Goal: Task Accomplishment & Management: Manage account settings

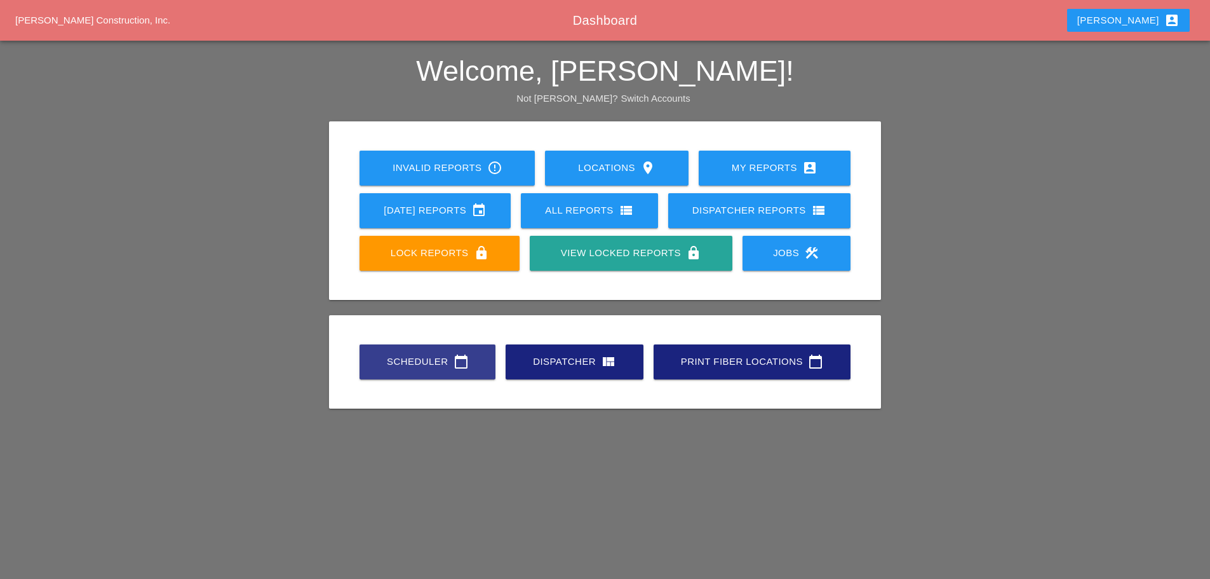
click at [416, 356] on div "Scheduler calendar_today" at bounding box center [427, 361] width 95 height 15
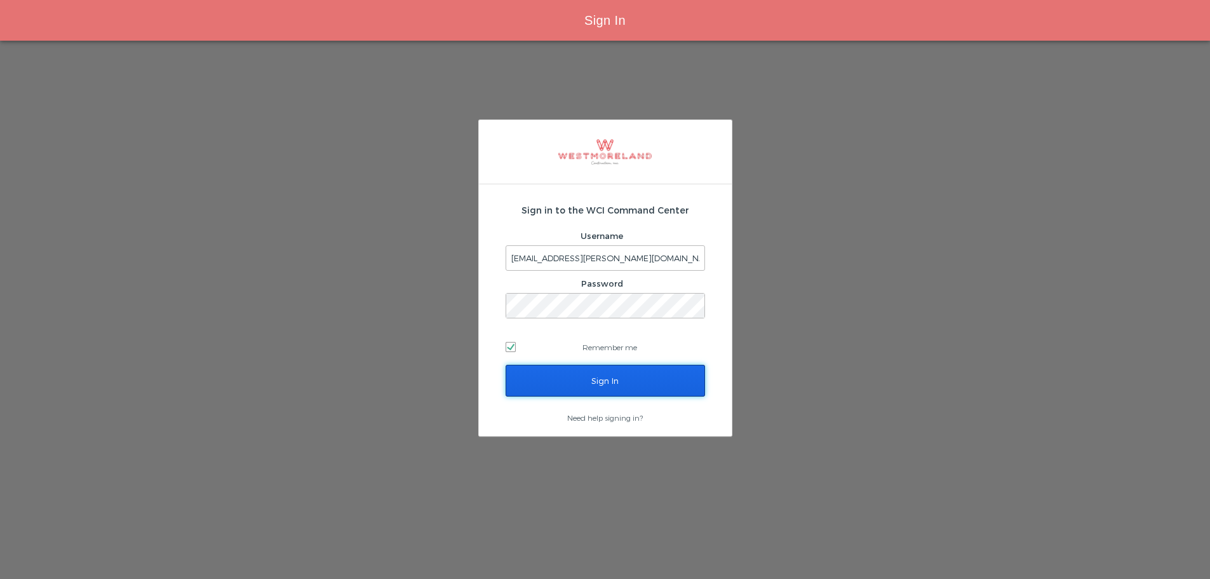
click at [564, 388] on input "Sign In" at bounding box center [605, 381] width 199 height 32
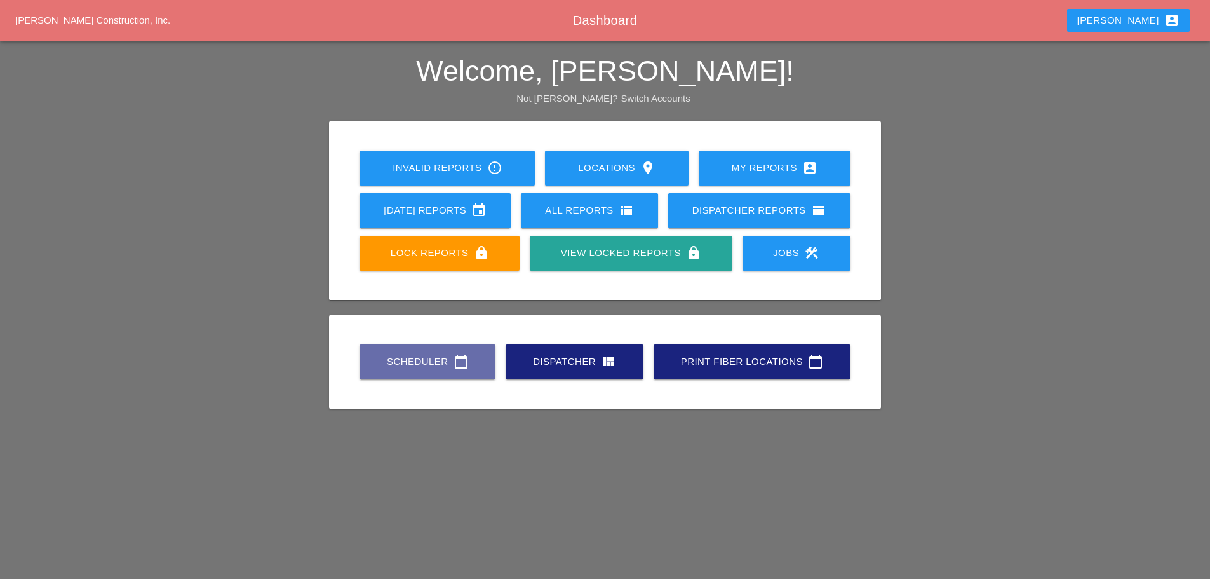
click at [400, 354] on div "Scheduler calendar_today" at bounding box center [427, 361] width 95 height 15
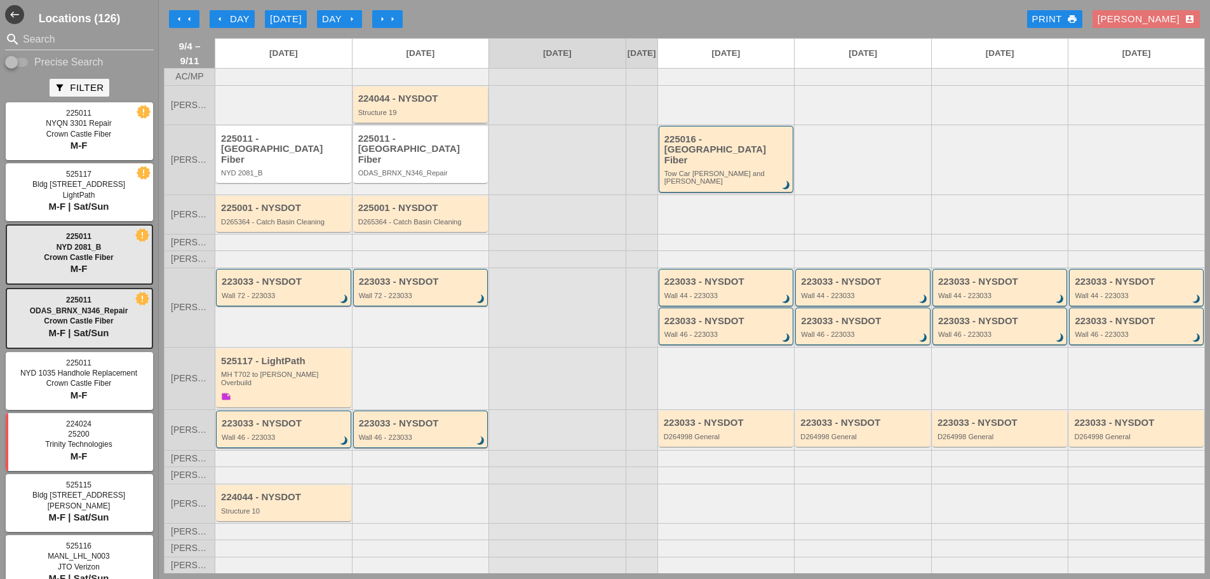
click at [396, 116] on div "Structure 19" at bounding box center [421, 113] width 127 height 8
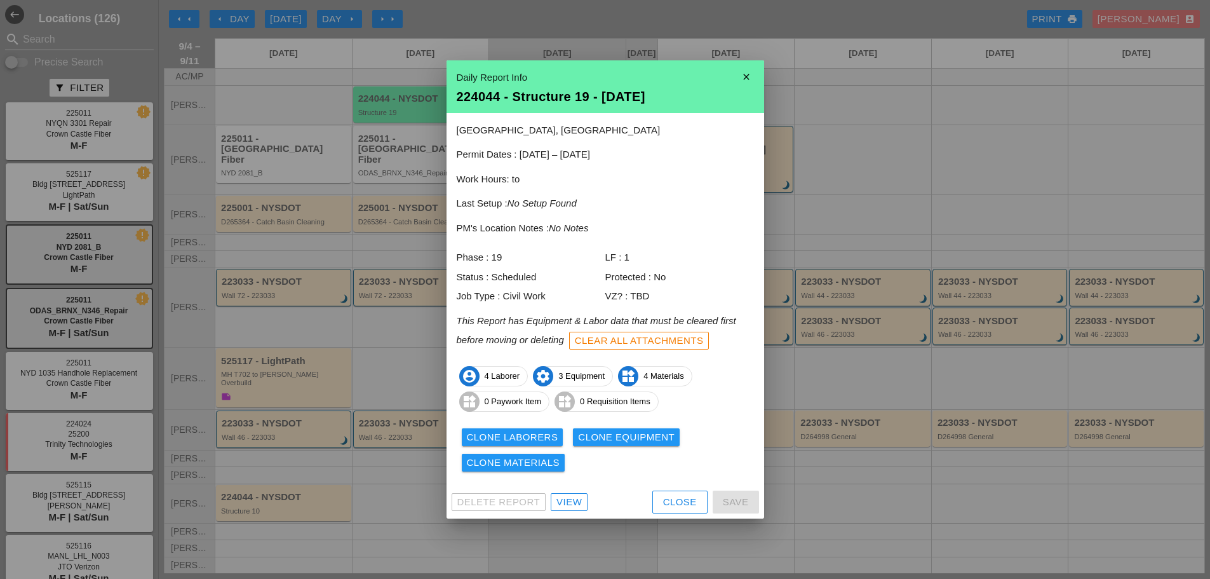
click at [746, 61] on div "Daily Report Info 224044 - Structure 19 - 09/05/2025" at bounding box center [606, 86] width 318 height 53
click at [750, 79] on icon "close" at bounding box center [746, 76] width 25 height 25
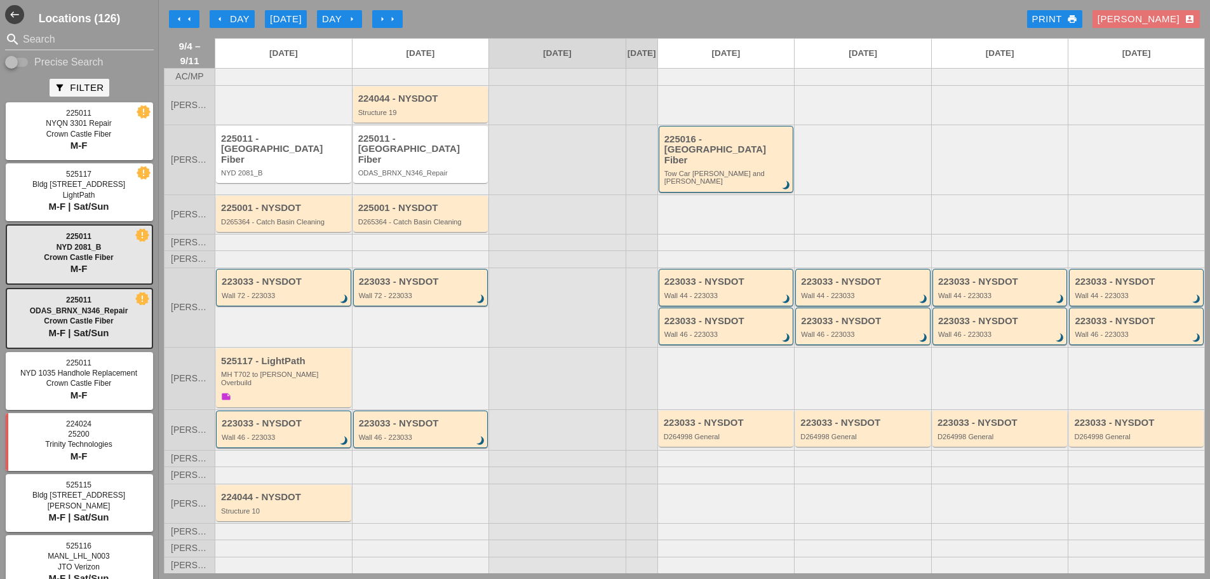
click at [67, 37] on input "Search" at bounding box center [79, 39] width 113 height 20
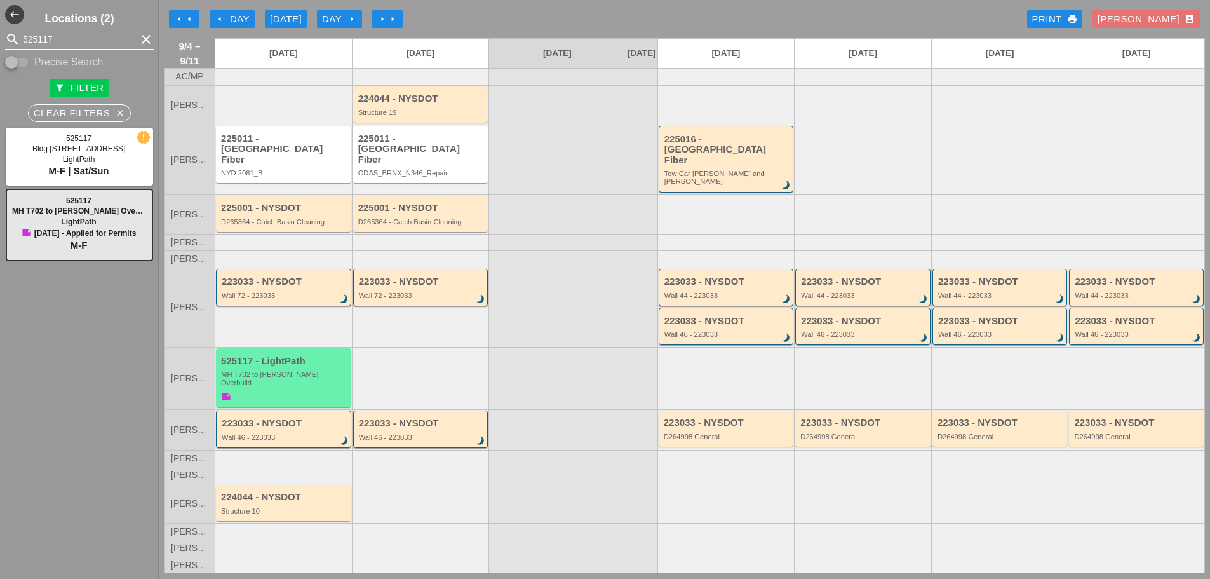
type input "525117"
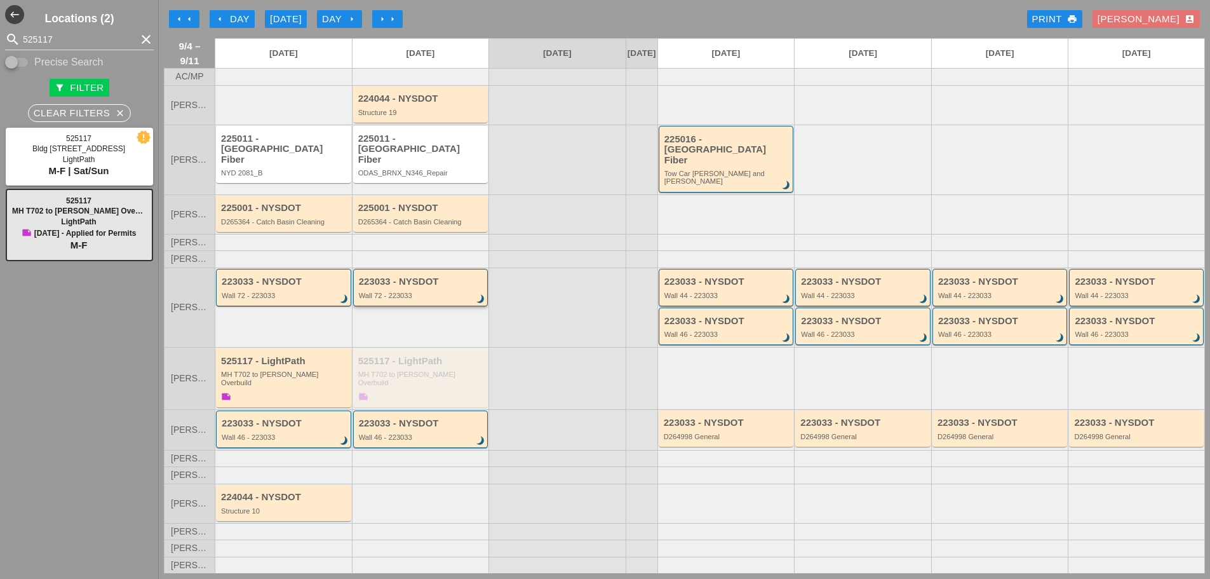
click at [432, 296] on div "223033 - NYSDOT Wall 72 - 223033 brightness_3" at bounding box center [420, 287] width 135 height 37
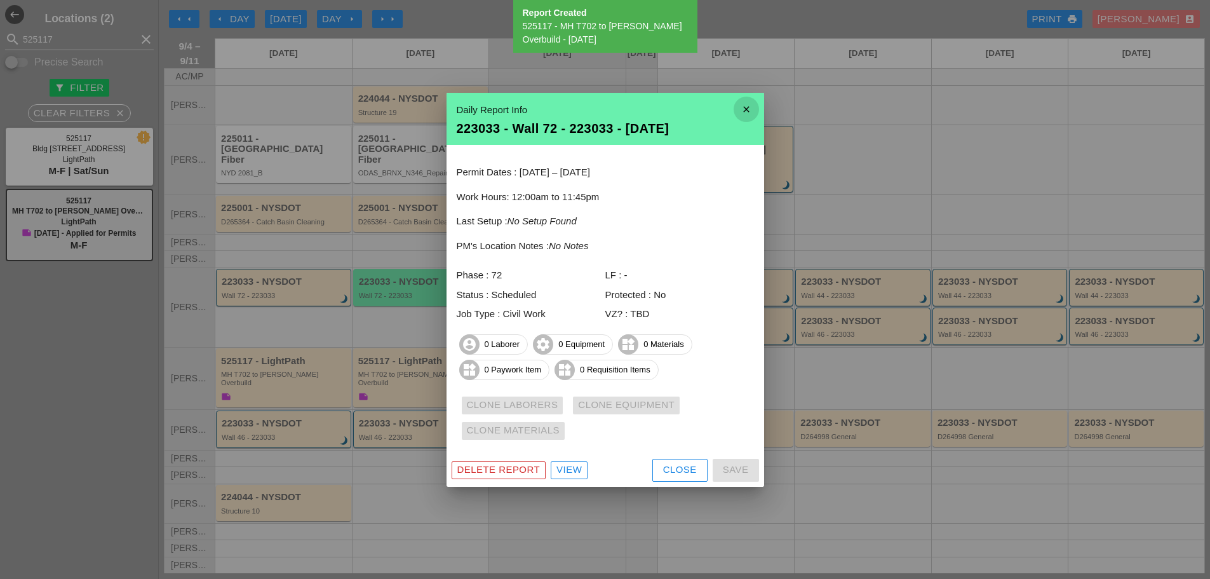
click at [748, 102] on icon "close" at bounding box center [746, 109] width 25 height 25
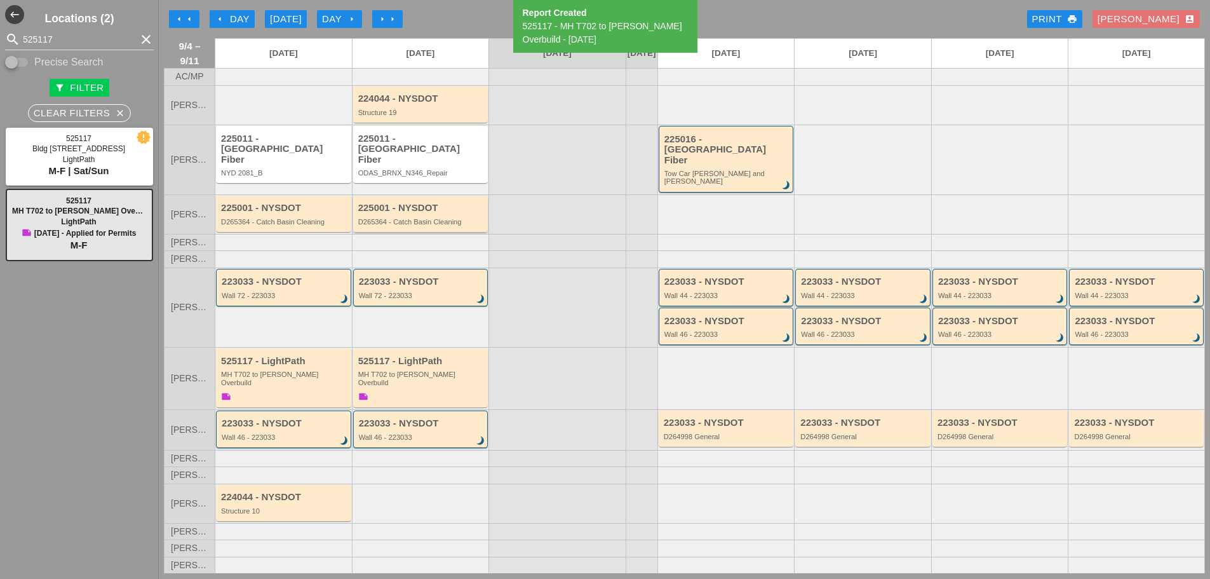
click at [441, 206] on div "225001 - NYSDOT" at bounding box center [421, 208] width 127 height 11
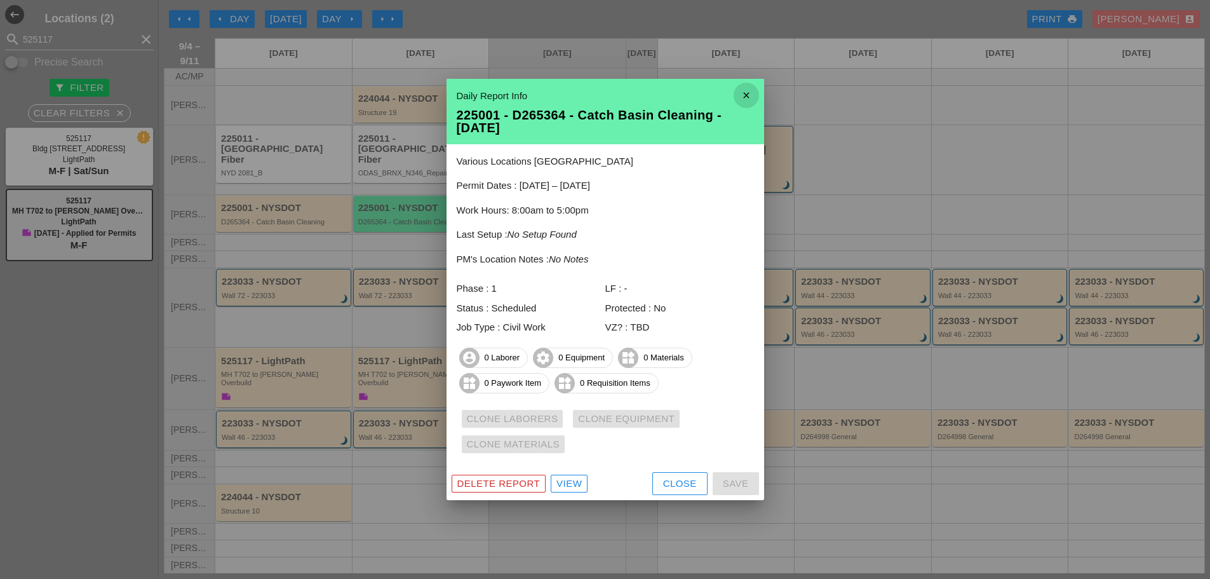
click at [739, 90] on icon "close" at bounding box center [746, 95] width 25 height 25
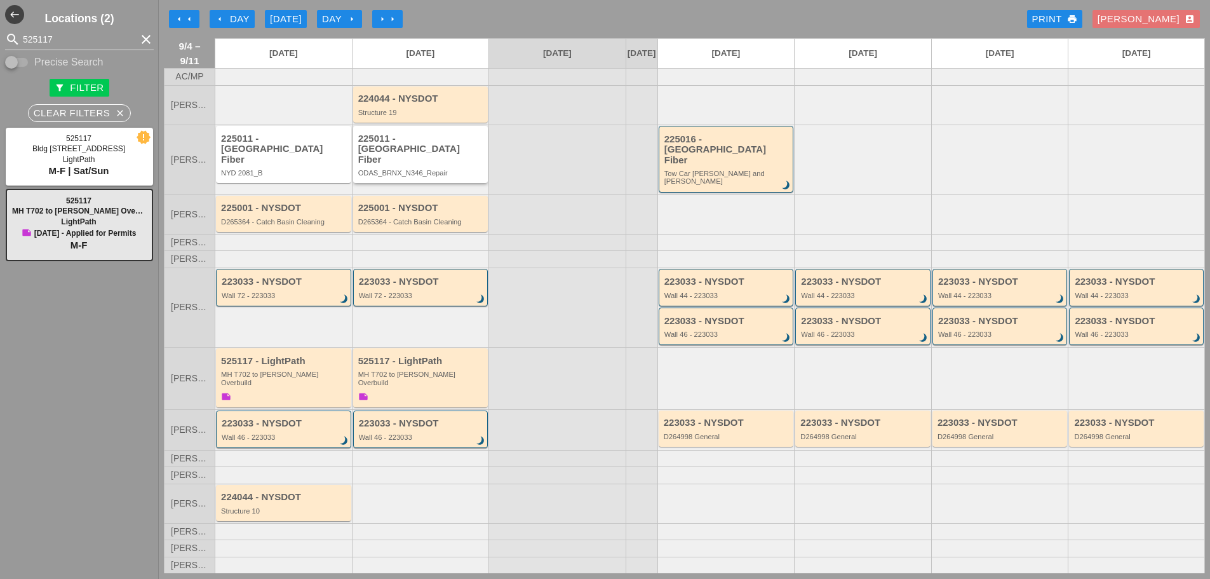
click at [429, 154] on div "225011 - Crown Castle Fiber" at bounding box center [421, 149] width 127 height 32
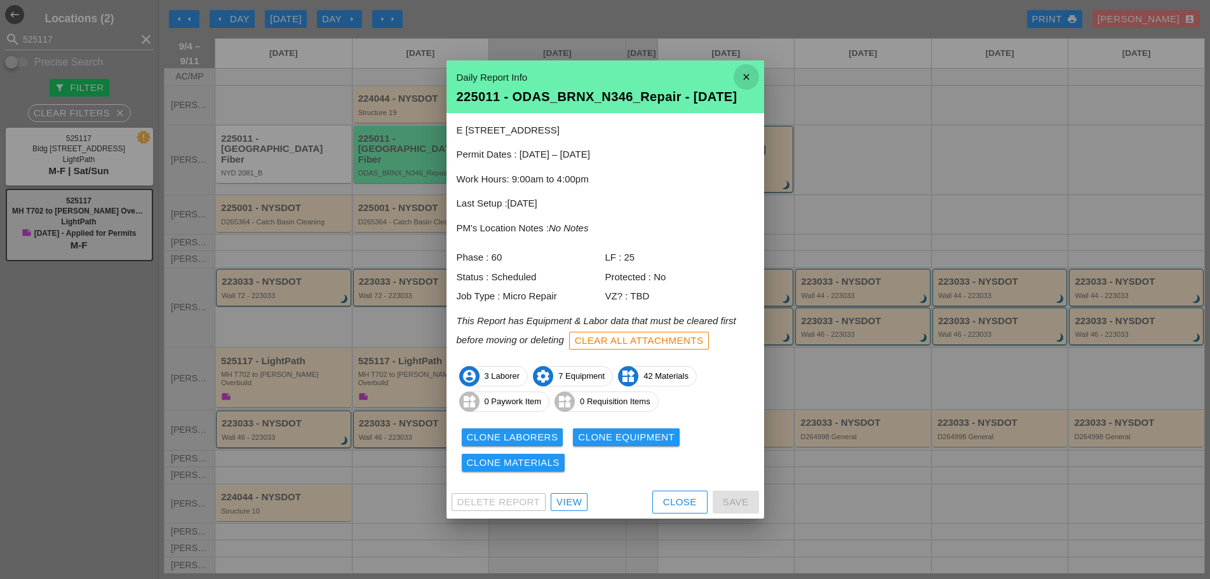
click at [740, 72] on icon "close" at bounding box center [746, 76] width 25 height 25
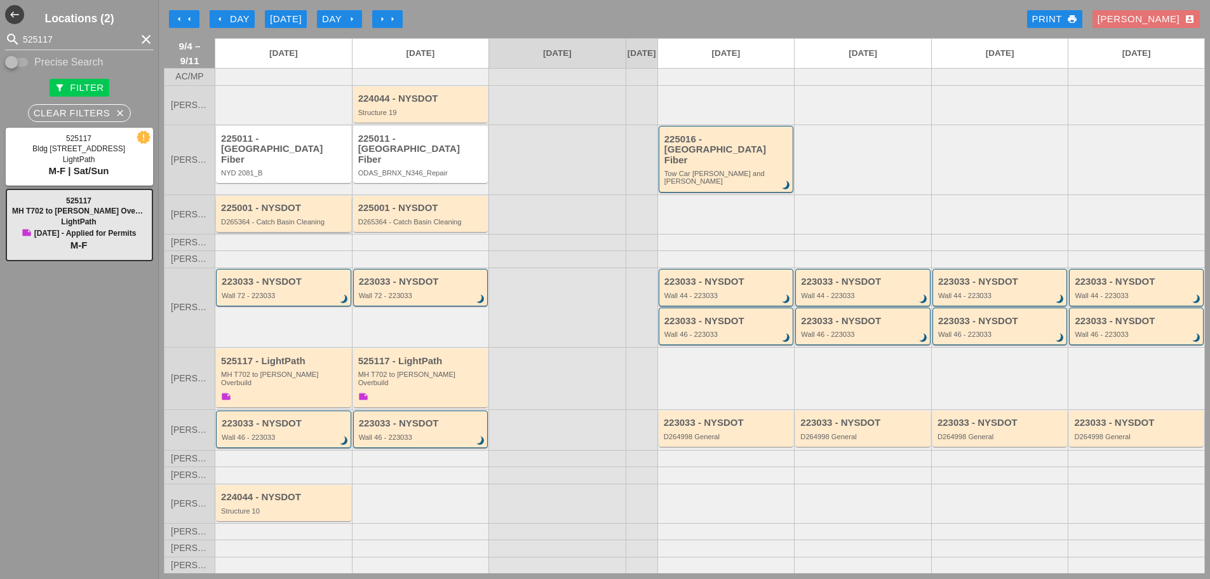
click at [268, 208] on div "225001 - NYSDOT D265364 - Catch Basin Cleaning" at bounding box center [284, 214] width 127 height 23
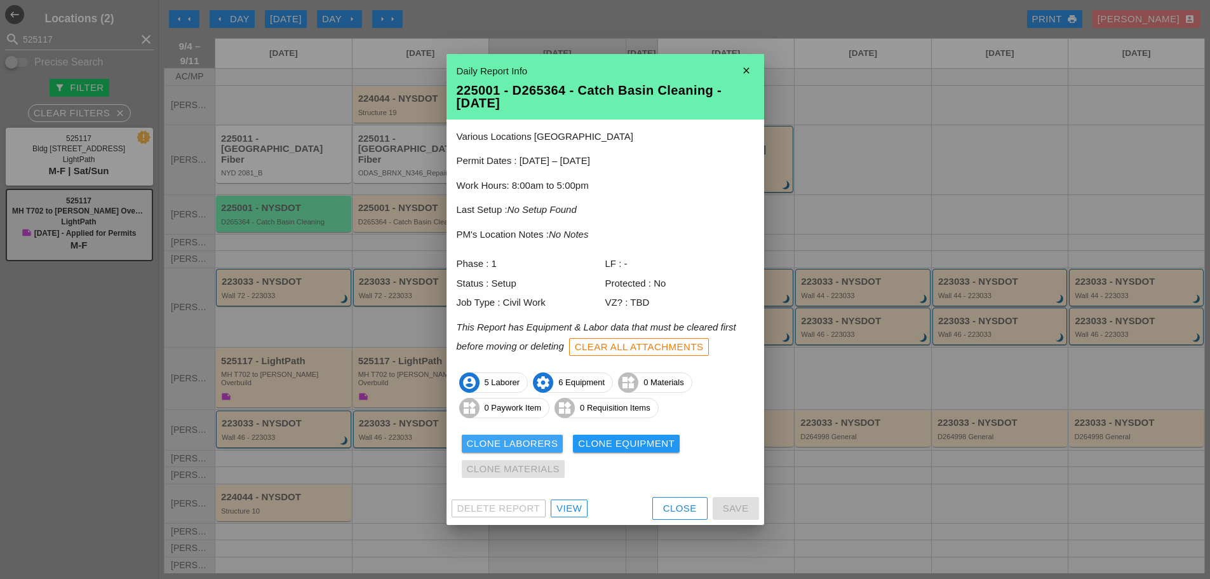
click at [522, 442] on div "Clone Laborers" at bounding box center [512, 443] width 91 height 15
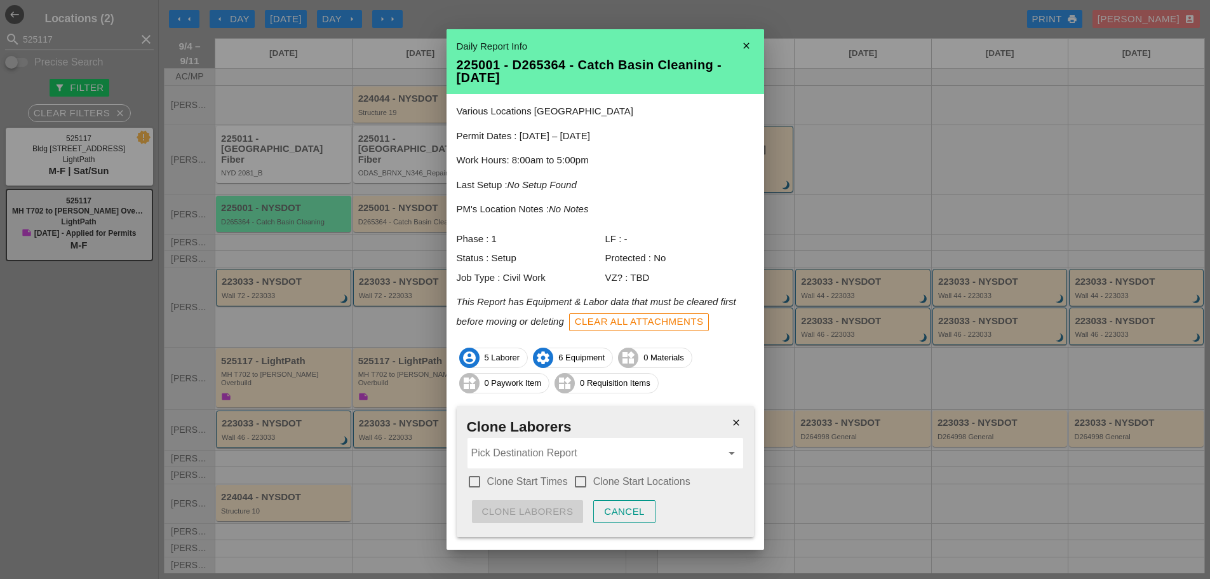
click at [470, 478] on div at bounding box center [475, 482] width 22 height 22
checkbox input "true"
click at [582, 482] on div at bounding box center [581, 482] width 22 height 22
checkbox input "true"
click at [546, 455] on input "Pick Destination Report" at bounding box center [596, 453] width 250 height 20
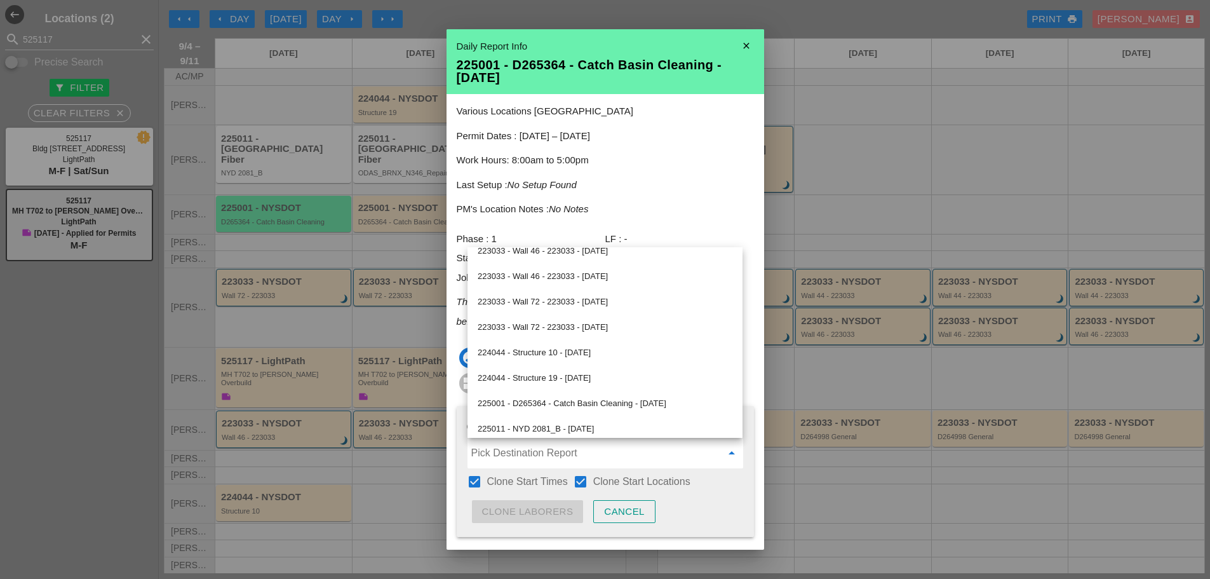
scroll to position [318, 0]
click at [574, 401] on div "225001 - D265364 - Catch Basin Cleaning - 09/05/2025" at bounding box center [605, 402] width 255 height 15
type input "225001 - D265364 - Catch Basin Cleaning - 09/05/2025"
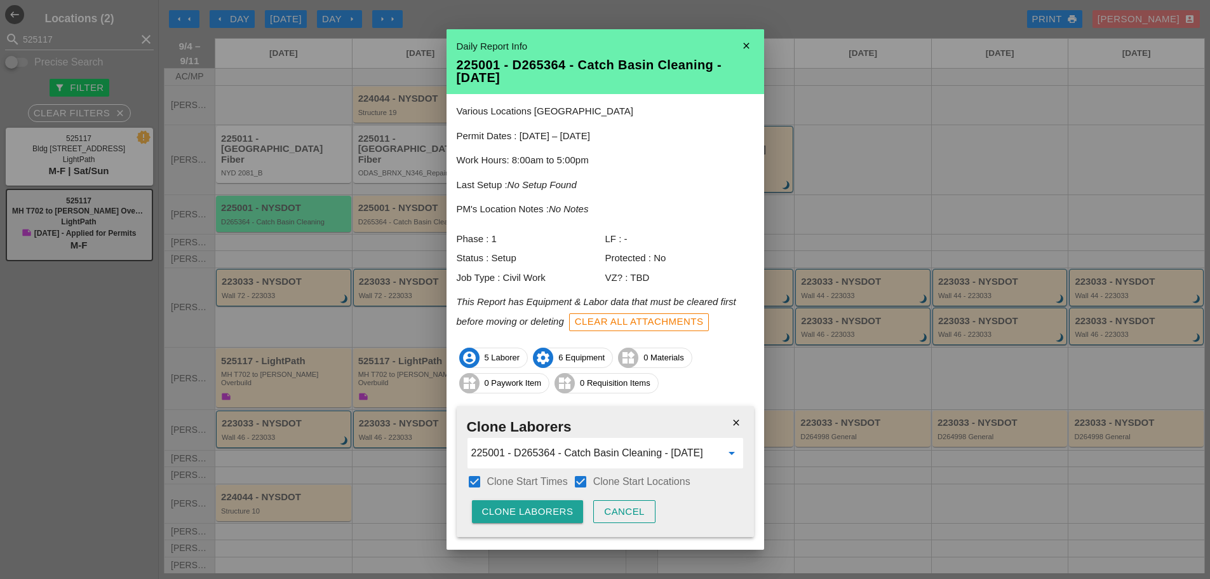
click at [525, 513] on div "Clone Laborers" at bounding box center [527, 511] width 91 height 15
click at [525, 513] on div "Are you sure?" at bounding box center [522, 511] width 81 height 15
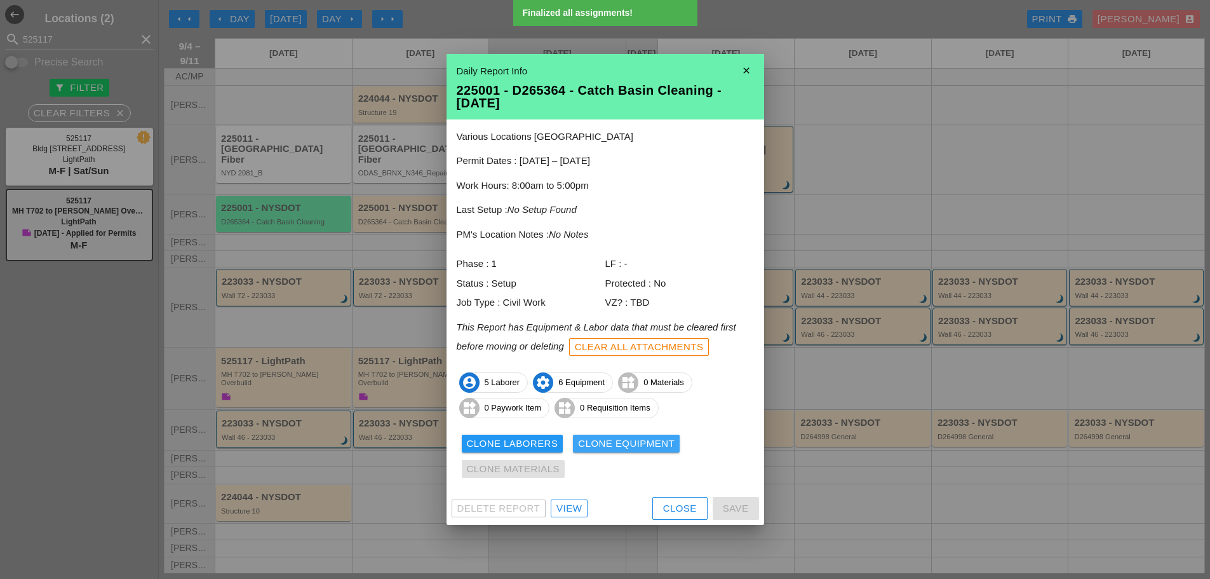
click at [623, 444] on div "Clone Equipment" at bounding box center [626, 443] width 97 height 15
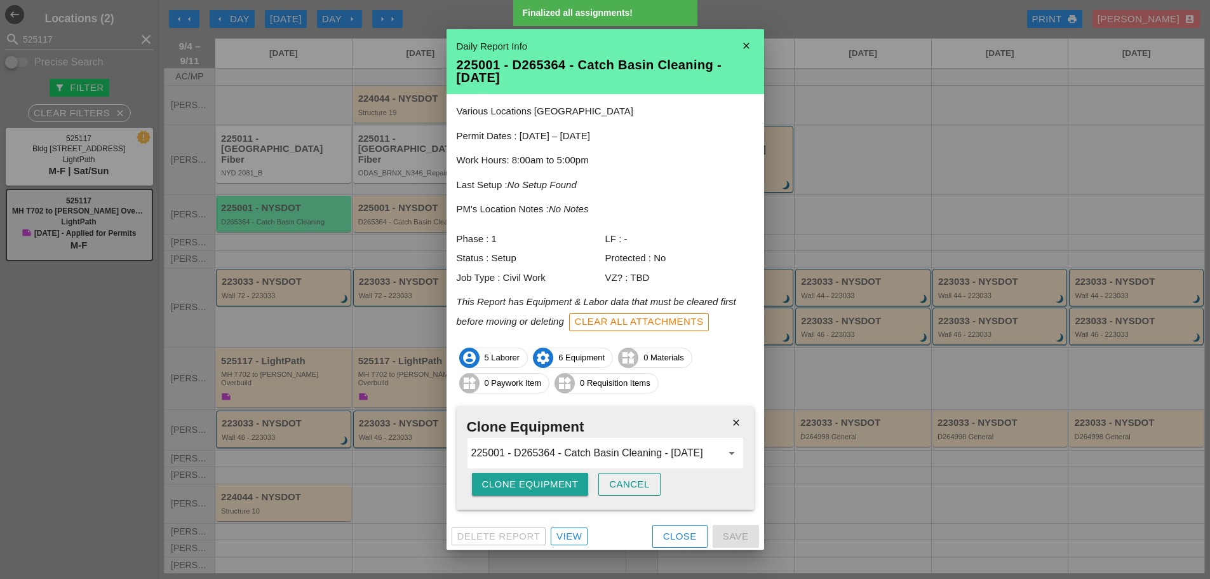
click at [560, 487] on div "Clone Equipment" at bounding box center [530, 484] width 97 height 15
click at [560, 487] on div "Are you sure?" at bounding box center [522, 484] width 81 height 15
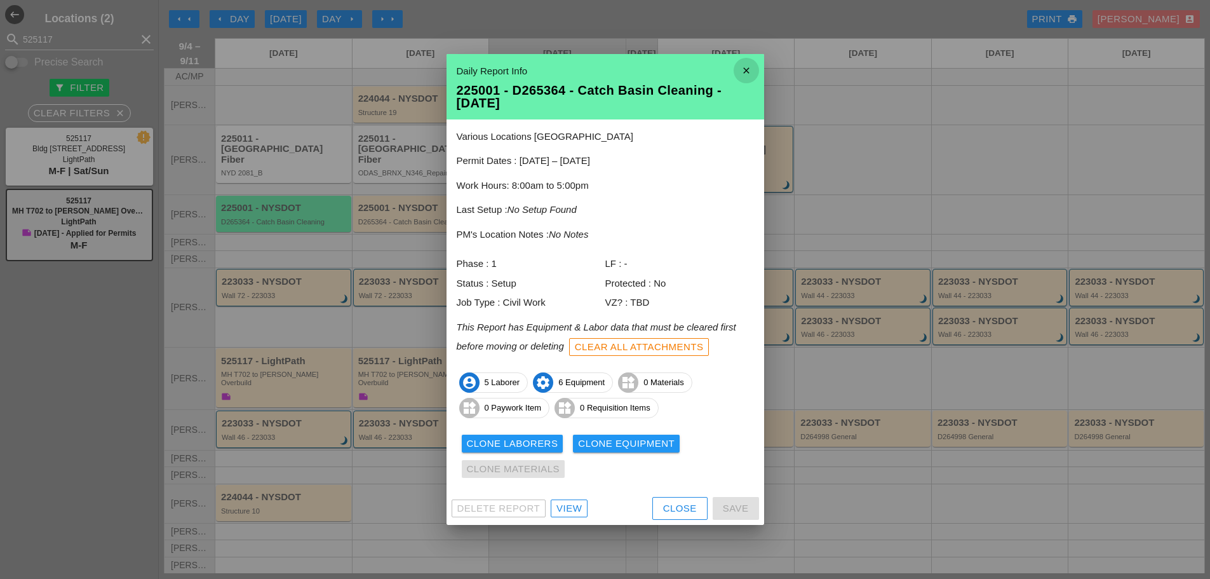
click at [742, 72] on icon "close" at bounding box center [746, 70] width 25 height 25
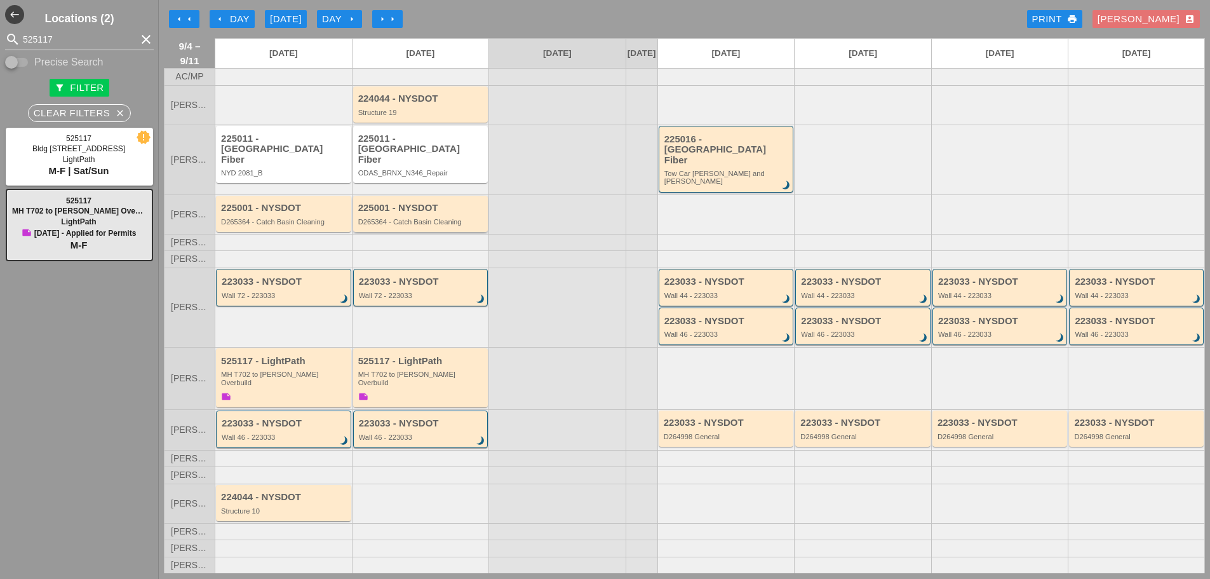
click at [426, 218] on div "D265364 - Catch Basin Cleaning" at bounding box center [421, 222] width 127 height 8
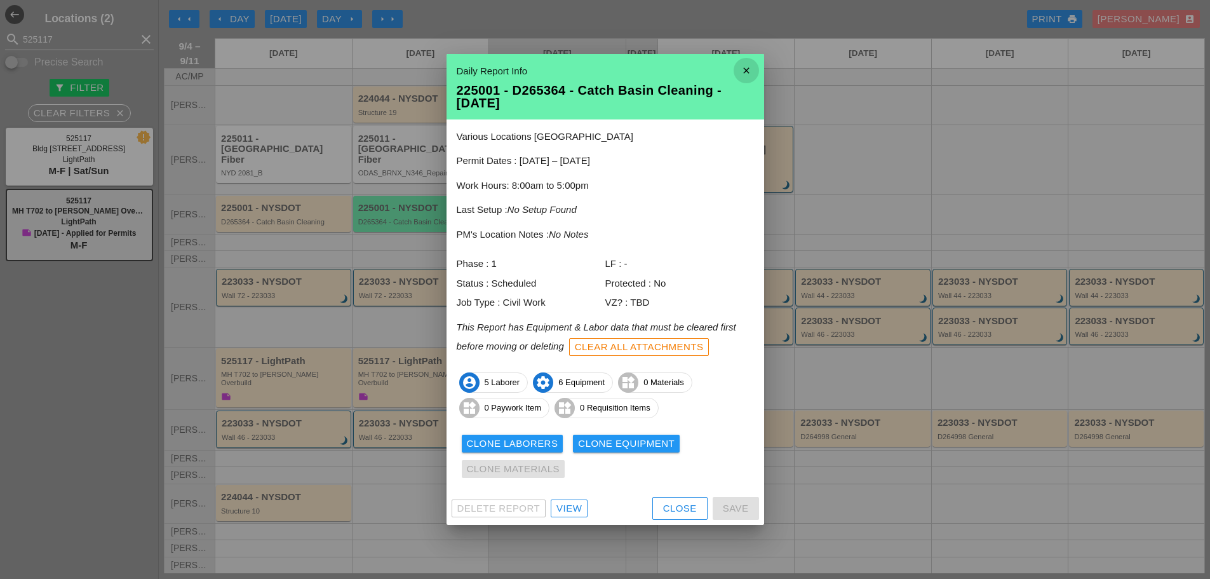
click at [738, 67] on icon "close" at bounding box center [746, 70] width 25 height 25
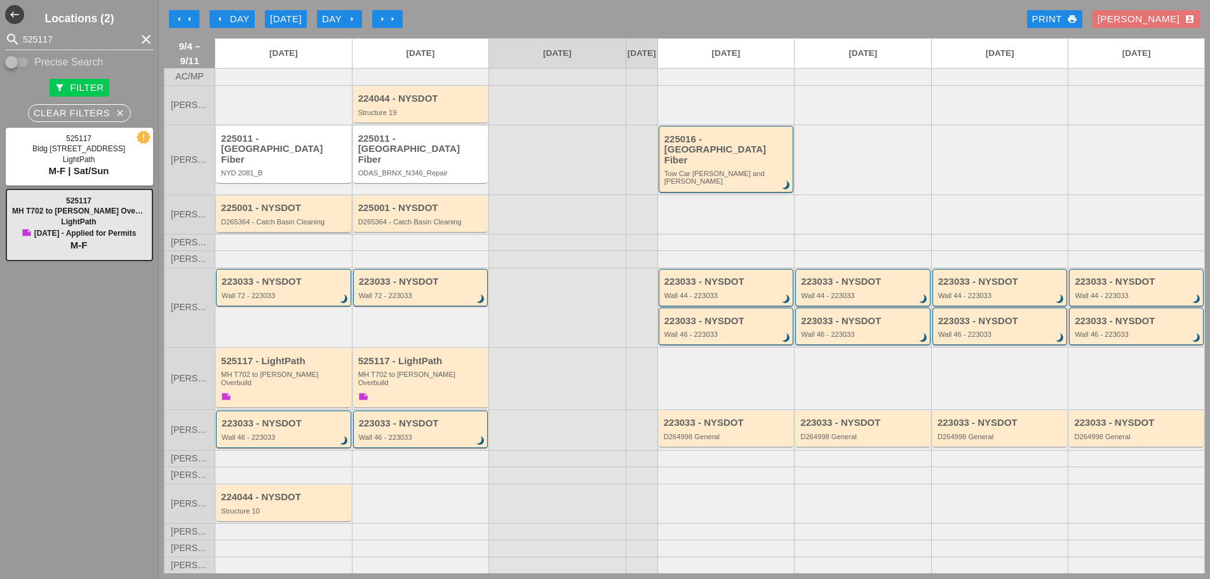
click at [306, 205] on div "225001 - NYSDOT" at bounding box center [284, 208] width 127 height 11
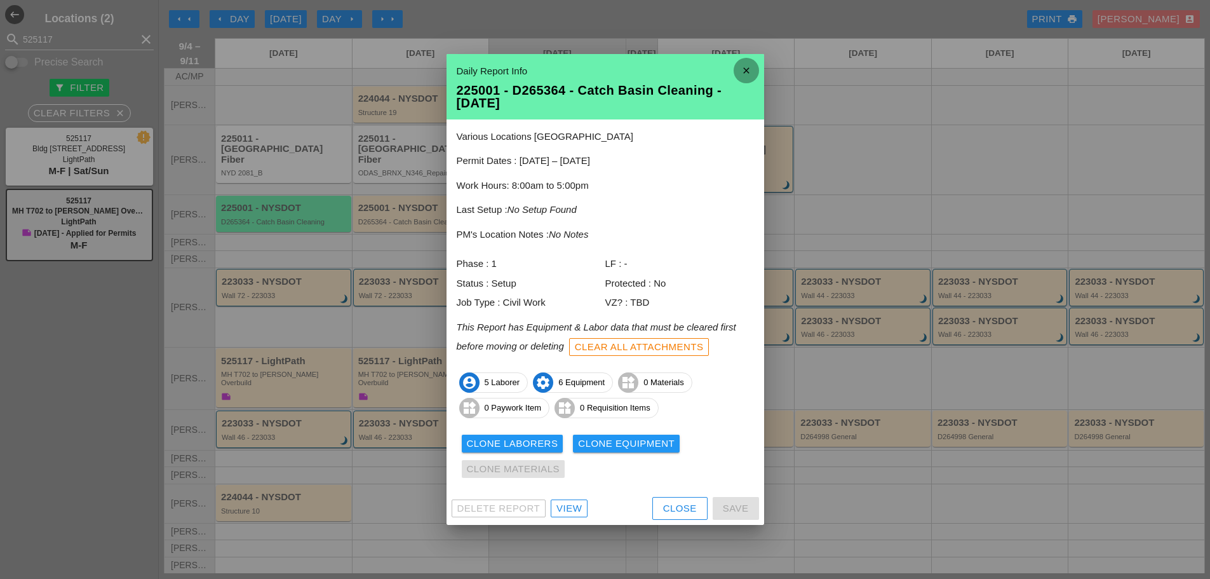
click at [747, 76] on icon "close" at bounding box center [746, 70] width 25 height 25
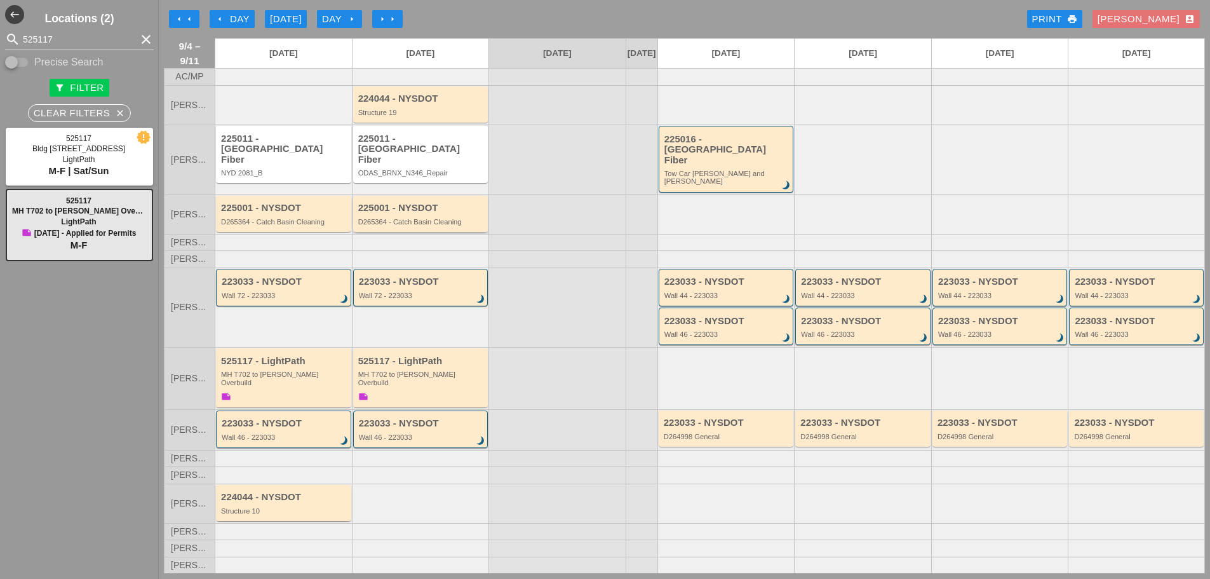
click at [433, 218] on div "D265364 - Catch Basin Cleaning" at bounding box center [421, 222] width 127 height 8
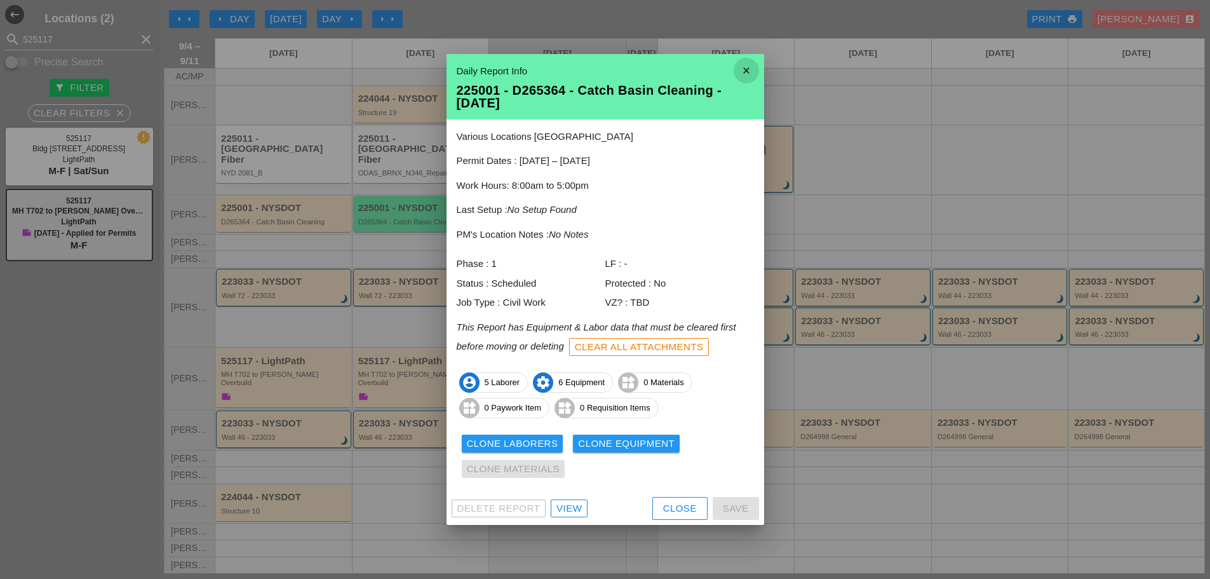
click at [741, 70] on icon "close" at bounding box center [746, 70] width 25 height 25
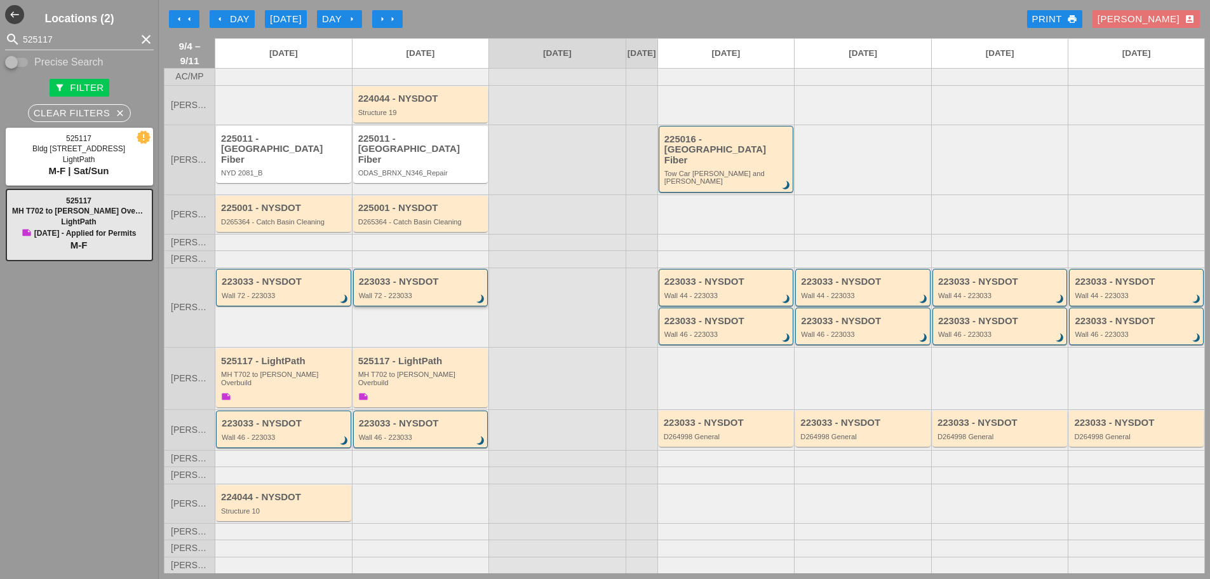
click at [440, 285] on div "223033 - NYSDOT Wall 72 - 223033 brightness_3" at bounding box center [422, 287] width 126 height 23
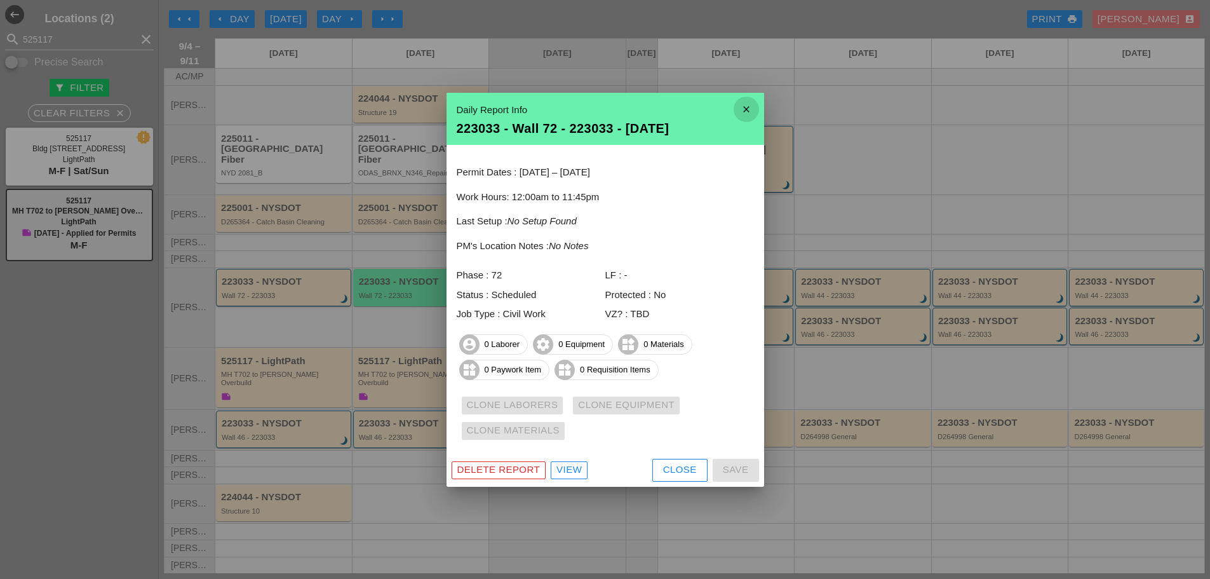
click at [742, 107] on icon "close" at bounding box center [746, 109] width 25 height 25
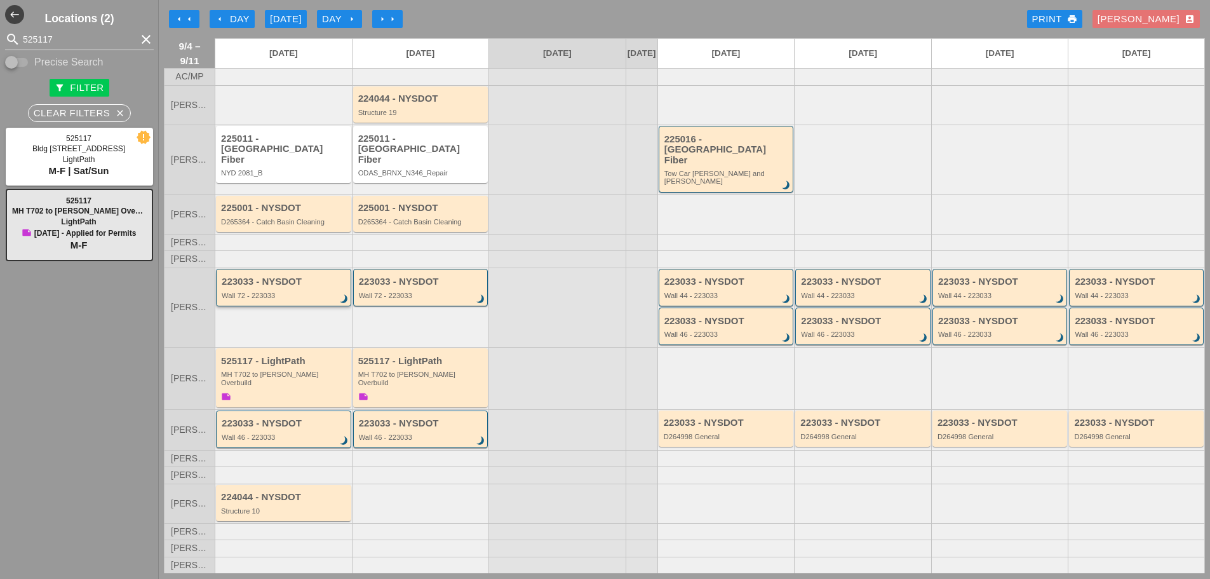
click at [301, 285] on div "223033 - NYSDOT Wall 72 - 223033 brightness_3" at bounding box center [285, 287] width 126 height 23
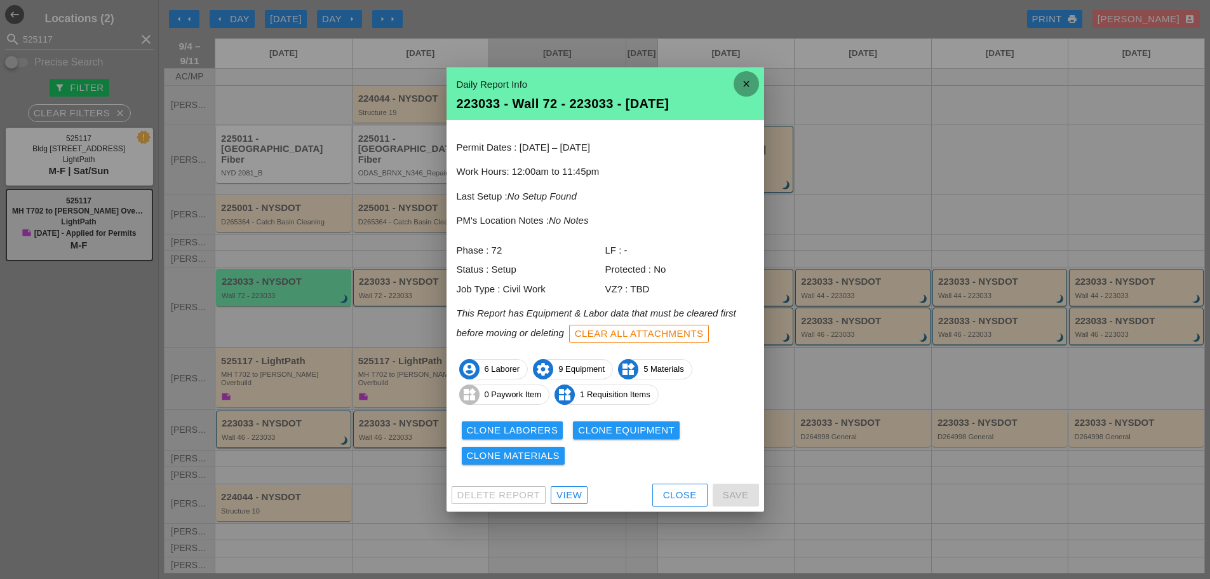
click at [748, 82] on icon "close" at bounding box center [746, 83] width 25 height 25
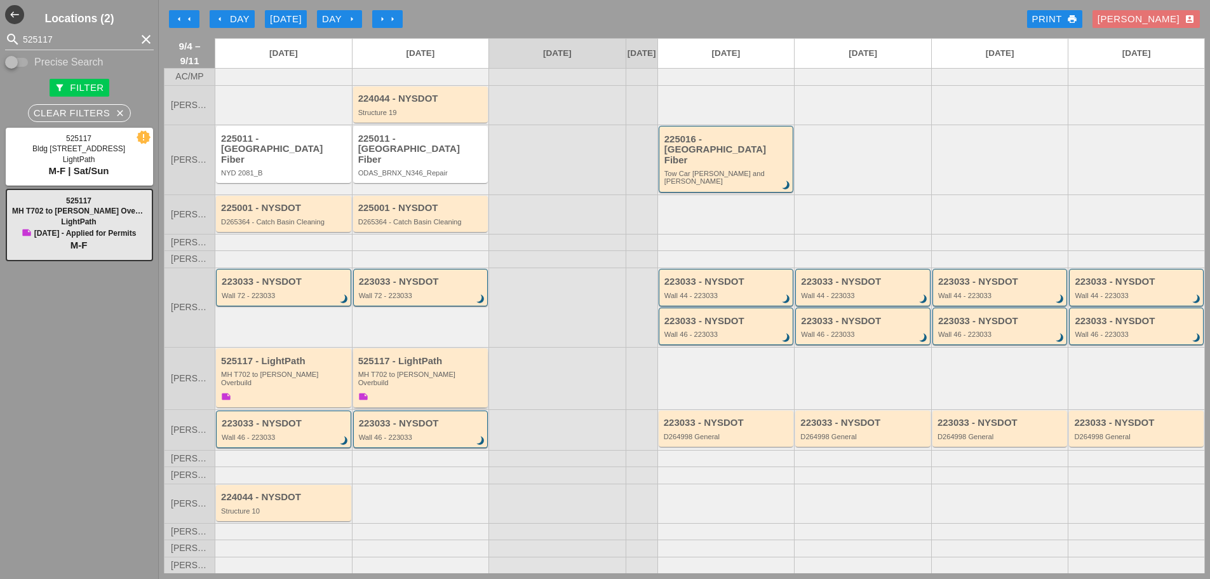
click at [480, 377] on div "525117 - LightPath MH T702 to Boldyn MH Overbuild note" at bounding box center [421, 380] width 127 height 48
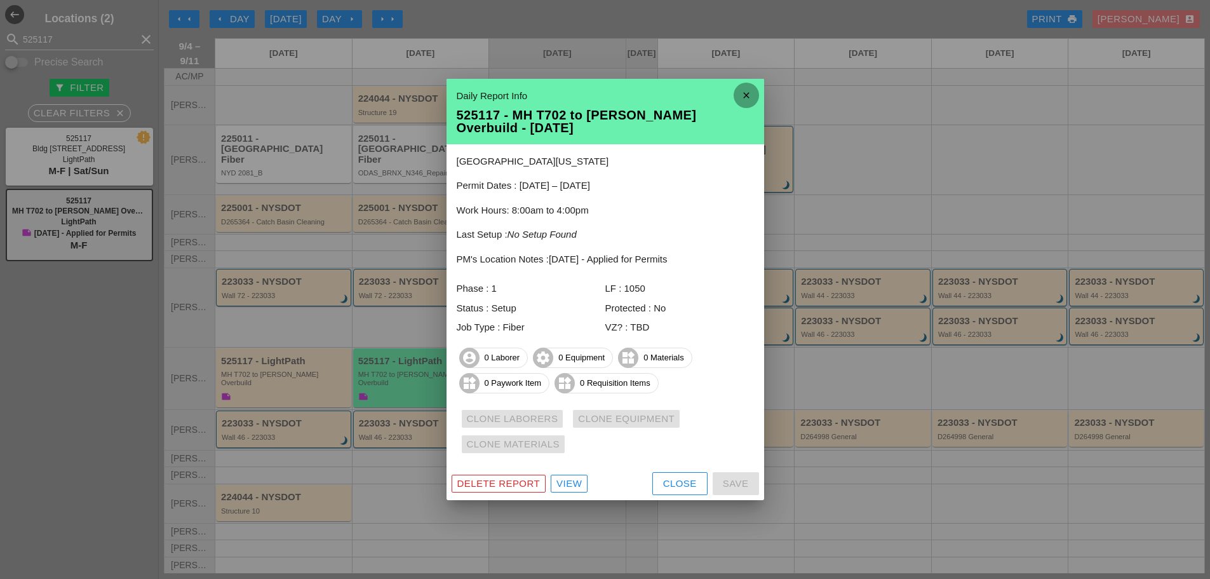
click at [748, 91] on icon "close" at bounding box center [746, 95] width 25 height 25
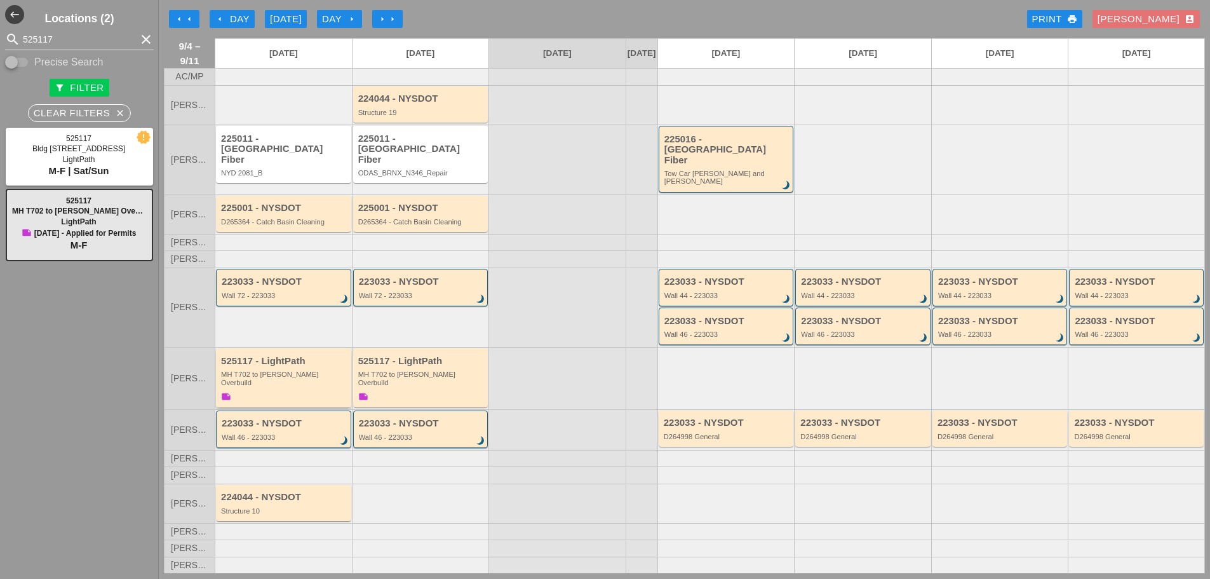
click at [245, 385] on div "525117 - LightPath MH T702 to Boldyn MH Overbuild note" at bounding box center [284, 380] width 127 height 48
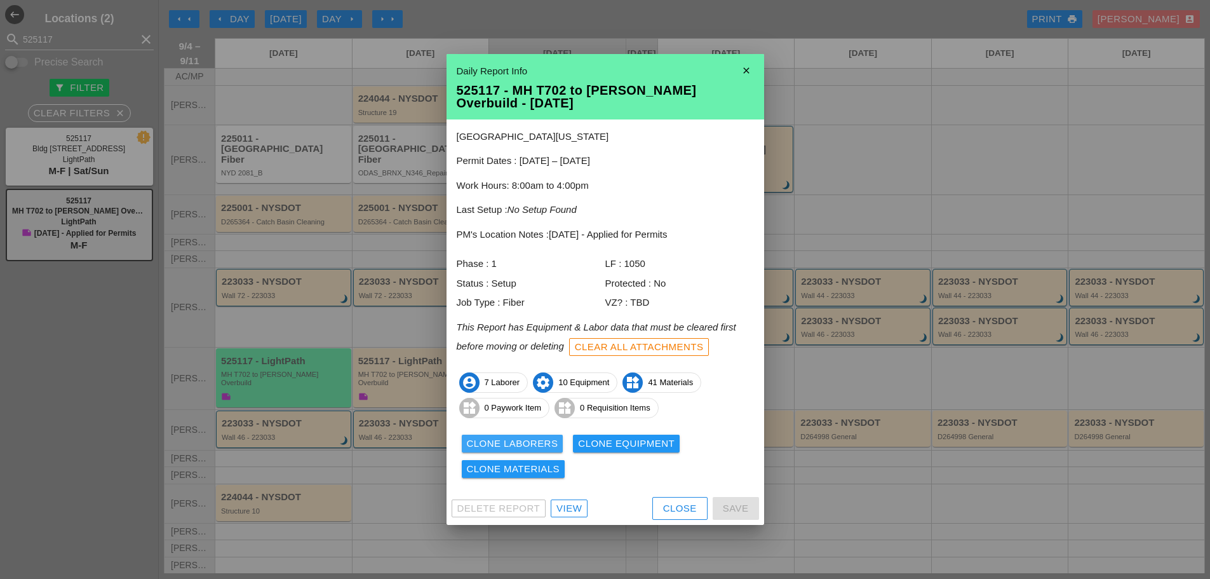
click at [476, 438] on div "Clone Laborers" at bounding box center [512, 443] width 91 height 15
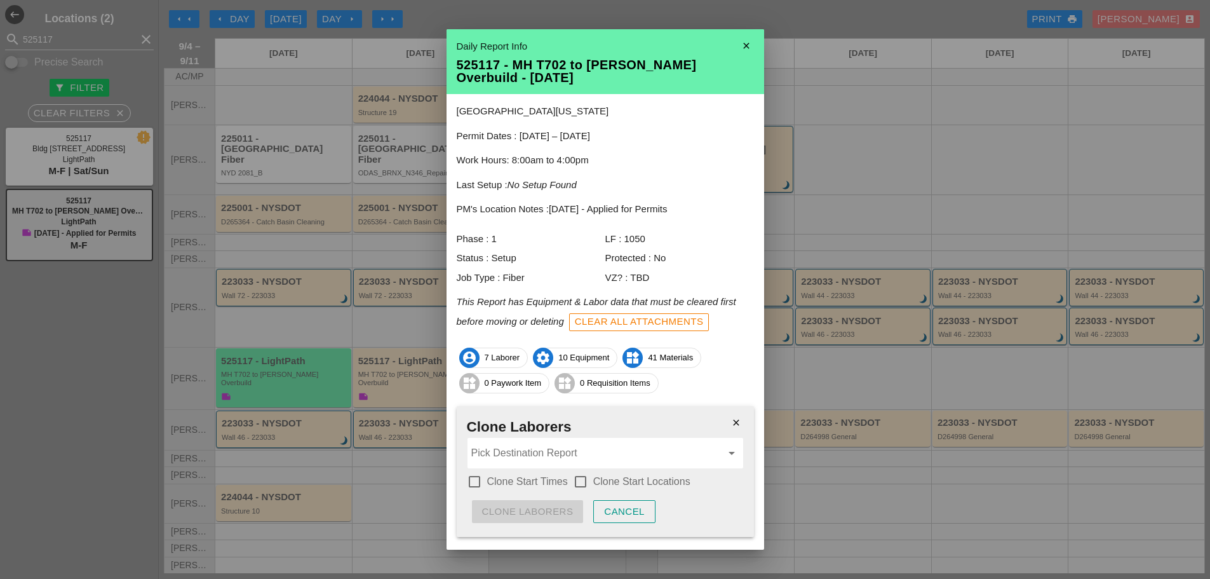
click at [474, 478] on div at bounding box center [475, 482] width 22 height 22
checkbox input "true"
click at [580, 482] on div at bounding box center [581, 482] width 22 height 22
checkbox input "true"
click at [557, 453] on input "Pick Destination Report" at bounding box center [596, 453] width 250 height 20
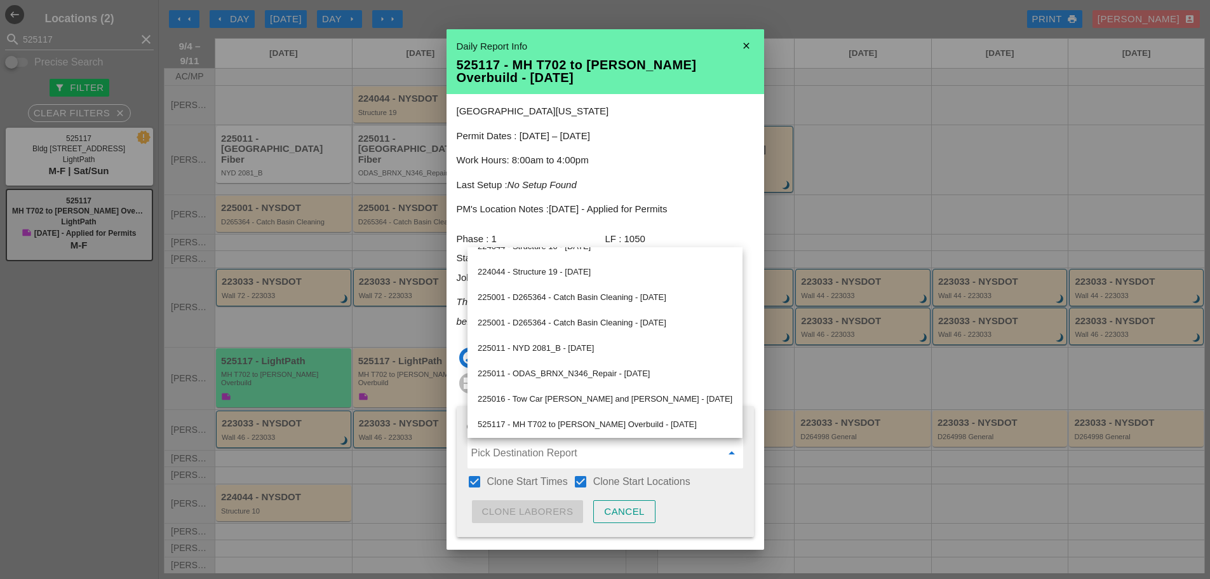
scroll to position [424, 0]
click at [576, 421] on div "525117 - MH T702 to Boldyn MH Overbuild - 09/05/2025" at bounding box center [605, 422] width 255 height 15
type input "525117 - MH T702 to Boldyn MH Overbuild - 09/05/2025"
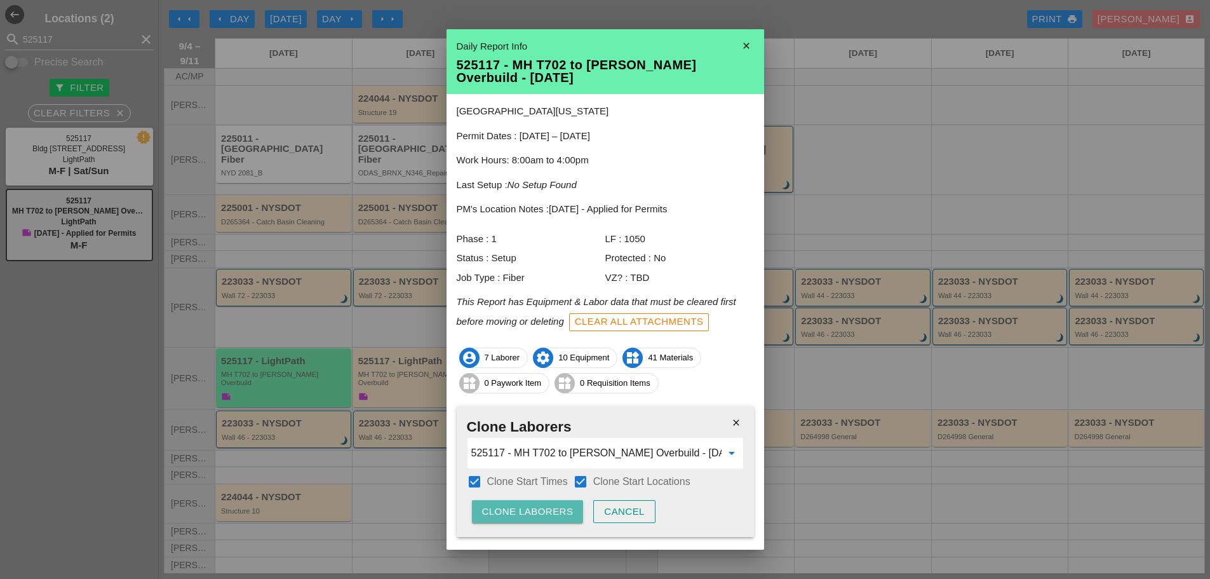
click at [548, 516] on div "Clone Laborers" at bounding box center [527, 511] width 91 height 15
click at [549, 516] on div "Are you sure?" at bounding box center [522, 511] width 81 height 15
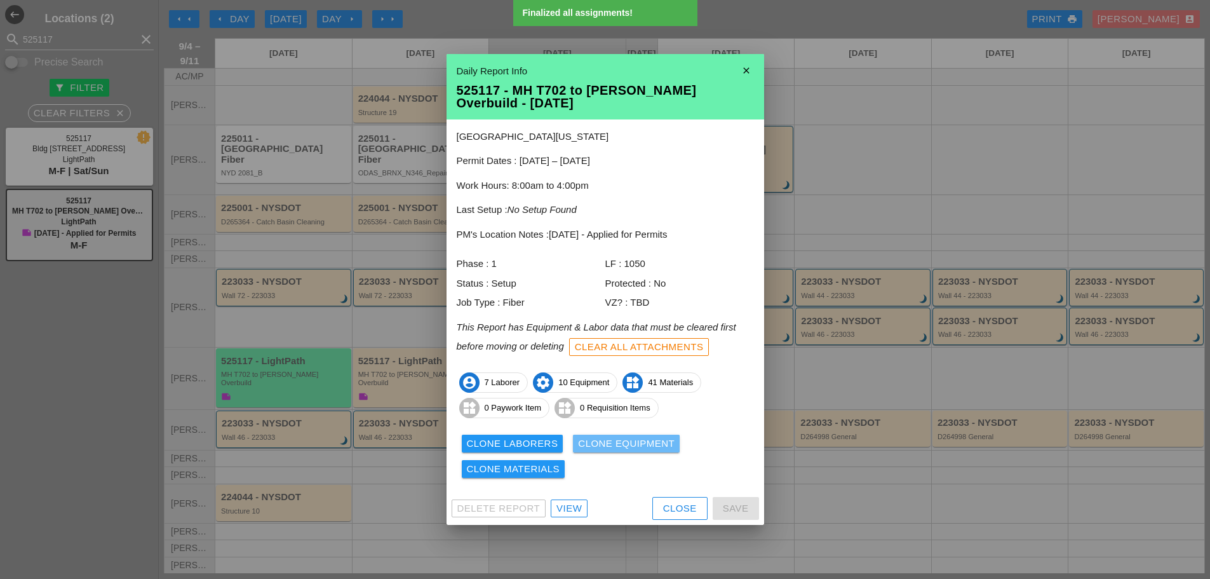
click at [593, 447] on div "Clone Equipment" at bounding box center [626, 443] width 97 height 15
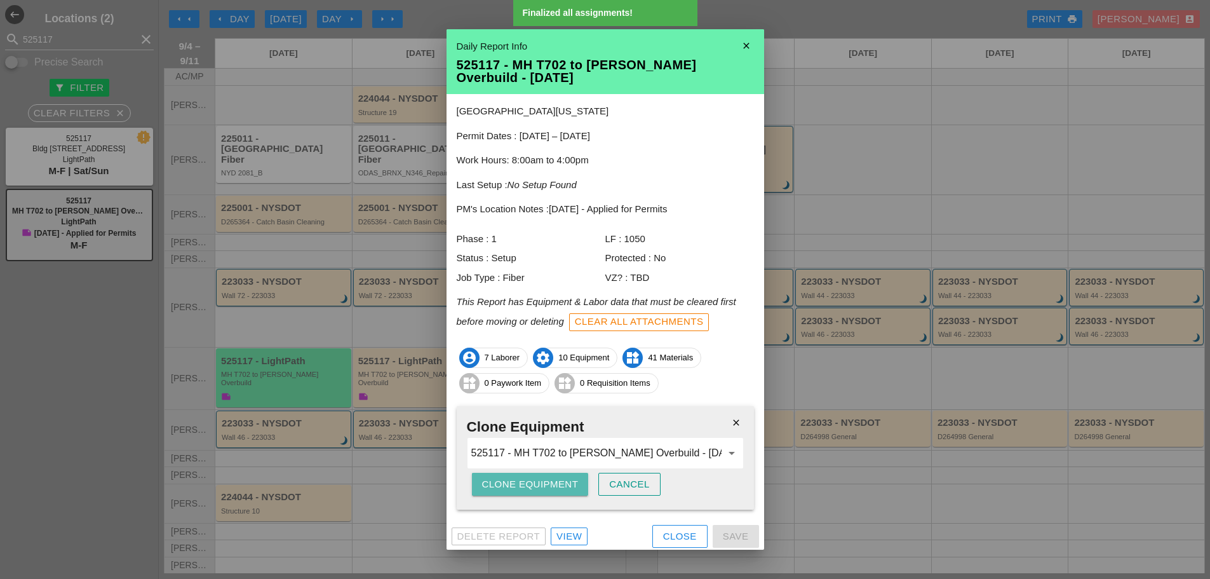
click at [535, 486] on div "Clone Equipment" at bounding box center [530, 484] width 97 height 15
click at [540, 485] on div "Are you sure?" at bounding box center [522, 484] width 81 height 15
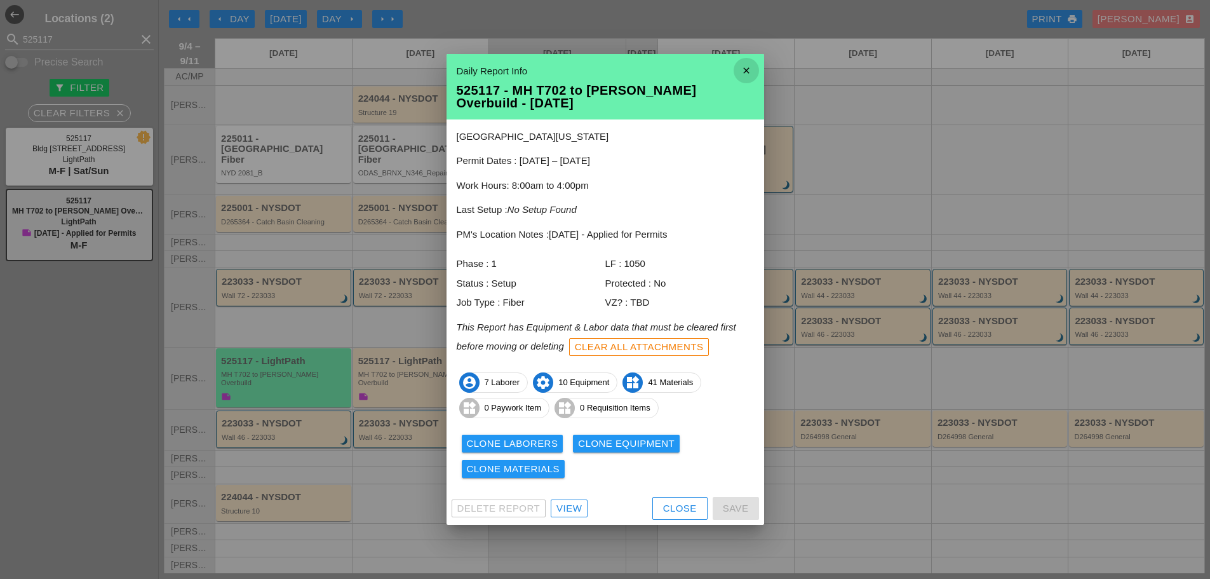
click at [746, 61] on icon "close" at bounding box center [746, 70] width 25 height 25
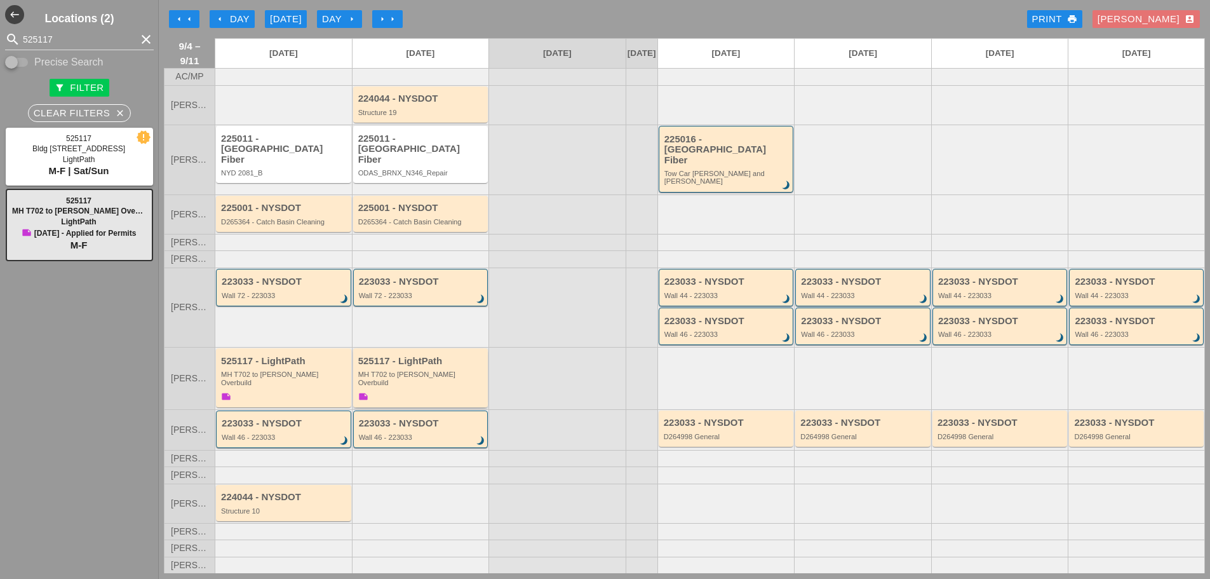
click at [475, 372] on div "MH T702 to [PERSON_NAME] Overbuild" at bounding box center [421, 378] width 127 height 16
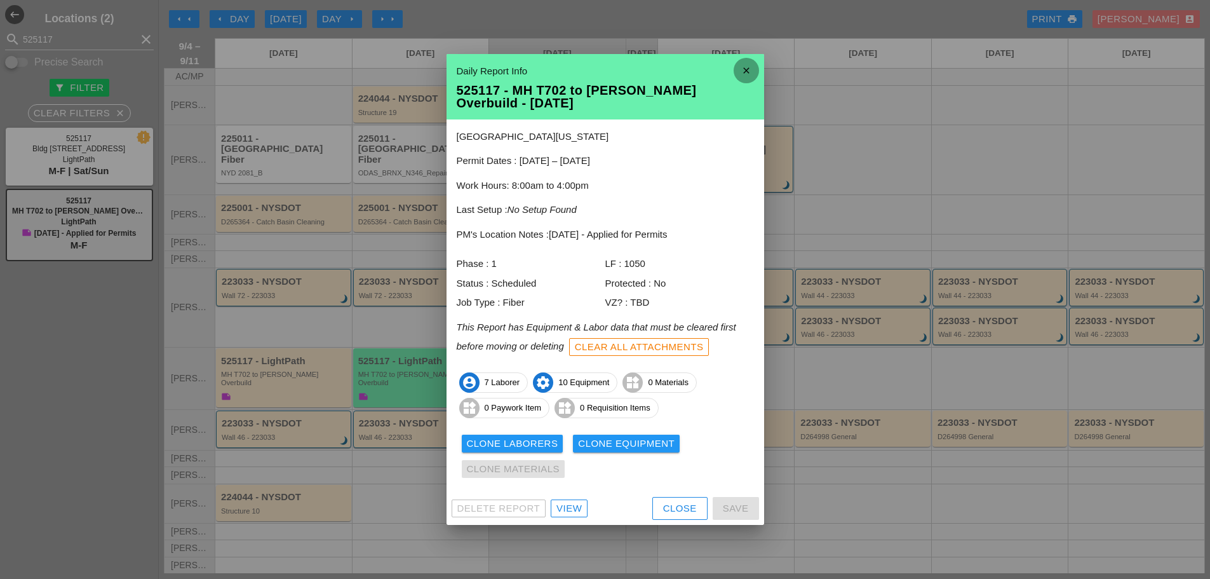
click at [745, 68] on icon "close" at bounding box center [746, 70] width 25 height 25
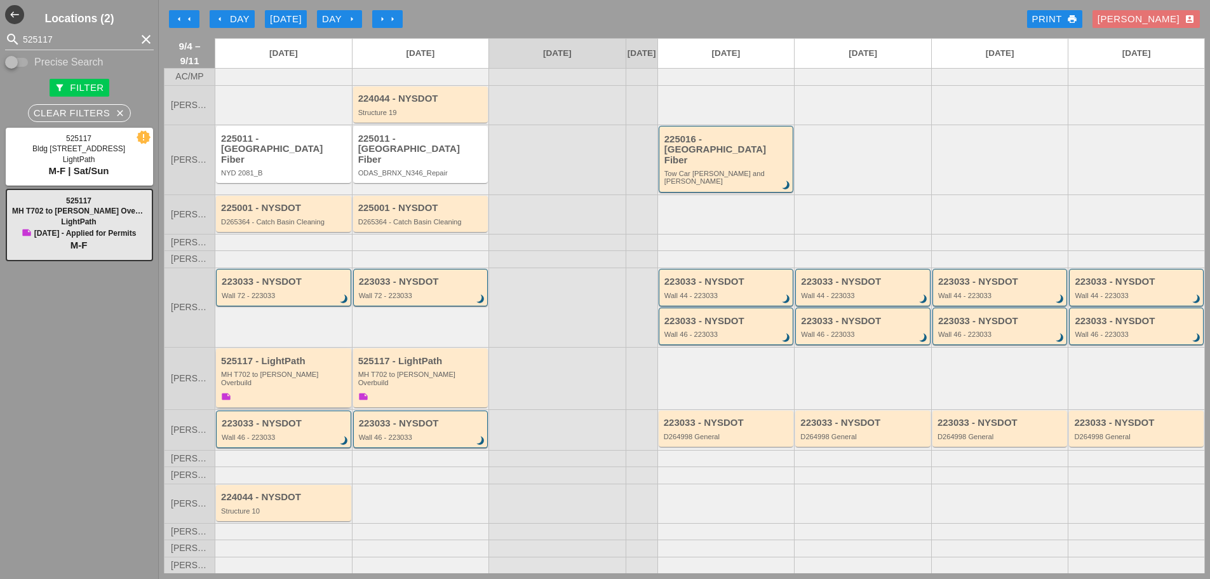
click at [304, 375] on div "MH T702 to [PERSON_NAME] Overbuild" at bounding box center [284, 378] width 127 height 16
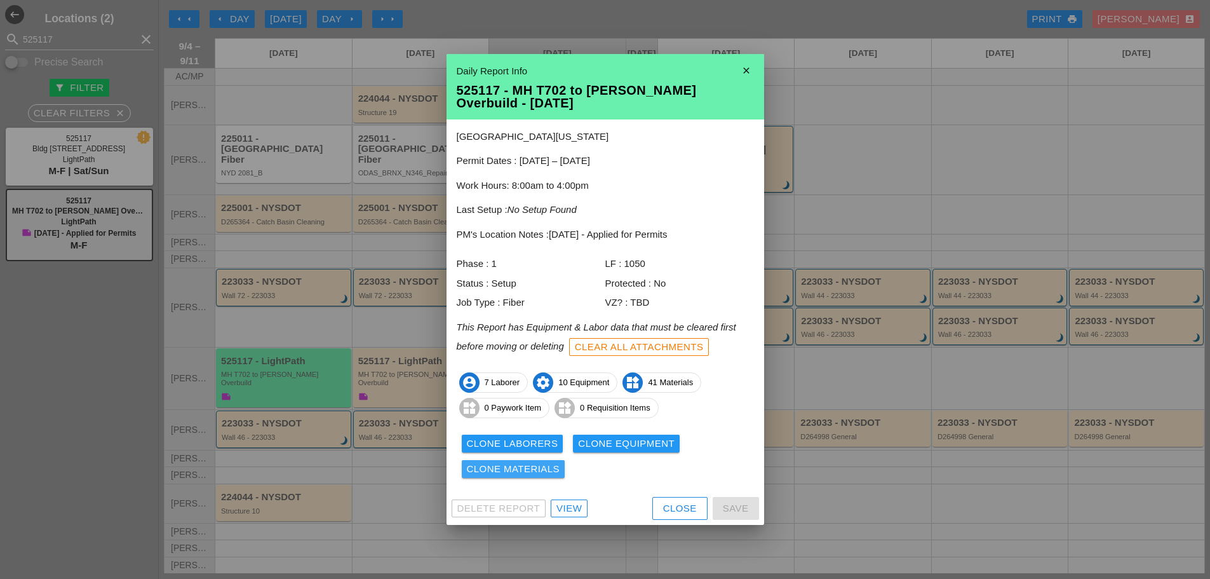
click at [547, 468] on div "Clone Materials" at bounding box center [513, 469] width 93 height 15
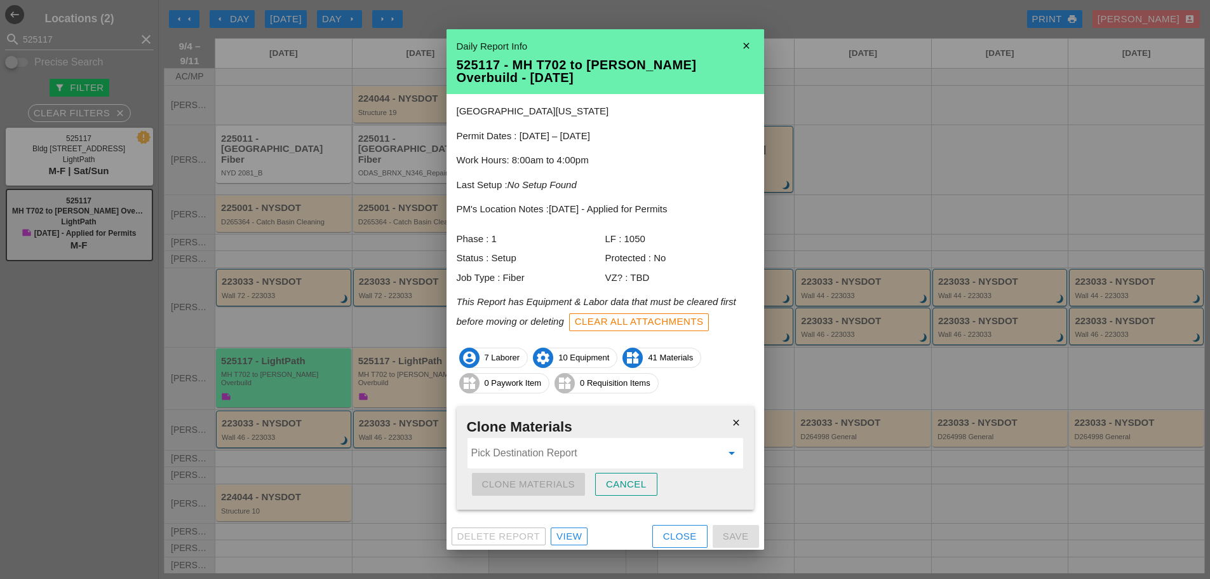
click at [524, 452] on input "Pick Destination Report" at bounding box center [596, 453] width 250 height 20
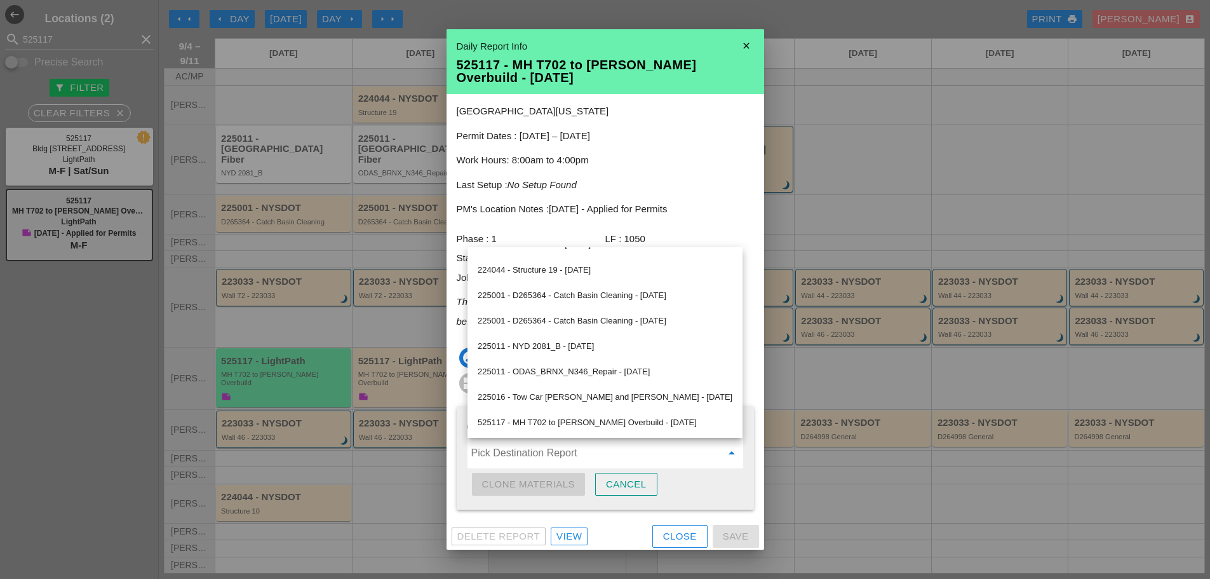
click at [546, 418] on div "525117 - MH T702 to Boldyn MH Overbuild - 09/05/2025" at bounding box center [605, 422] width 255 height 15
type input "525117 - MH T702 to Boldyn MH Overbuild - 09/05/2025"
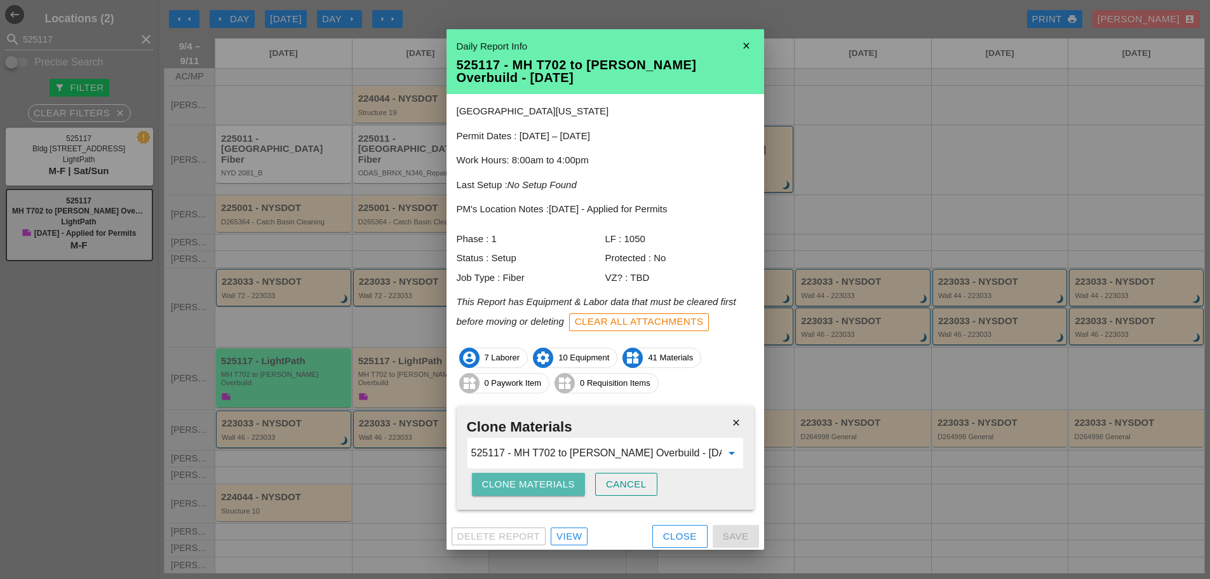
click at [559, 480] on div "Clone Materials" at bounding box center [528, 484] width 93 height 15
click at [565, 478] on button "Clone Materials" at bounding box center [529, 484] width 114 height 23
click at [542, 485] on div "Clone Materials" at bounding box center [528, 484] width 93 height 15
click at [542, 485] on div "Are you sure?" at bounding box center [522, 484] width 81 height 15
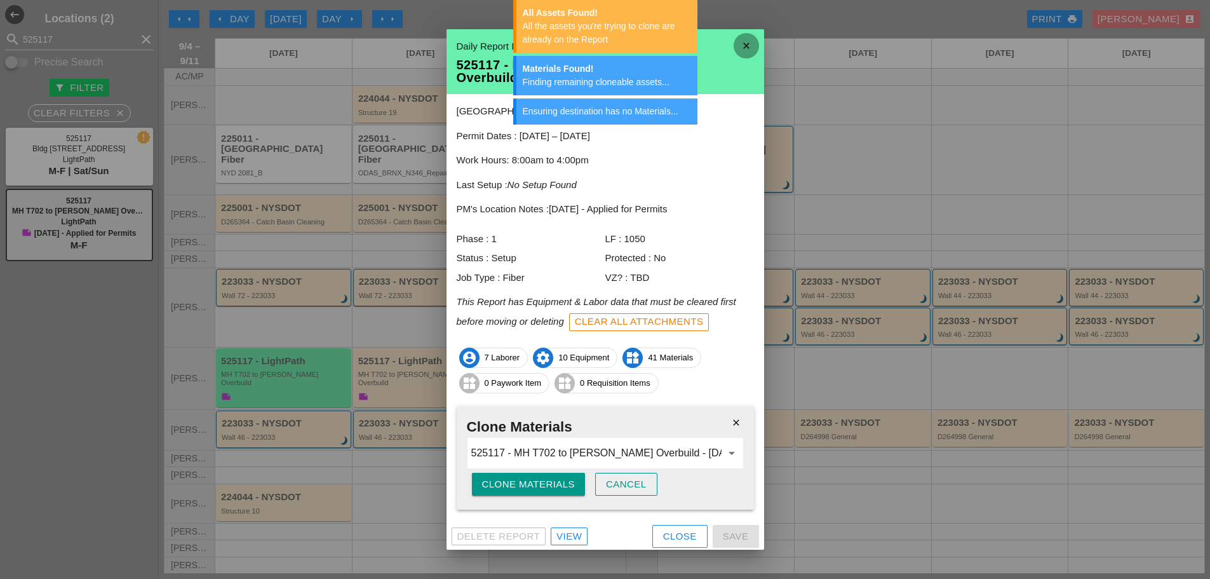
click at [734, 42] on icon "close" at bounding box center [746, 45] width 25 height 25
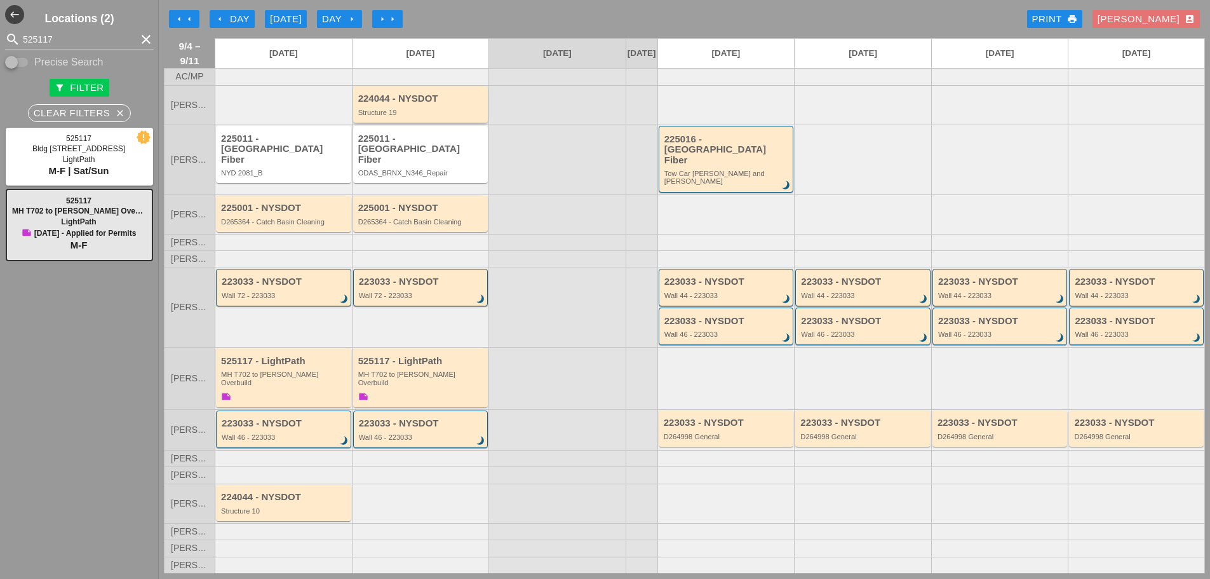
click at [421, 116] on div "224044 - NYSDOT Structure 19" at bounding box center [421, 104] width 127 height 23
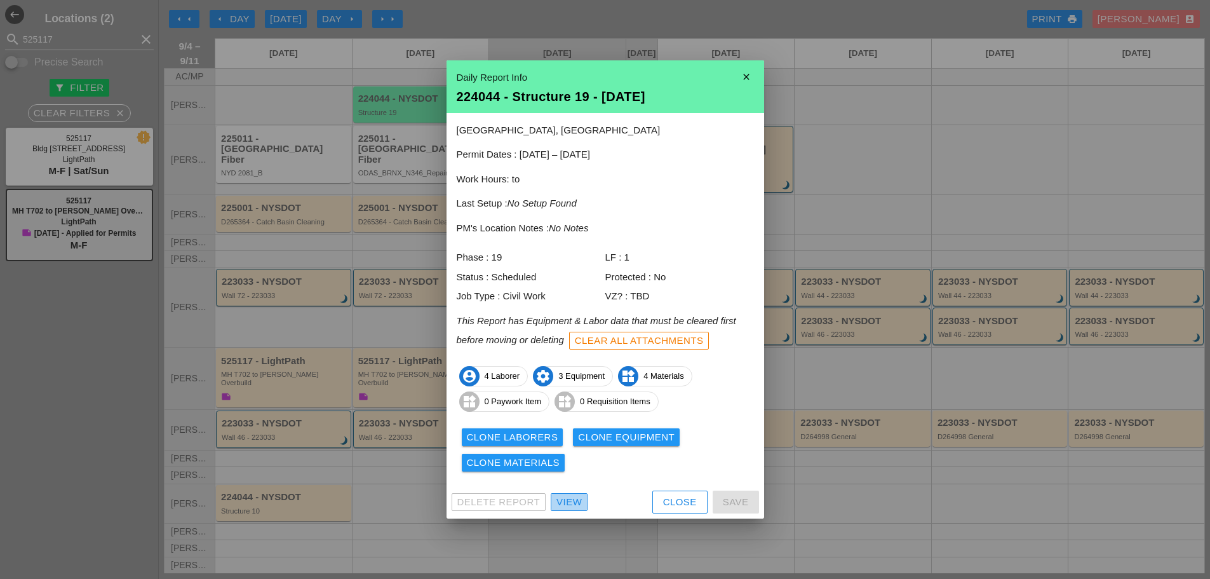
click at [577, 500] on div "View" at bounding box center [569, 502] width 25 height 15
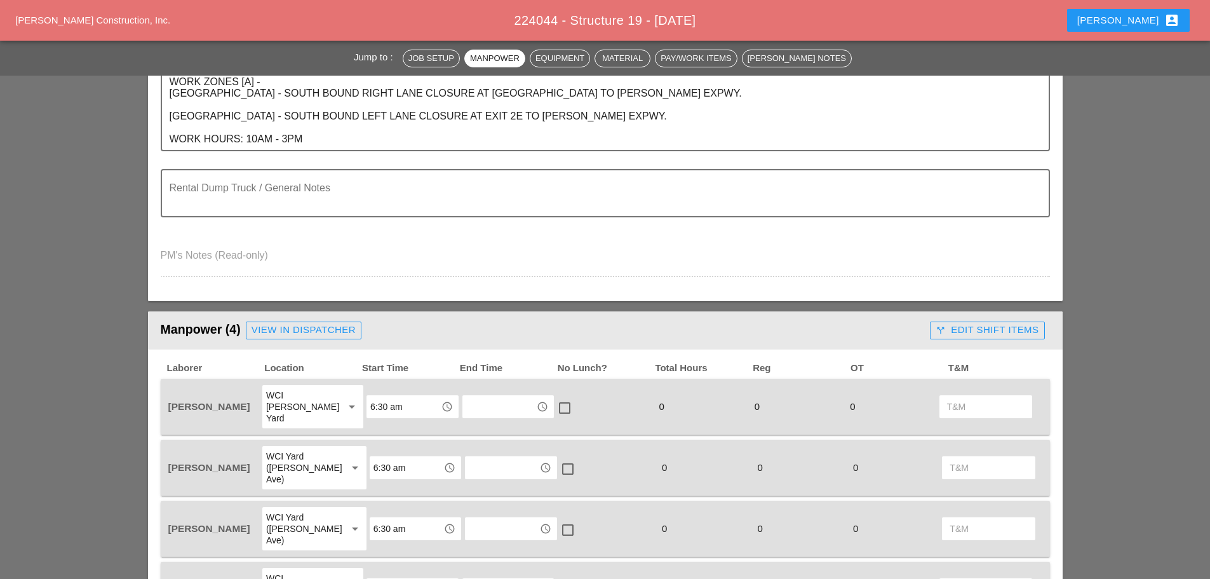
scroll to position [64, 0]
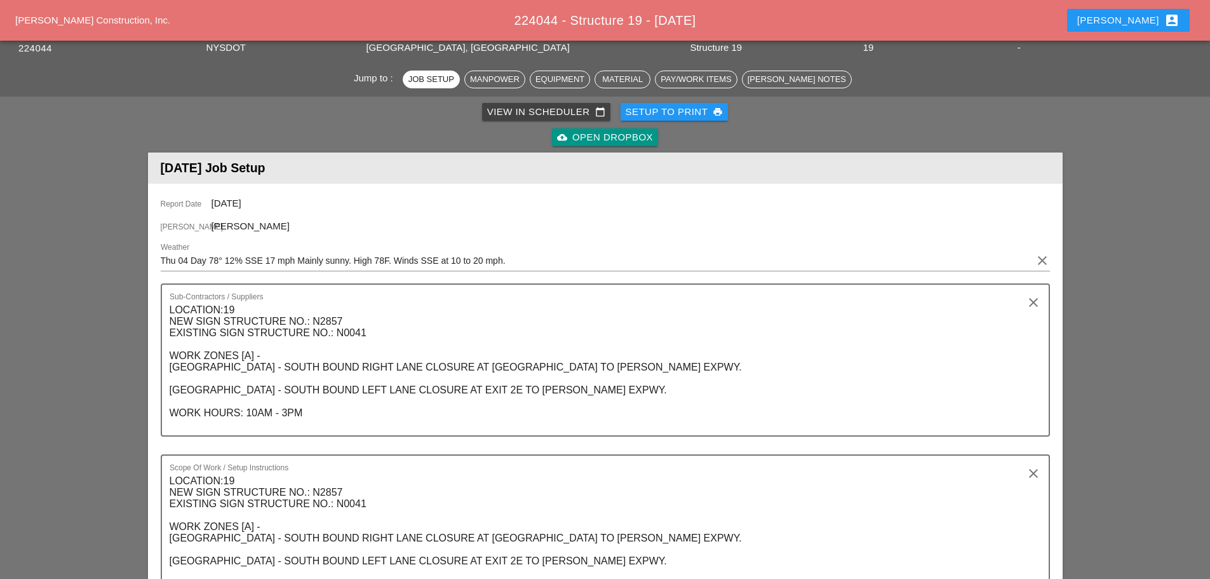
click at [1043, 260] on icon "clear" at bounding box center [1042, 260] width 15 height 15
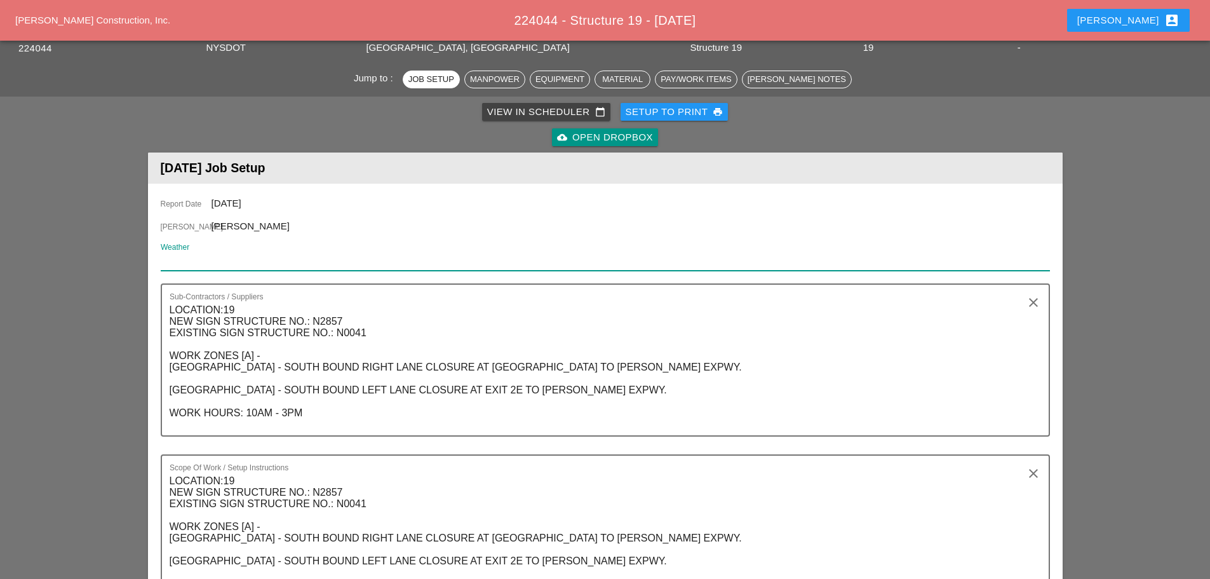
paste input "Fri 05 Day 83° 20% SSW 14 mph Mostly sunny skies. Slight chance of a rain showe…"
type input "Fri 05 Day 83° 20% SSW 14 mph Mostly sunny skies. Slight chance of a rain showe…"
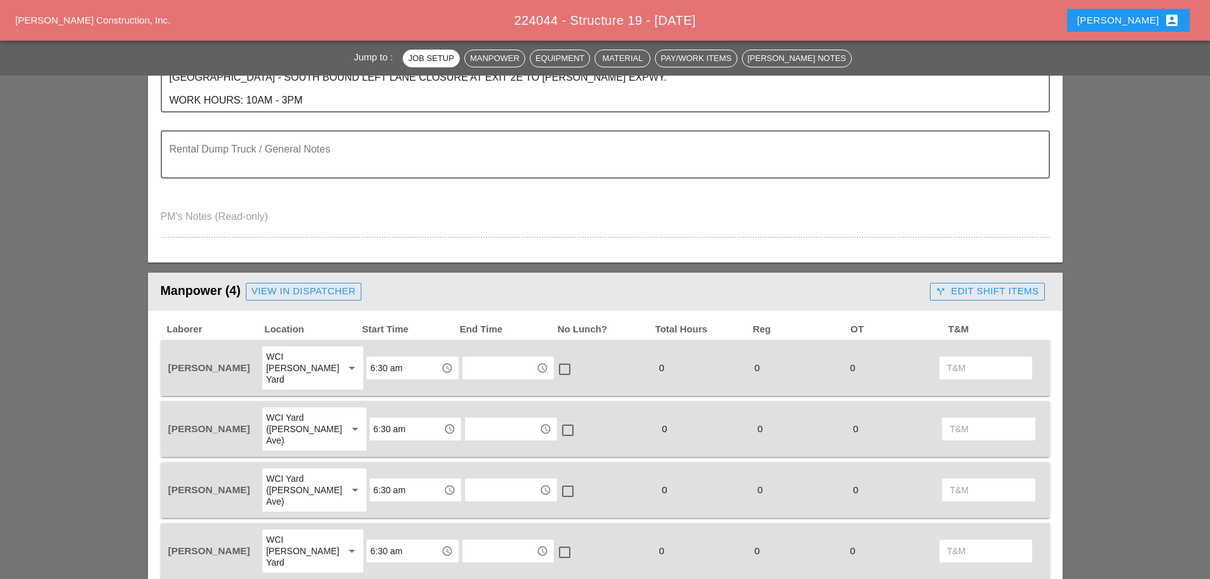
scroll to position [318, 0]
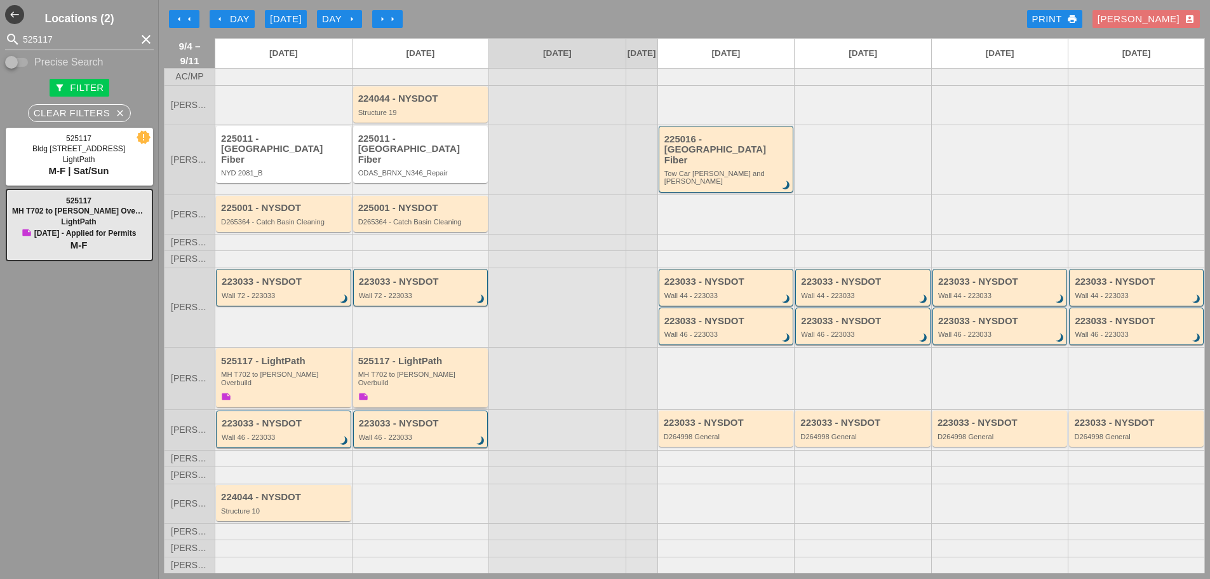
click at [440, 375] on div "525117 - LightPath MH T702 to Boldyn MH Overbuild note" at bounding box center [421, 380] width 127 height 48
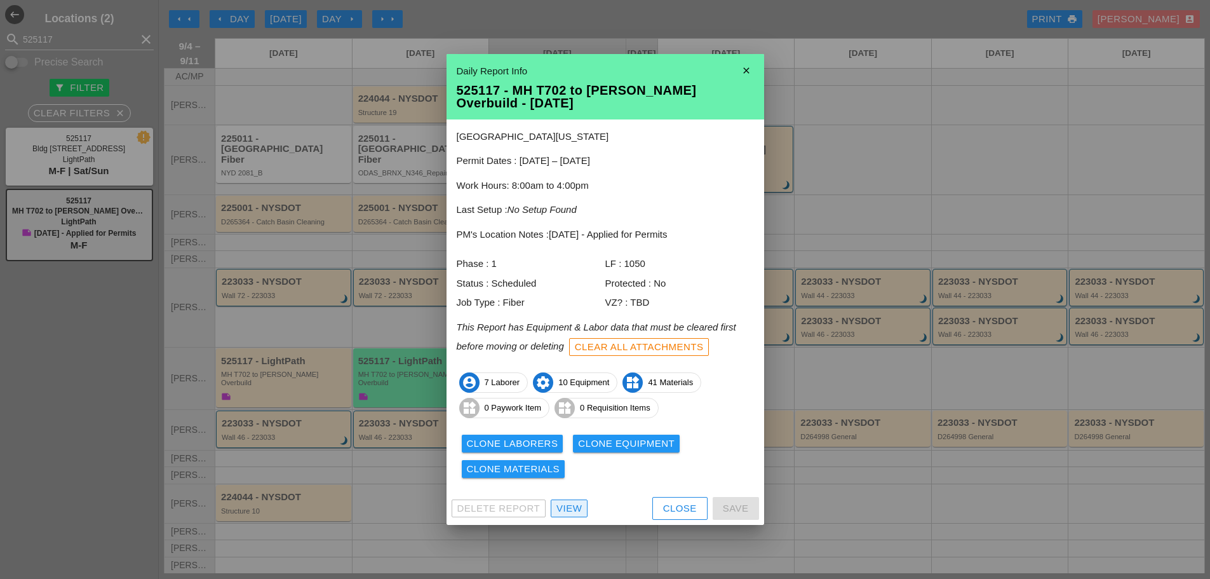
click at [574, 511] on div "View" at bounding box center [569, 508] width 25 height 15
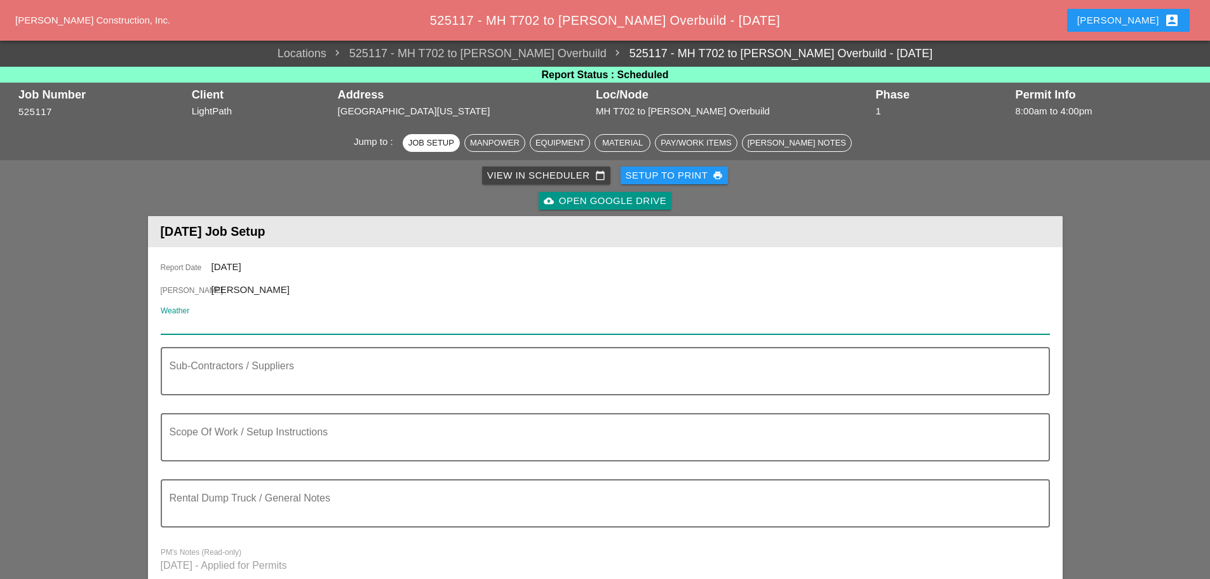
paste input "Fri 05 Day 83° 20% SSW 14 mph Mostly sunny skies. Slight chance of a rain showe…"
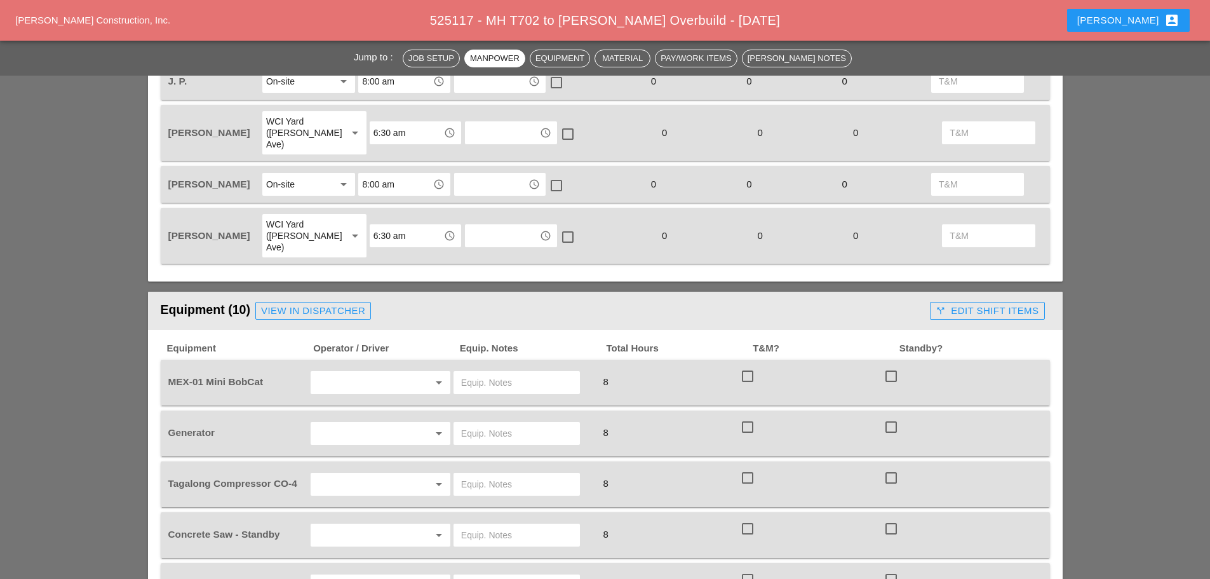
scroll to position [889, 0]
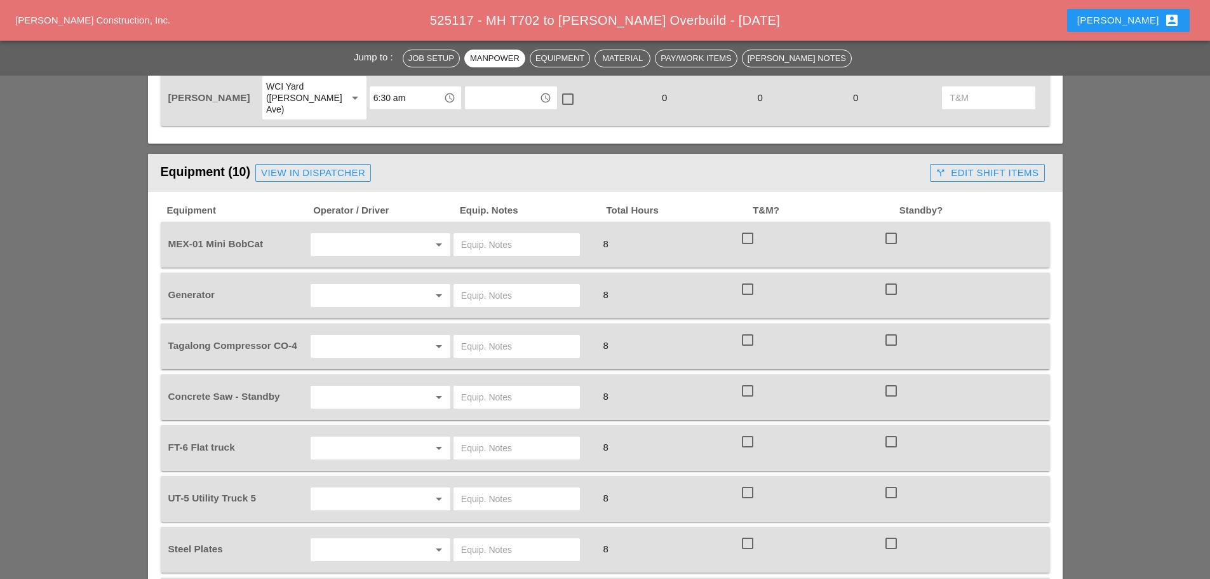
type input "Fri 05 Day 83° 20% SSW 14 mph Mostly sunny skies. Slight chance of a rain showe…"
click at [373, 234] on input "text" at bounding box center [362, 244] width 97 height 20
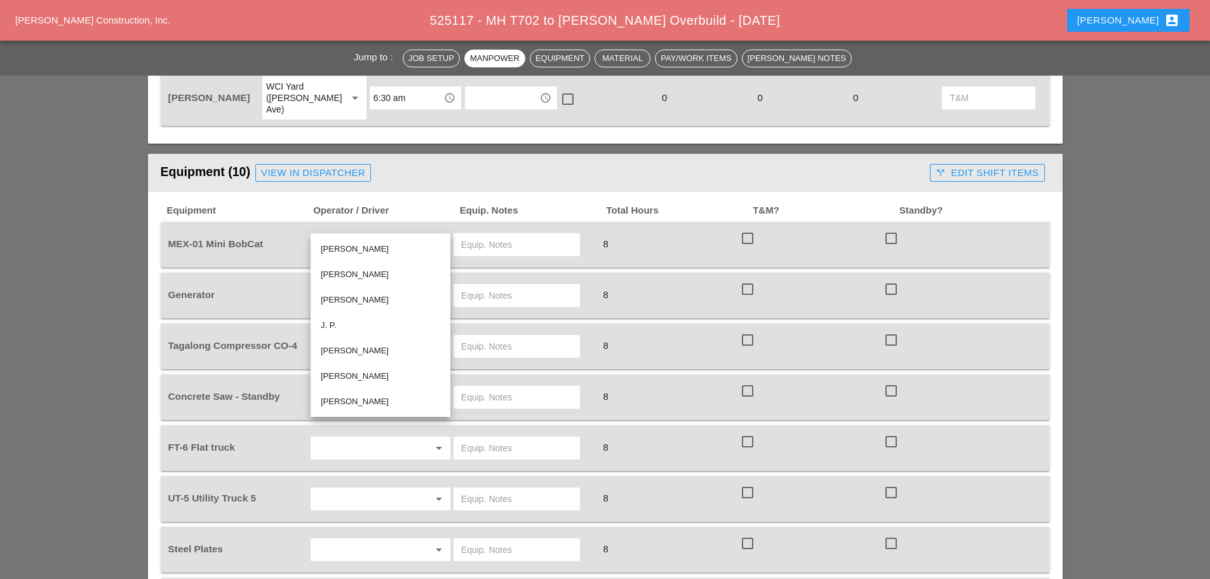
click at [514, 234] on input "text" at bounding box center [516, 244] width 111 height 20
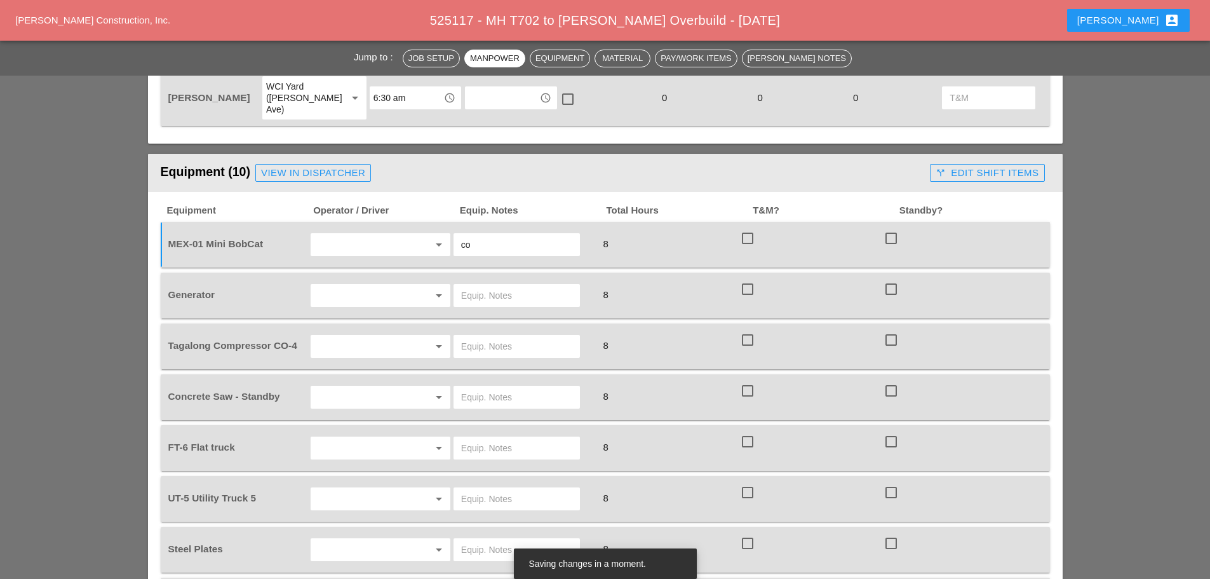
type input "c"
type input "COMING BACK AT END OF DAY"
click at [400, 285] on input "text" at bounding box center [362, 295] width 97 height 20
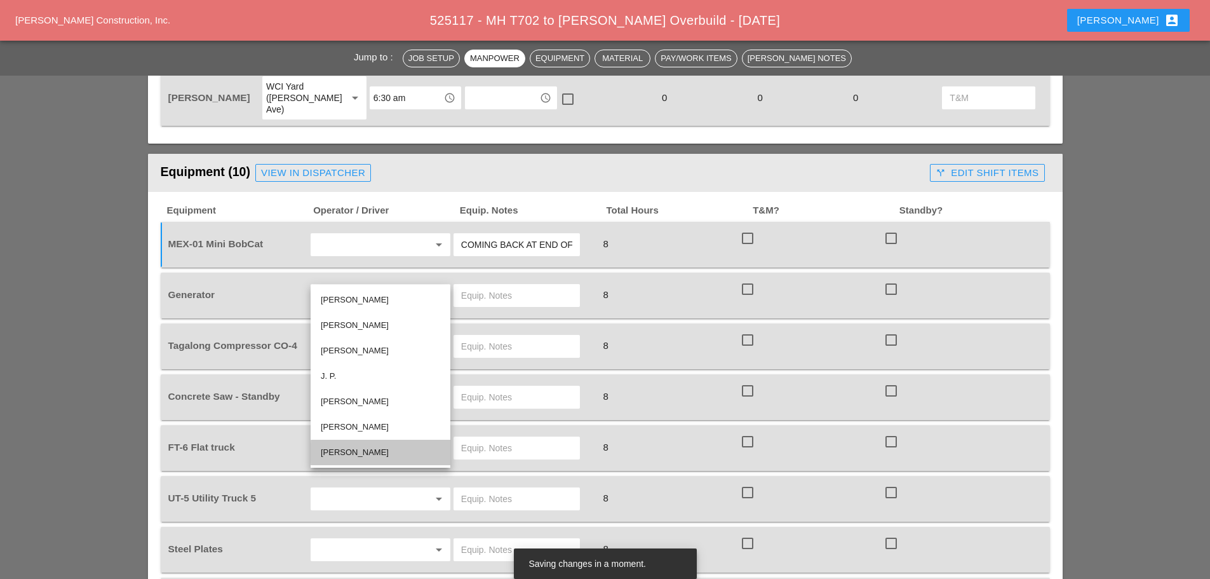
click at [372, 444] on div "[PERSON_NAME]" at bounding box center [380, 452] width 119 height 25
type input "[PERSON_NAME]"
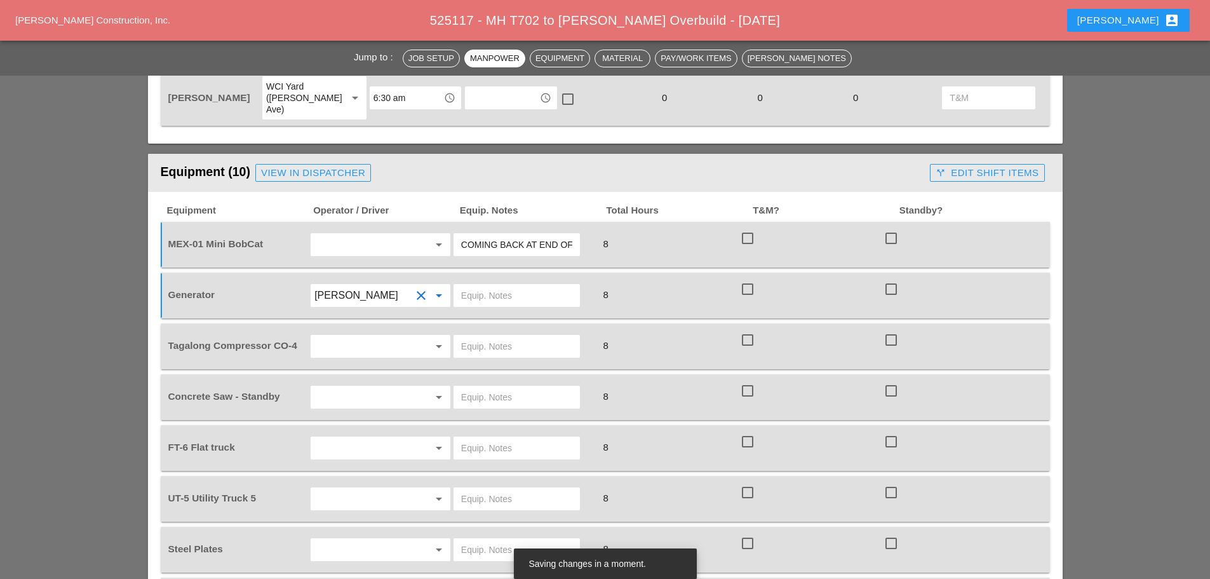
click at [489, 336] on input "text" at bounding box center [516, 346] width 111 height 20
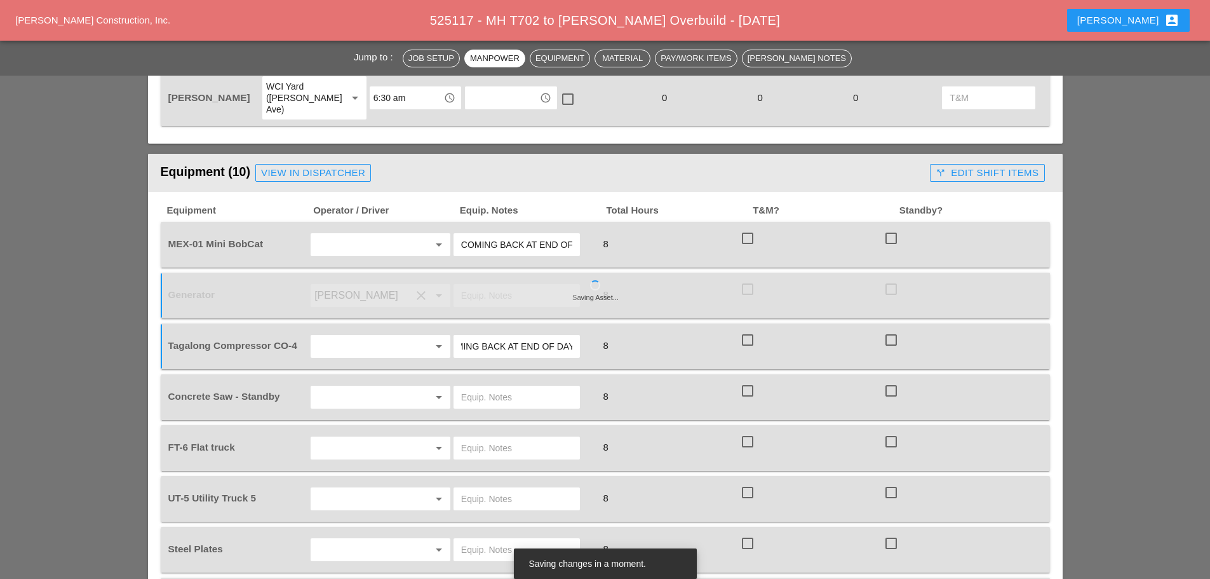
scroll to position [0, 26]
type input "COMING BACK AT END OF DAY"
click at [374, 387] on input "text" at bounding box center [362, 397] width 97 height 20
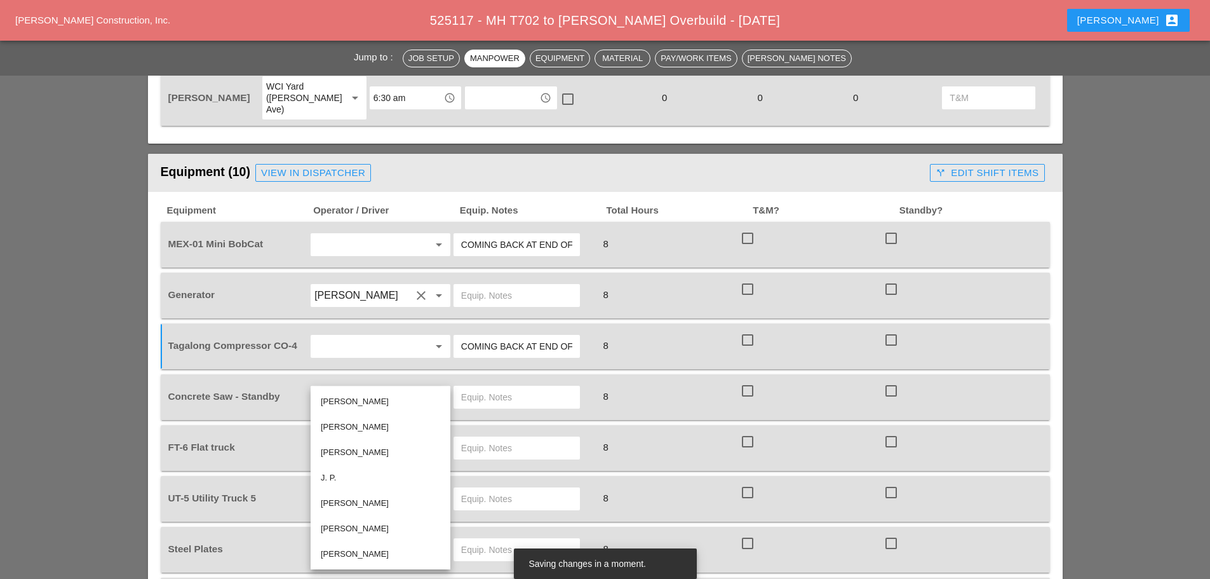
click at [496, 387] on input "text" at bounding box center [516, 397] width 111 height 20
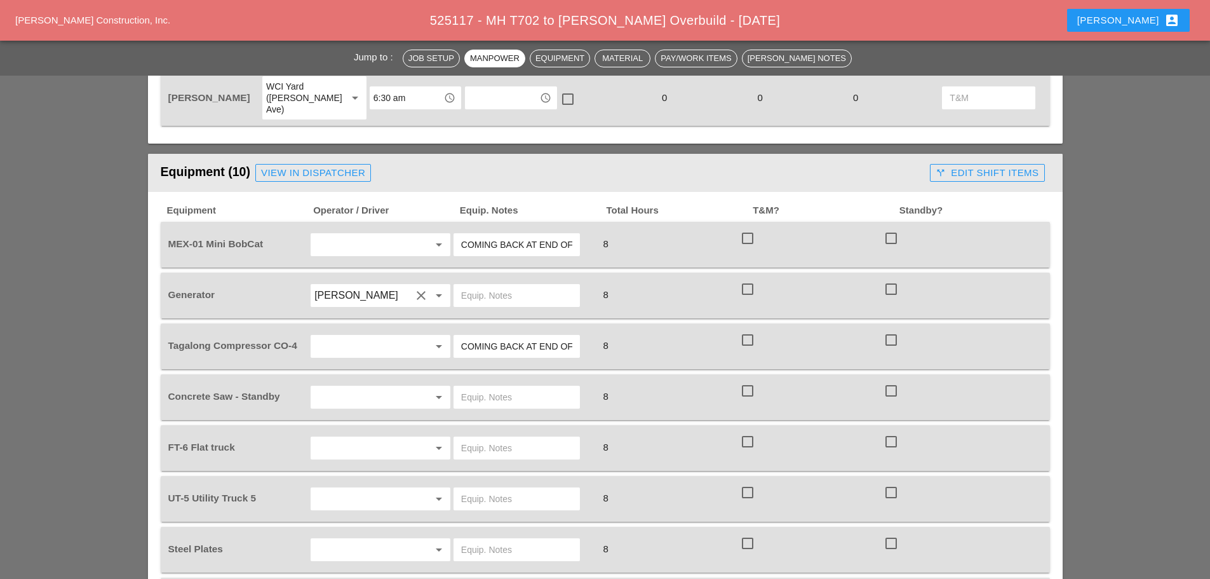
click at [486, 438] on input "text" at bounding box center [516, 448] width 111 height 20
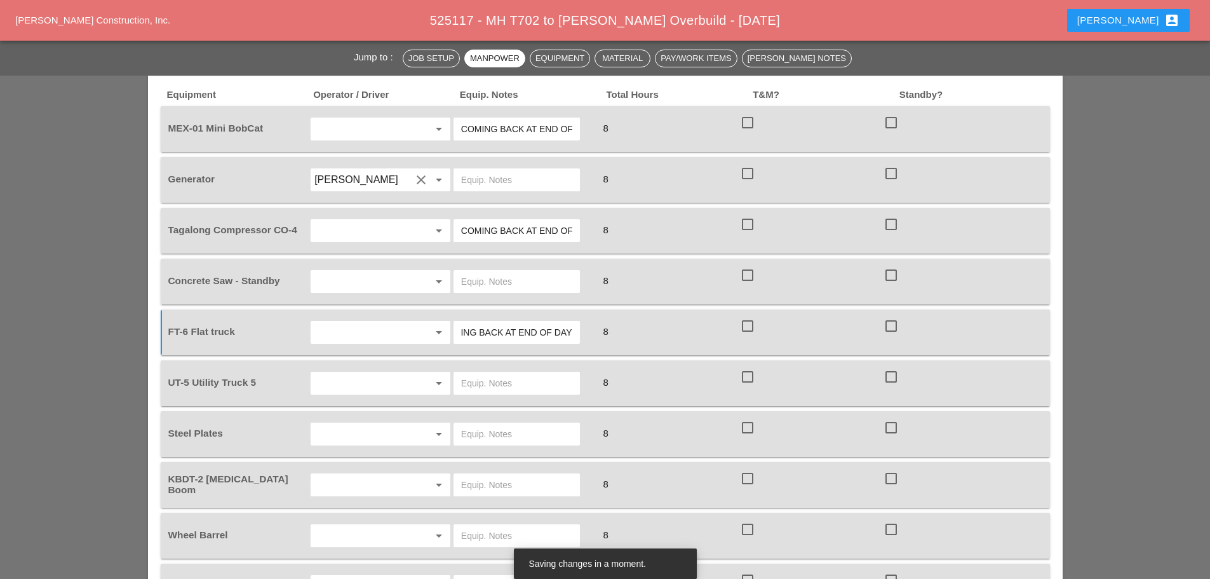
scroll to position [1016, 0]
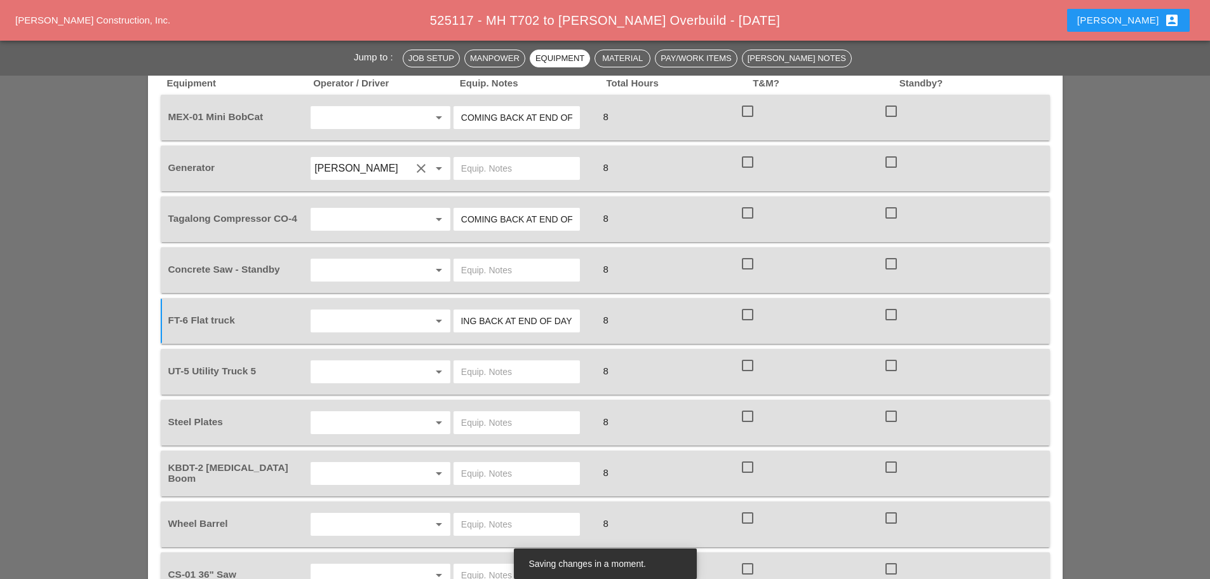
type input "COMING BACK AT END OF DAY"
click at [362, 361] on input "text" at bounding box center [362, 371] width 97 height 20
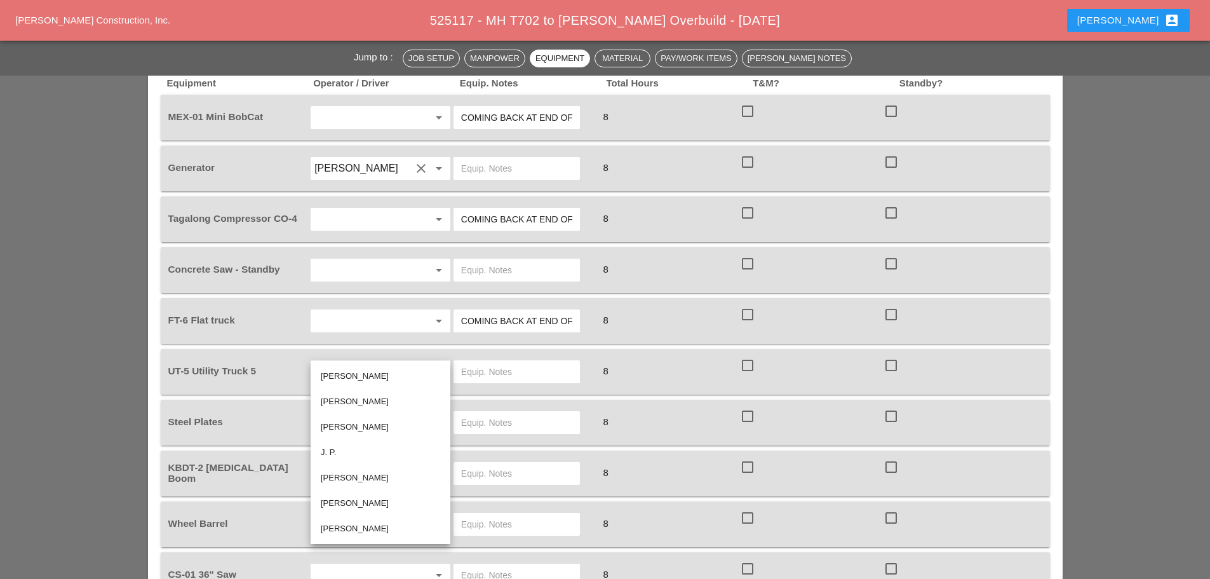
click at [364, 536] on div "[PERSON_NAME]" at bounding box center [380, 528] width 119 height 25
type input "[PERSON_NAME]"
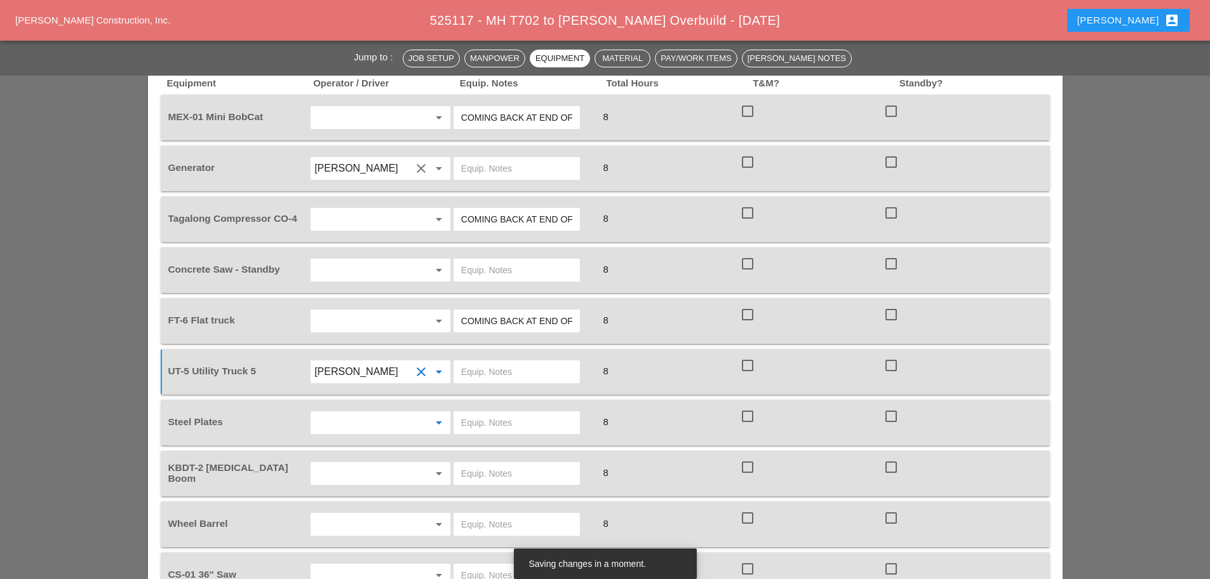
click at [385, 412] on input "text" at bounding box center [362, 422] width 97 height 20
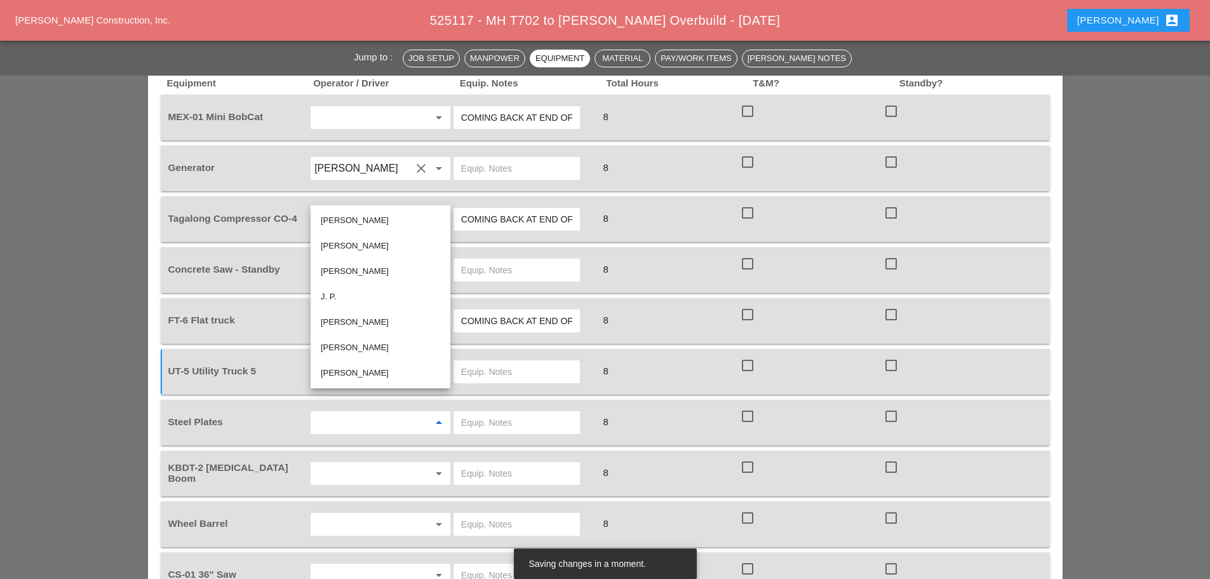
click at [489, 412] on input "text" at bounding box center [516, 422] width 111 height 20
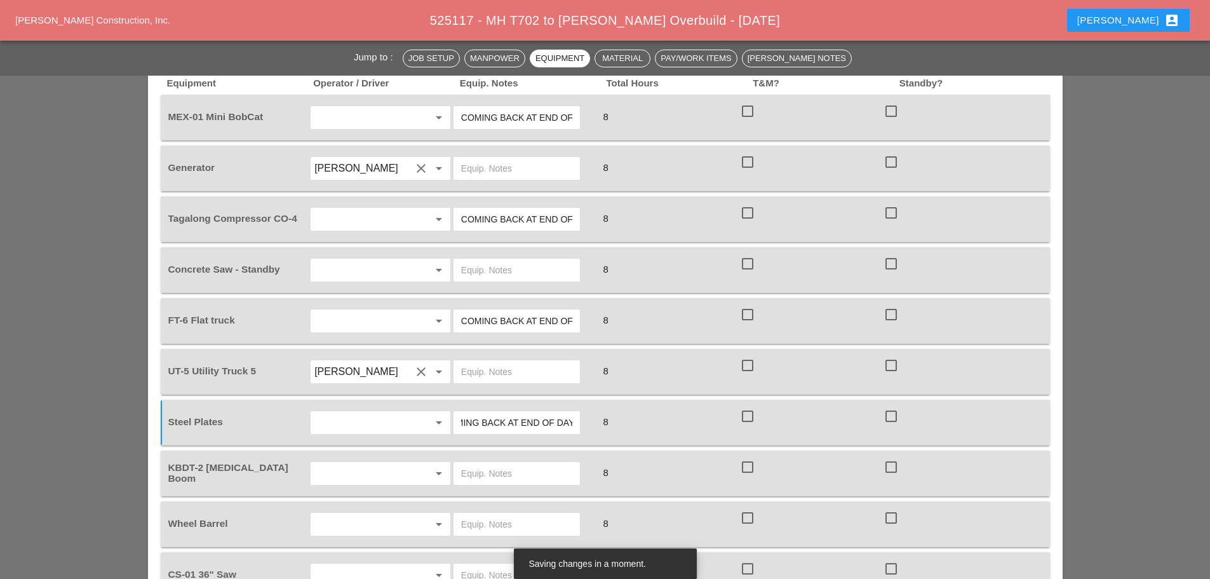
scroll to position [0, 26]
type input "COMING BACK AT END OF DAY"
click at [386, 463] on input "text" at bounding box center [362, 473] width 97 height 20
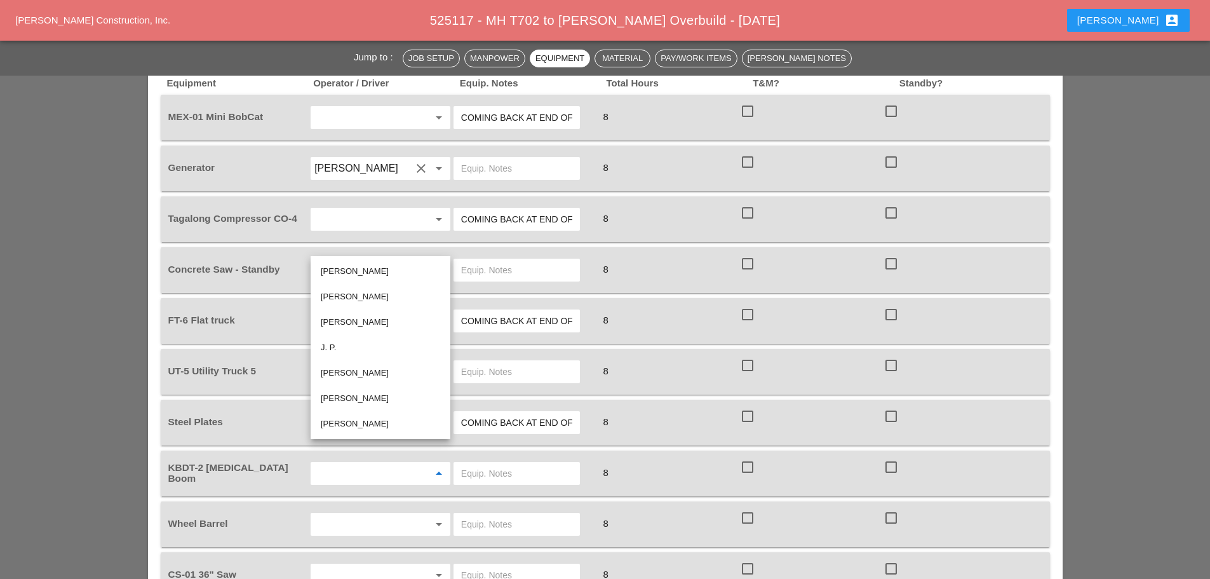
click at [353, 372] on div "[PERSON_NAME]" at bounding box center [380, 372] width 119 height 15
type input "[PERSON_NAME]"
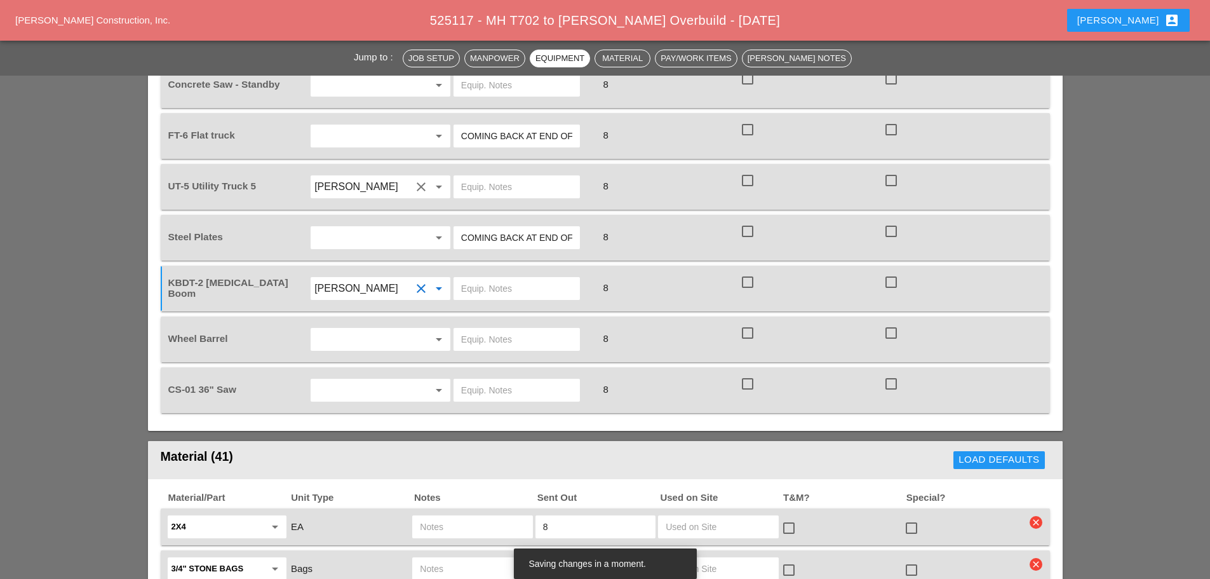
scroll to position [1207, 0]
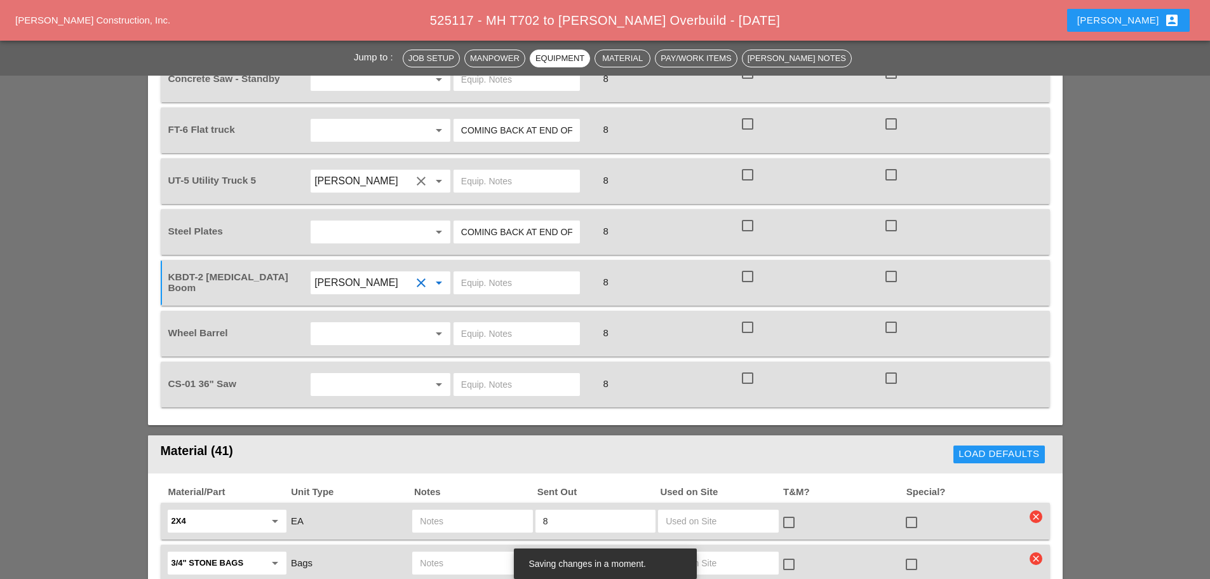
click at [363, 323] on input "text" at bounding box center [362, 333] width 97 height 20
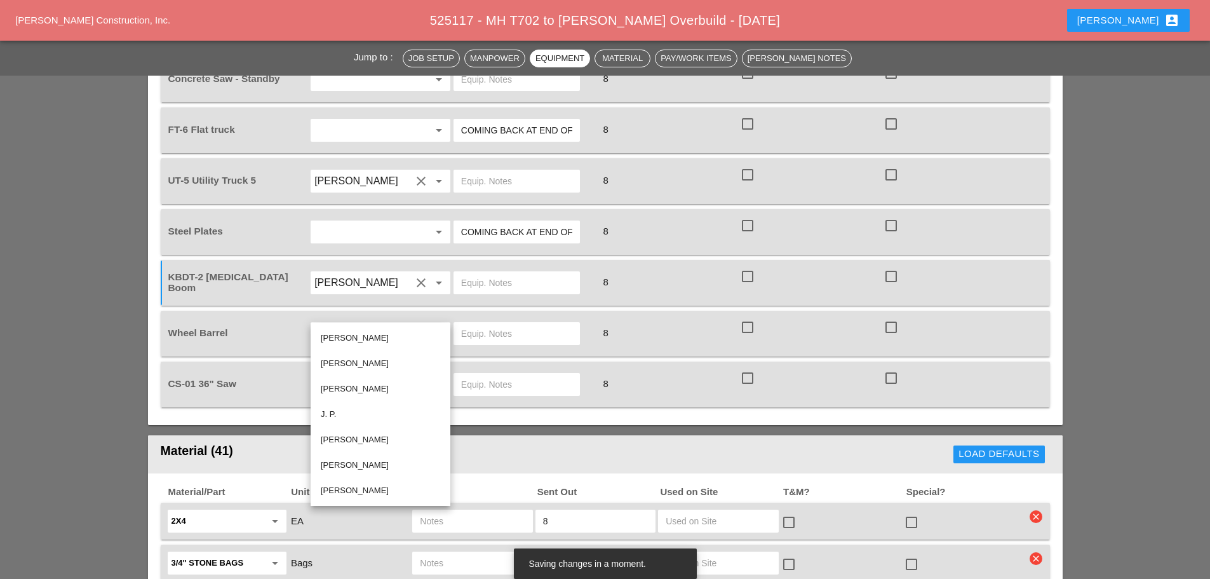
click at [365, 489] on div "[PERSON_NAME]" at bounding box center [380, 490] width 119 height 15
type input "[PERSON_NAME]"
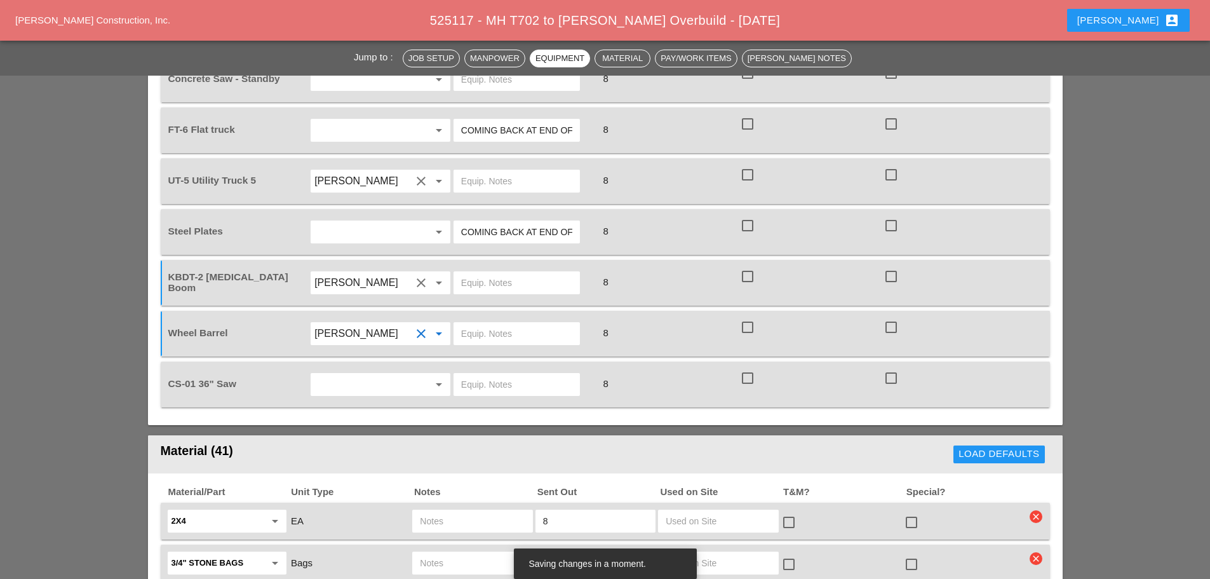
click at [363, 374] on input "text" at bounding box center [362, 384] width 97 height 20
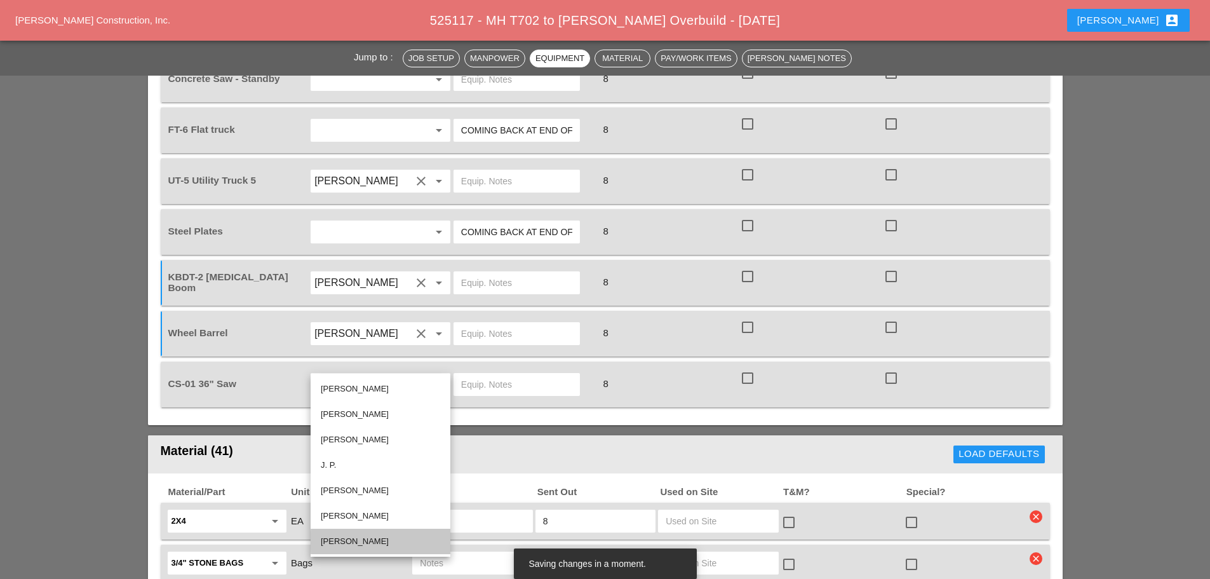
drag, startPoint x: 365, startPoint y: 540, endPoint x: 368, endPoint y: 533, distance: 8.0
click at [364, 539] on div "[PERSON_NAME]" at bounding box center [380, 541] width 119 height 15
type input "[PERSON_NAME]"
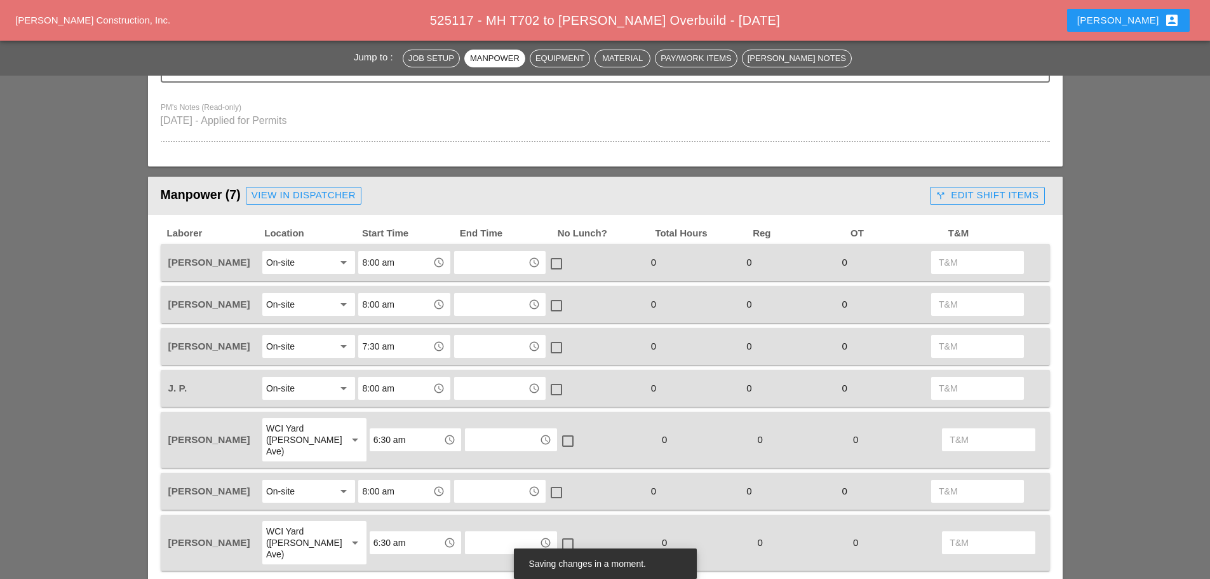
scroll to position [191, 0]
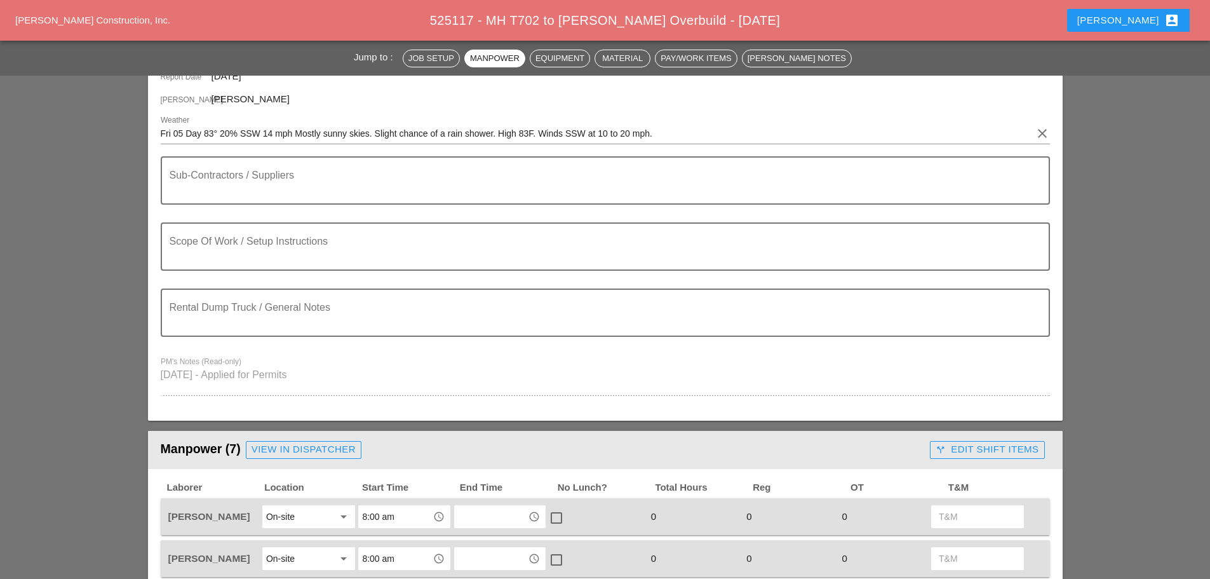
click at [366, 323] on textarea "Rental Dump Truck / General Notes" at bounding box center [600, 320] width 861 height 30
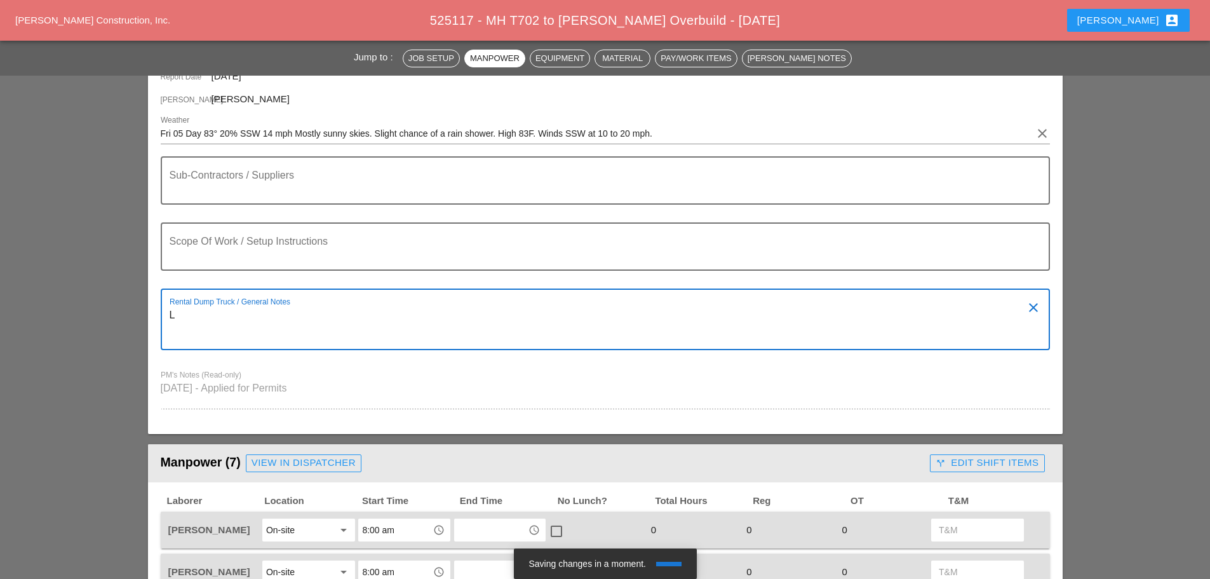
type textarea "L"
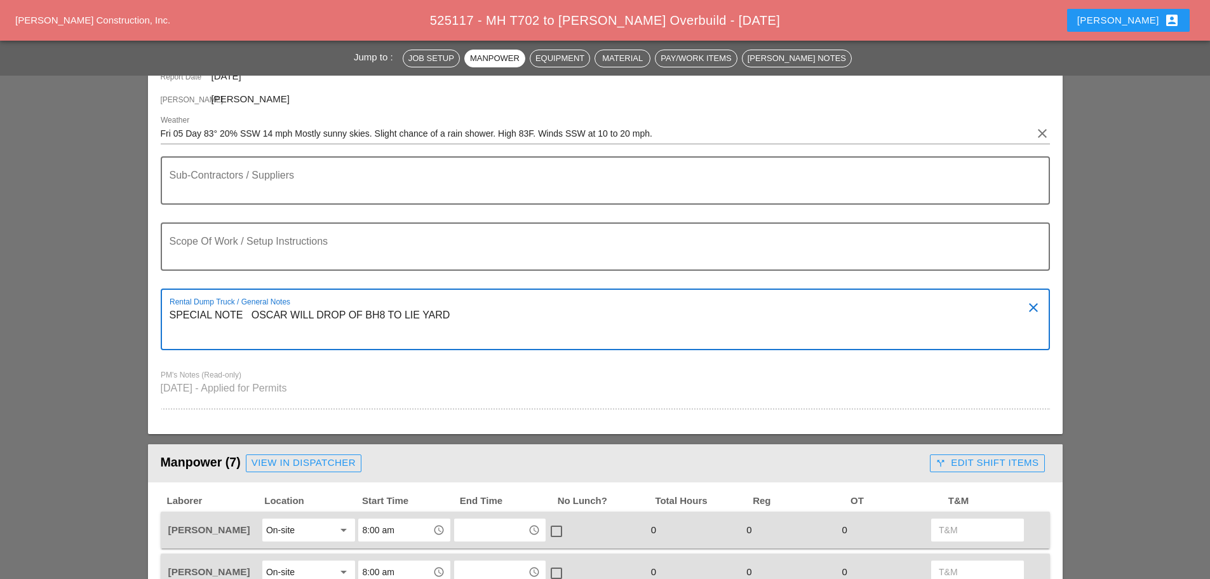
type textarea "SPECIAL NOTE OSCAR WILL DROP OF BH8 TO LIE YARD"
click at [212, 184] on textarea "Sub-Contractors / Suppliers" at bounding box center [600, 188] width 861 height 30
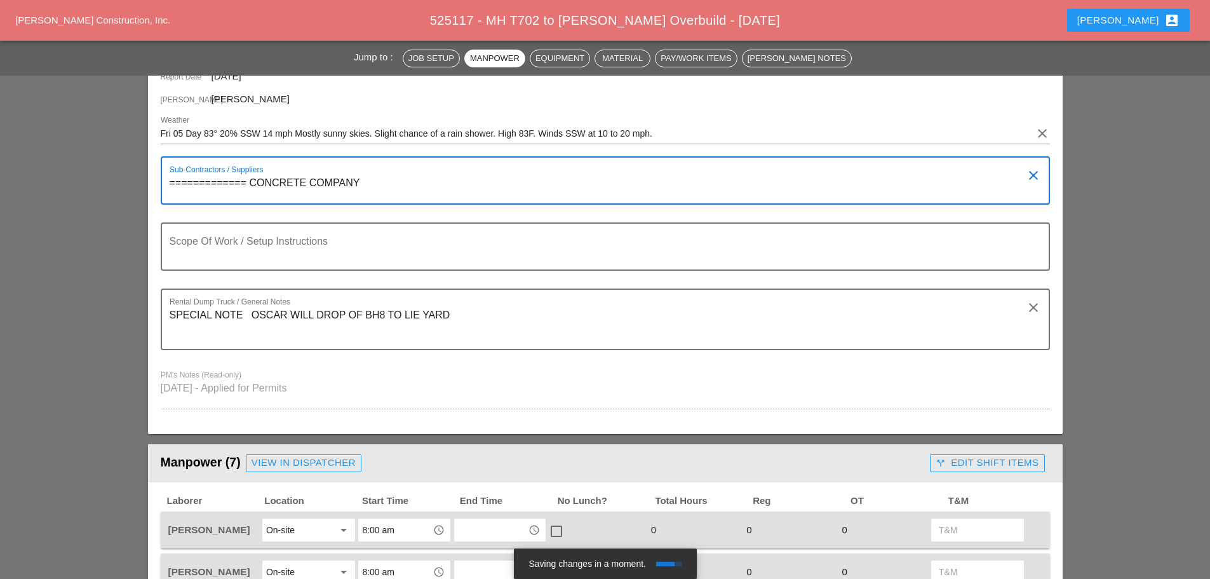
type textarea "============= CONCRETE COMPANY"
click at [168, 332] on div "Rental Dump Truck / General Notes SPECIAL NOTE OSCAR WILL DROP OF BH8 TO LIE YA…" at bounding box center [605, 319] width 889 height 62
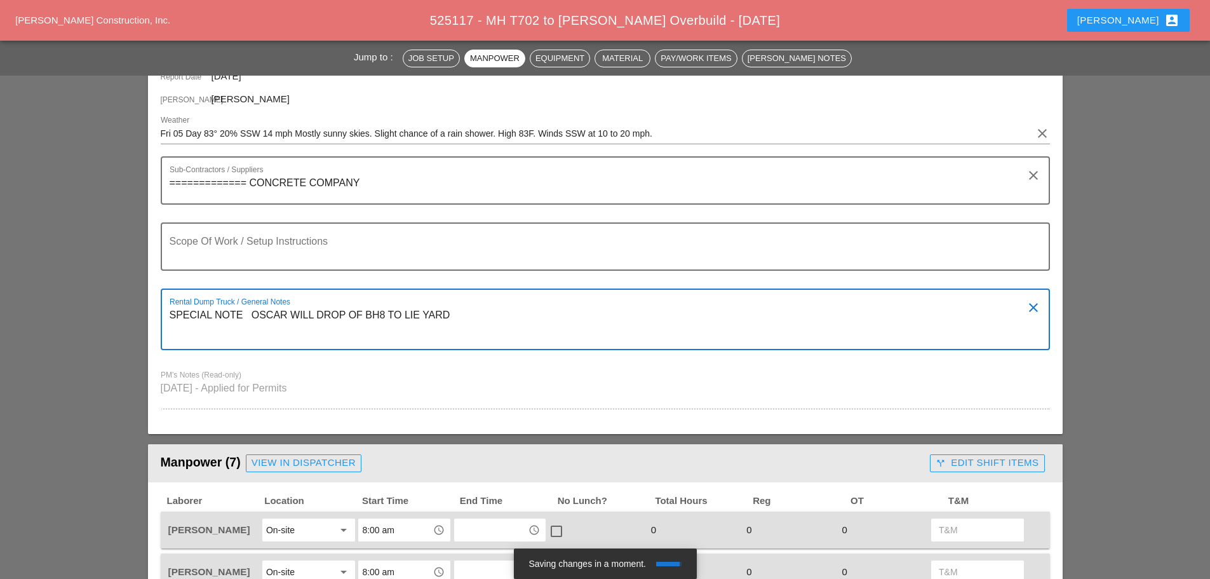
click at [169, 337] on div "Rental Dump Truck / General Notes SPECIAL NOTE OSCAR WILL DROP OF BH8 TO LIE YA…" at bounding box center [605, 319] width 889 height 62
click at [170, 337] on textarea "SPECIAL NOTE OSCAR WILL DROP OF BH8 TO LIE YARD" at bounding box center [600, 327] width 861 height 44
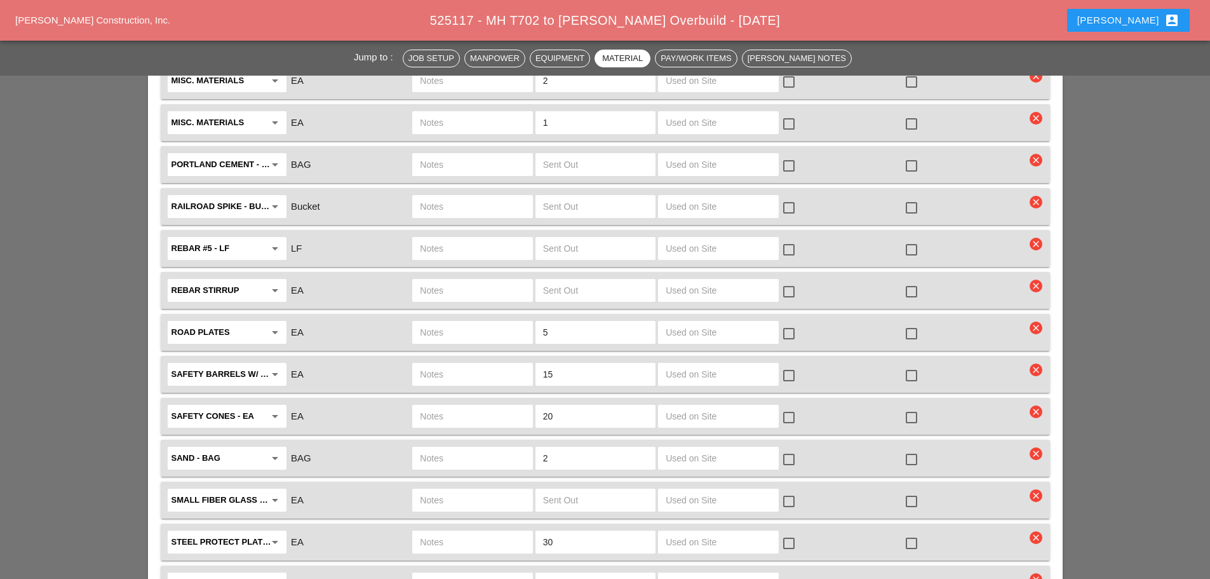
scroll to position [2732, 0]
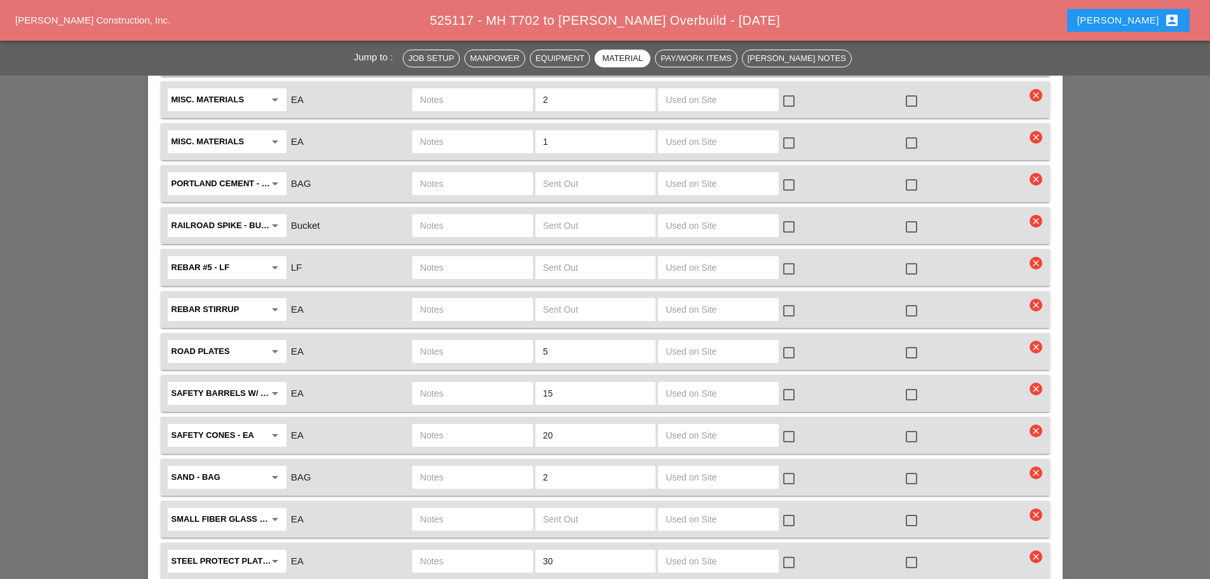
type textarea "============SPECIAL NOTE OSCAR WILL DROP OF BH8 TO LIE YARD"
click at [452, 341] on input "text" at bounding box center [472, 351] width 105 height 20
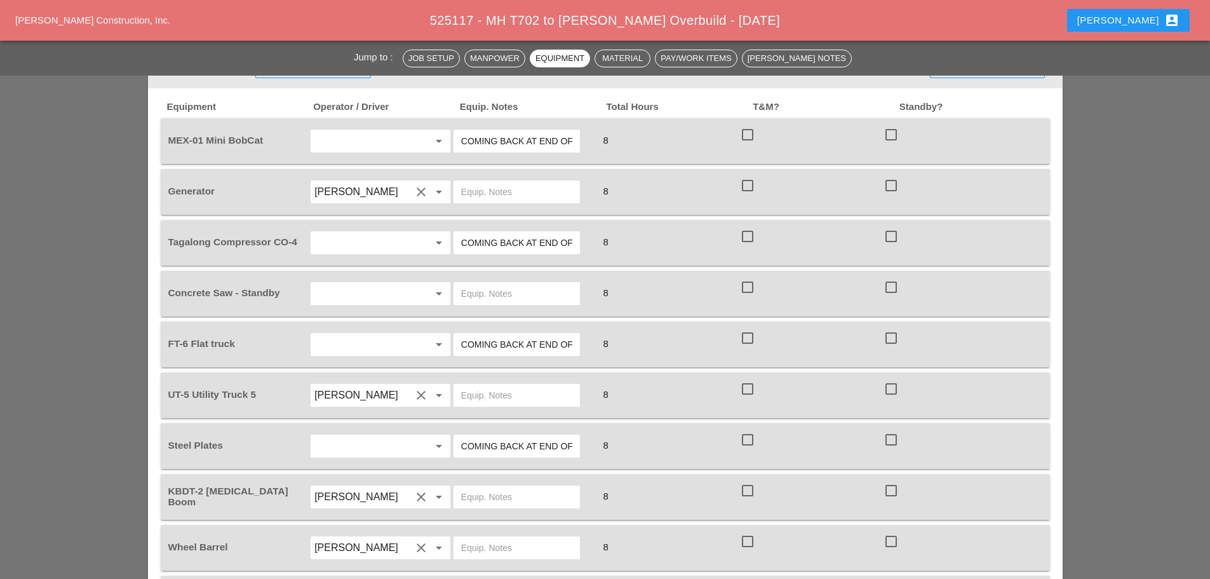
scroll to position [953, 0]
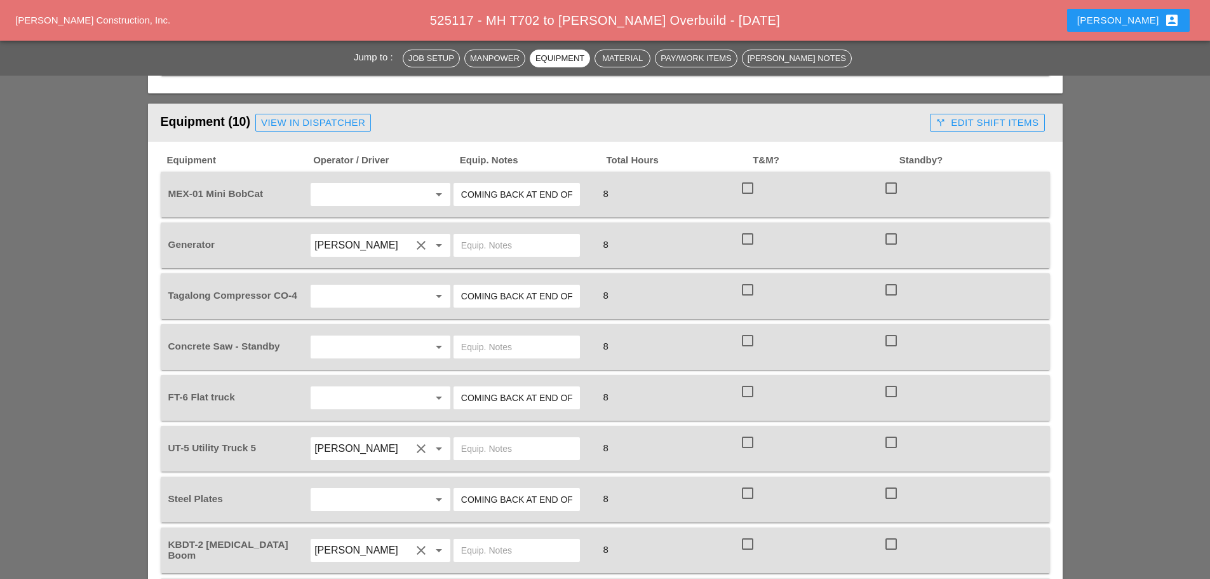
type input "BRING BACK ALL PLATES"
click at [331, 116] on div "View in Dispatcher" at bounding box center [313, 123] width 104 height 15
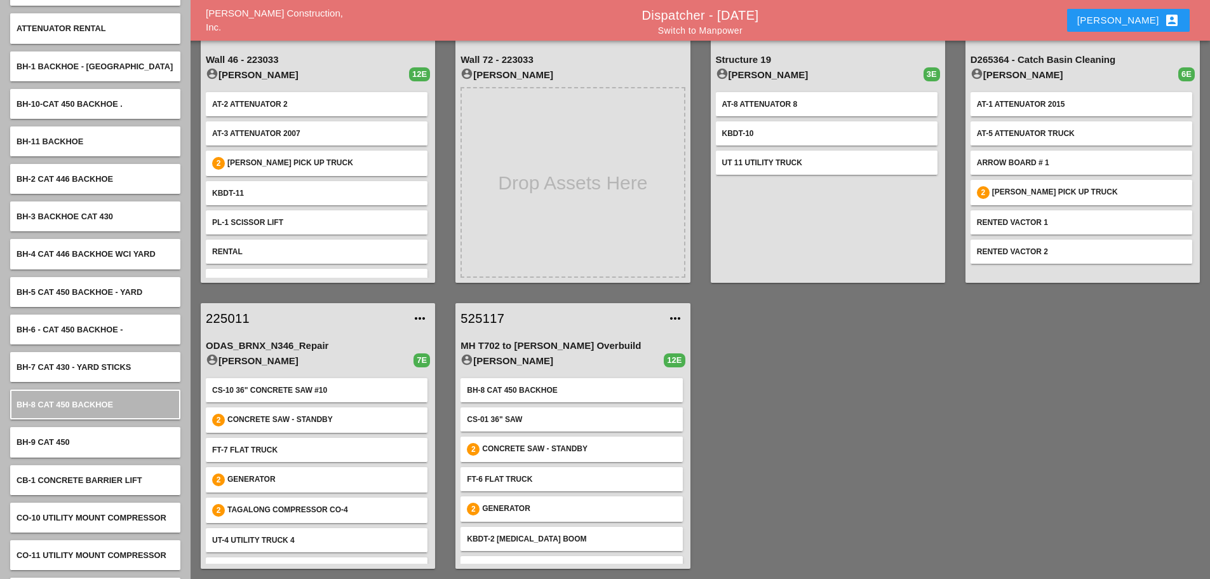
click at [460, 316] on div "525117 more_horiz" at bounding box center [572, 318] width 234 height 30
click at [482, 314] on link "525117" at bounding box center [560, 318] width 199 height 19
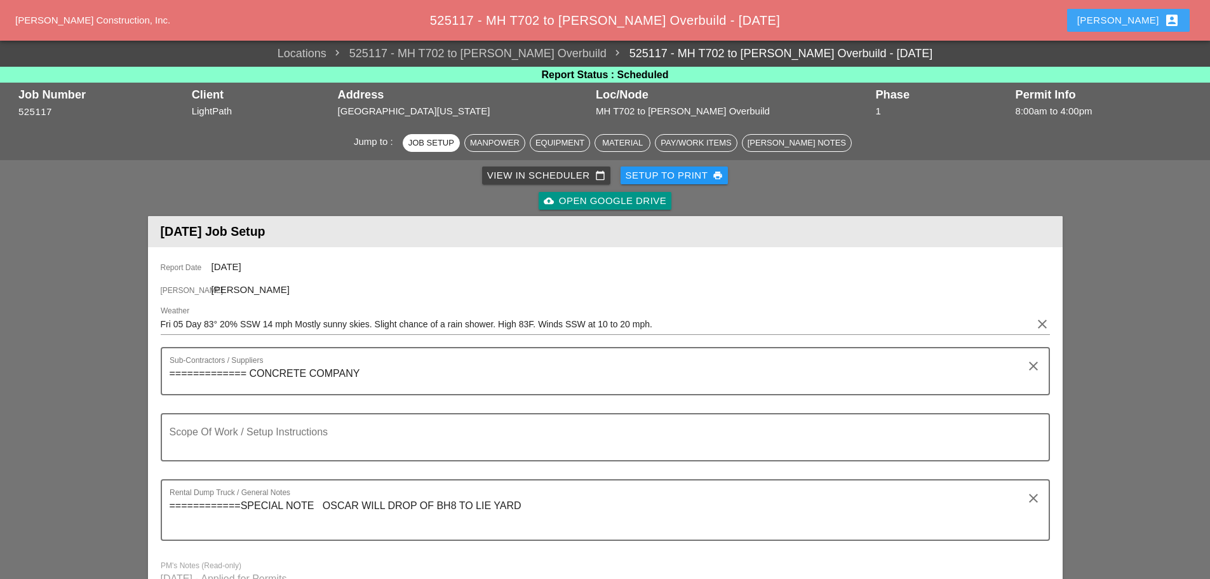
drag, startPoint x: 1135, startPoint y: 23, endPoint x: 1142, endPoint y: 30, distance: 9.9
click at [1136, 23] on div "Enrico account_box" at bounding box center [1128, 20] width 102 height 15
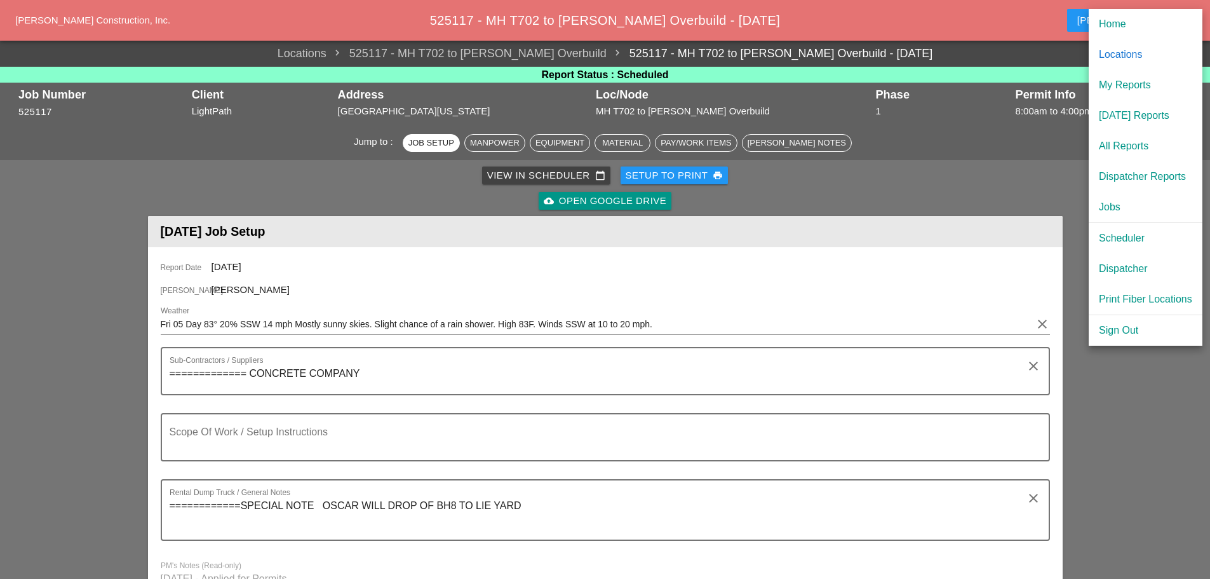
click at [1120, 112] on div "[DATE] Reports" at bounding box center [1145, 115] width 93 height 15
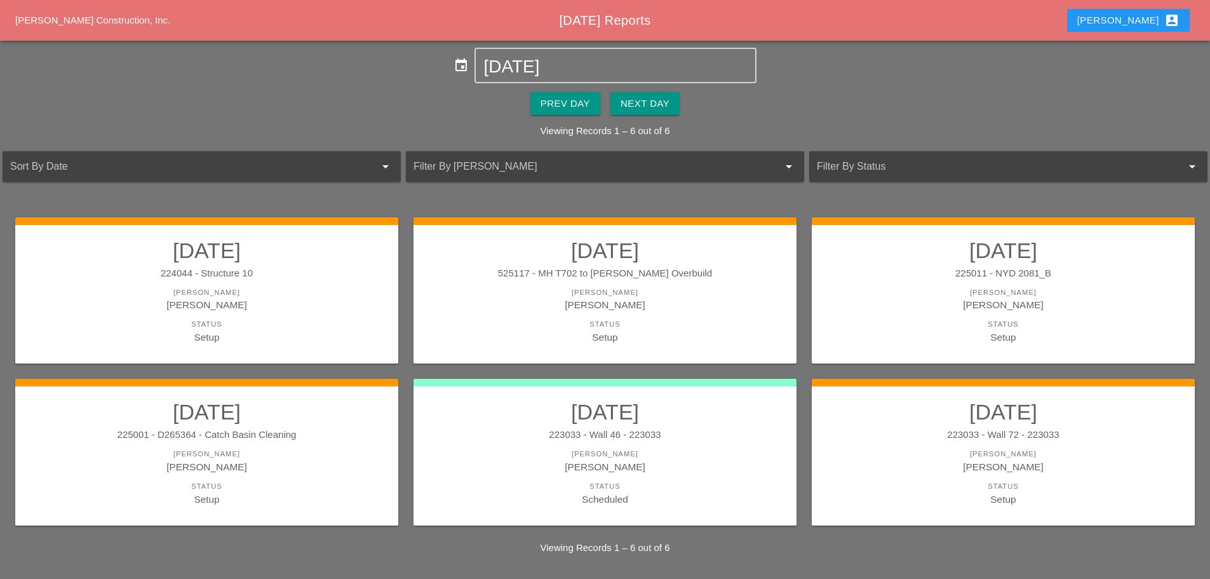
scroll to position [10, 0]
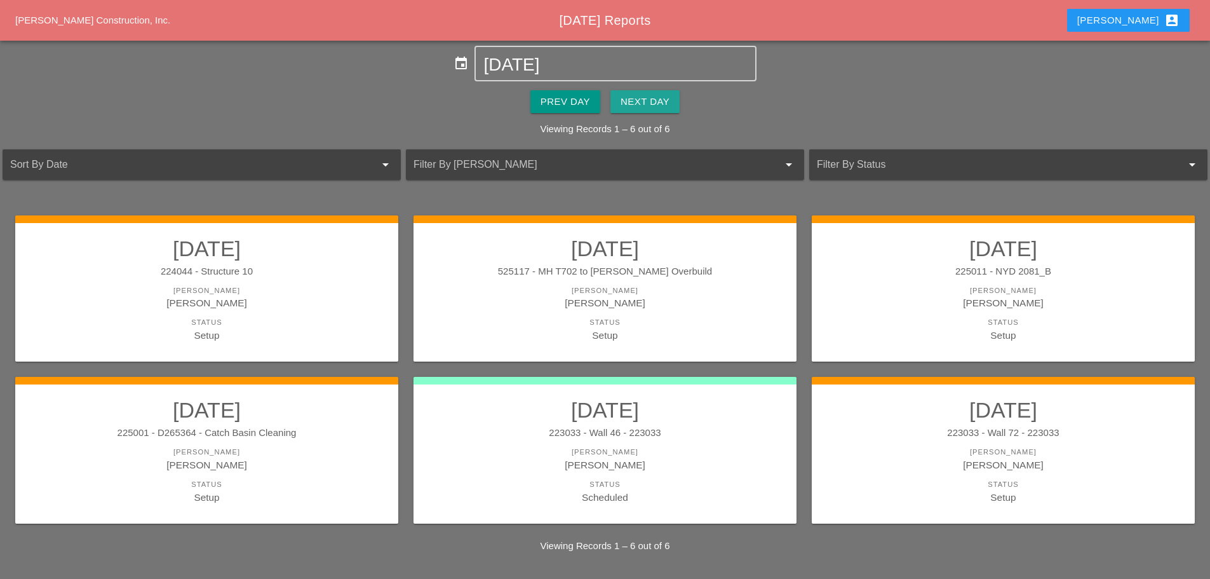
click at [651, 103] on div "Next Day" at bounding box center [645, 102] width 49 height 15
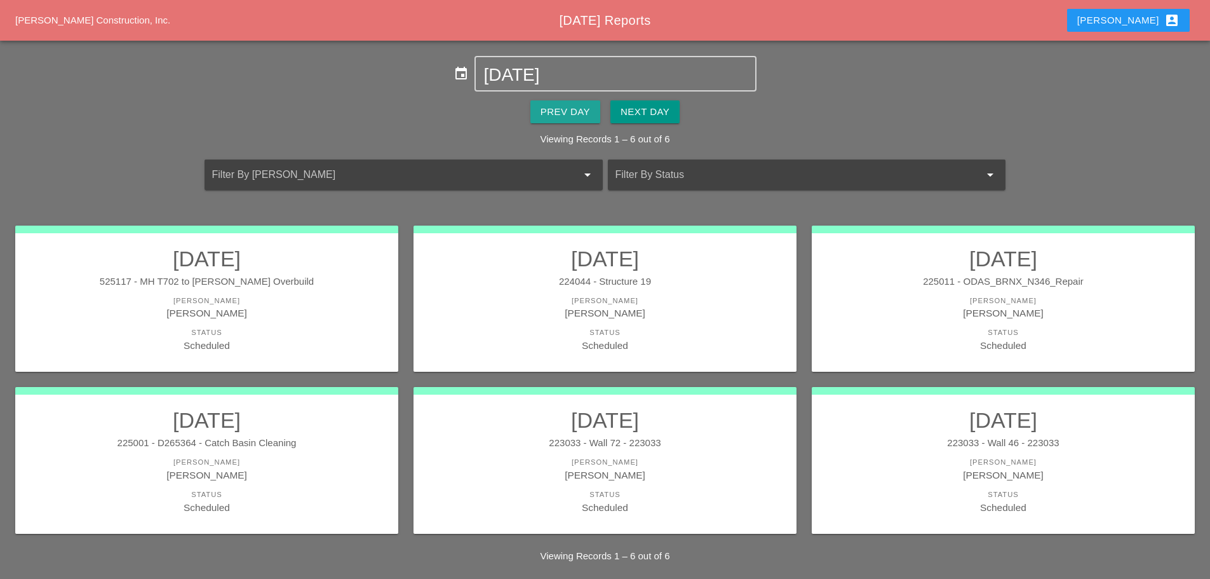
click at [545, 109] on div "Prev Day" at bounding box center [566, 112] width 50 height 15
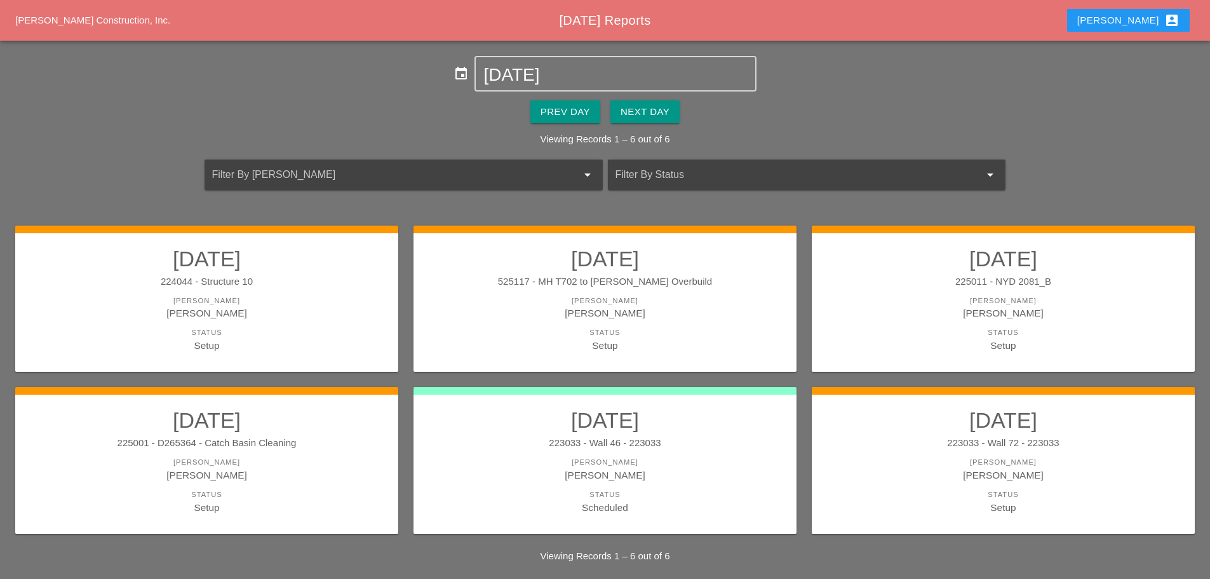
click at [913, 445] on div "223033 - Wall 72 - 223033" at bounding box center [1004, 443] width 358 height 15
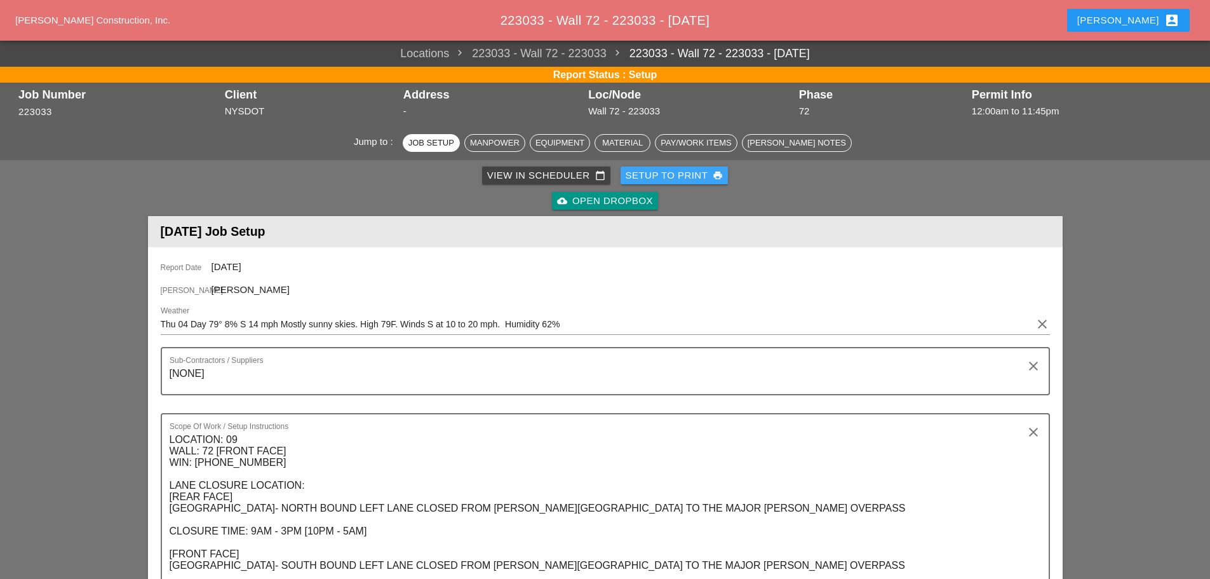
click at [642, 177] on div "Setup to Print print" at bounding box center [675, 175] width 98 height 15
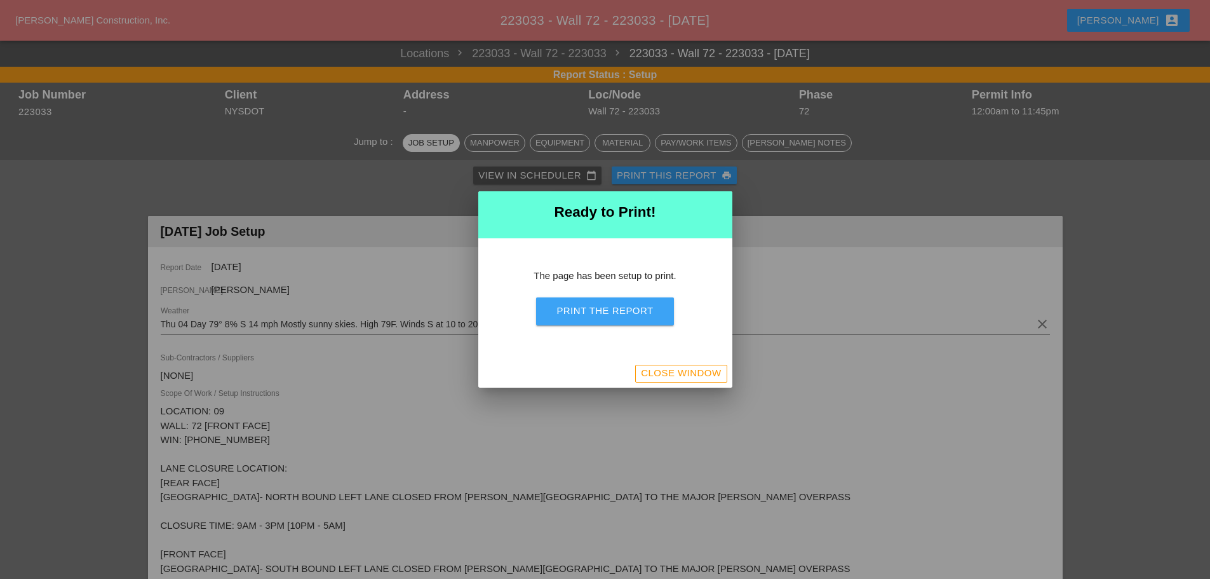
click at [642, 316] on div "Print the Report" at bounding box center [605, 311] width 97 height 15
click at [669, 377] on div "Close Window" at bounding box center [681, 373] width 80 height 15
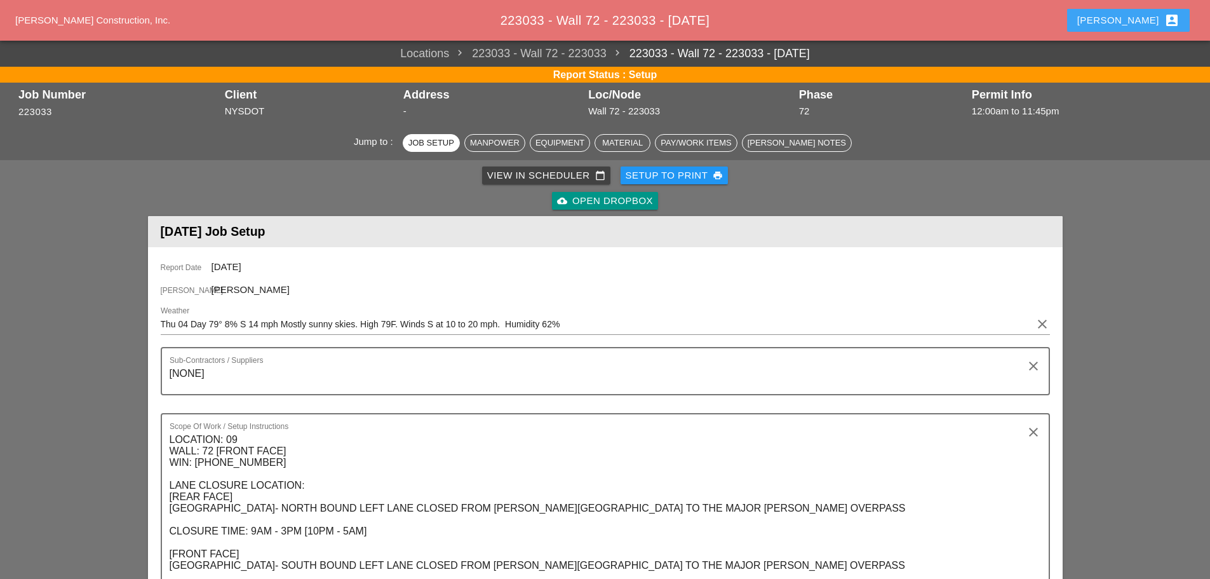
click at [1148, 20] on div "Enrico account_box" at bounding box center [1128, 20] width 102 height 15
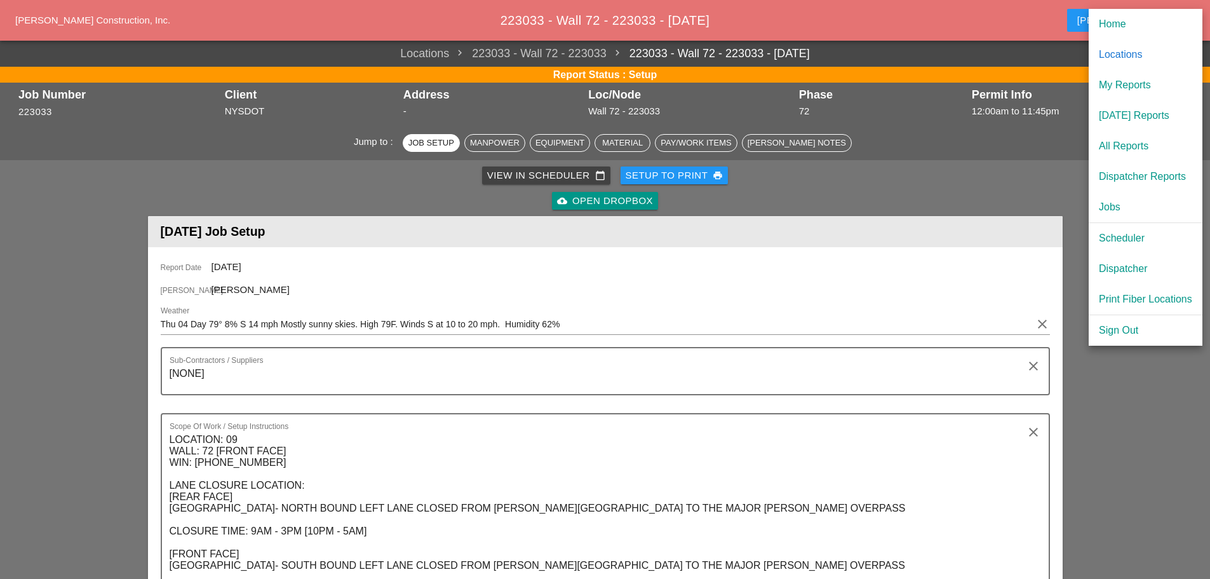
click at [1142, 117] on div "[DATE] Reports" at bounding box center [1145, 115] width 93 height 15
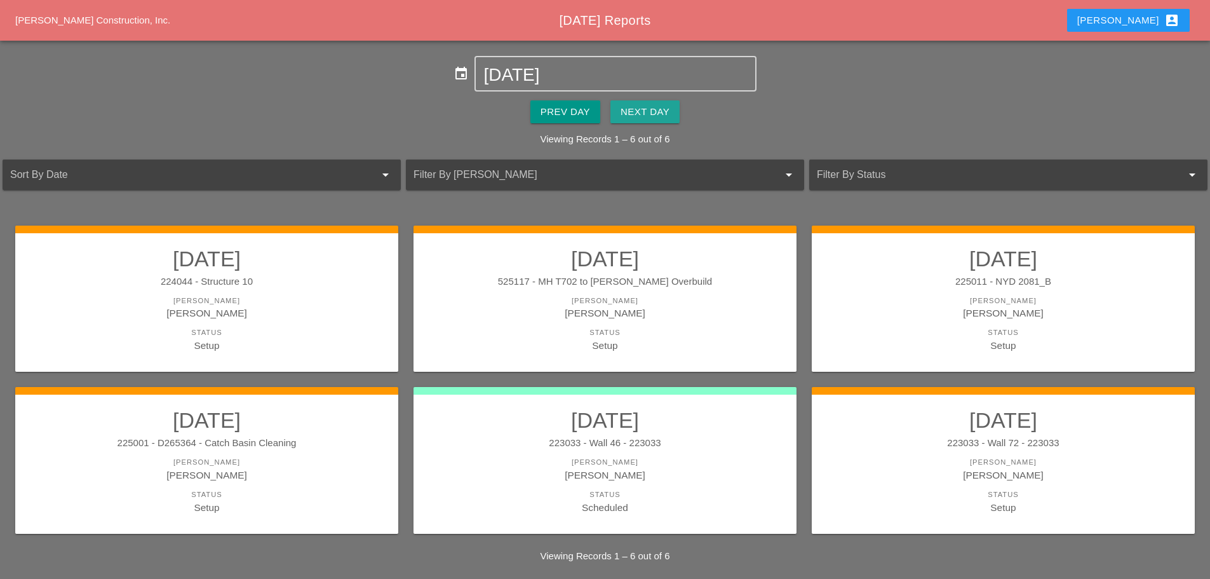
click at [645, 118] on div "Next Day" at bounding box center [645, 112] width 49 height 15
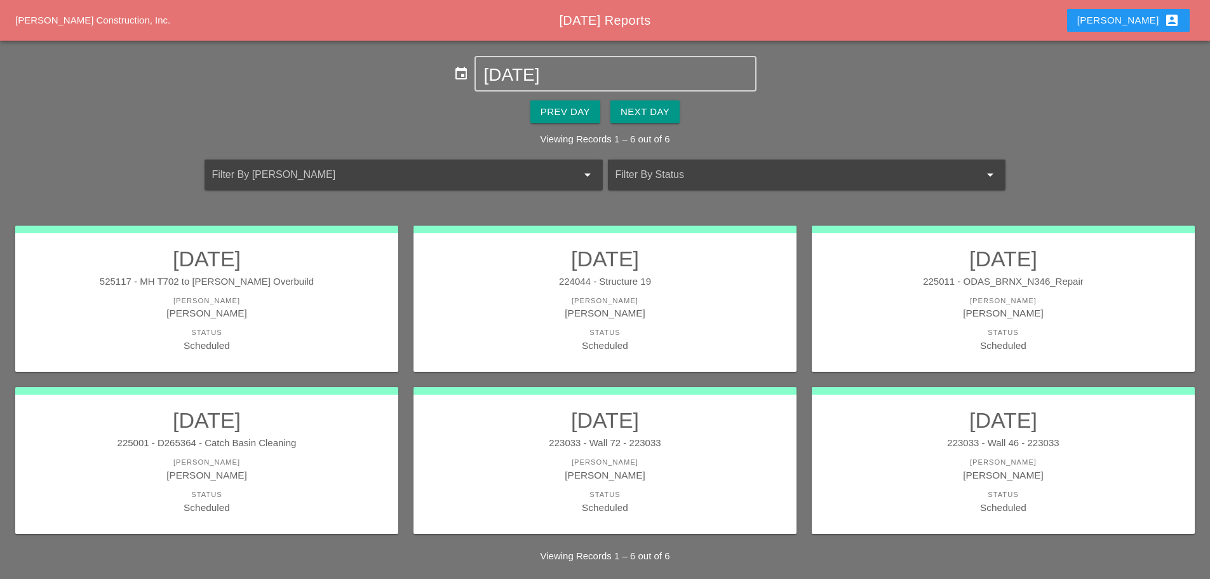
click at [235, 286] on div "525117 - MH T702 to Boldyn MH Overbuild" at bounding box center [207, 281] width 358 height 15
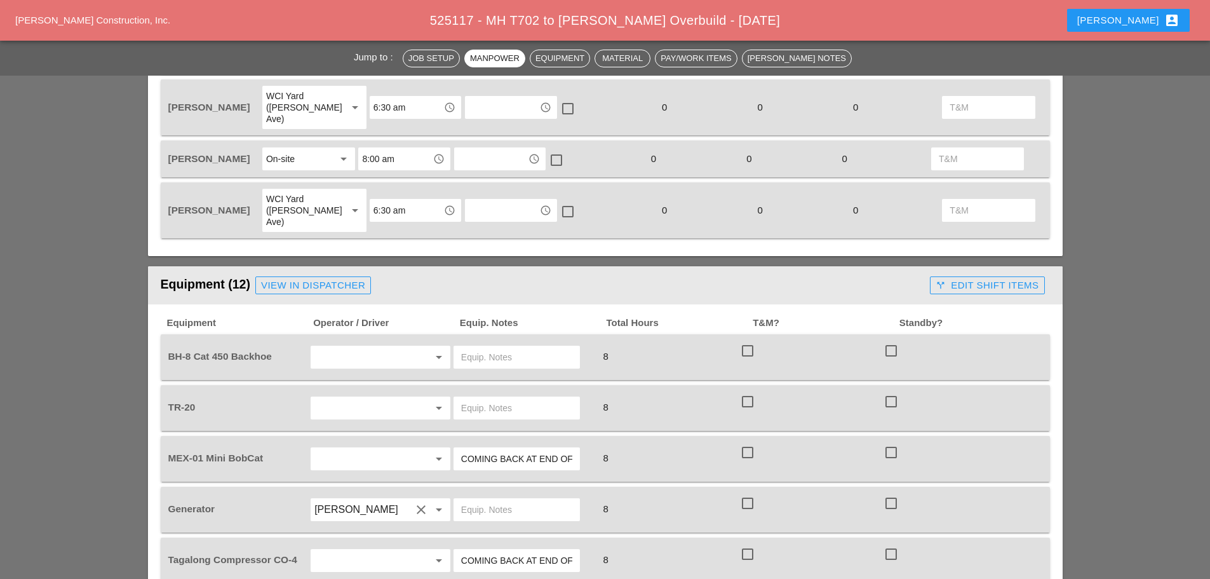
scroll to position [826, 0]
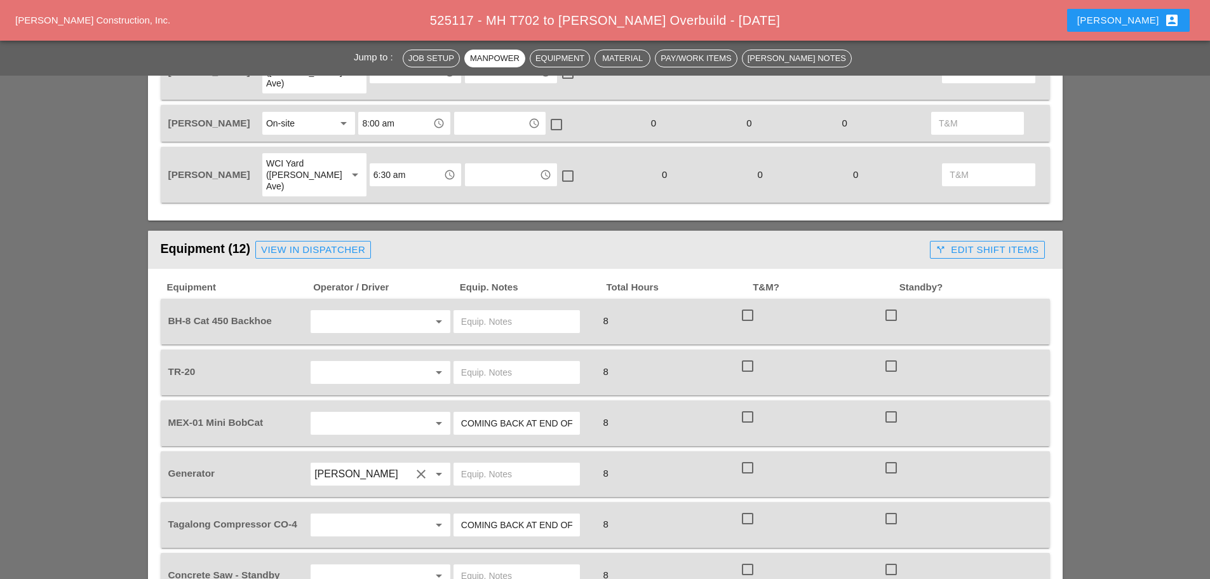
click at [313, 310] on div "arrow_drop_down" at bounding box center [381, 321] width 140 height 23
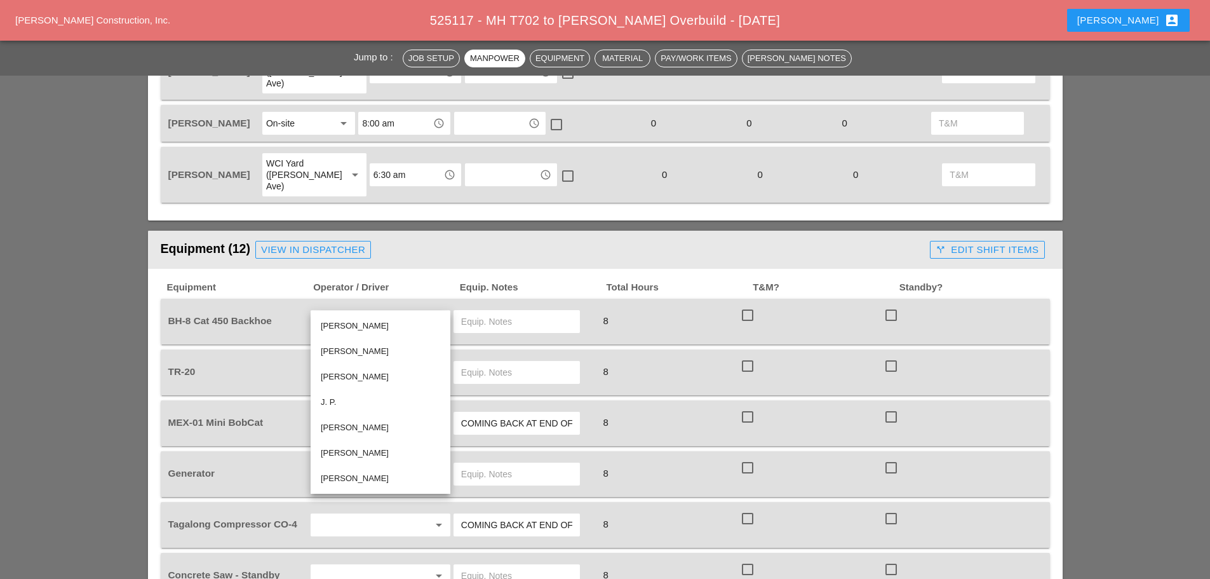
click at [365, 429] on div "[PERSON_NAME]" at bounding box center [380, 427] width 119 height 15
type input "[PERSON_NAME]"
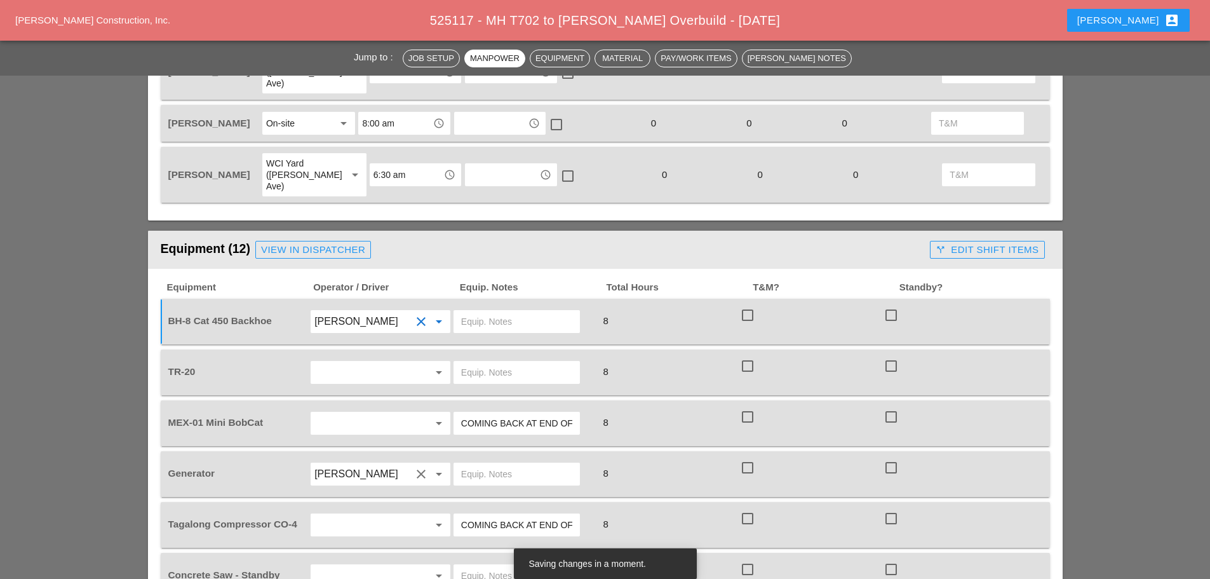
click at [374, 362] on input "text" at bounding box center [362, 372] width 97 height 20
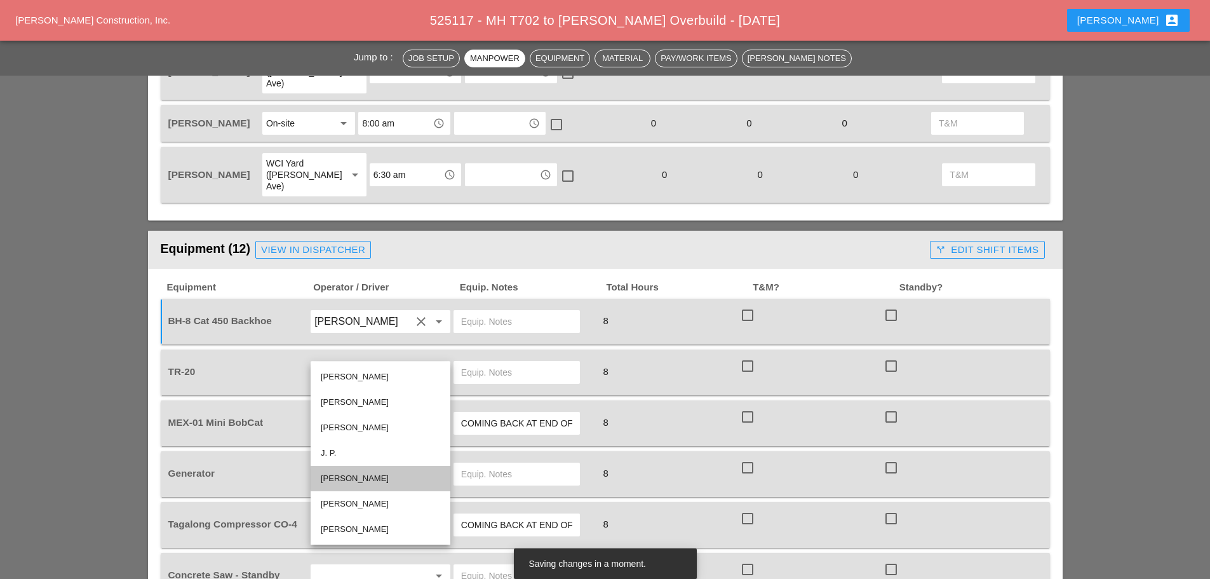
click at [362, 480] on div "[PERSON_NAME]" at bounding box center [380, 478] width 119 height 15
type input "[PERSON_NAME]"
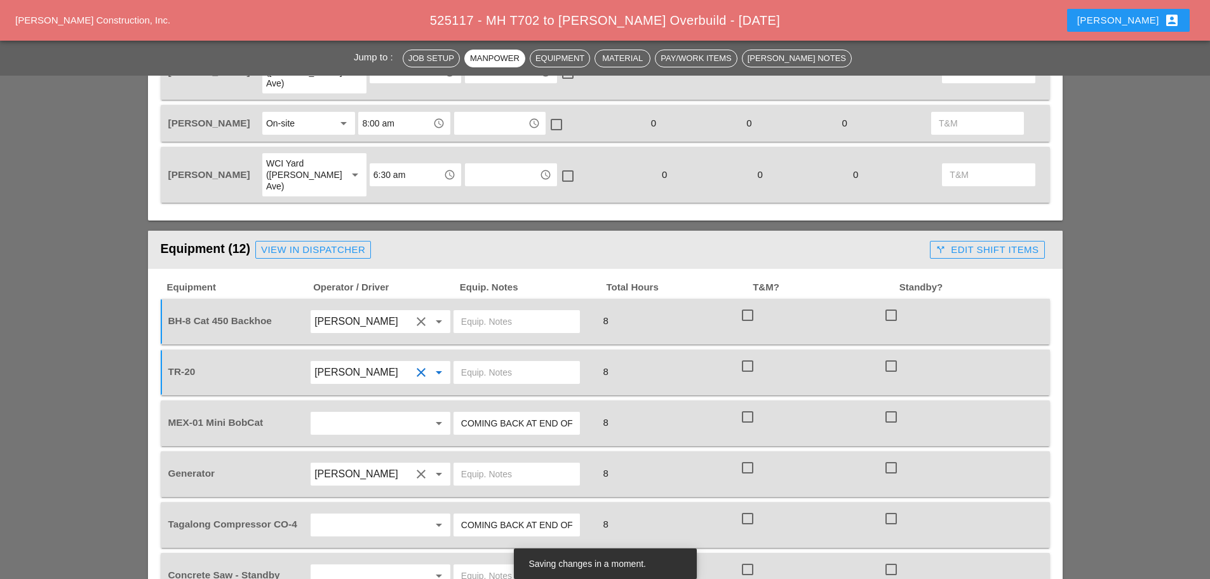
click at [480, 362] on input "text" at bounding box center [516, 372] width 111 height 20
click at [476, 362] on input "text" at bounding box center [516, 372] width 111 height 20
type input "w"
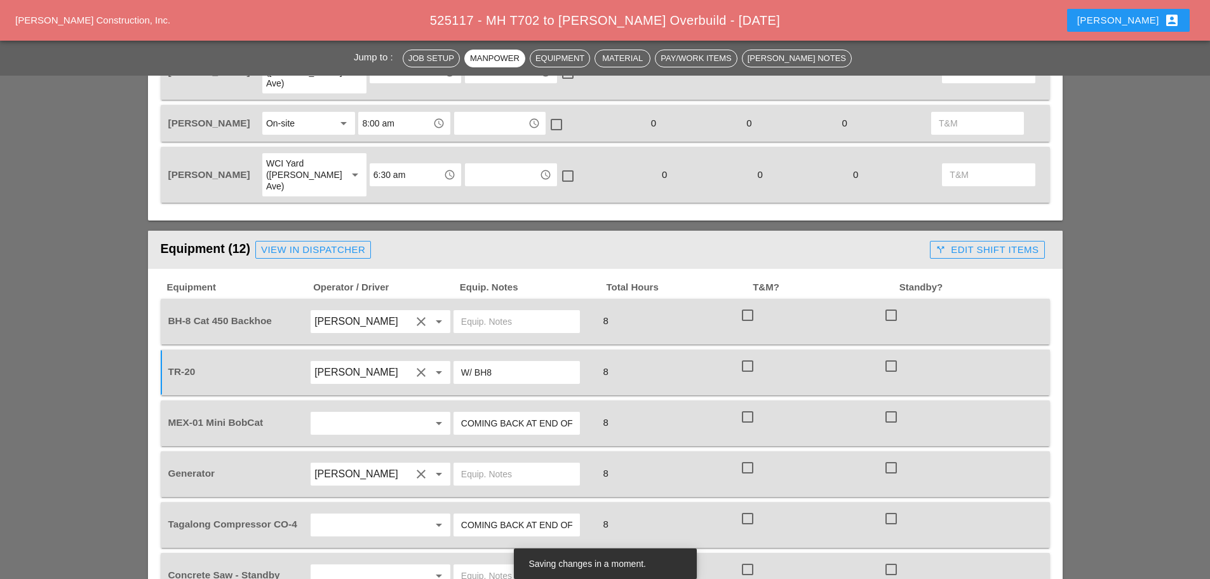
type input "W/ BH8"
click at [464, 311] on input "text" at bounding box center [516, 321] width 111 height 20
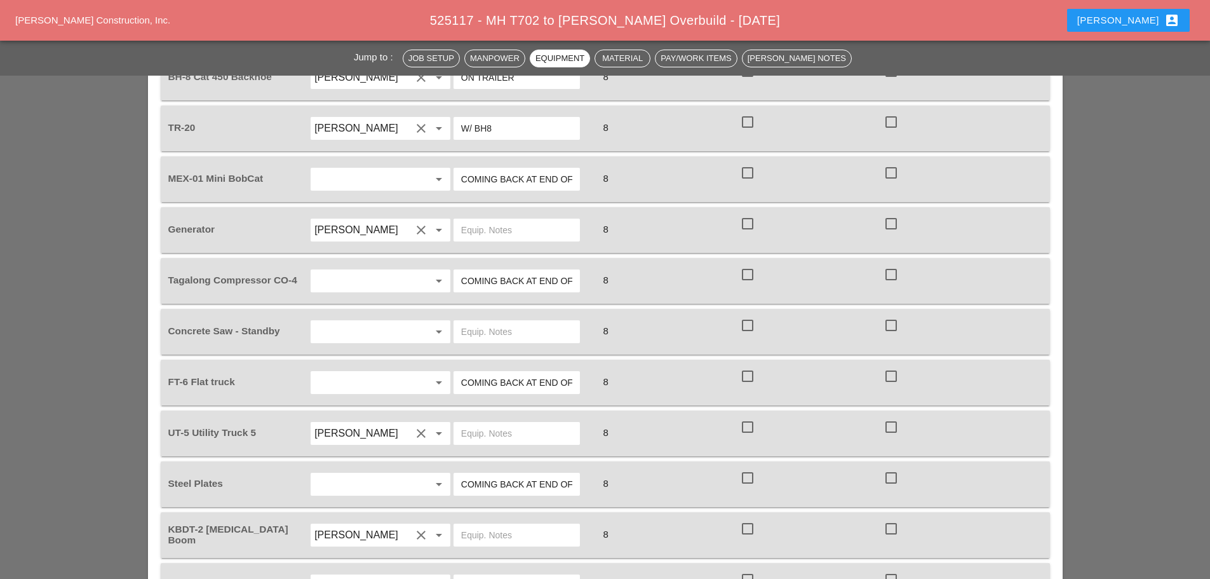
scroll to position [1080, 0]
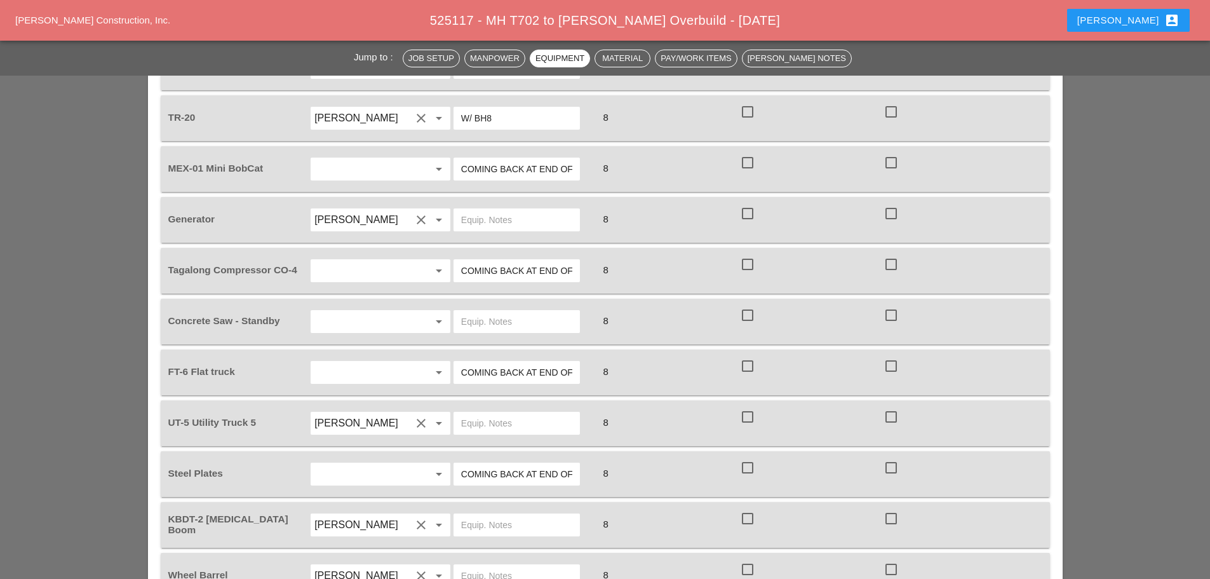
type input "ON TRAILER"
click at [487, 413] on input "text" at bounding box center [516, 423] width 111 height 20
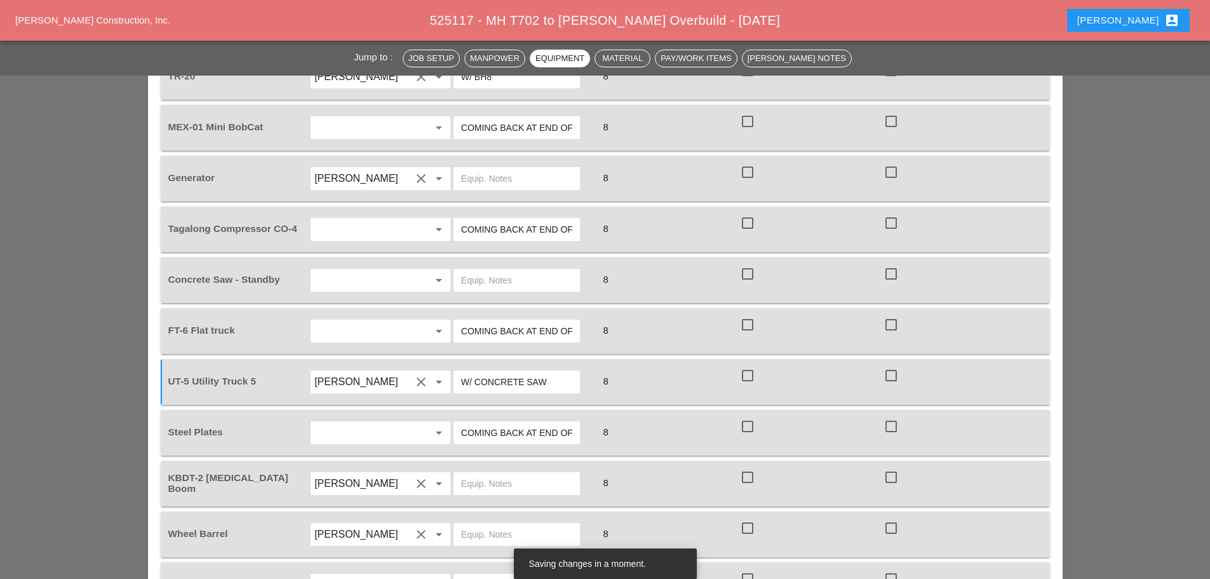
scroll to position [1144, 0]
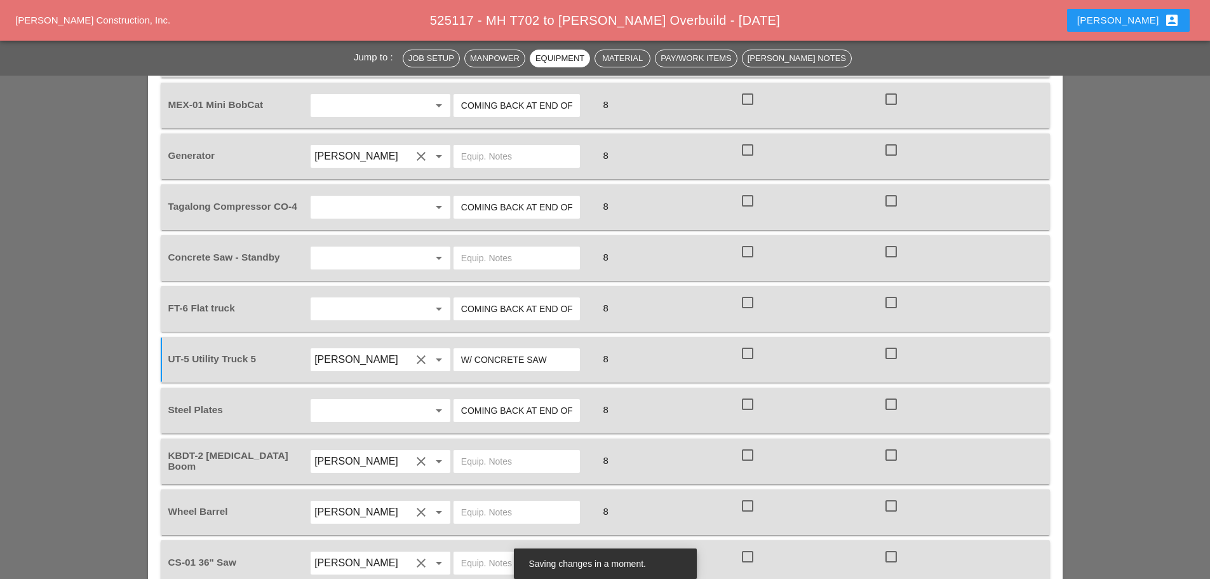
type input "W/ CONCRETE SAW"
click at [492, 451] on input "text" at bounding box center [516, 461] width 111 height 20
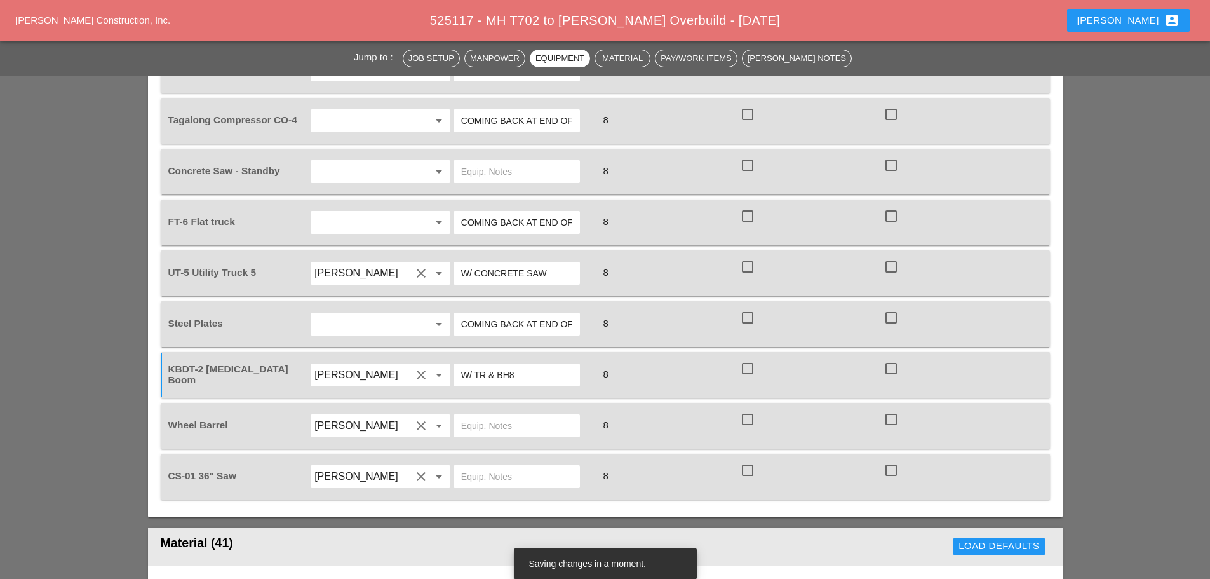
scroll to position [1271, 0]
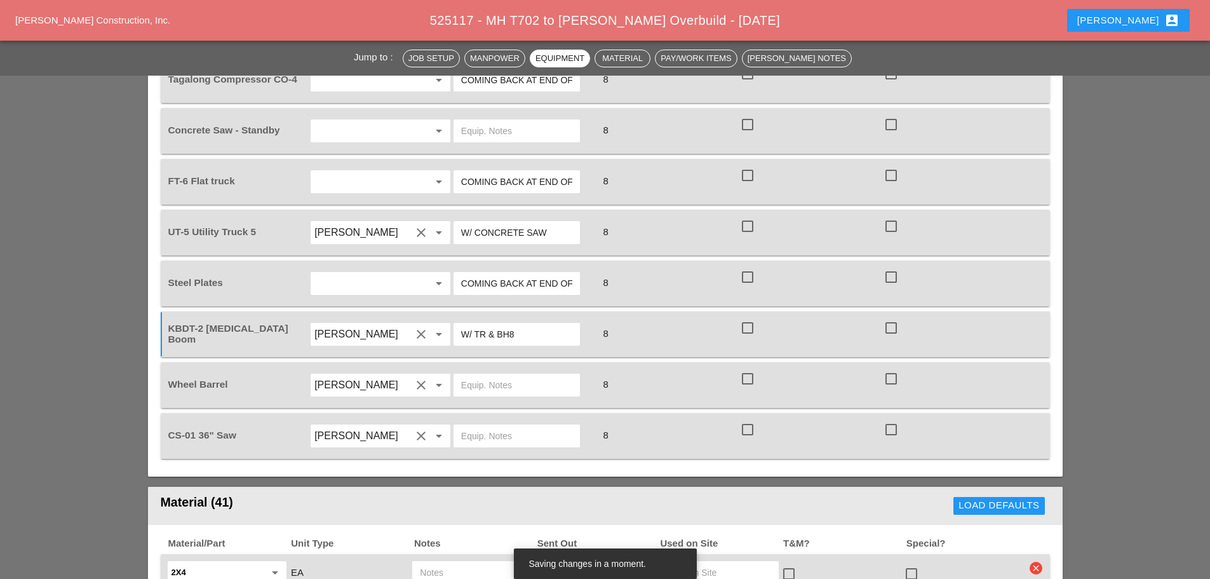
type input "W/ TR & BH8"
click at [505, 375] on input "text" at bounding box center [516, 385] width 111 height 20
type input "ON TRUCK"
click at [478, 426] on input "text" at bounding box center [516, 436] width 111 height 20
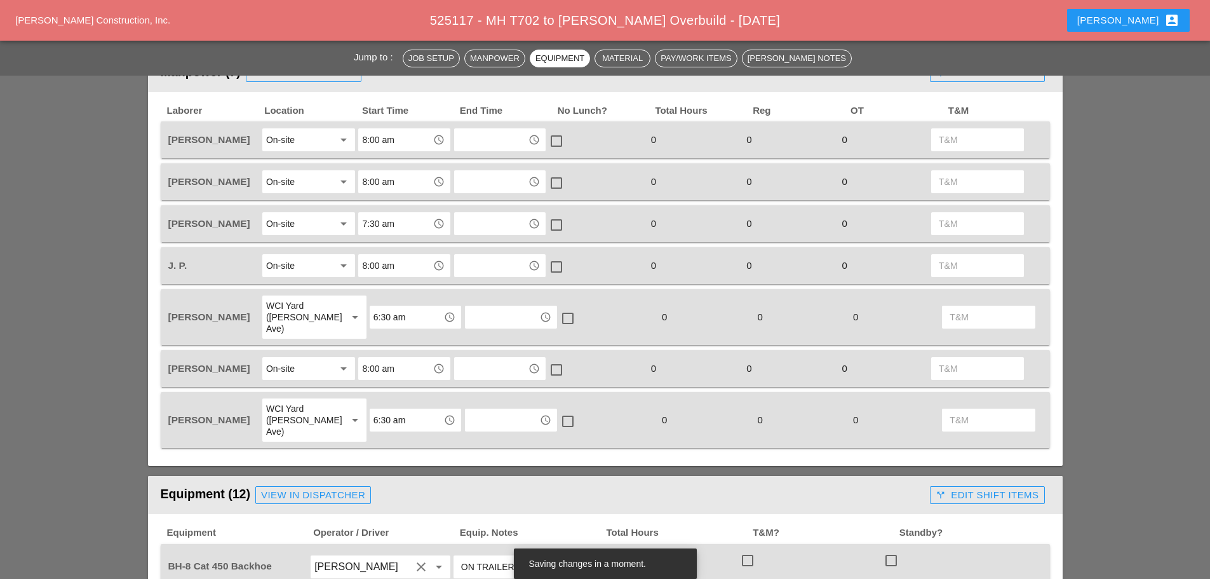
scroll to position [572, 0]
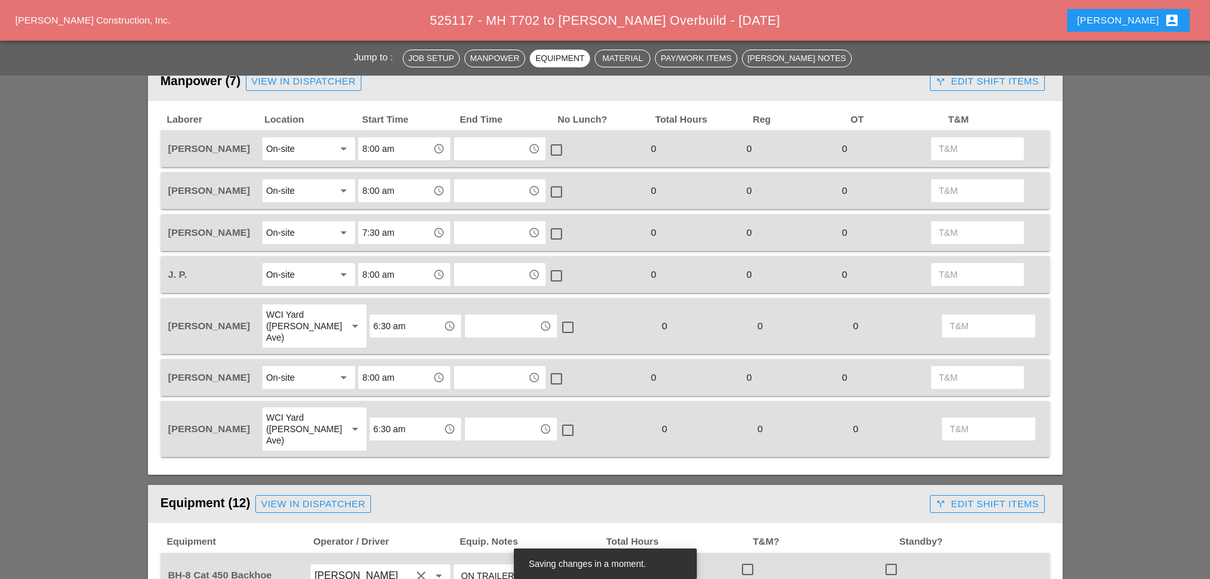
type input "ON TRUCK"
click at [409, 318] on input "6:30 am" at bounding box center [407, 326] width 66 height 20
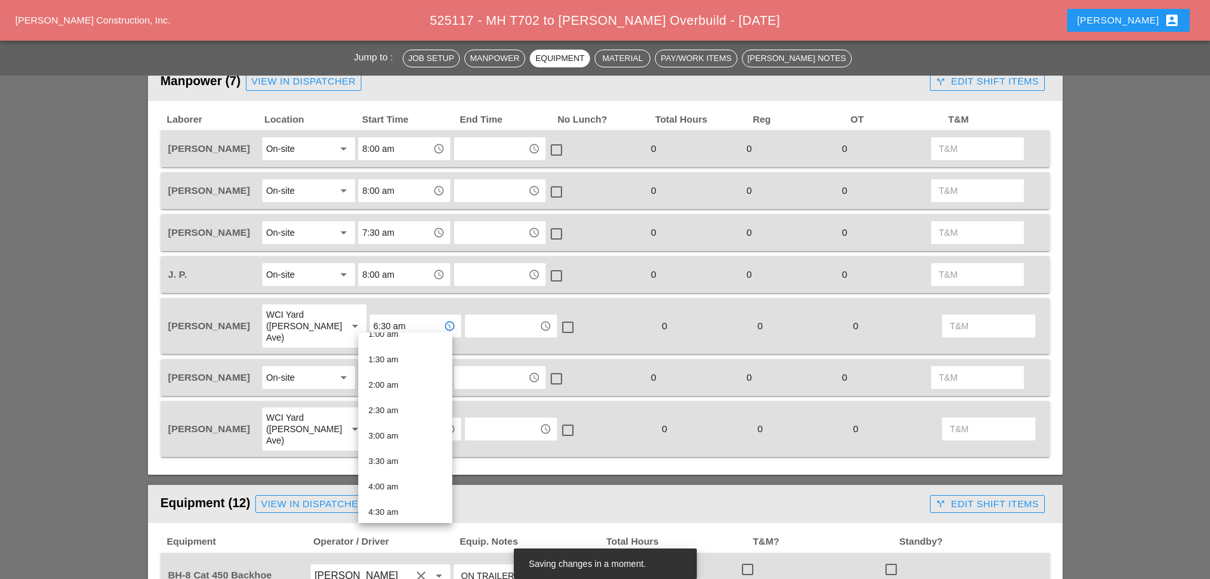
scroll to position [254, 0]
click at [396, 395] on div "6:00 am" at bounding box center [405, 398] width 74 height 15
type input "6:00 am"
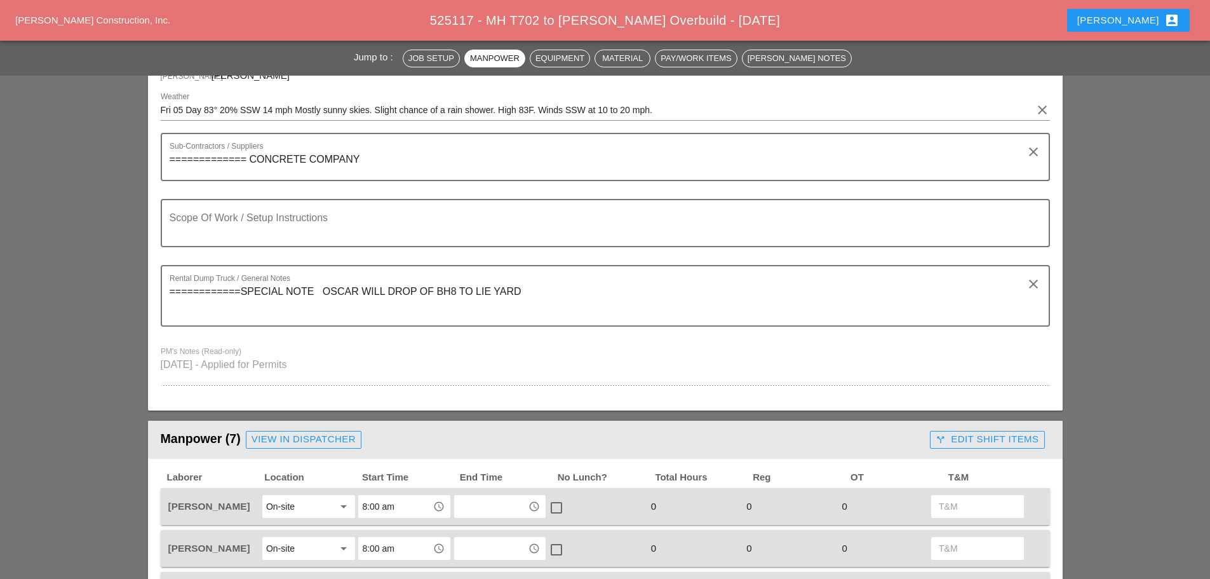
scroll to position [191, 0]
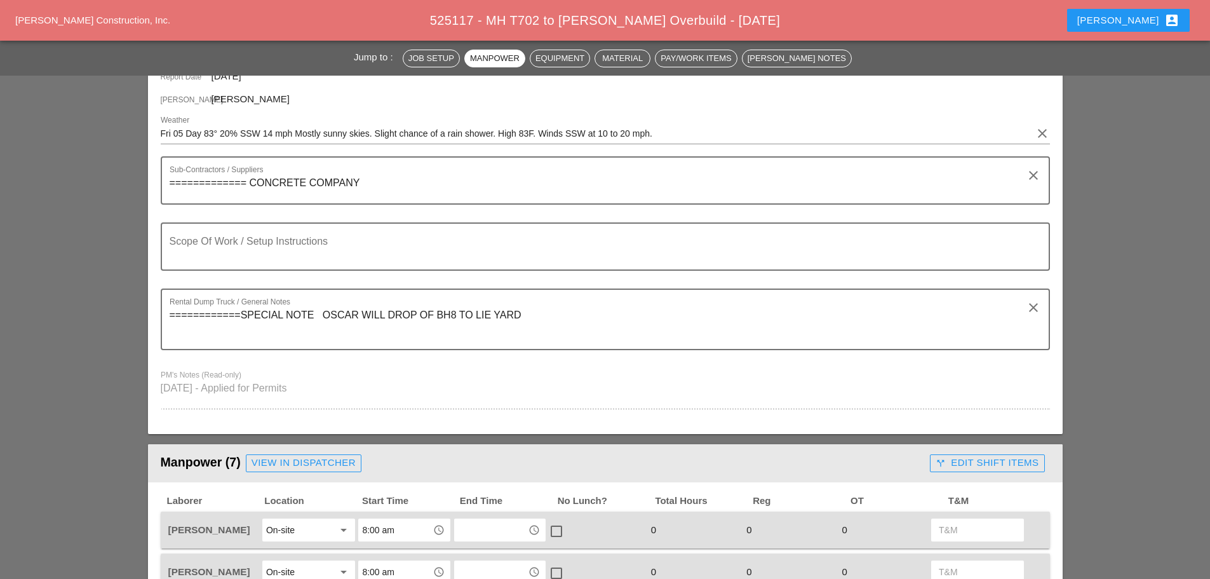
click at [374, 175] on textarea "============= CONCRETE COMPANY" at bounding box center [600, 188] width 861 height 30
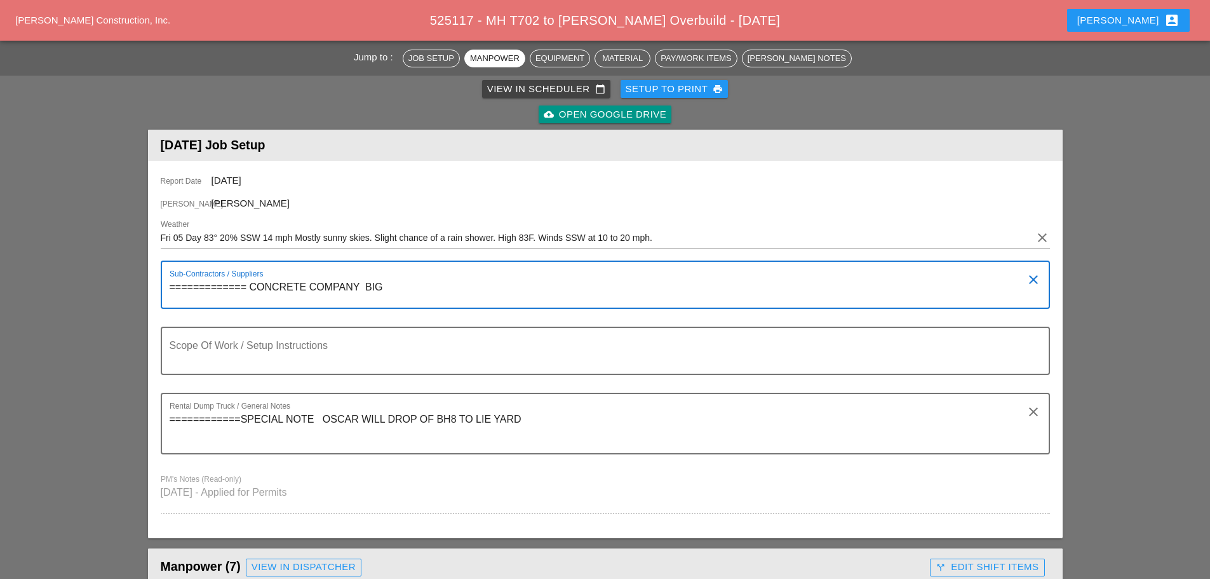
scroll to position [62, 0]
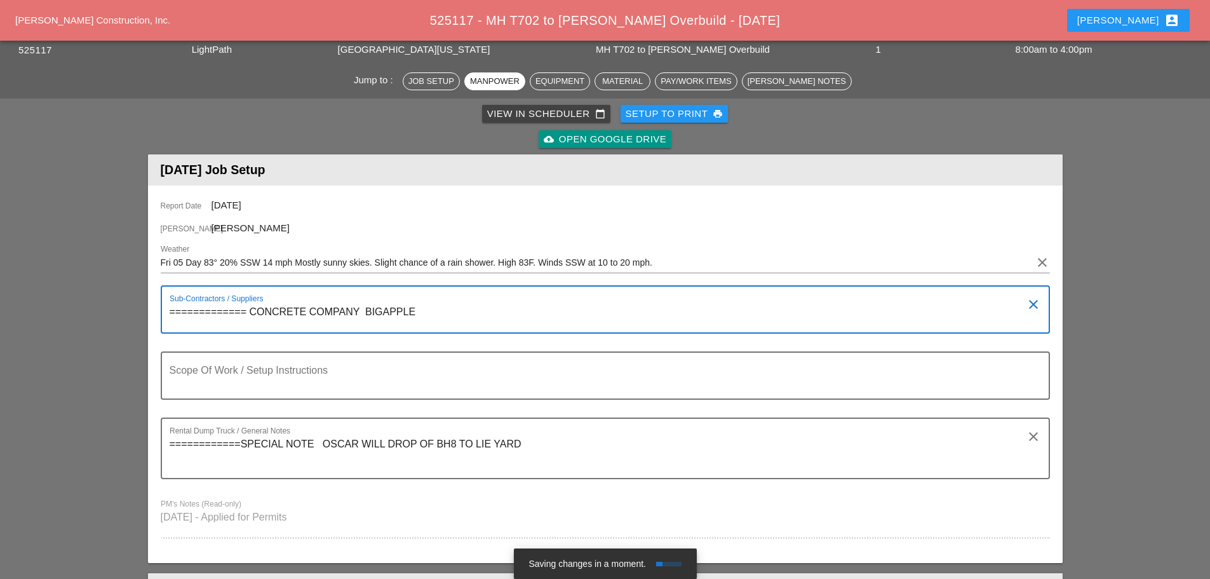
click at [381, 309] on textarea "============= CONCRETE COMPANY BIGAPPLE" at bounding box center [600, 317] width 861 height 30
click at [460, 313] on textarea "============= CONCRETE COMPANY BIG READY APPLE" at bounding box center [600, 317] width 861 height 30
click at [385, 308] on textarea "============= CONCRETE COMPANY BIG READY" at bounding box center [600, 317] width 861 height 30
click at [466, 309] on textarea "============= CONCRETE COMPANY BIG APPLE READY" at bounding box center [600, 317] width 861 height 30
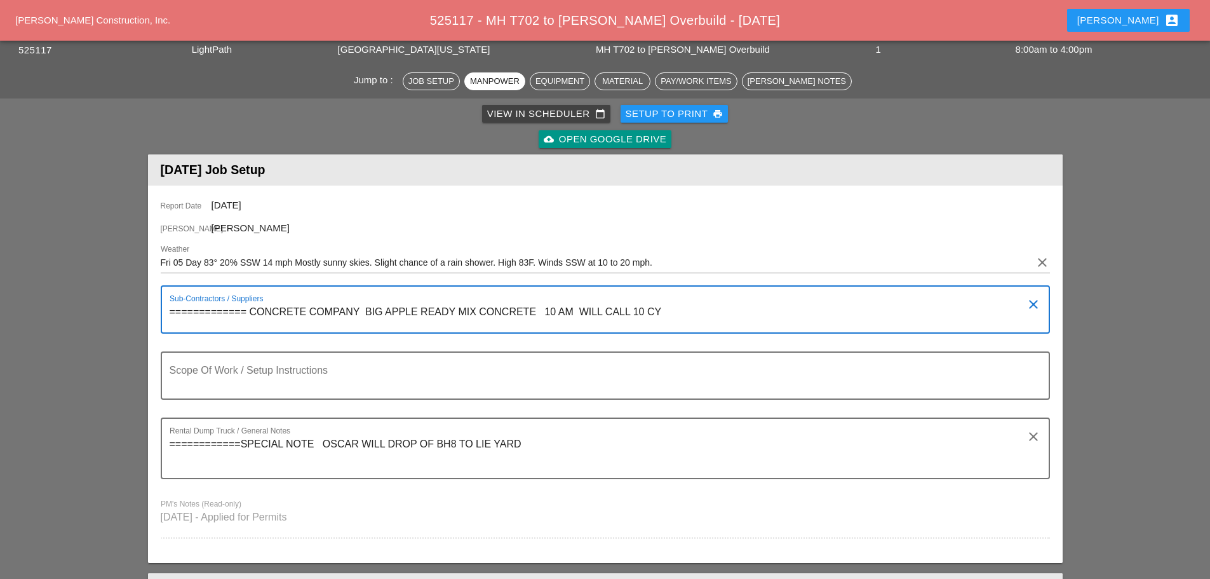
type textarea "============= CONCRETE COMPANY BIG APPLE READY MIX CONCRETE 10 AM WILL CALL 10 …"
click at [537, 465] on textarea "============SPECIAL NOTE OSCAR WILL DROP OF BH8 TO LIE YARD" at bounding box center [600, 456] width 861 height 44
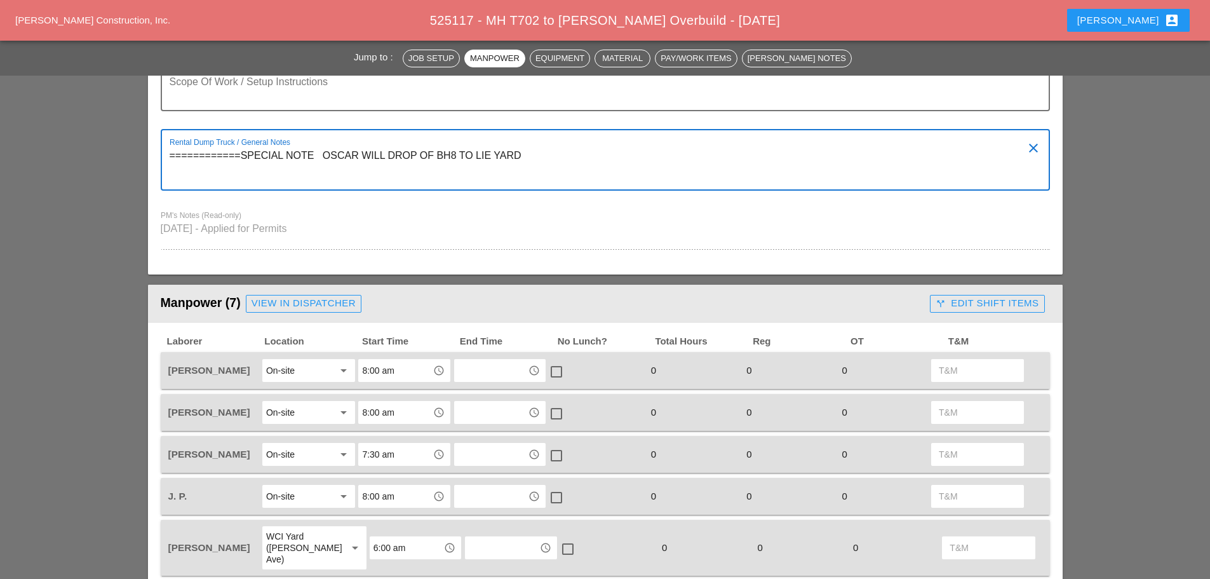
scroll to position [379, 0]
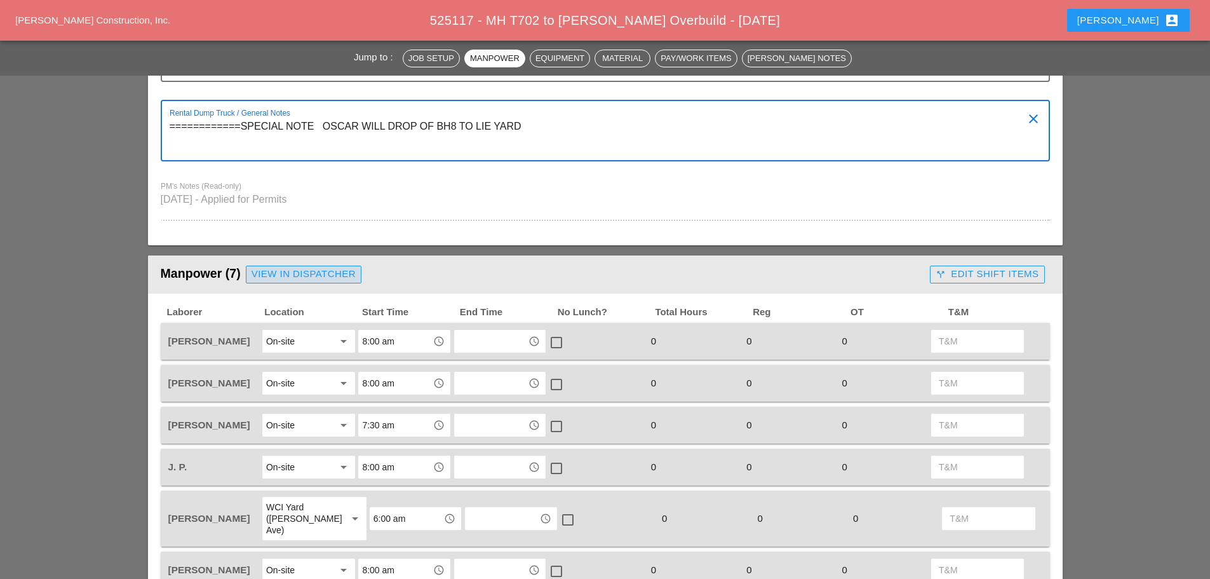
click at [308, 276] on div "View in Dispatcher" at bounding box center [304, 274] width 104 height 15
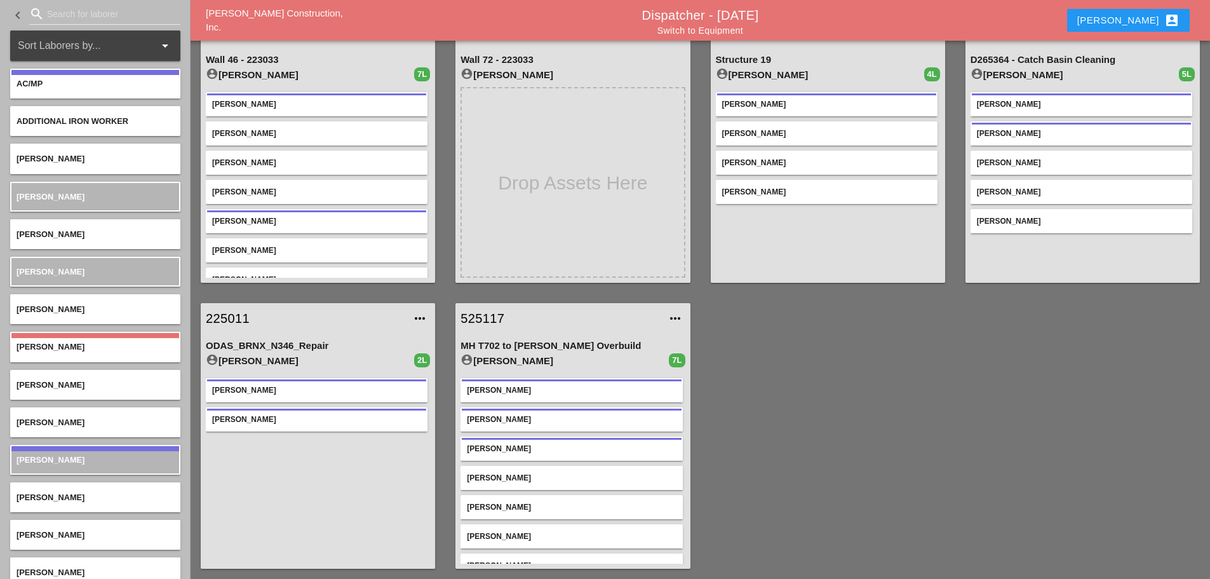
scroll to position [19, 0]
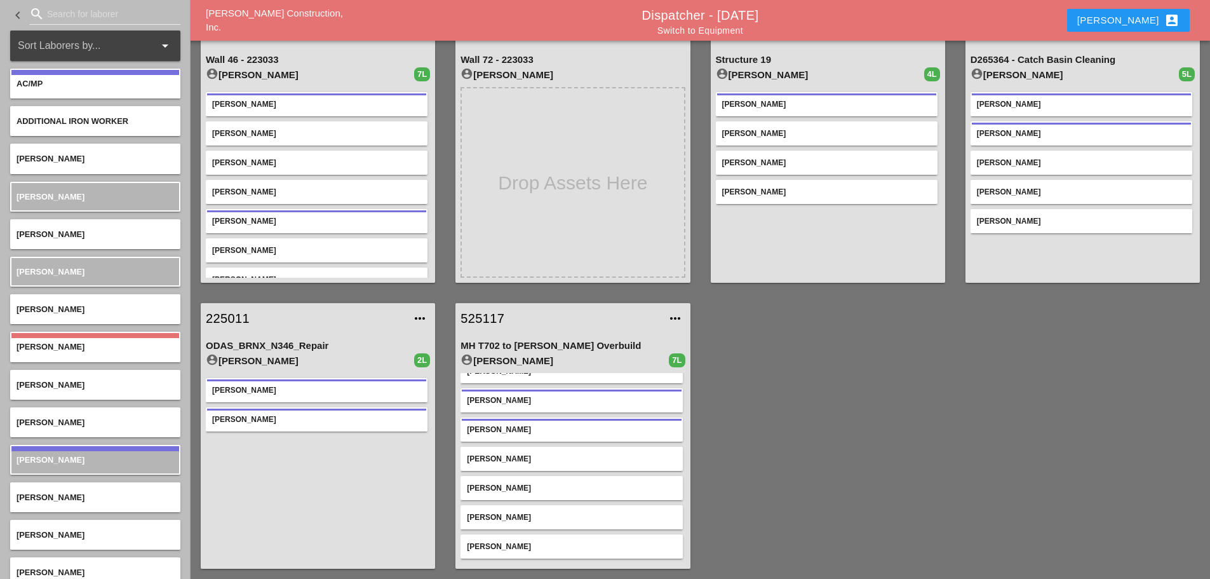
click at [480, 316] on link "525117" at bounding box center [560, 318] width 199 height 19
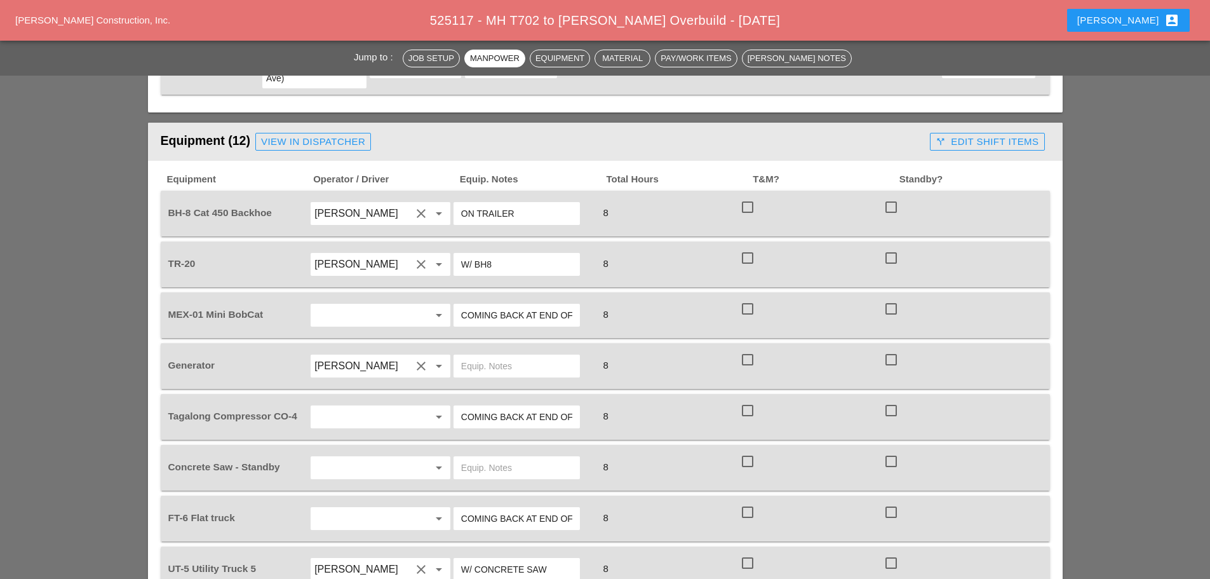
scroll to position [1016, 0]
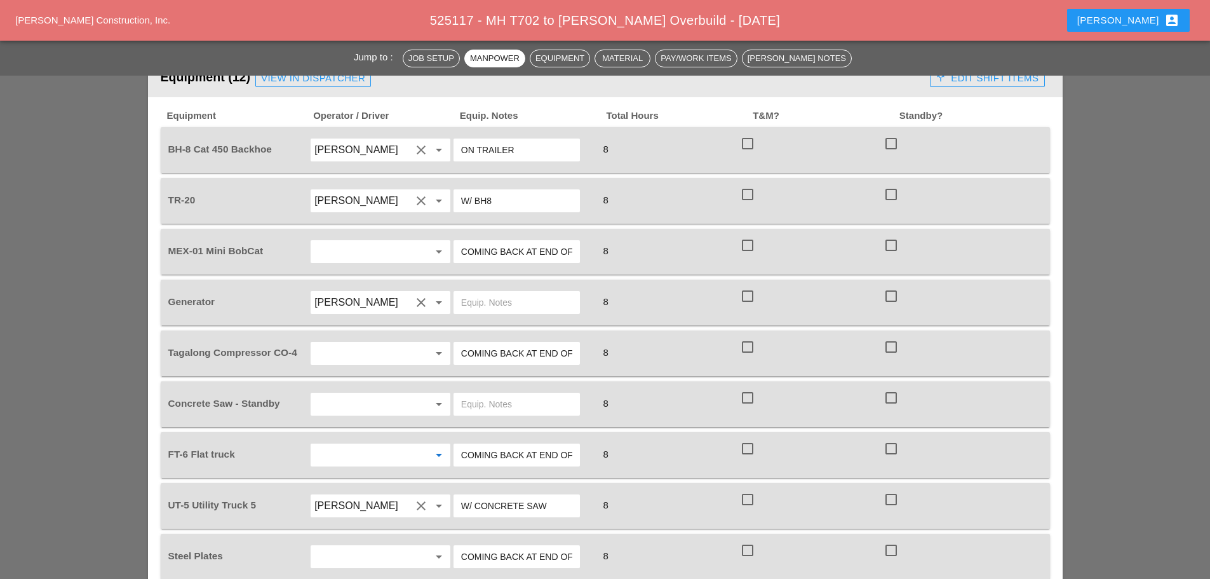
click at [393, 445] on input "text" at bounding box center [362, 455] width 97 height 20
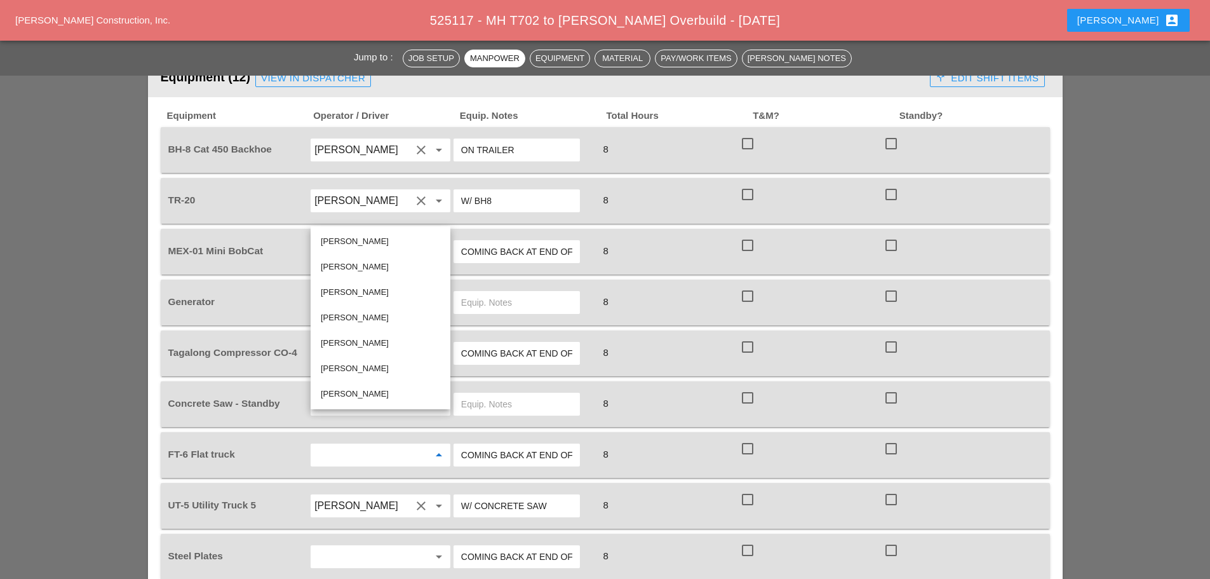
click at [341, 244] on div "[PERSON_NAME]" at bounding box center [380, 241] width 119 height 15
type input "[PERSON_NAME]"
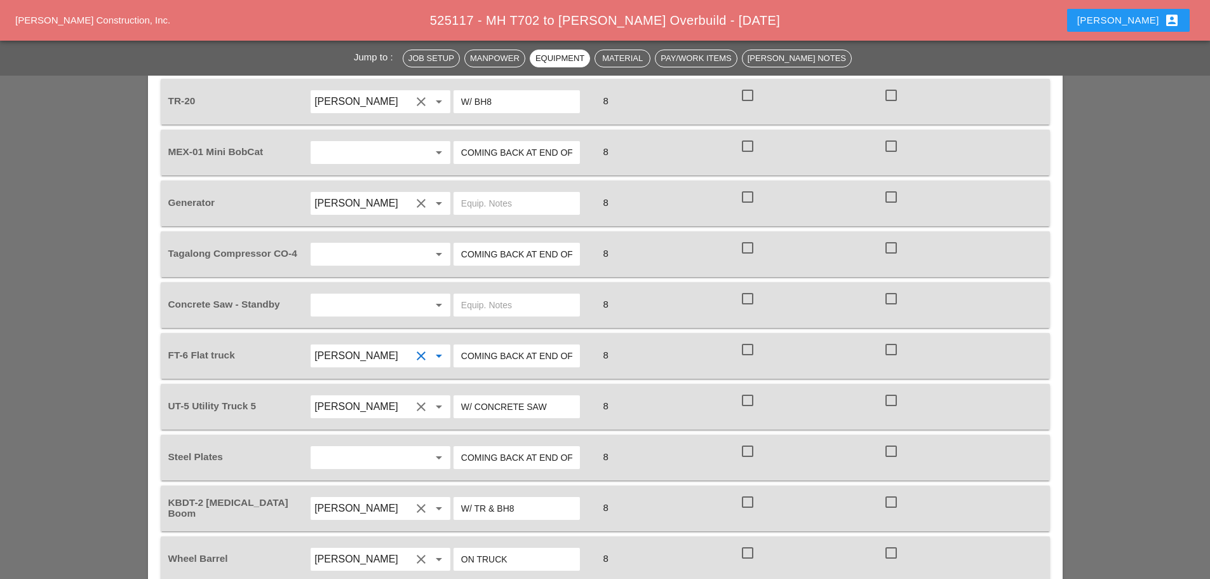
scroll to position [1144, 0]
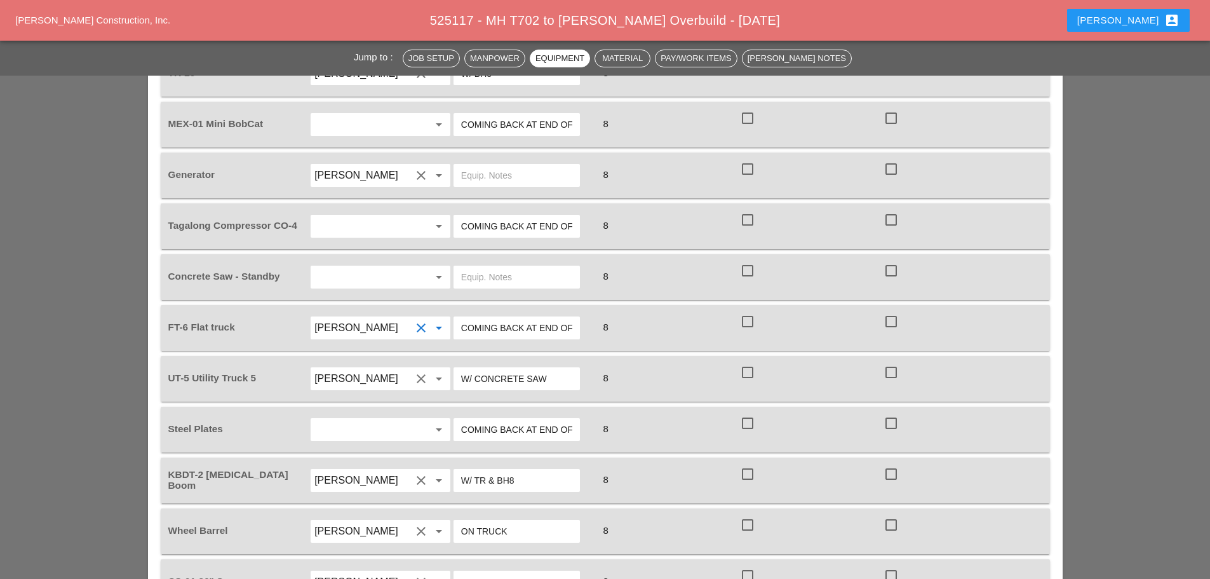
click at [524, 470] on input "W/ TR & BH8" at bounding box center [516, 480] width 111 height 20
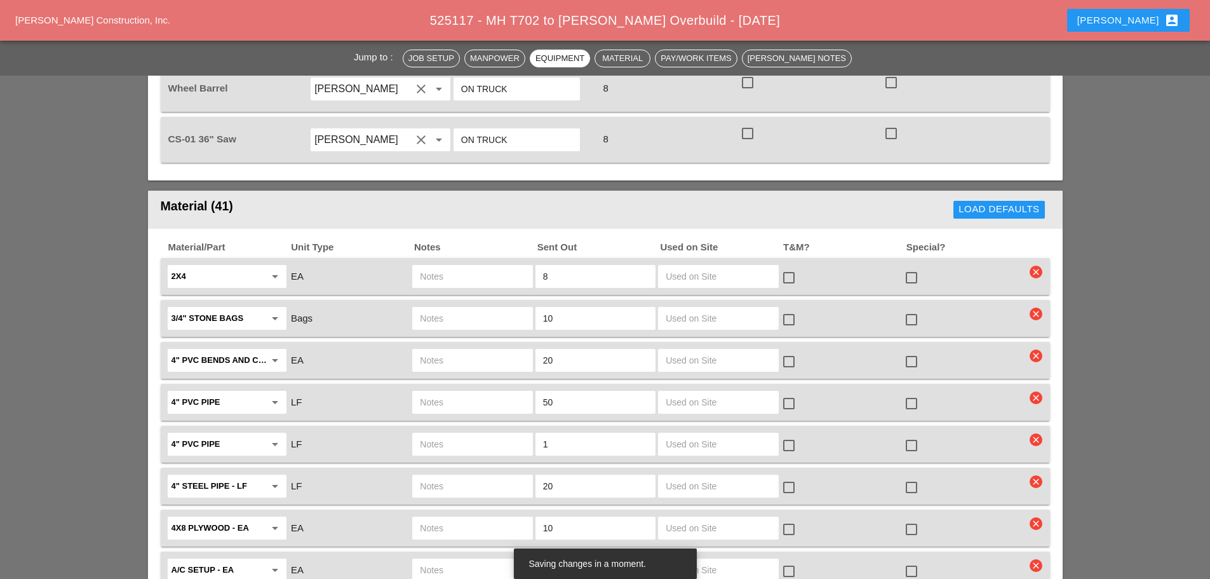
scroll to position [1588, 0]
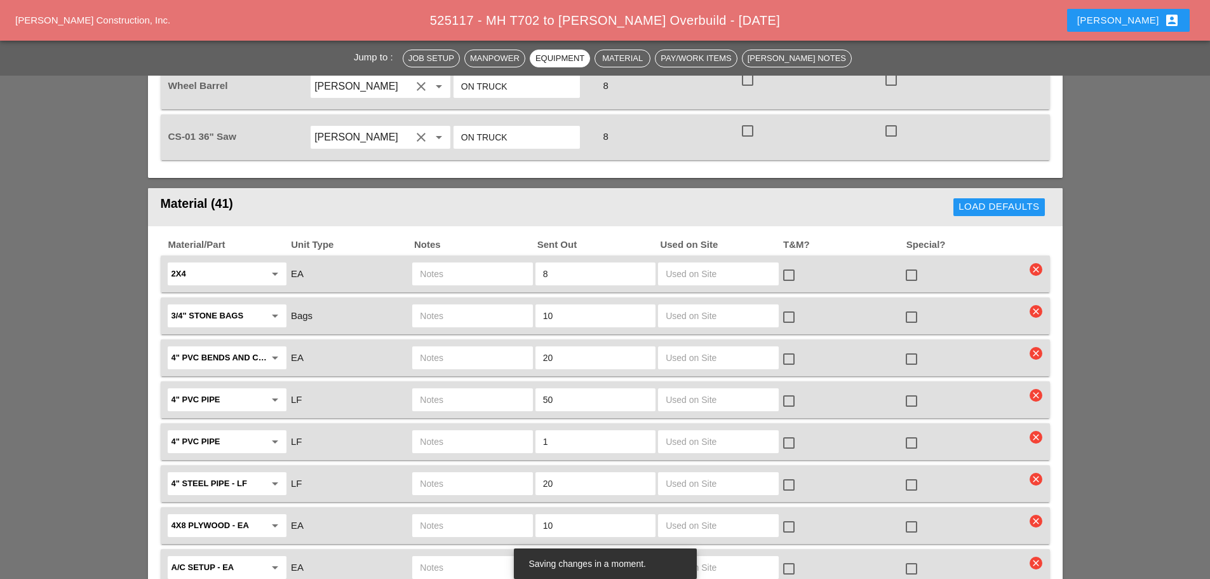
type input "W/ TR & BH8 / MATERIALS"
click at [514, 389] on input "text" at bounding box center [472, 399] width 105 height 20
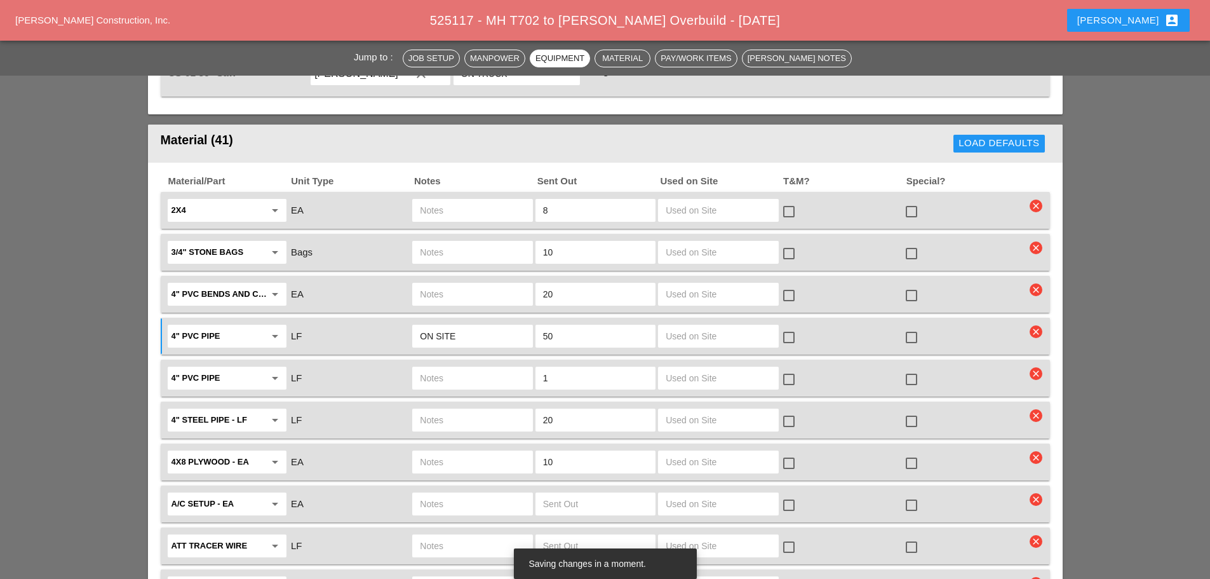
type input "ON SITE"
click at [571, 452] on input "10" at bounding box center [595, 462] width 105 height 20
type input "1"
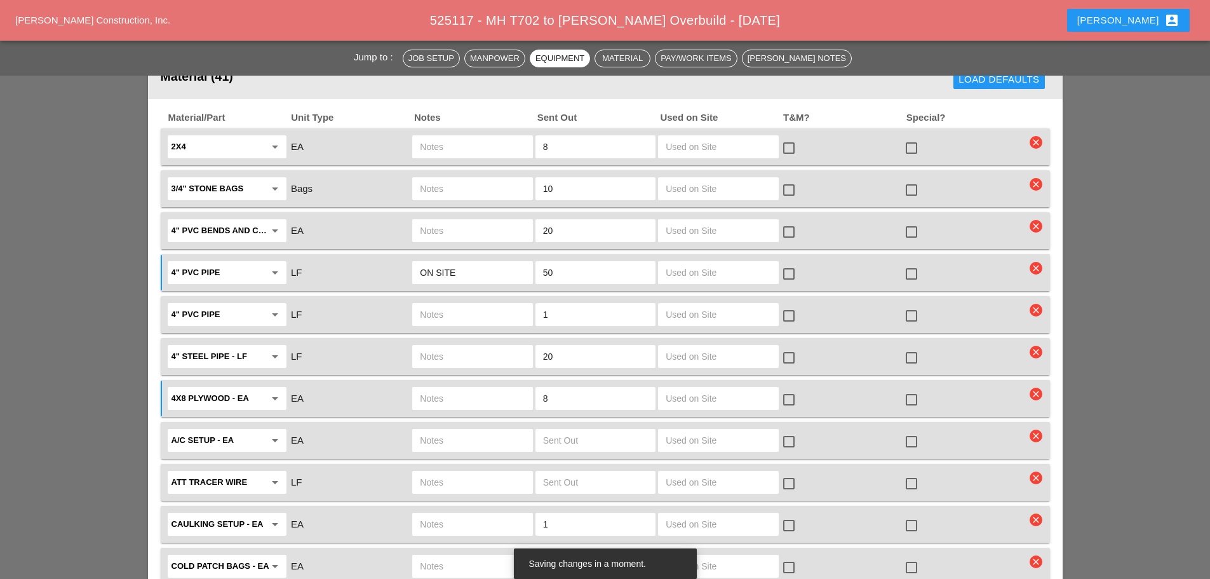
type input "8"
click at [914, 389] on div at bounding box center [912, 400] width 22 height 22
checkbox input "true"
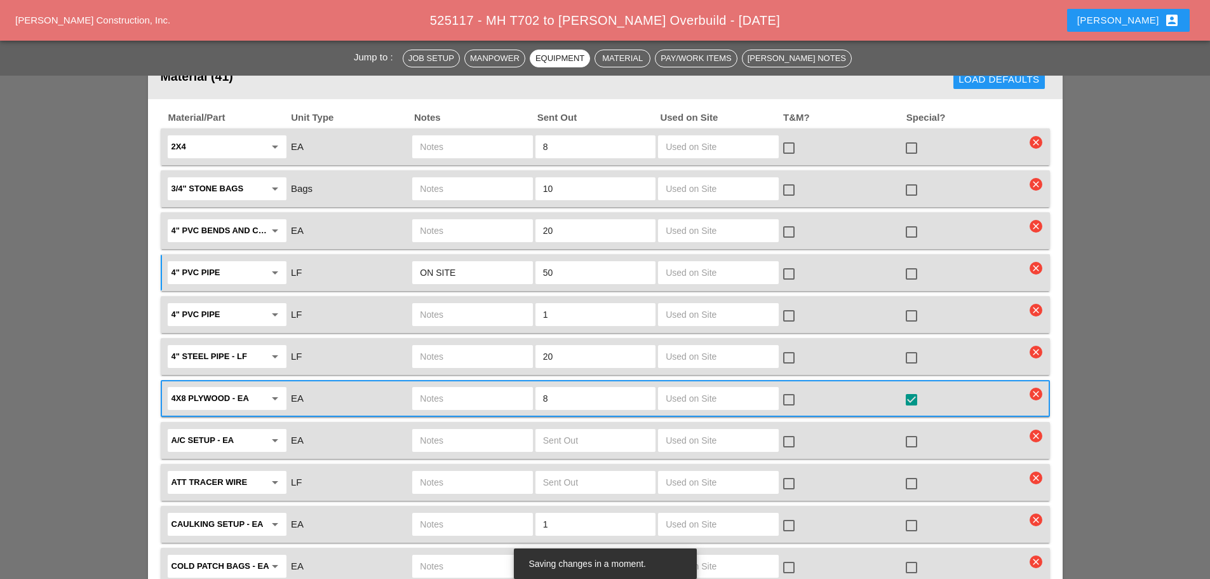
click at [471, 388] on input "text" at bounding box center [472, 398] width 105 height 20
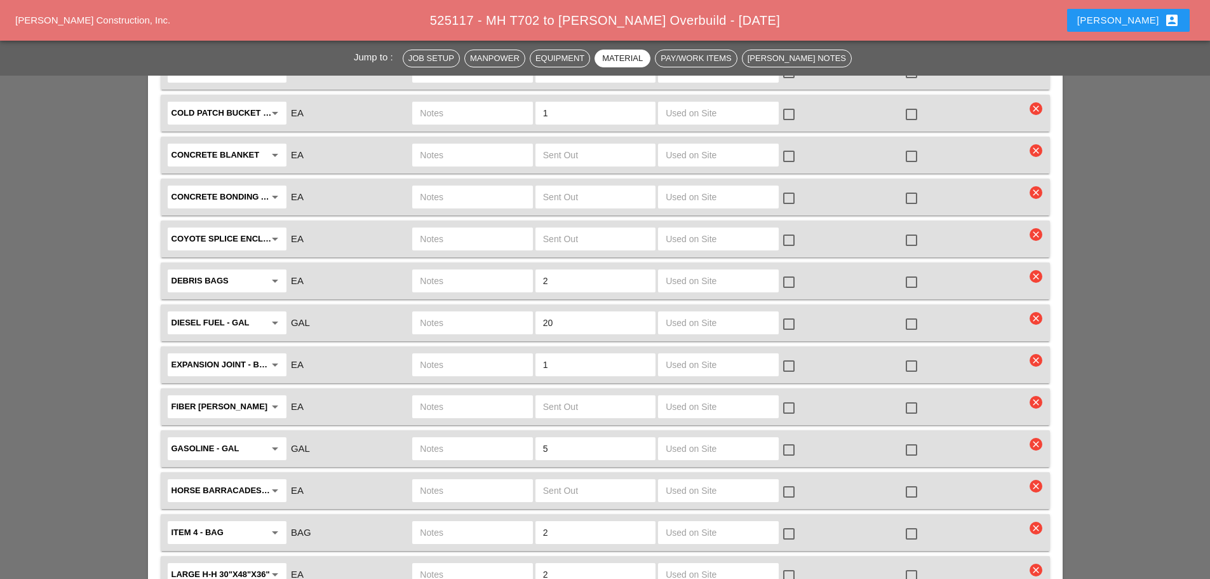
scroll to position [2287, 0]
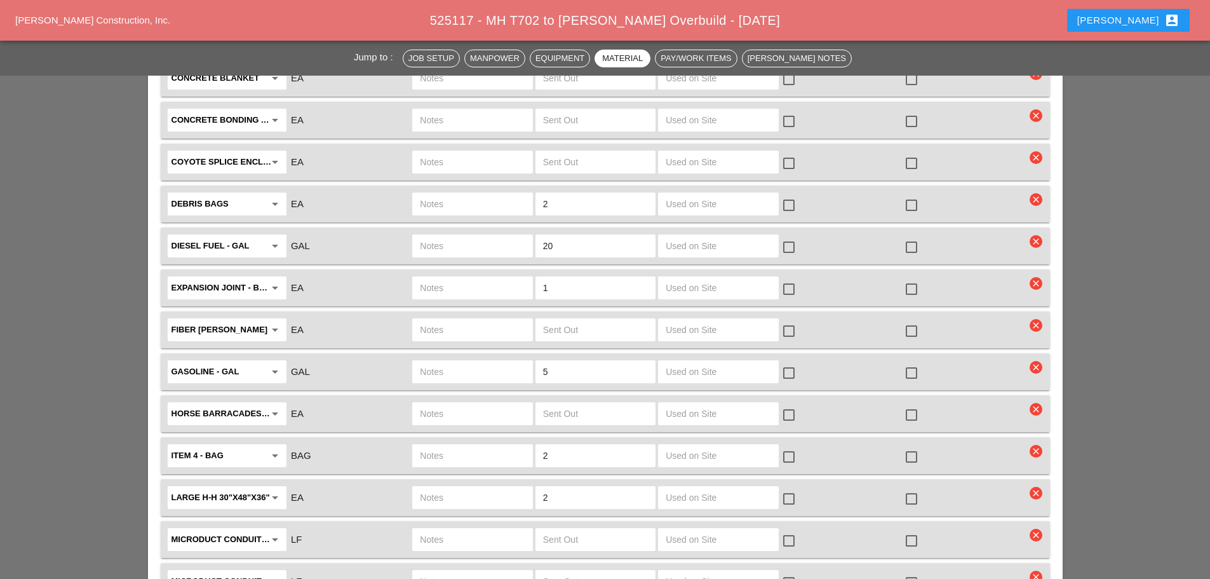
type input "NEED"
click at [449, 445] on input "text" at bounding box center [472, 455] width 105 height 20
type input "1 BAG OF ITEM 4"
click at [606, 445] on input "2" at bounding box center [595, 455] width 105 height 20
type input "1"
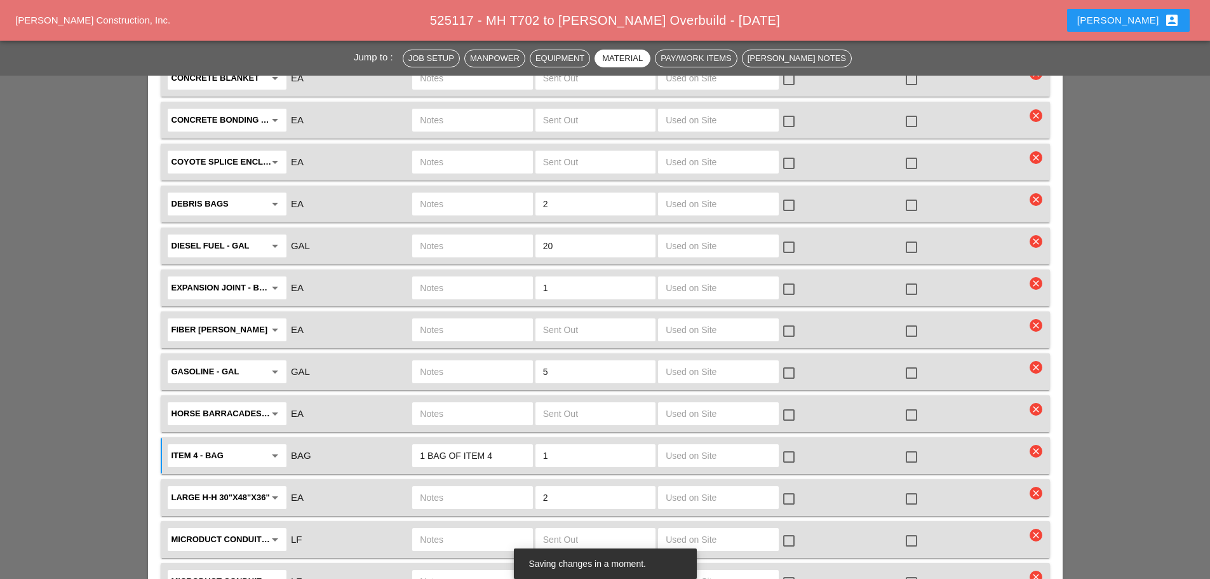
click at [915, 446] on div at bounding box center [912, 457] width 22 height 22
checkbox input "true"
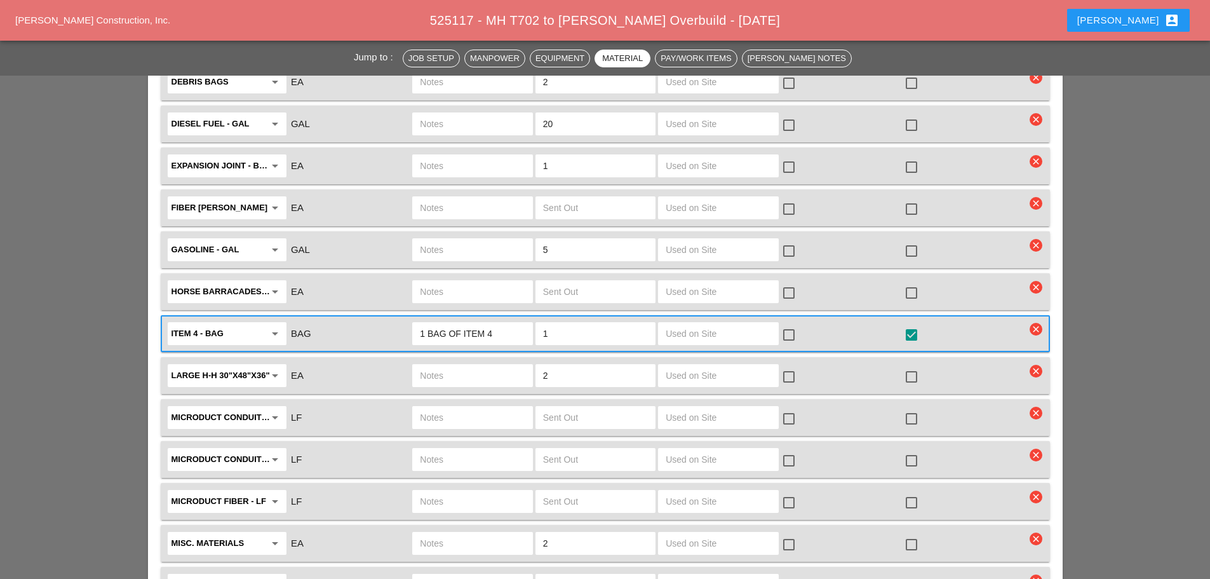
scroll to position [2414, 0]
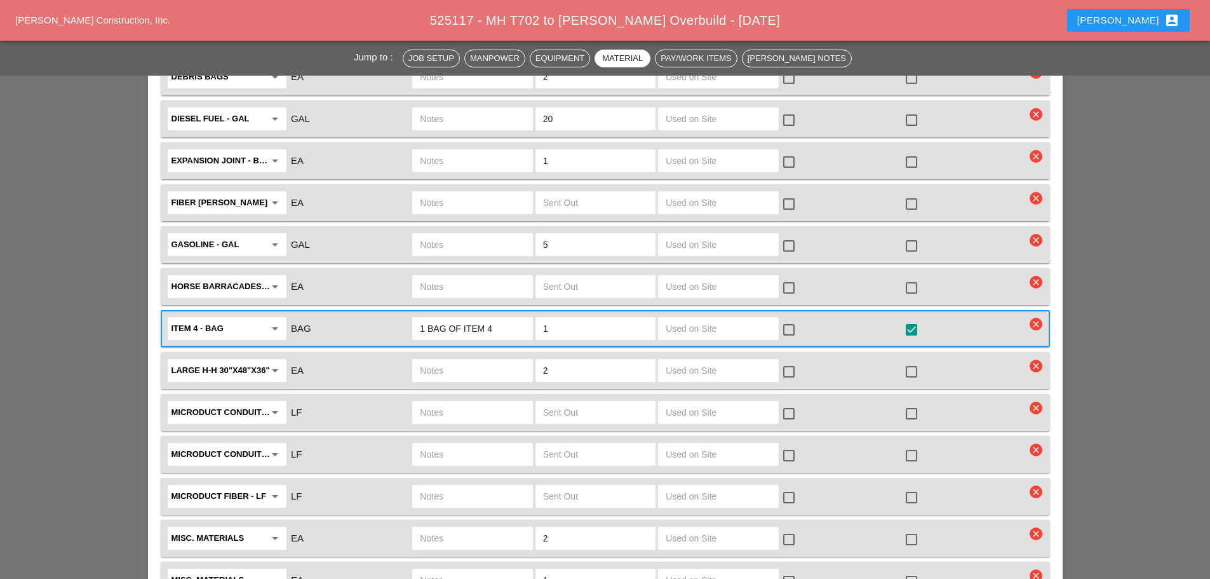
click at [450, 360] on input "text" at bounding box center [472, 370] width 105 height 20
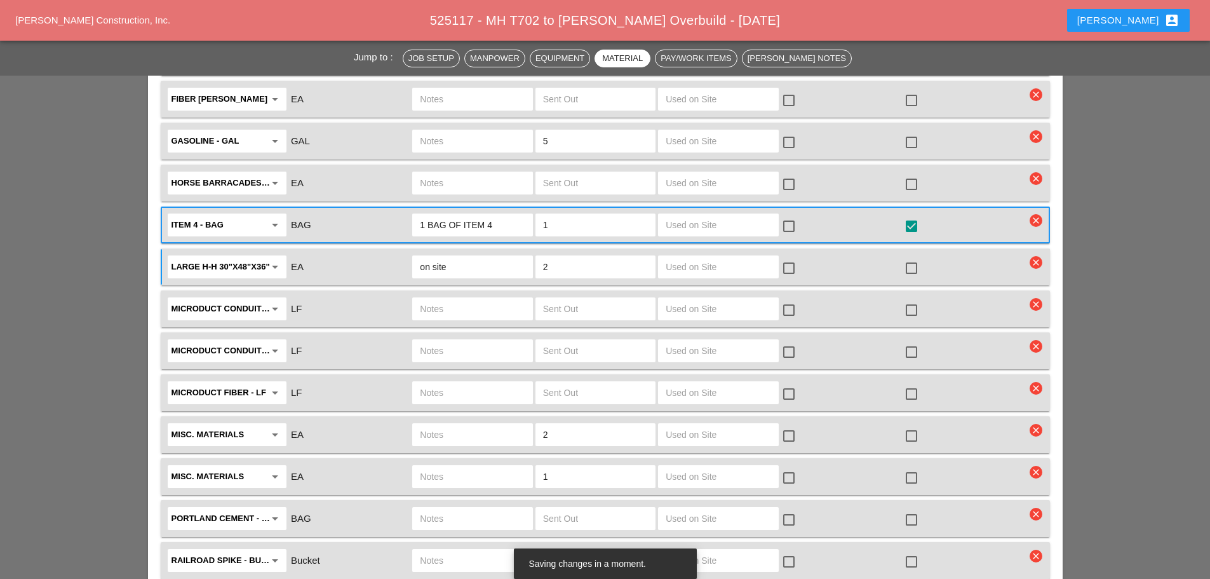
scroll to position [2605, 0]
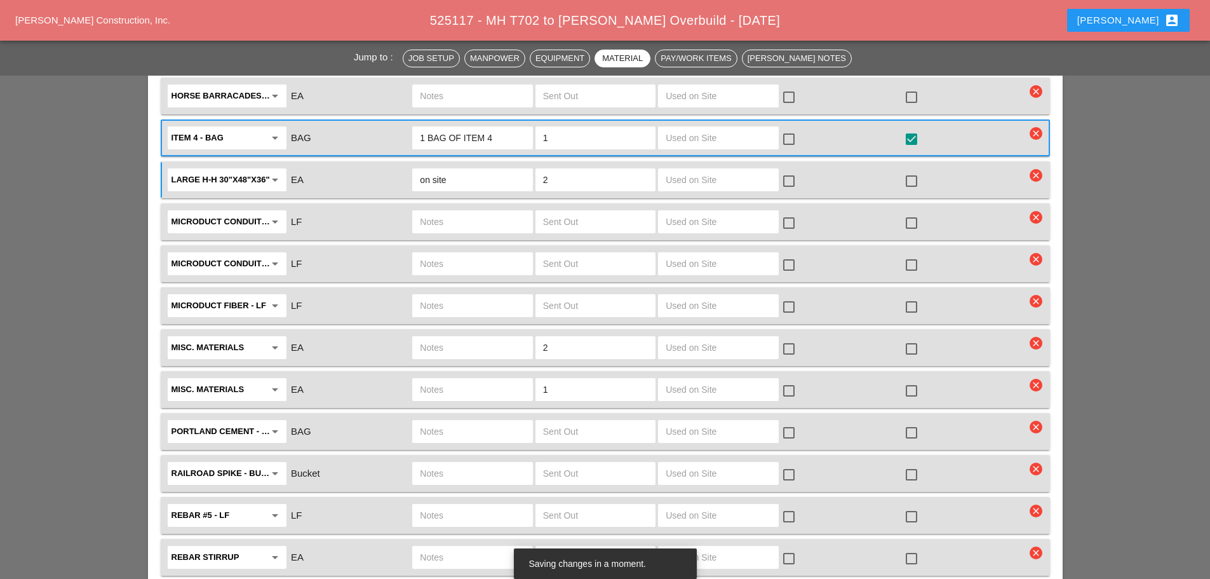
type input "on site"
click at [475, 337] on input "text" at bounding box center [472, 347] width 105 height 20
click at [471, 378] on div at bounding box center [472, 389] width 120 height 23
type input "1"
click at [476, 379] on input "1 BAG OF OP SOIL" at bounding box center [472, 389] width 105 height 20
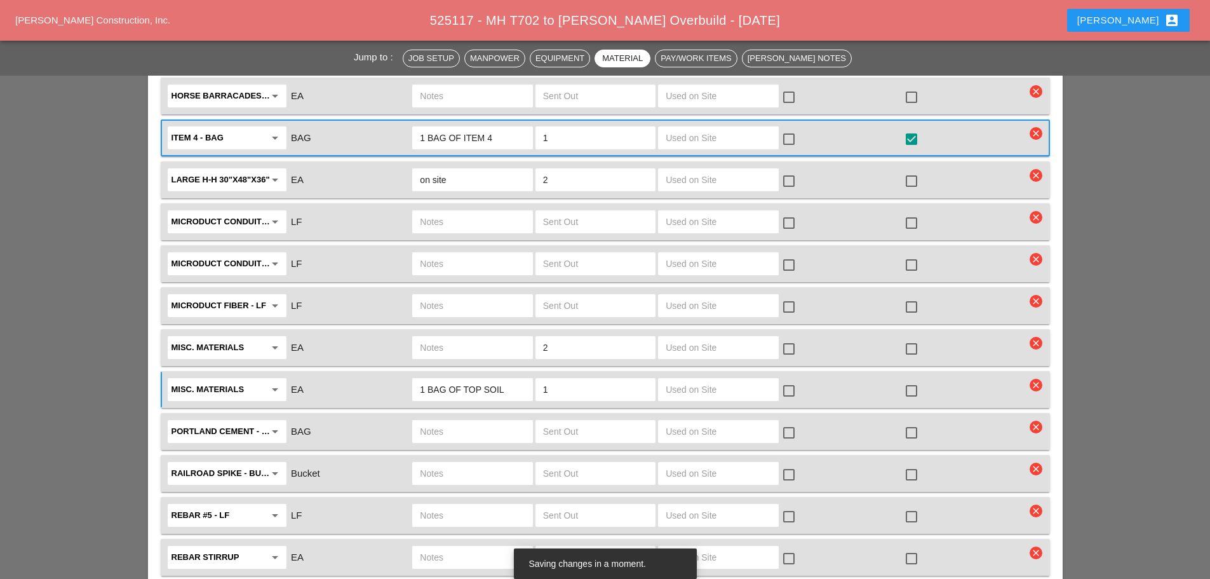
type input "1 BAG OF TOP SOIL"
click at [911, 380] on div at bounding box center [912, 391] width 22 height 22
checkbox input "true"
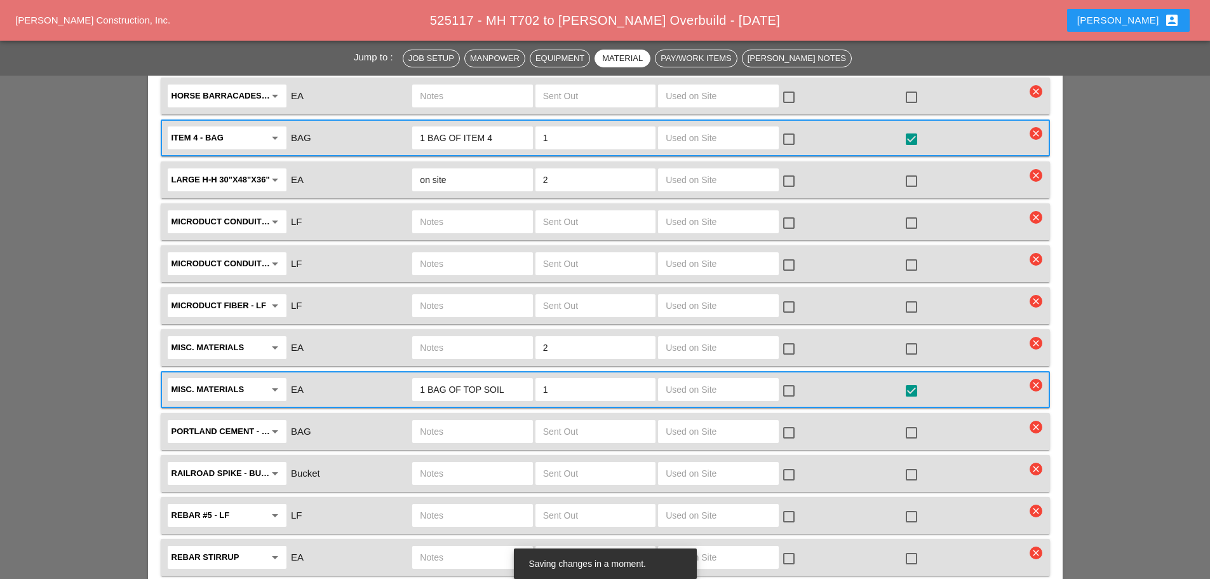
click at [604, 337] on input "2" at bounding box center [595, 347] width 105 height 20
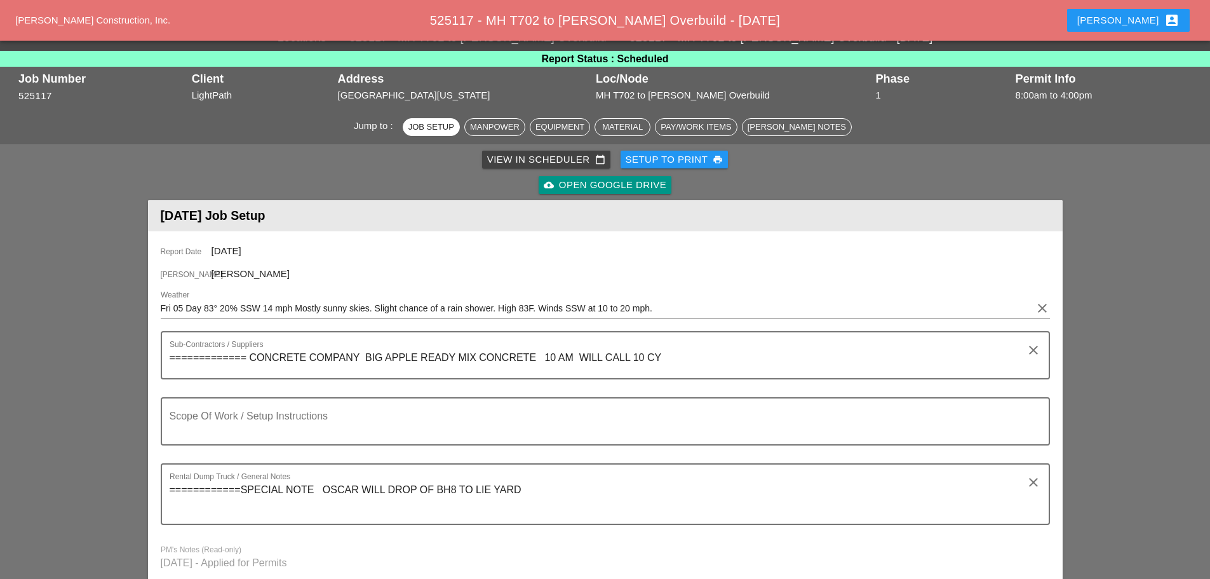
scroll to position [0, 0]
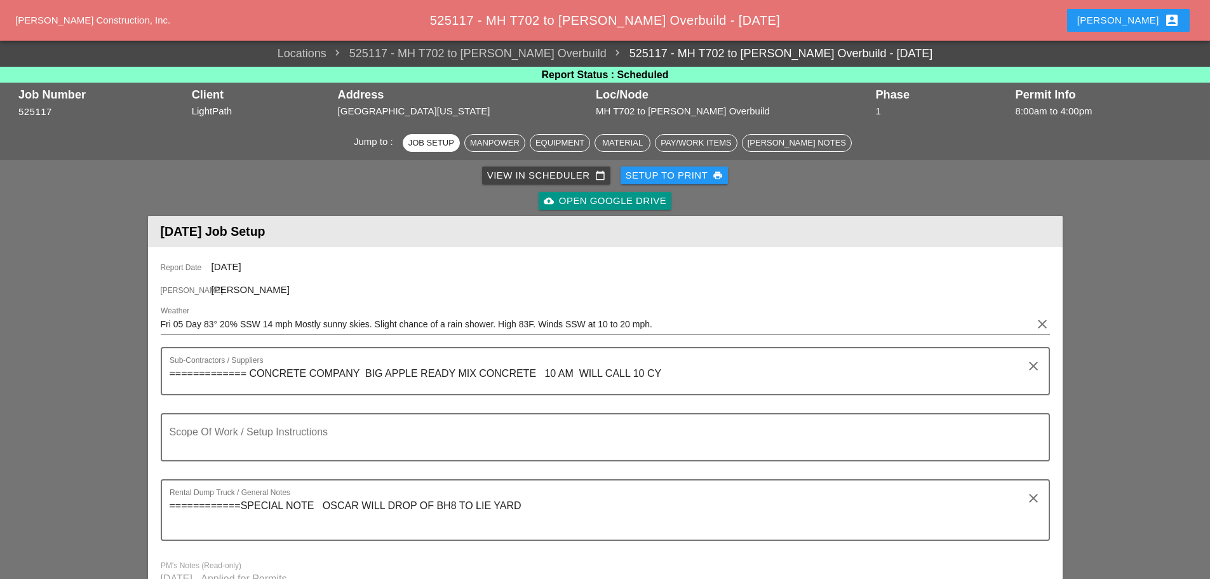
type input "0"
click at [530, 524] on textarea "============SPECIAL NOTE OSCAR WILL DROP OF BH8 TO LIE YARD" at bounding box center [600, 518] width 861 height 44
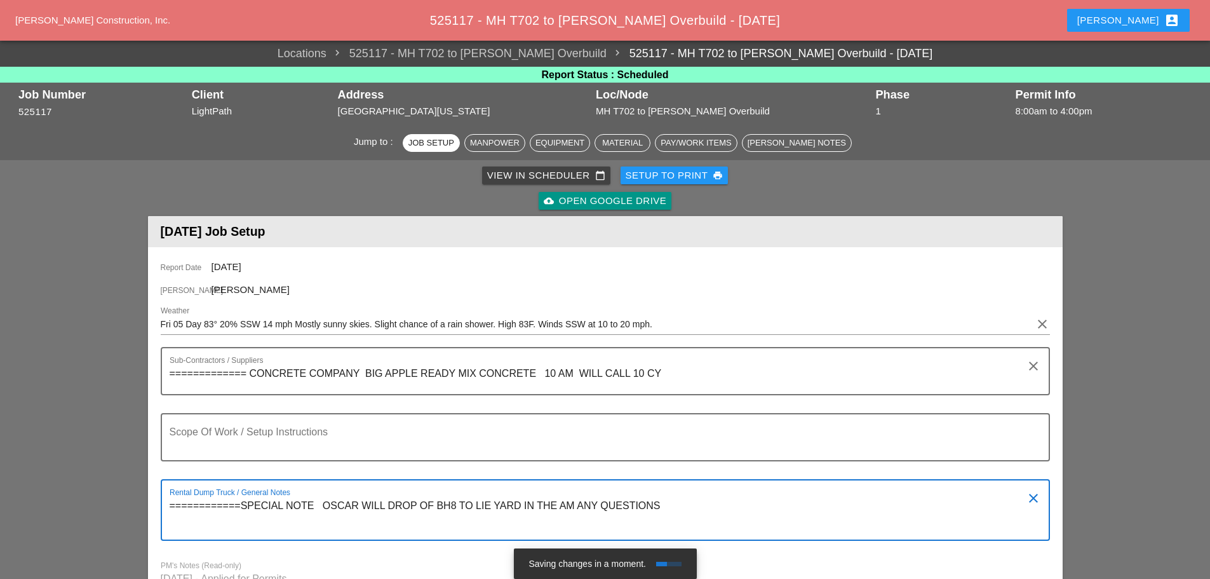
click at [577, 521] on textarea "============SPECIAL NOTE OSCAR WILL DROP OF BH8 TO LIE YARD IN THE AM ANY QUEST…" at bounding box center [600, 518] width 861 height 44
click at [578, 528] on textarea "============SPECIAL NOTE OSCAR WILL DROP OF BH8 TO LIE YARD IN THE AM ANY QUEST…" at bounding box center [600, 518] width 861 height 44
click at [678, 523] on textarea "============SPECIAL NOTE OSCAR WILL DROP OF BH8 TO LIE YARD IN THE AM ANY QUEST…" at bounding box center [600, 518] width 861 height 44
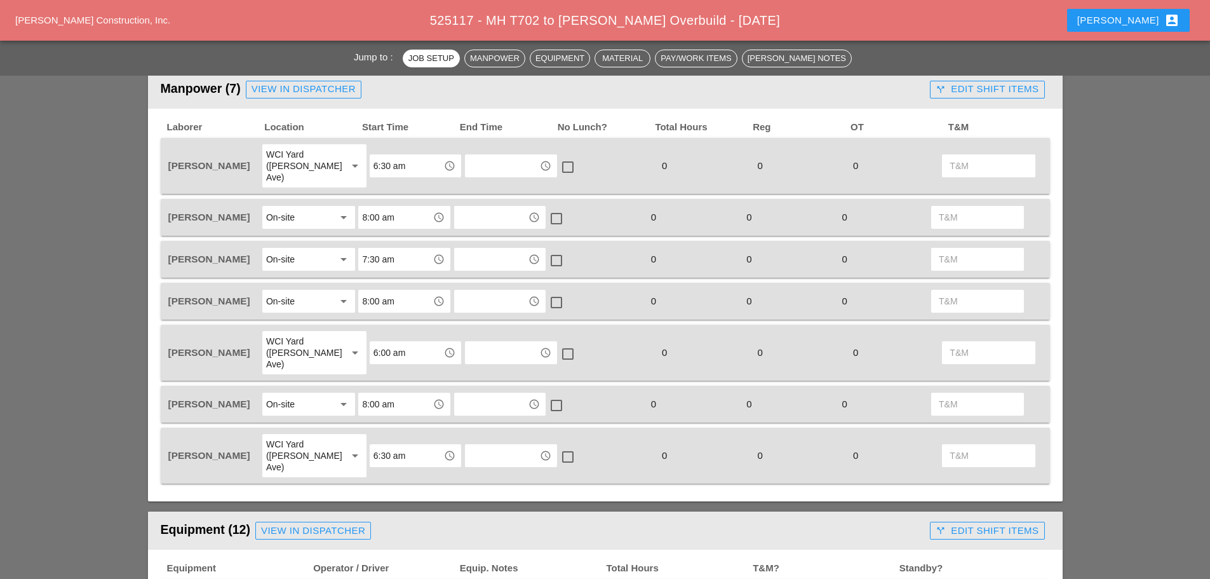
scroll to position [572, 0]
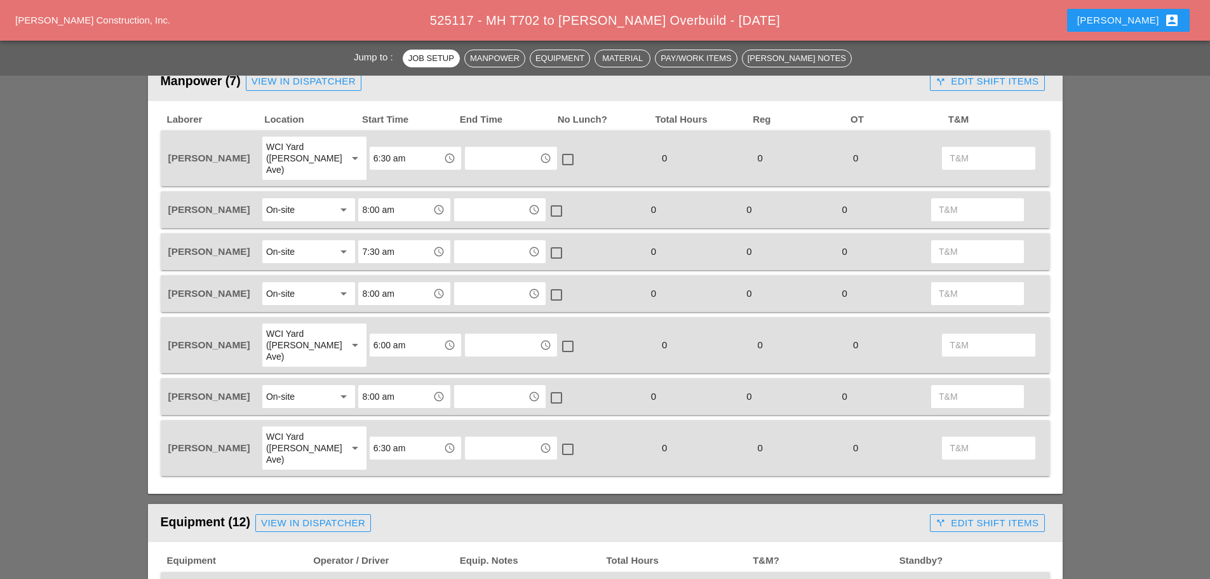
type textarea "============SPECIAL NOTE OSCAR WILL DROP OF BH8 TO LIE YARD IN THE AM ANY QUEST…"
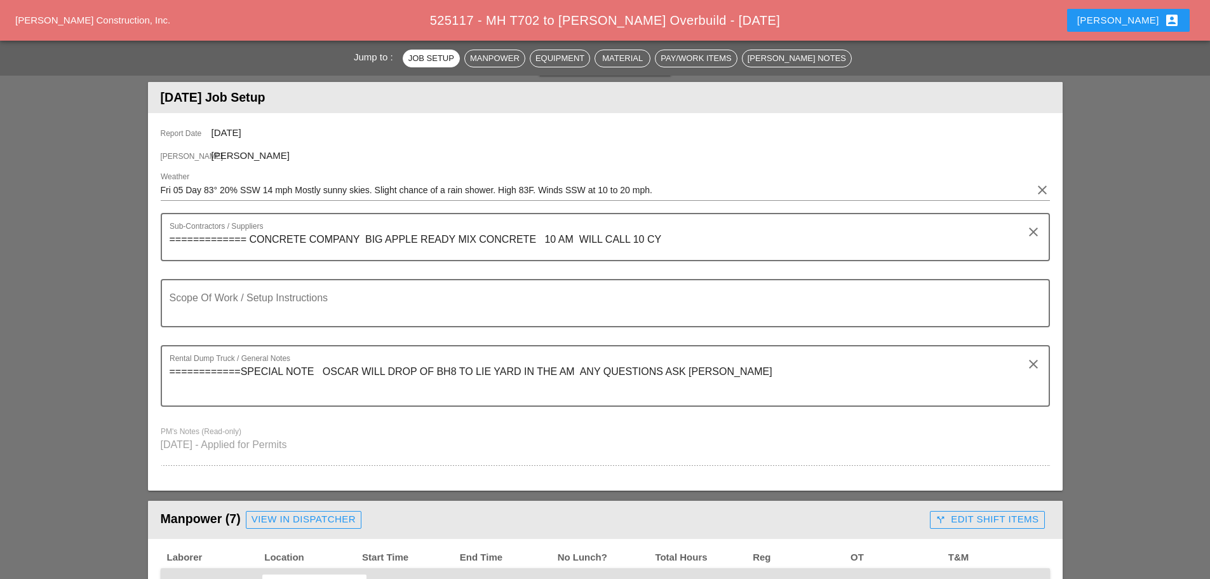
scroll to position [0, 0]
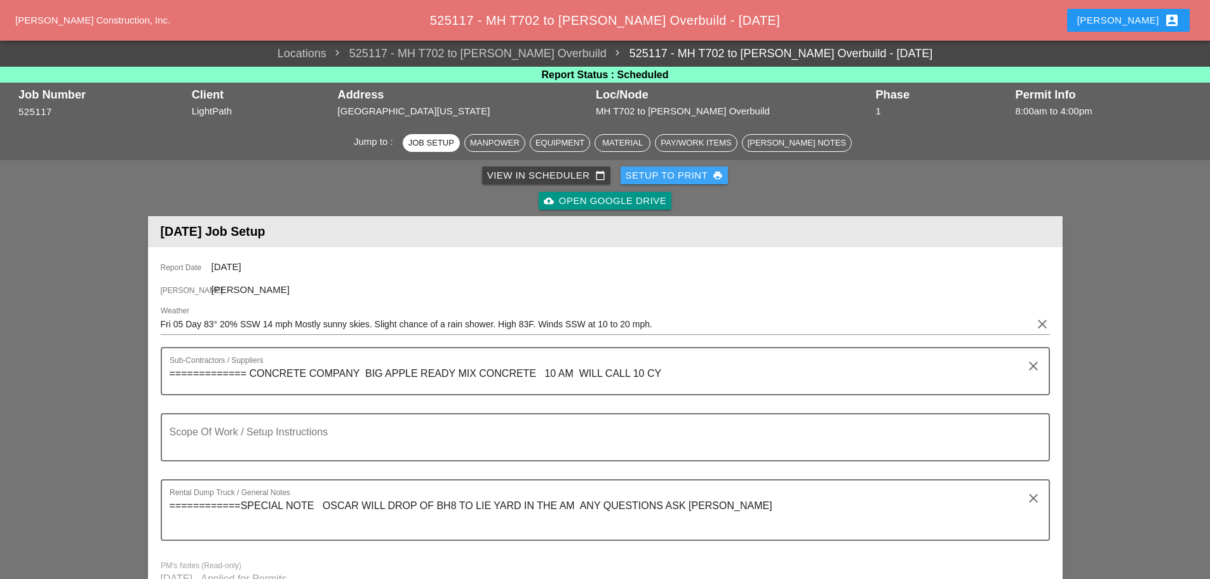
drag, startPoint x: 641, startPoint y: 174, endPoint x: 634, endPoint y: 281, distance: 107.6
click at [641, 174] on div "Setup to Print print" at bounding box center [675, 175] width 98 height 15
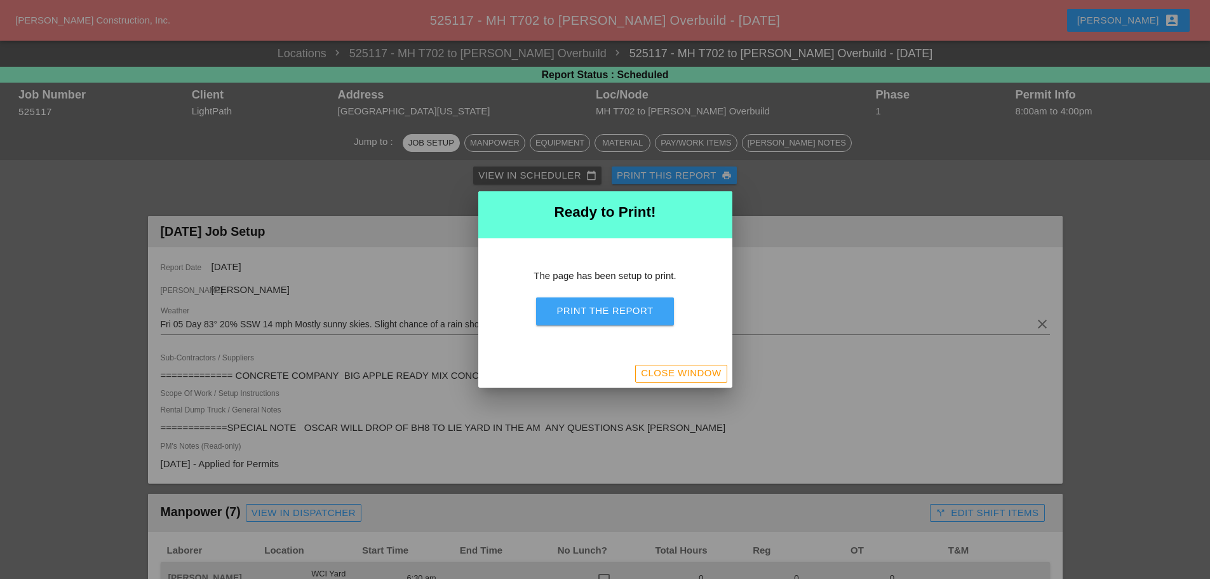
click at [630, 307] on div "Print the Report" at bounding box center [605, 311] width 97 height 15
drag, startPoint x: 677, startPoint y: 375, endPoint x: 641, endPoint y: 107, distance: 270.4
click at [677, 375] on div "Close Window" at bounding box center [681, 373] width 80 height 15
click at [699, 379] on div "Close Window" at bounding box center [681, 373] width 80 height 15
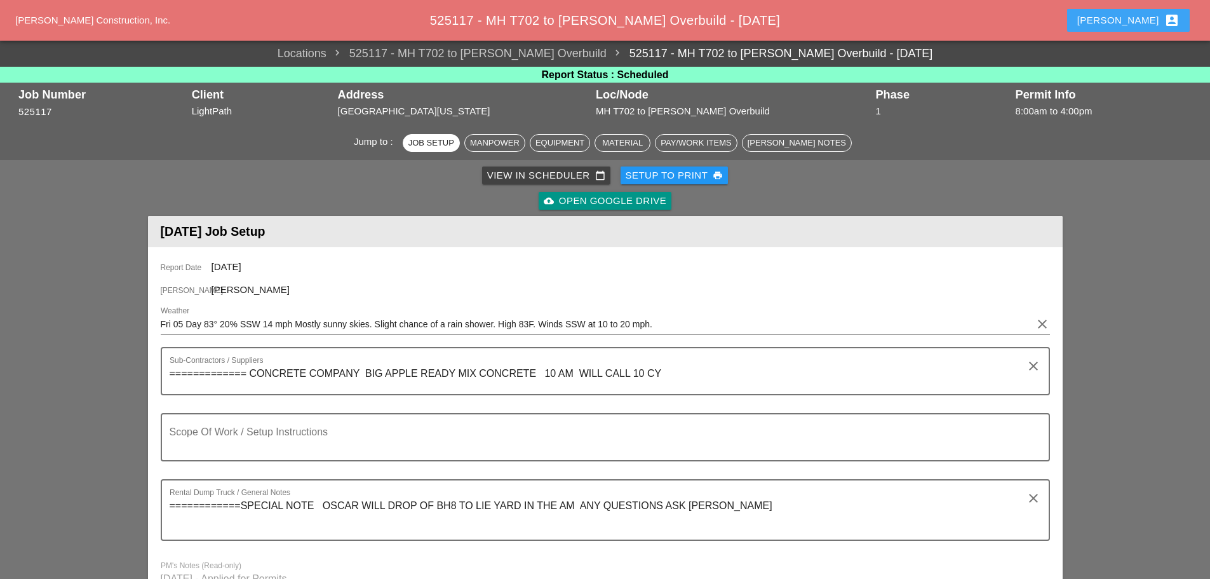
click at [1132, 17] on div "Enrico account_box" at bounding box center [1128, 20] width 102 height 15
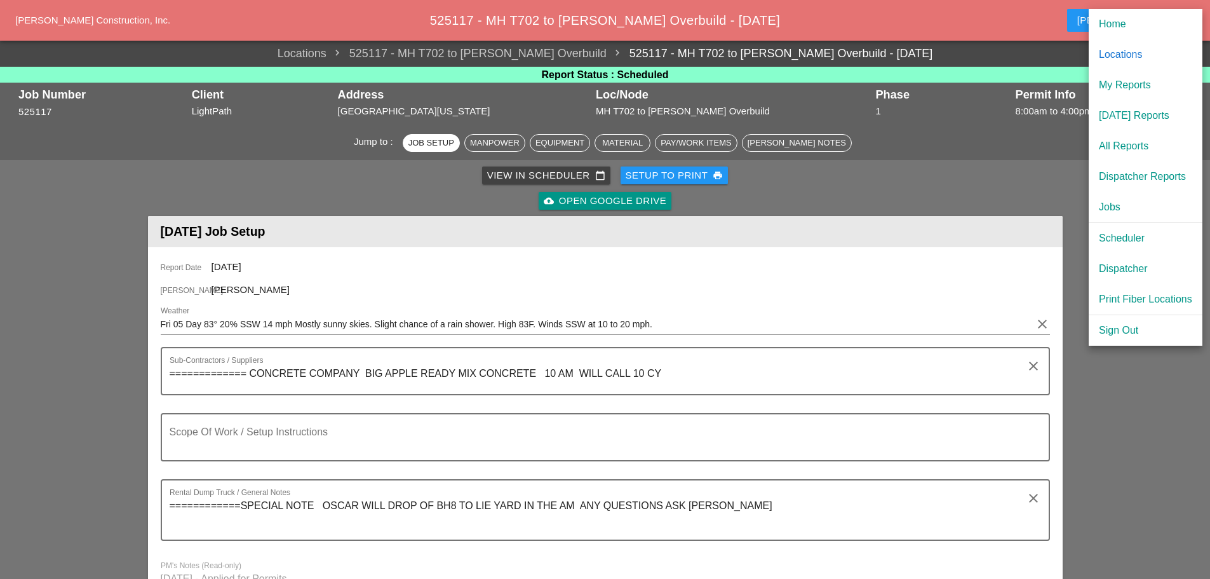
click at [1140, 114] on div "[DATE] Reports" at bounding box center [1145, 115] width 93 height 15
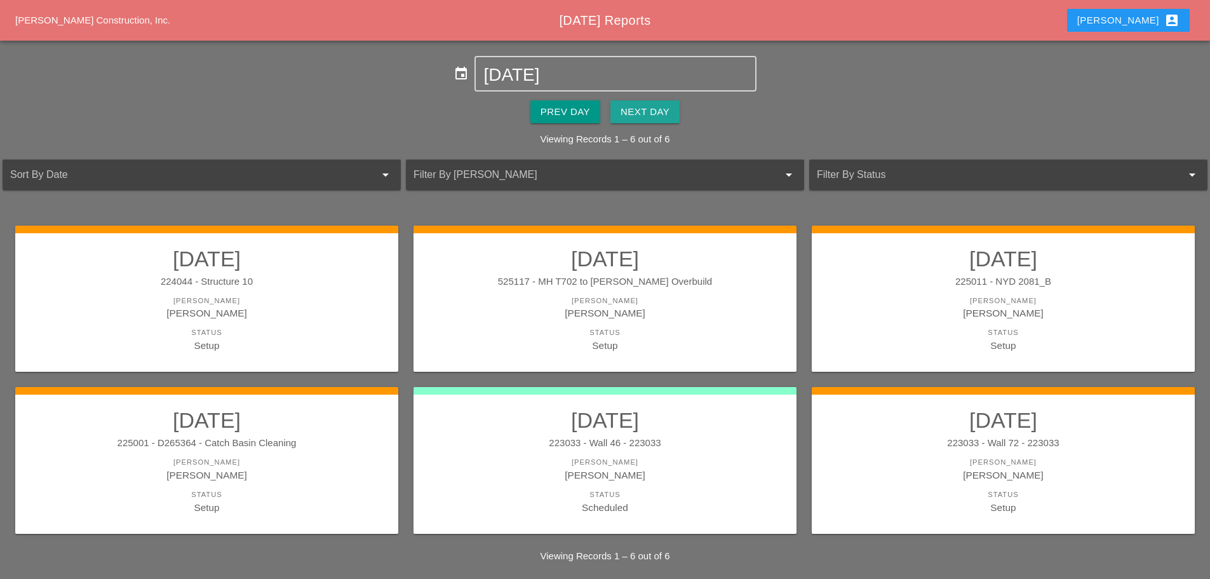
click at [661, 111] on div "Next Day" at bounding box center [645, 112] width 49 height 15
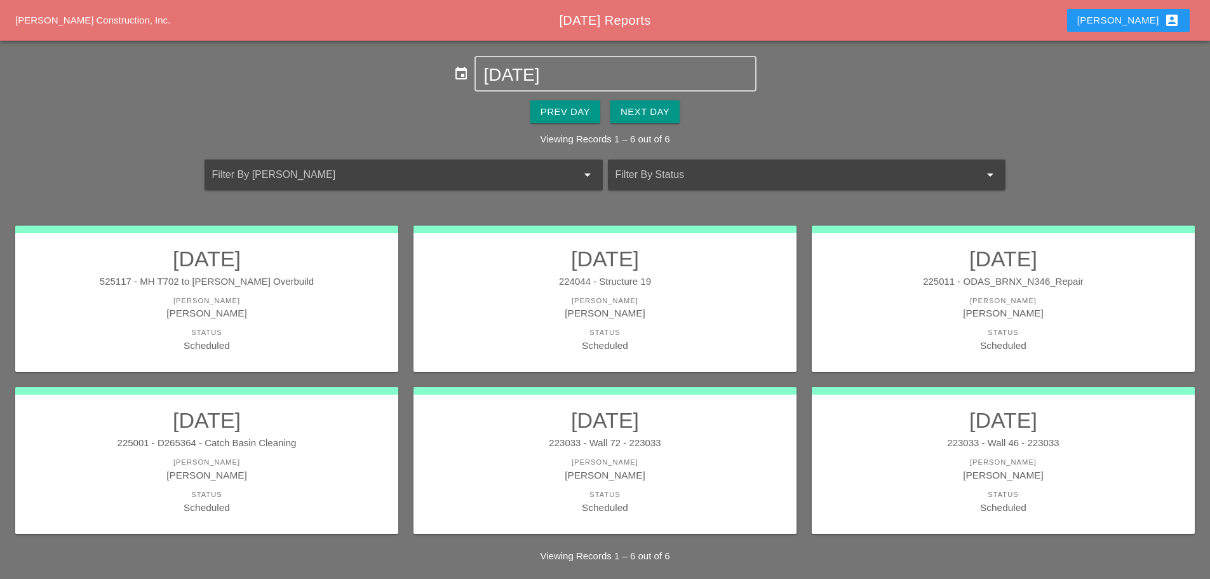
click at [314, 478] on div "[PERSON_NAME]" at bounding box center [207, 475] width 358 height 15
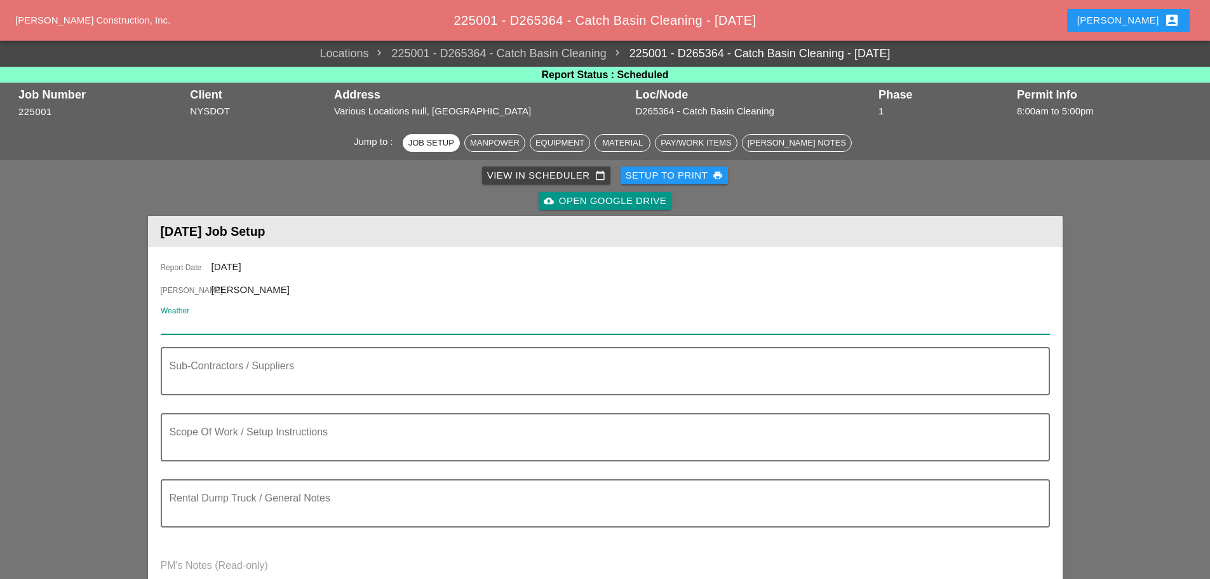
paste input "Fri 05 Day 83° 20% SSW 14 mph Mostly sunny skies. Slight chance of a rain showe…"
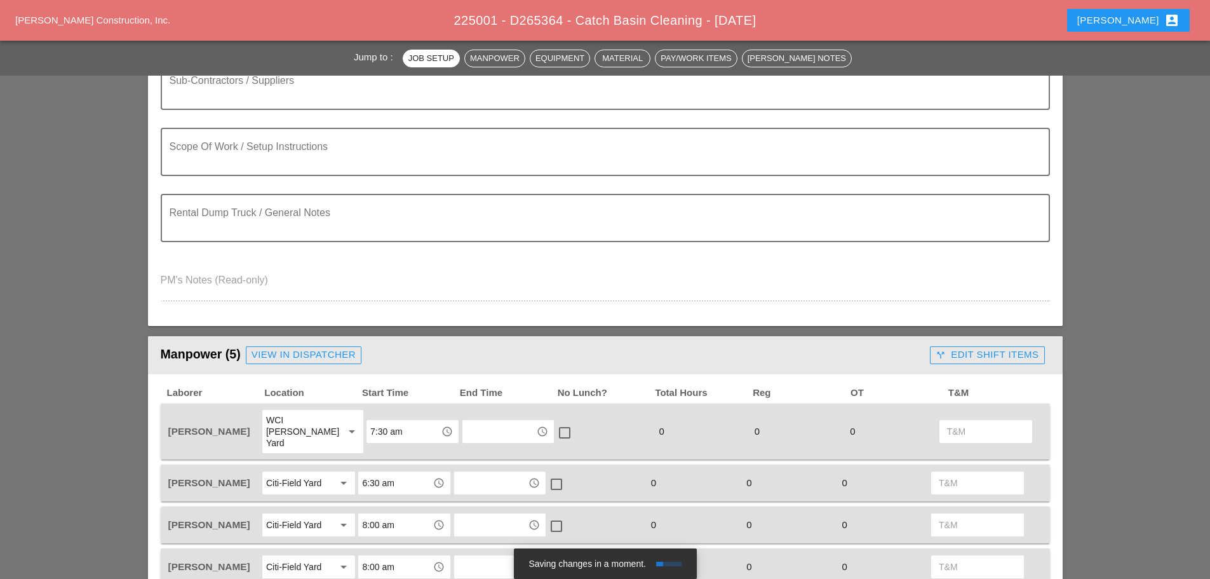
scroll to position [318, 0]
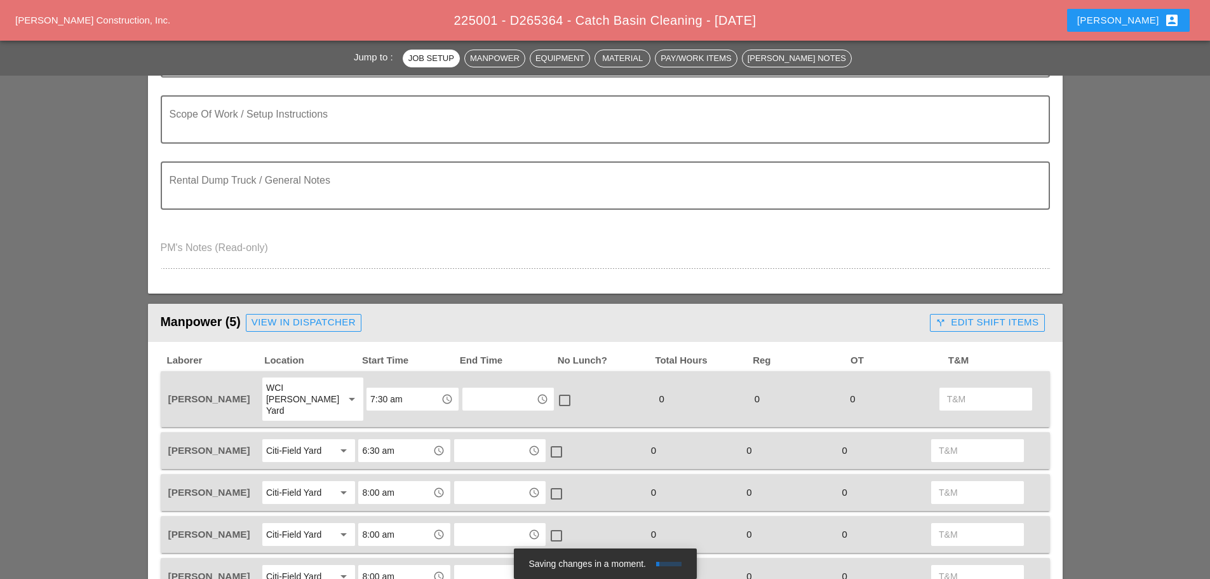
type input "Fri 05 Day 83° 20% SSW 14 mph Mostly sunny skies. Slight chance of a rain showe…"
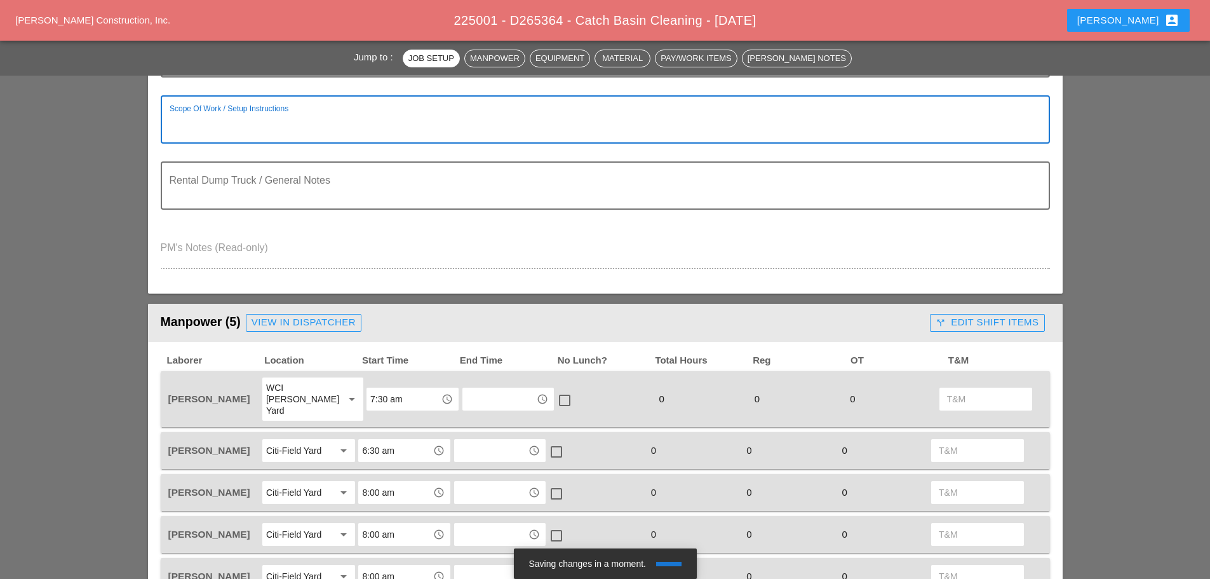
click at [227, 114] on textarea "Scope Of Work / Setup Instructions" at bounding box center [600, 127] width 861 height 30
click at [404, 440] on input "6:30 am" at bounding box center [395, 450] width 66 height 20
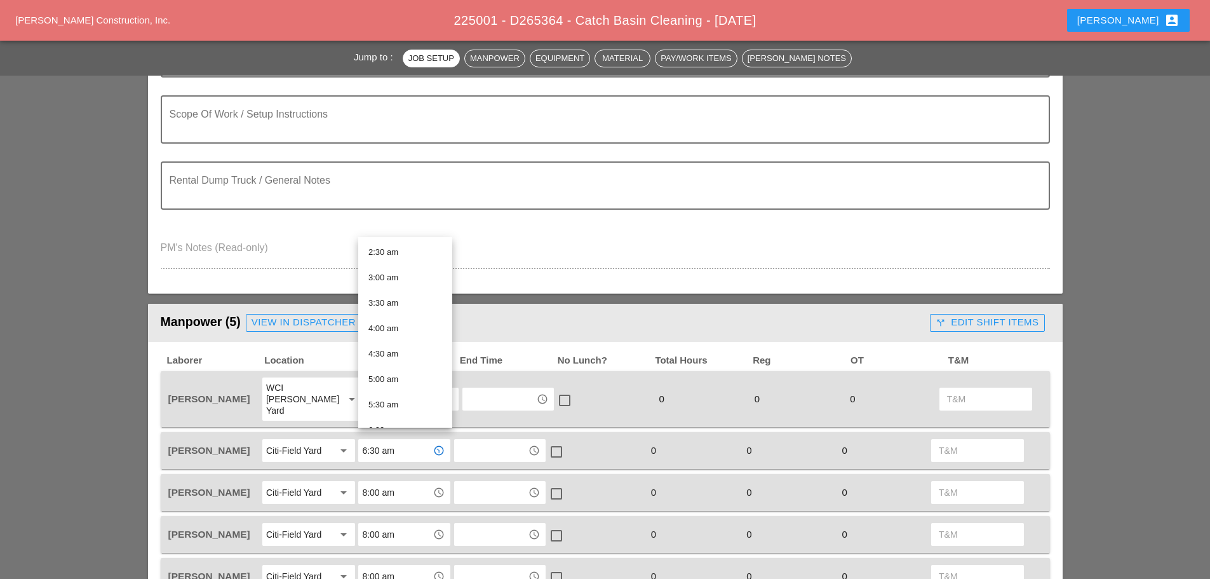
scroll to position [254, 0]
click at [389, 375] on div "7:30 am" at bounding box center [405, 379] width 74 height 15
type input "7:30 am"
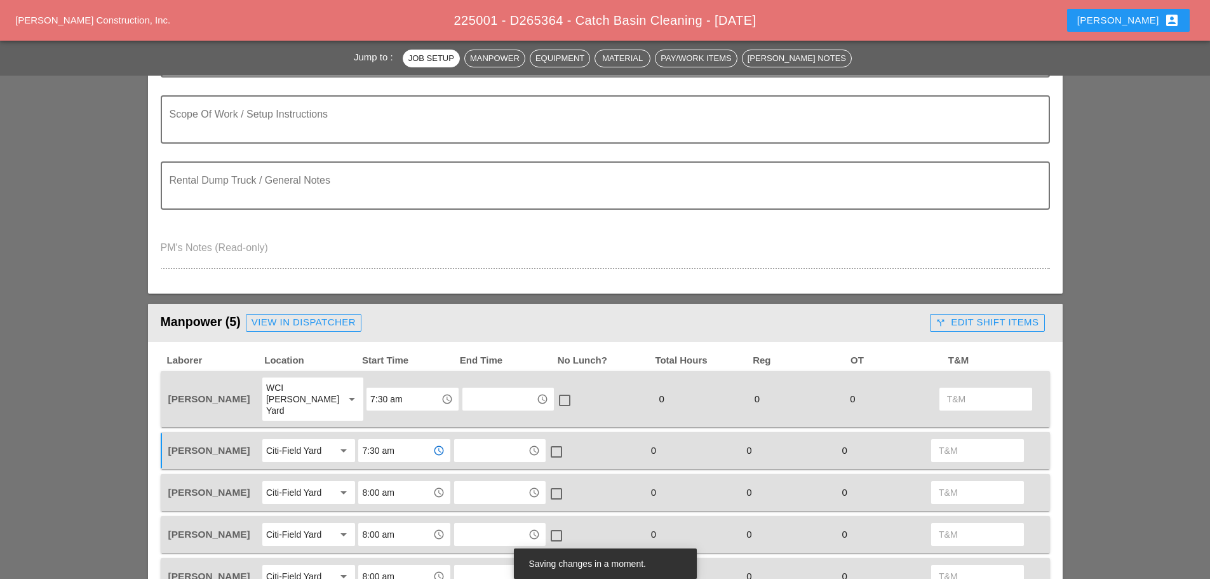
click at [413, 392] on input "7:30 am" at bounding box center [403, 399] width 66 height 20
click at [388, 362] on div "7:00 am" at bounding box center [405, 371] width 74 height 25
type input "7:00 am"
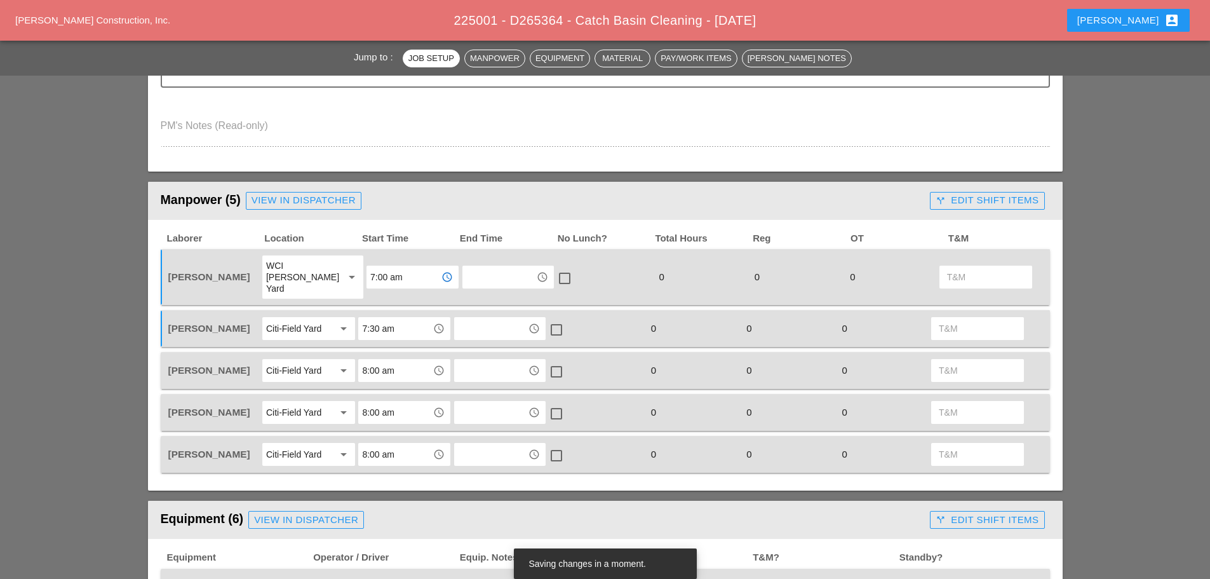
scroll to position [445, 0]
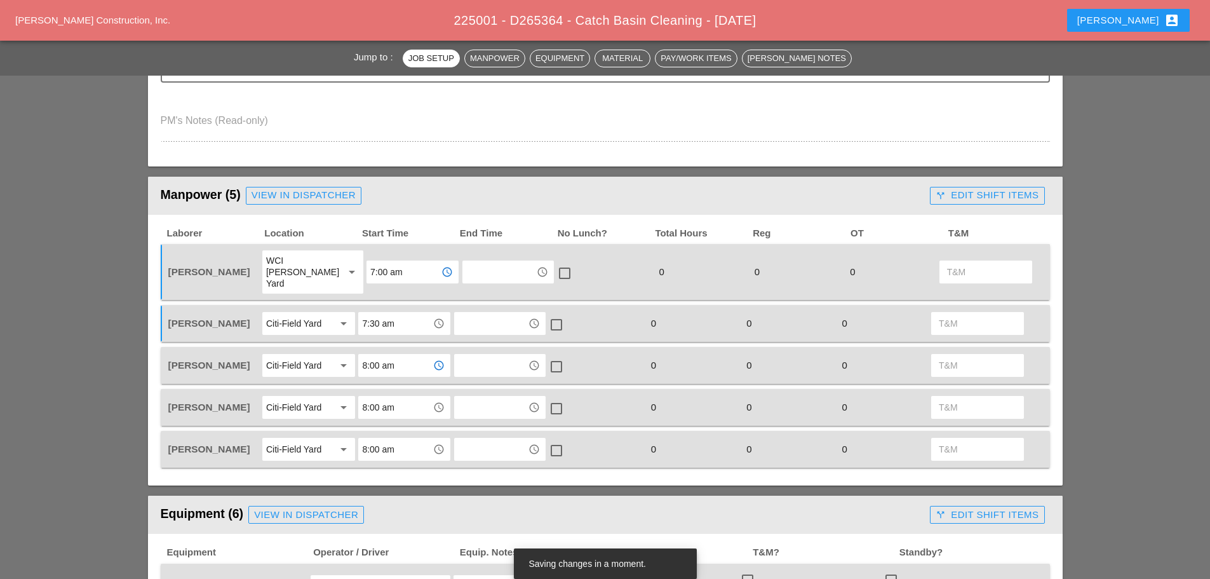
click at [396, 355] on input "8:00 am" at bounding box center [395, 365] width 66 height 20
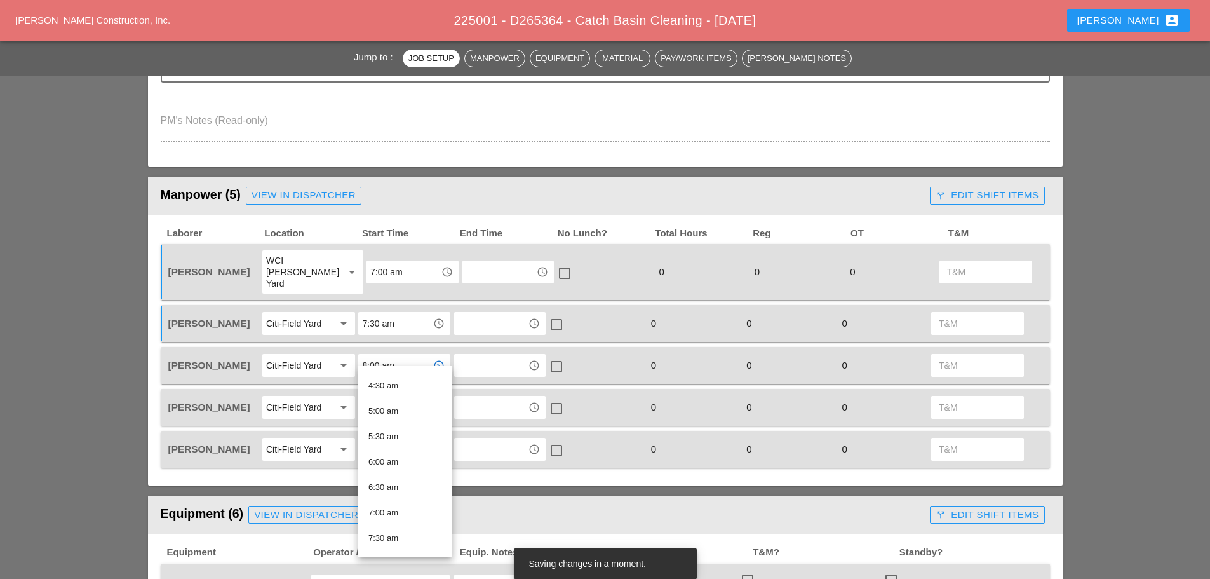
scroll to position [254, 0]
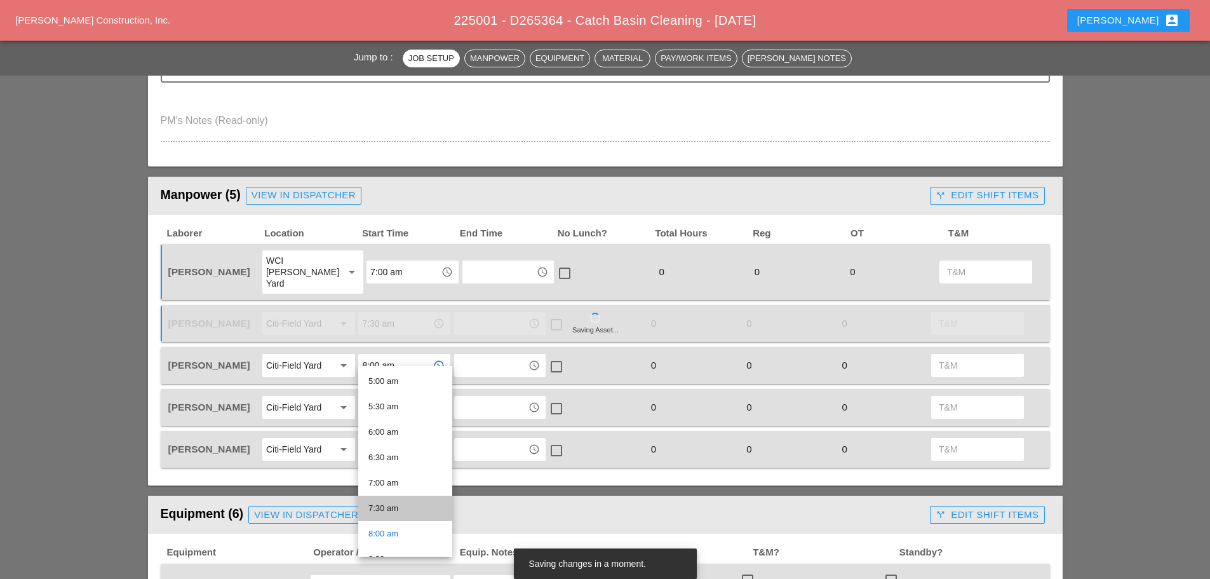
click at [395, 503] on div "7:30 am" at bounding box center [405, 508] width 74 height 15
type input "7:30 am"
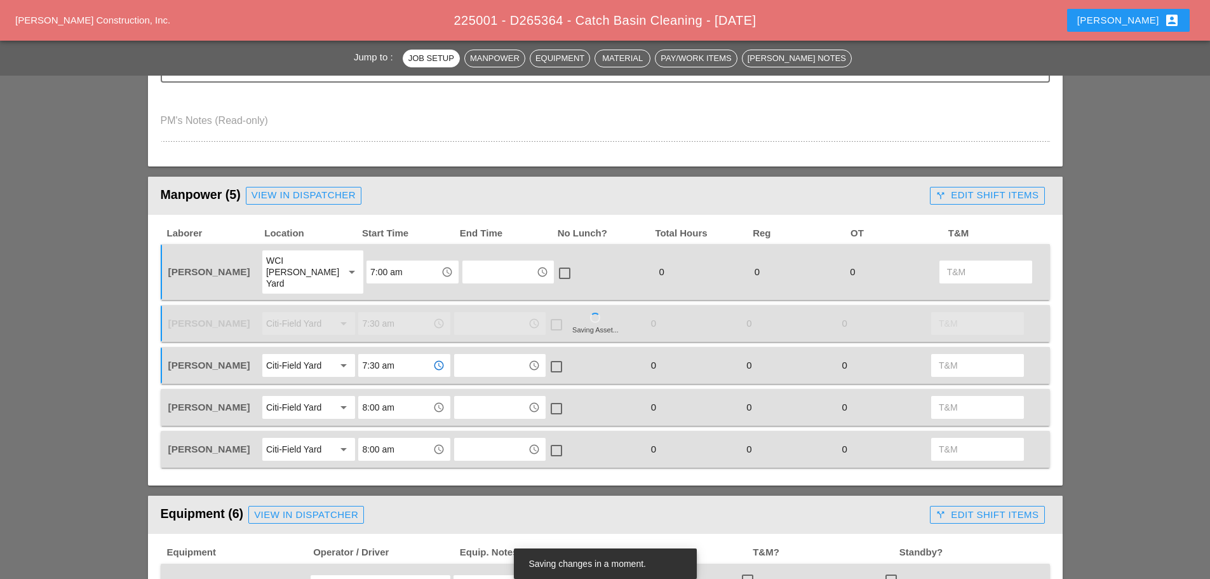
click at [408, 397] on input "8:00 am" at bounding box center [395, 407] width 66 height 20
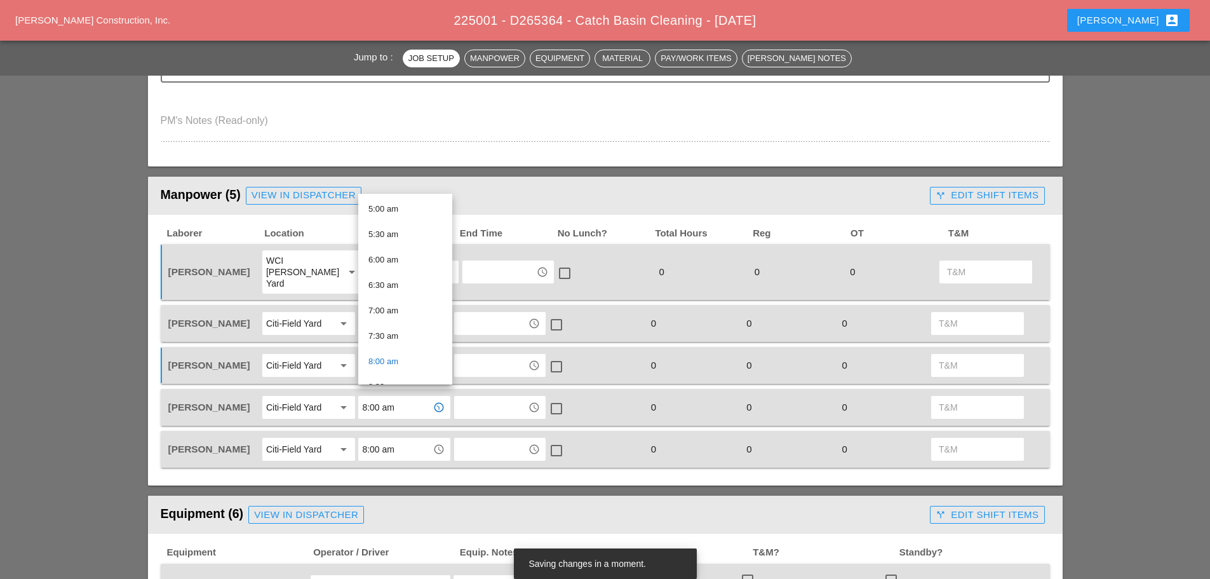
click at [399, 335] on div "7:30 am" at bounding box center [405, 335] width 74 height 15
type input "7:30 am"
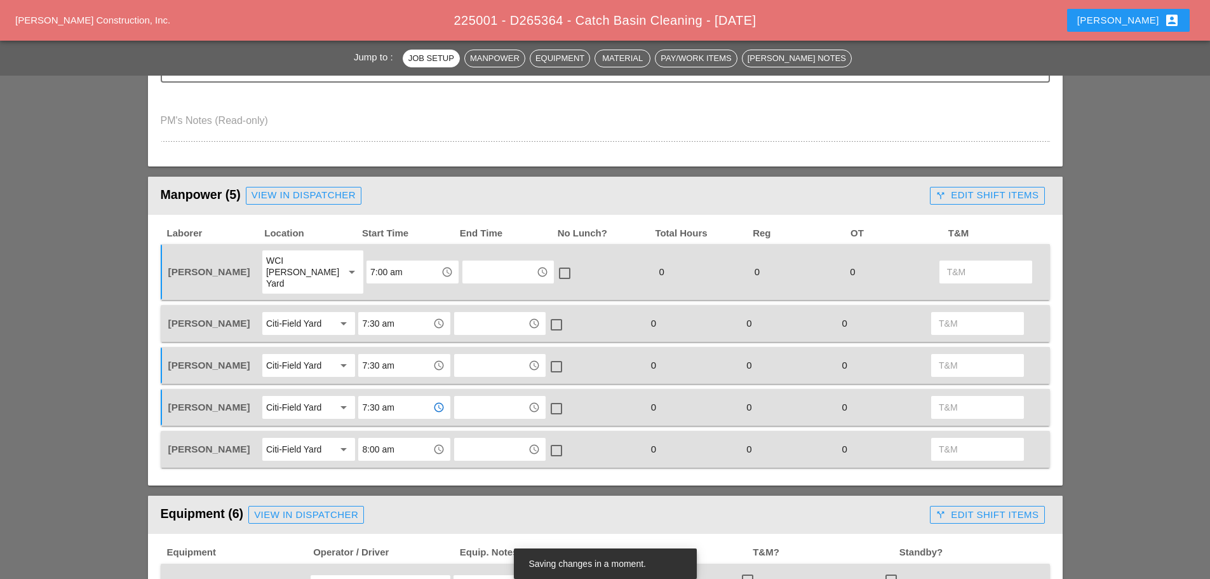
click at [412, 439] on input "8:00 am" at bounding box center [395, 449] width 66 height 20
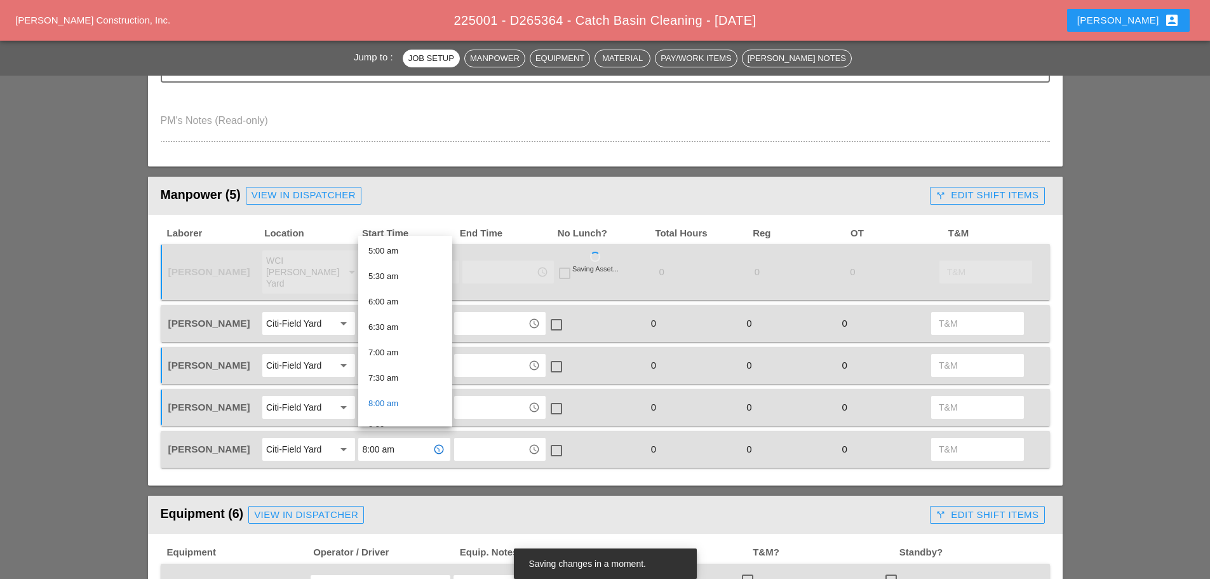
click at [395, 379] on div "7:30 am" at bounding box center [405, 377] width 74 height 15
type input "7:30 am"
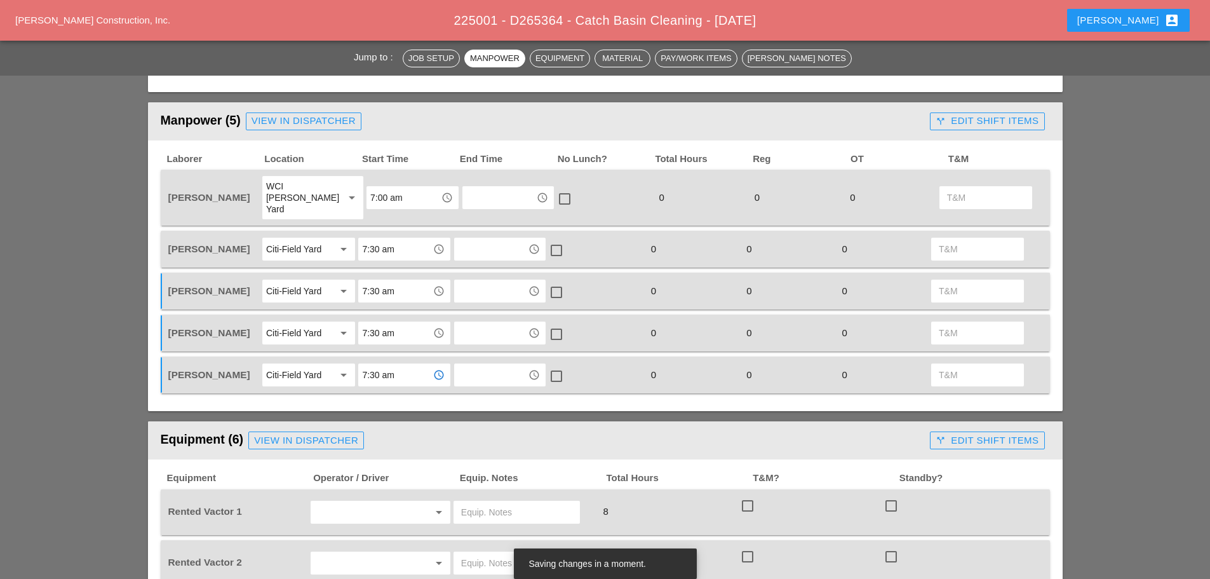
scroll to position [699, 0]
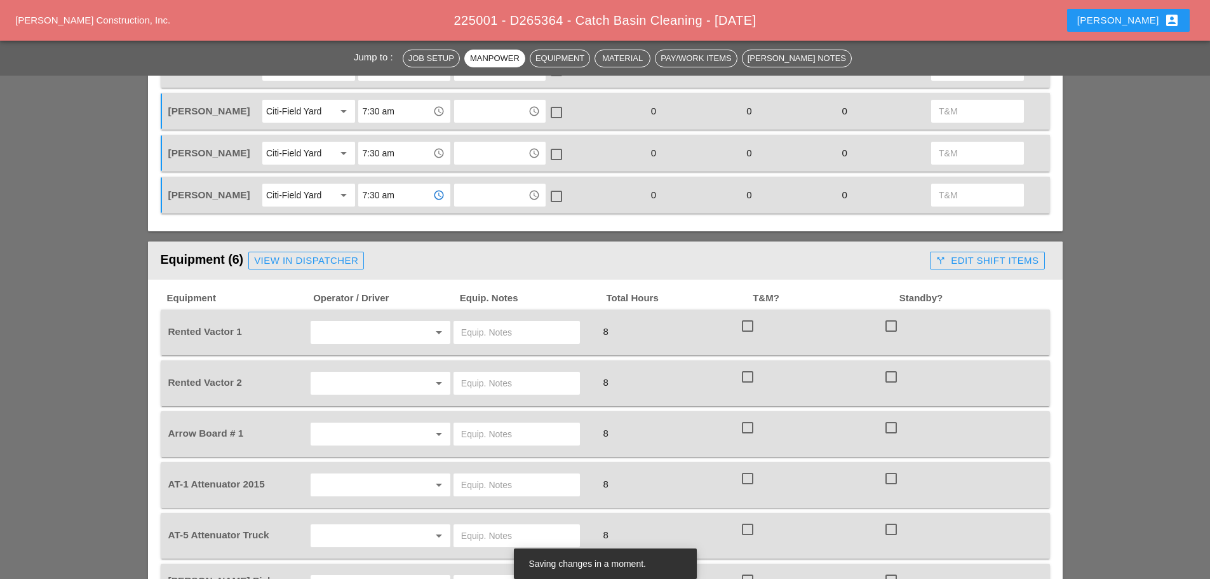
click at [362, 322] on input "text" at bounding box center [362, 332] width 97 height 20
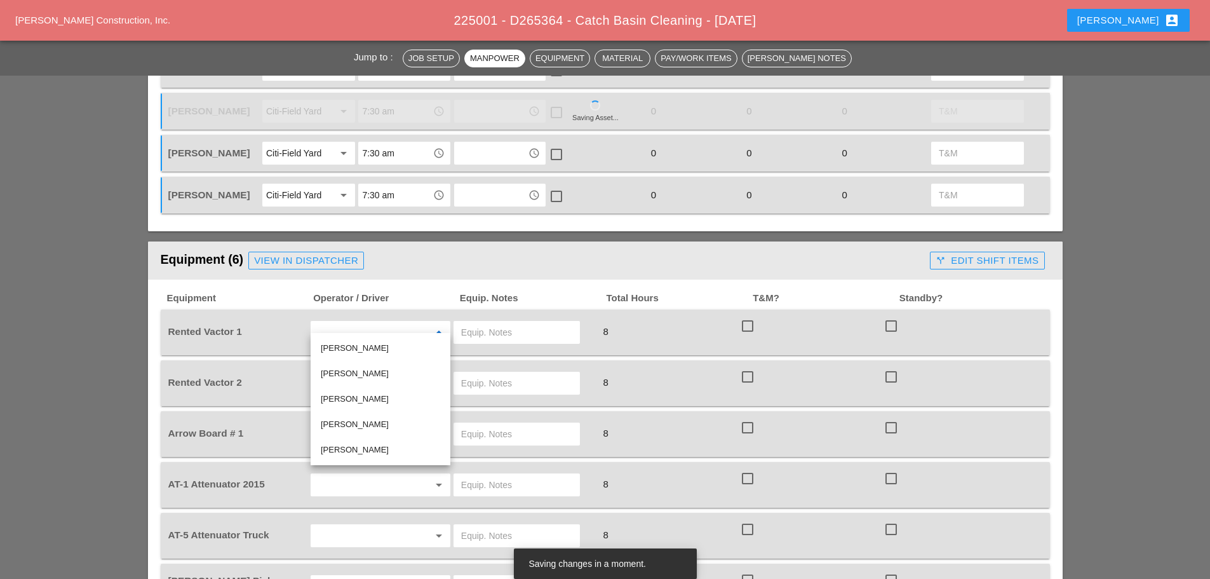
click at [363, 428] on div "[PERSON_NAME]" at bounding box center [380, 424] width 119 height 15
type input "[PERSON_NAME]"
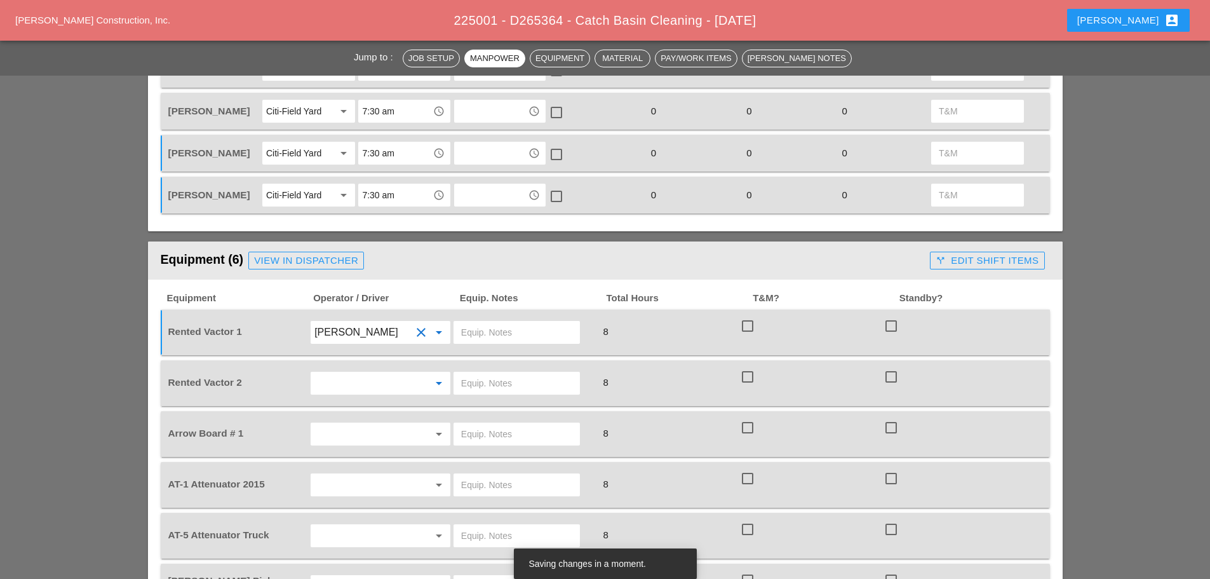
click at [349, 375] on input "text" at bounding box center [362, 383] width 97 height 20
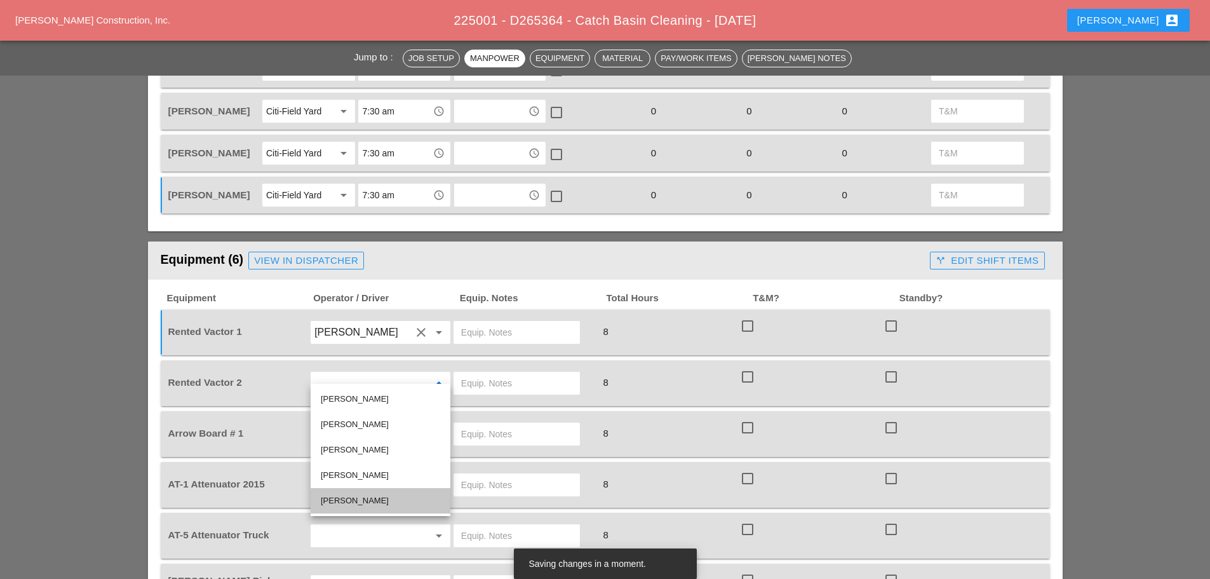
click at [354, 504] on div "[PERSON_NAME]" at bounding box center [380, 500] width 119 height 15
type input "[PERSON_NAME]"
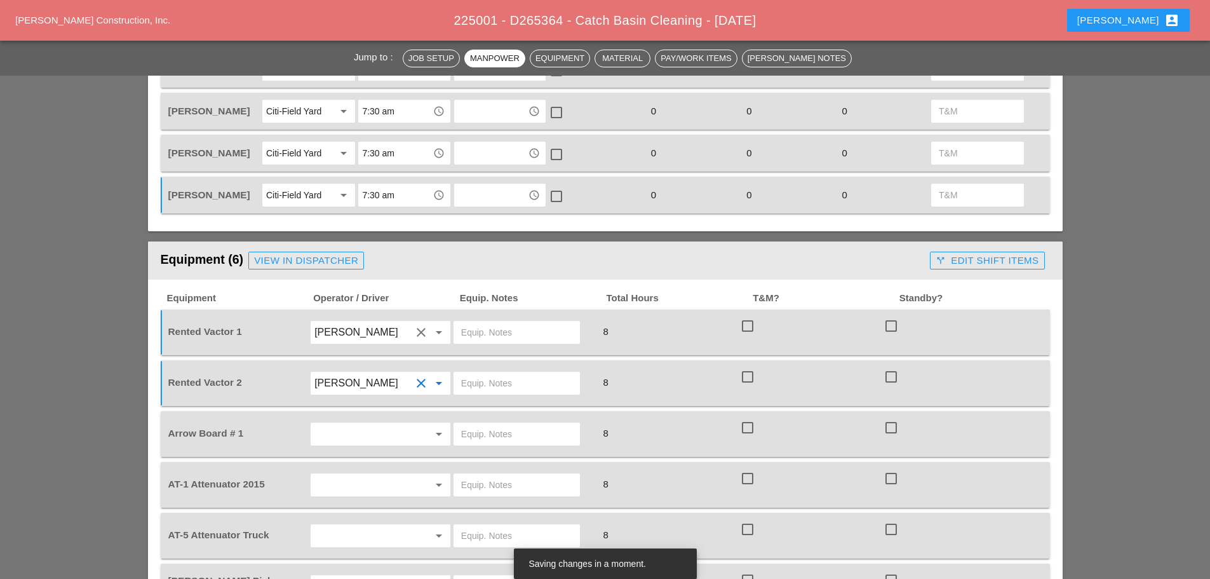
drag, startPoint x: 368, startPoint y: 462, endPoint x: 374, endPoint y: 459, distance: 6.5
click at [372, 473] on div "arrow_drop_down" at bounding box center [380, 485] width 141 height 24
click at [363, 475] on input "text" at bounding box center [362, 485] width 97 height 20
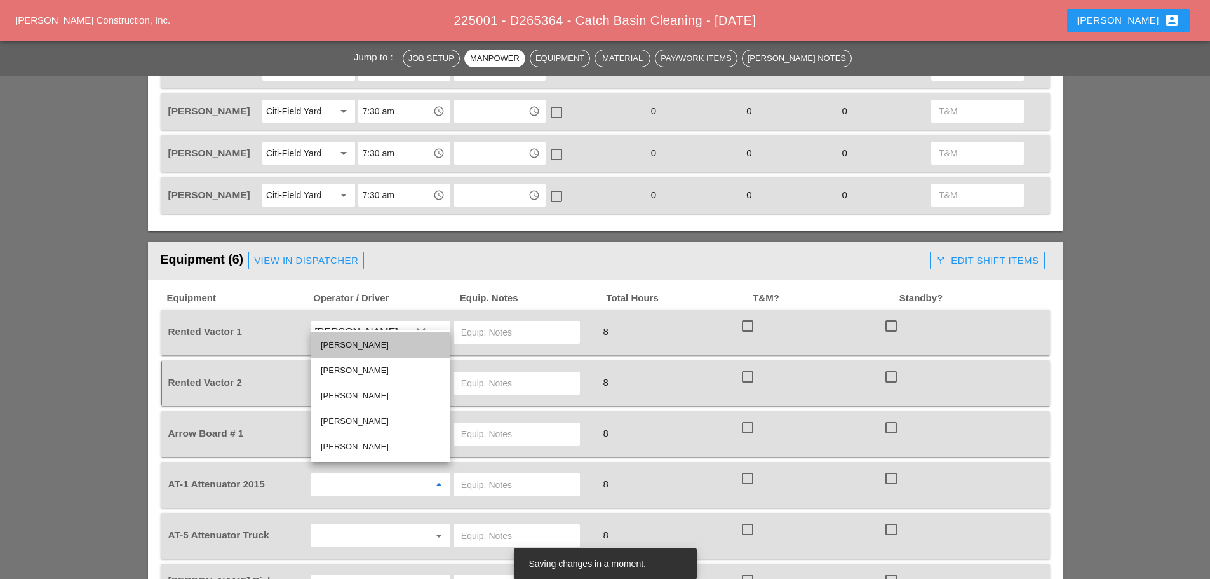
click at [379, 344] on div "[PERSON_NAME]" at bounding box center [380, 344] width 119 height 15
type input "[PERSON_NAME]"
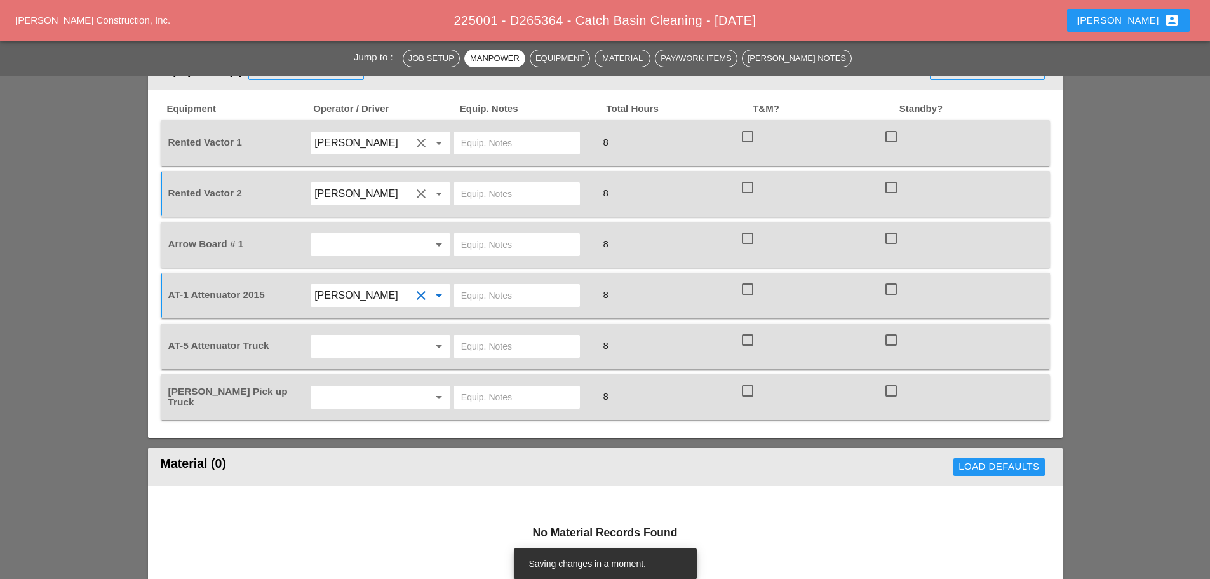
scroll to position [889, 0]
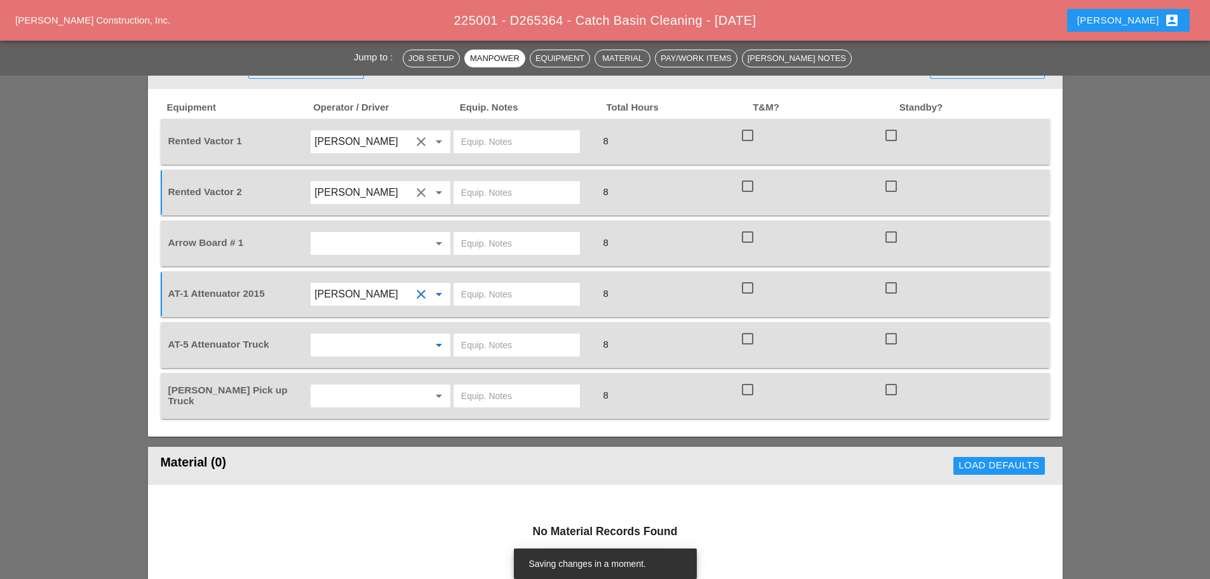
click at [386, 339] on input "text" at bounding box center [362, 345] width 97 height 20
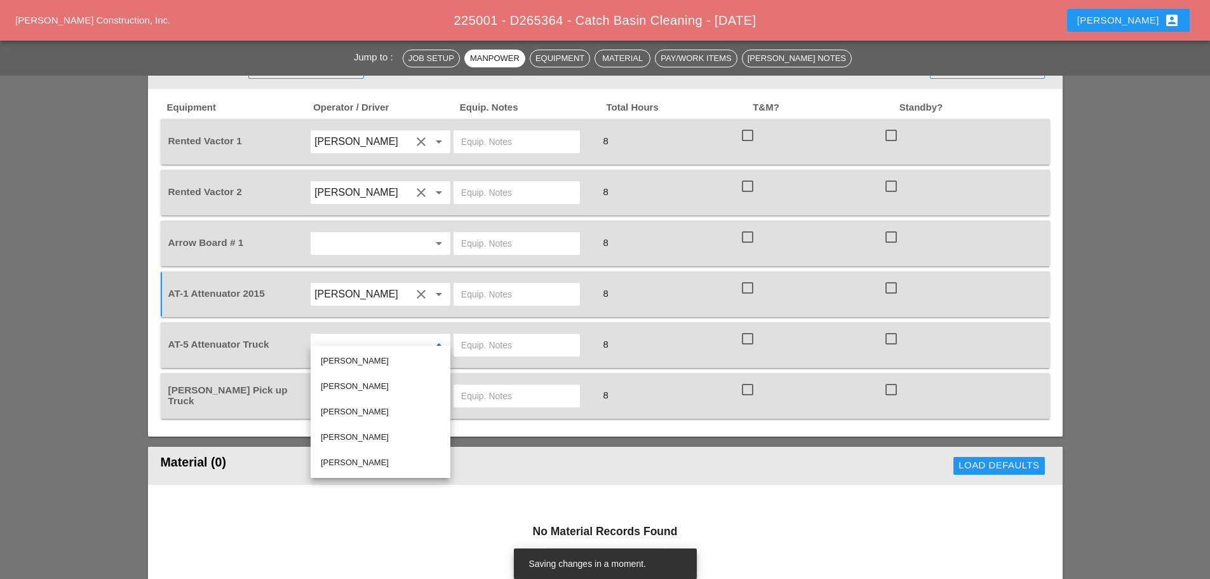
click at [356, 405] on div "[PERSON_NAME]" at bounding box center [380, 411] width 119 height 15
type input "[PERSON_NAME]"
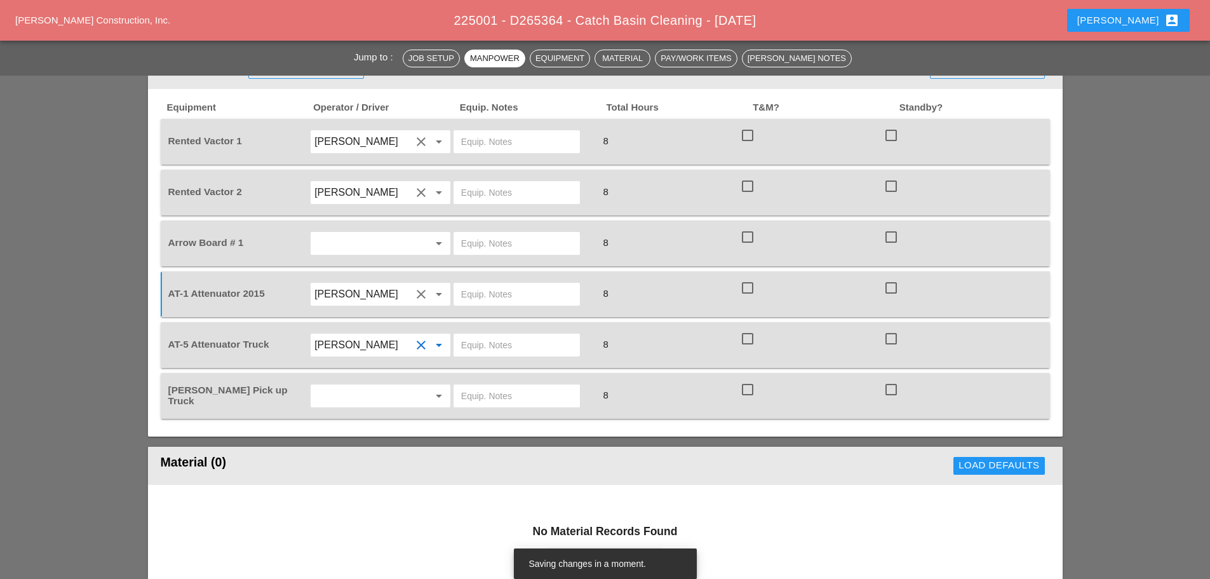
click at [362, 386] on input "text" at bounding box center [362, 396] width 97 height 20
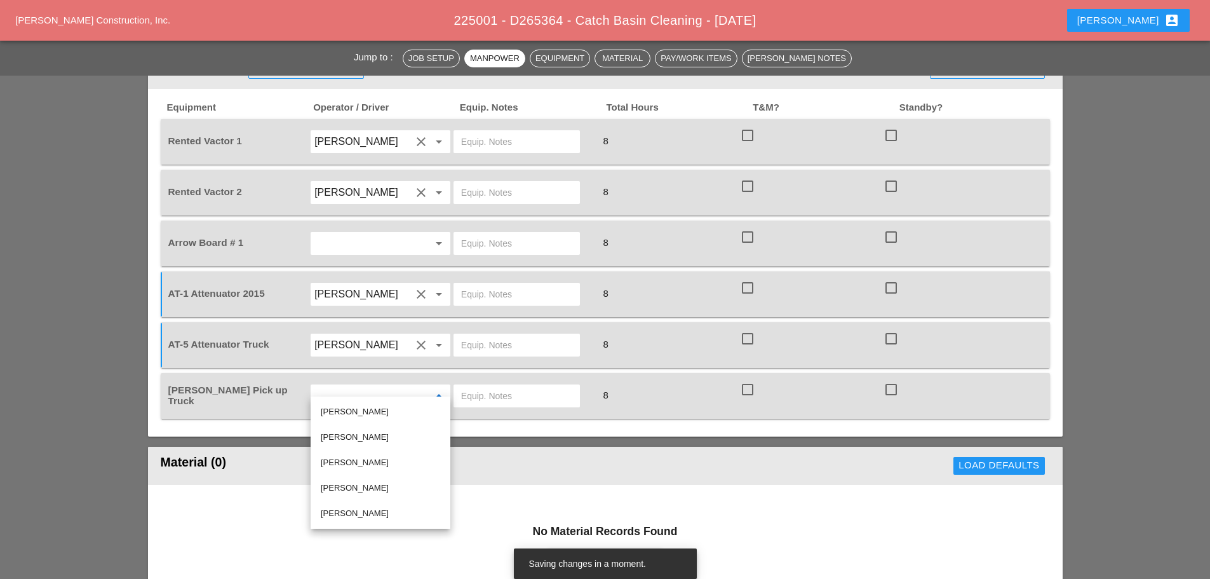
click at [360, 425] on div "[PERSON_NAME]" at bounding box center [380, 436] width 119 height 25
type input "[PERSON_NAME]"
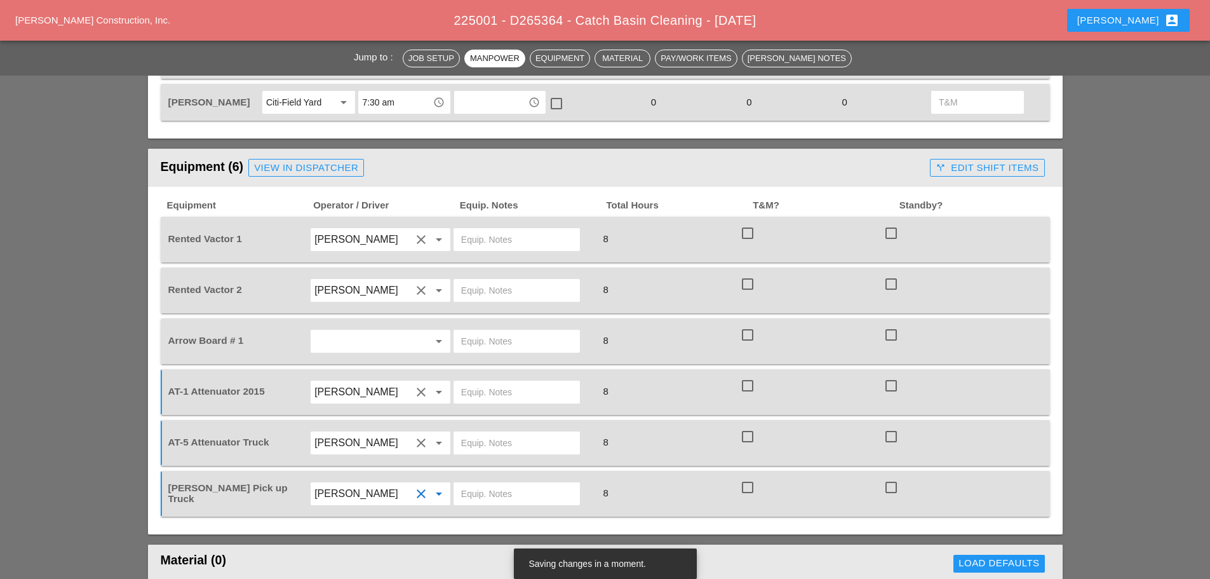
scroll to position [762, 0]
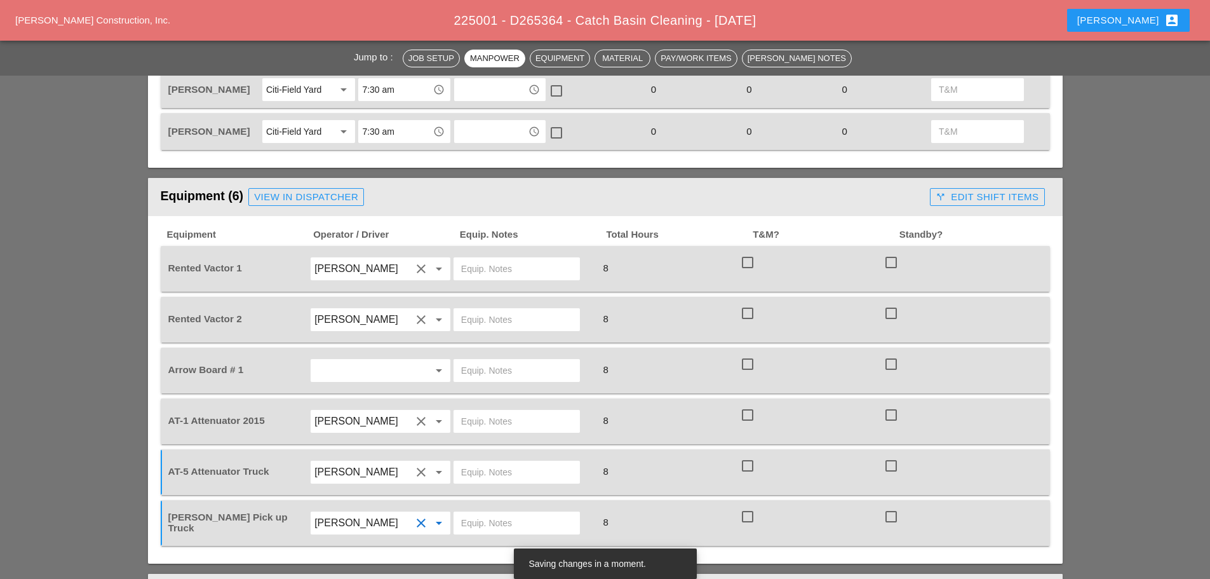
click at [538, 266] on input "text" at bounding box center [516, 269] width 111 height 20
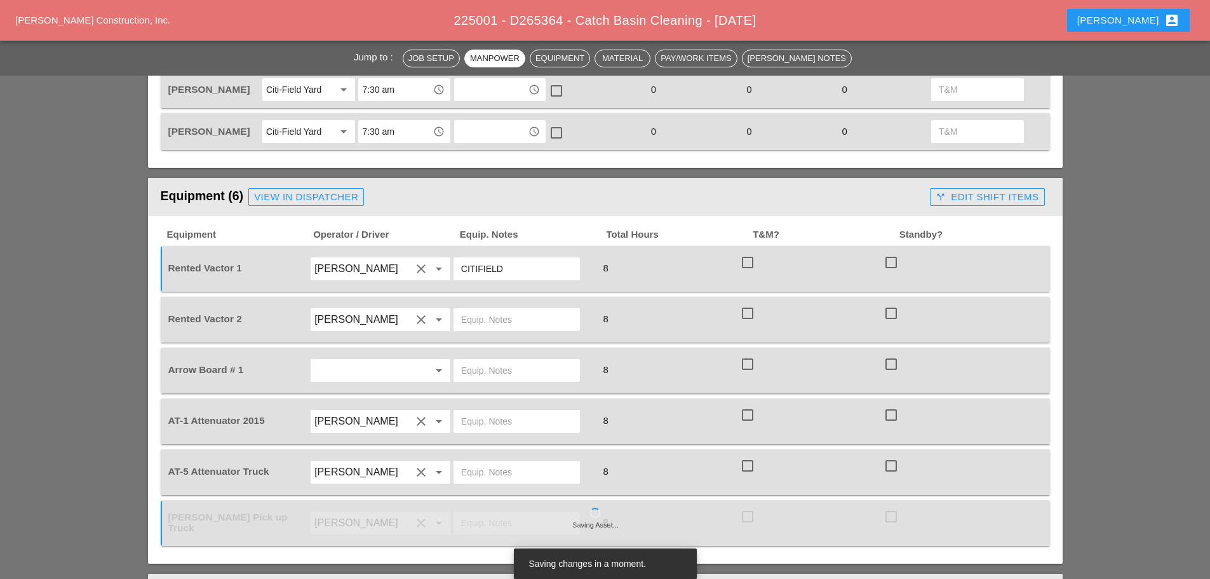
type input "CITIFIELD"
click at [511, 309] on input "text" at bounding box center [516, 319] width 111 height 20
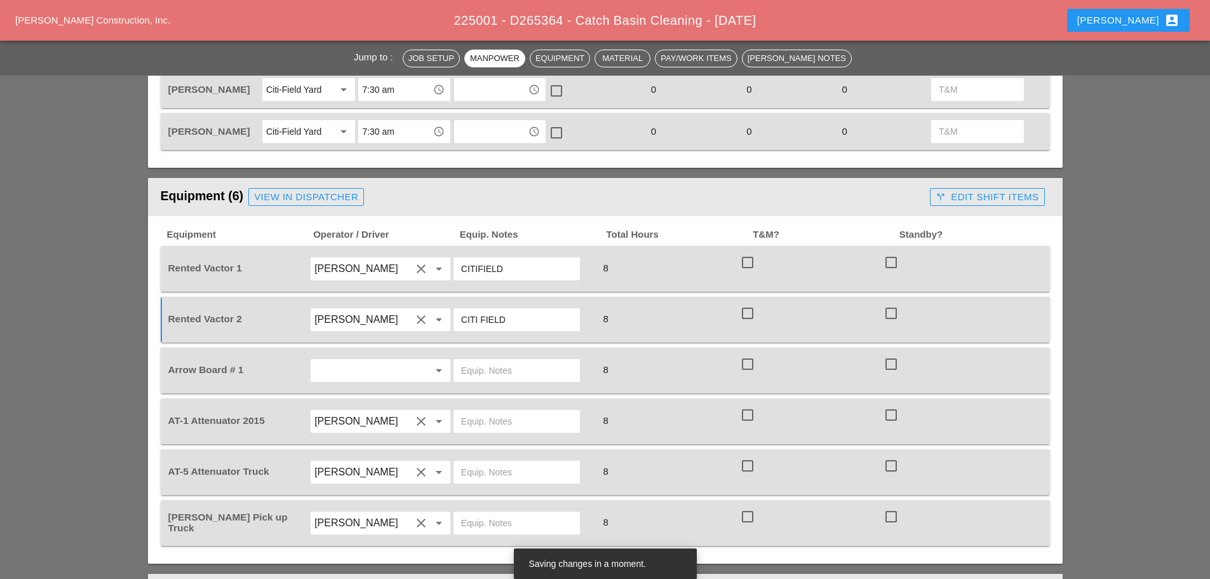
click at [482, 309] on input "CITI FIELD" at bounding box center [516, 319] width 111 height 20
type input "CITIFIELD"
click at [475, 412] on input "text" at bounding box center [516, 421] width 111 height 20
type input "BRUCKNER"
click at [538, 468] on input "text" at bounding box center [516, 472] width 111 height 20
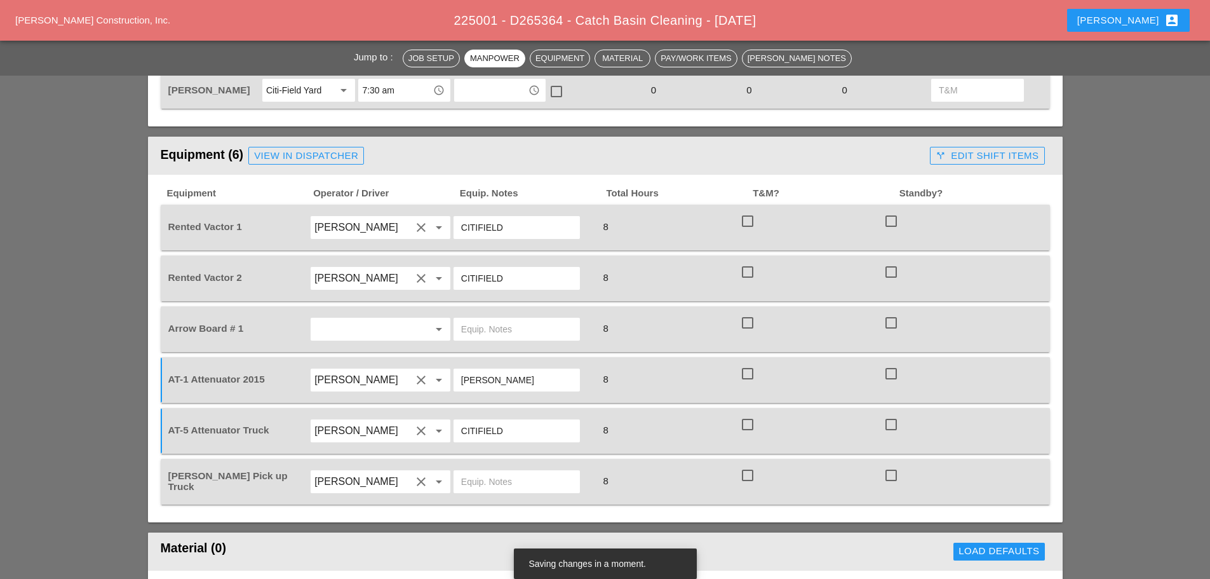
scroll to position [826, 0]
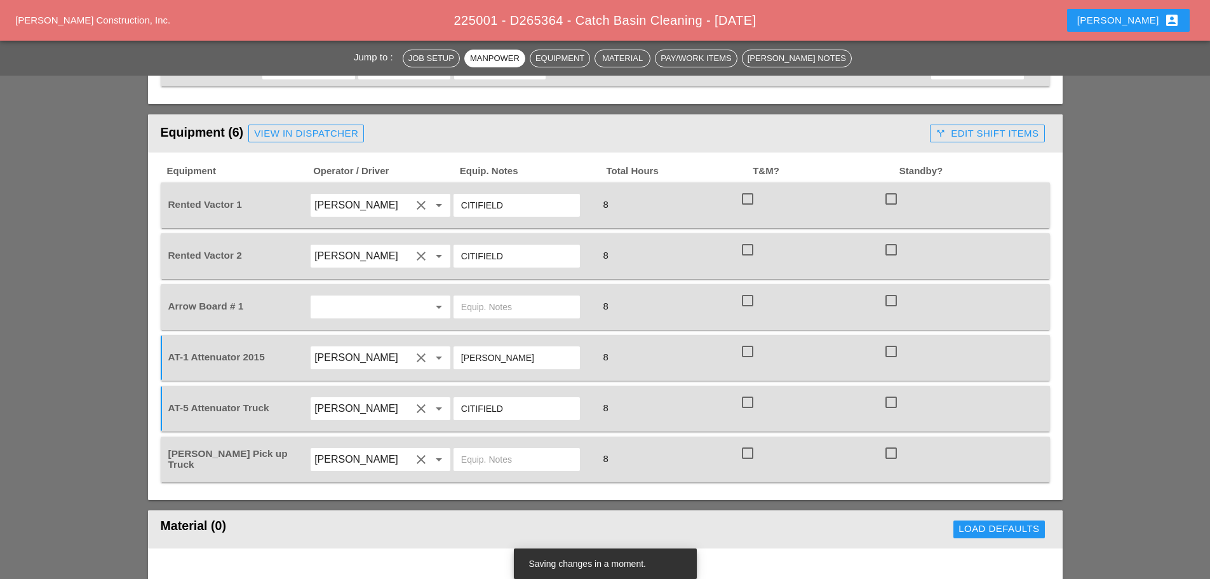
type input "CITIFIELD"
click at [480, 449] on input "text" at bounding box center [516, 459] width 111 height 20
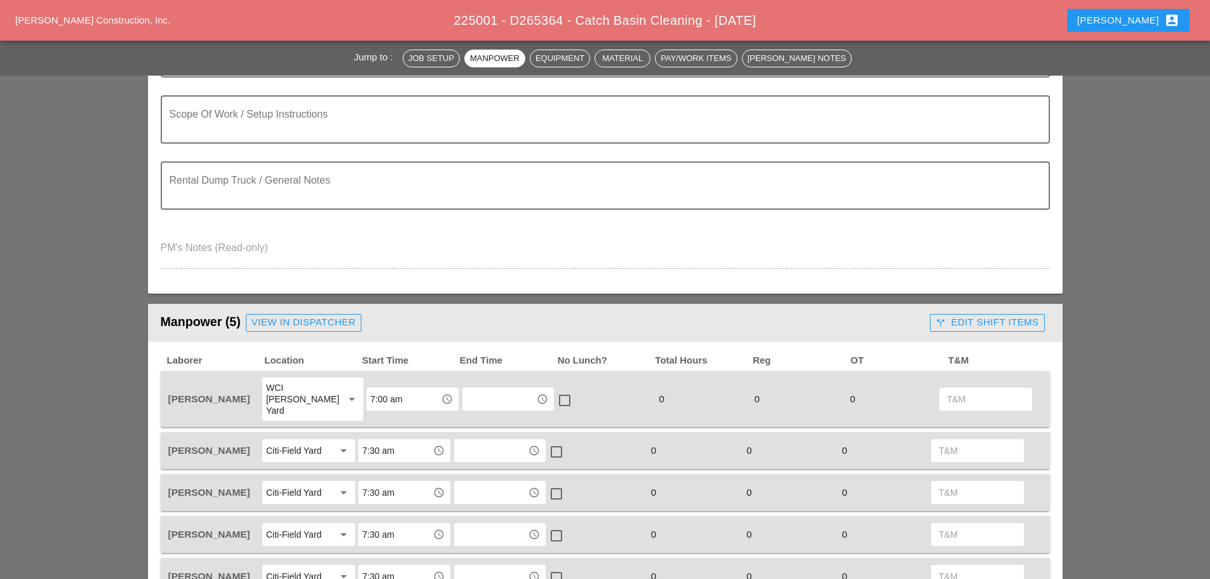
scroll to position [0, 0]
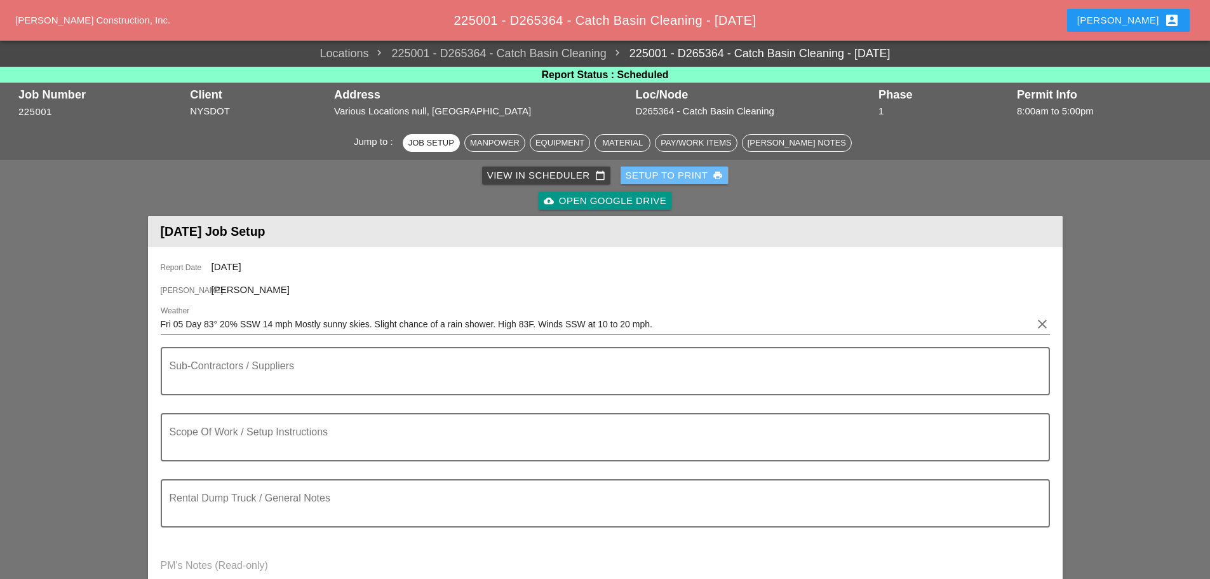
click at [665, 182] on div "Setup to Print print" at bounding box center [675, 175] width 98 height 15
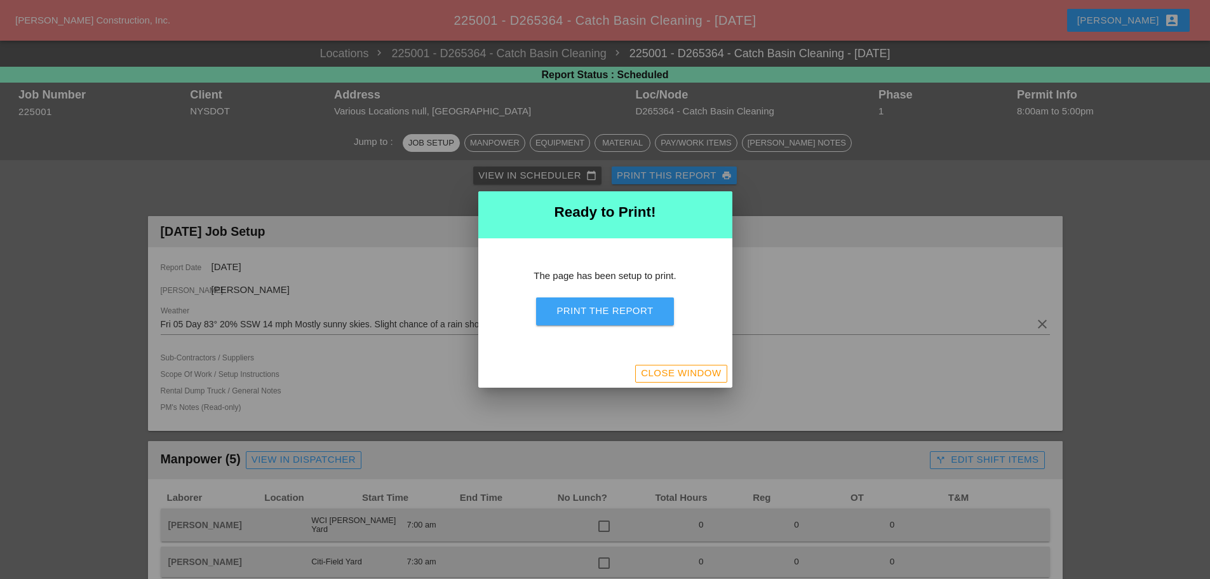
click at [651, 318] on div "Print the Report" at bounding box center [605, 311] width 97 height 15
click at [717, 375] on div "Close Window" at bounding box center [681, 373] width 80 height 15
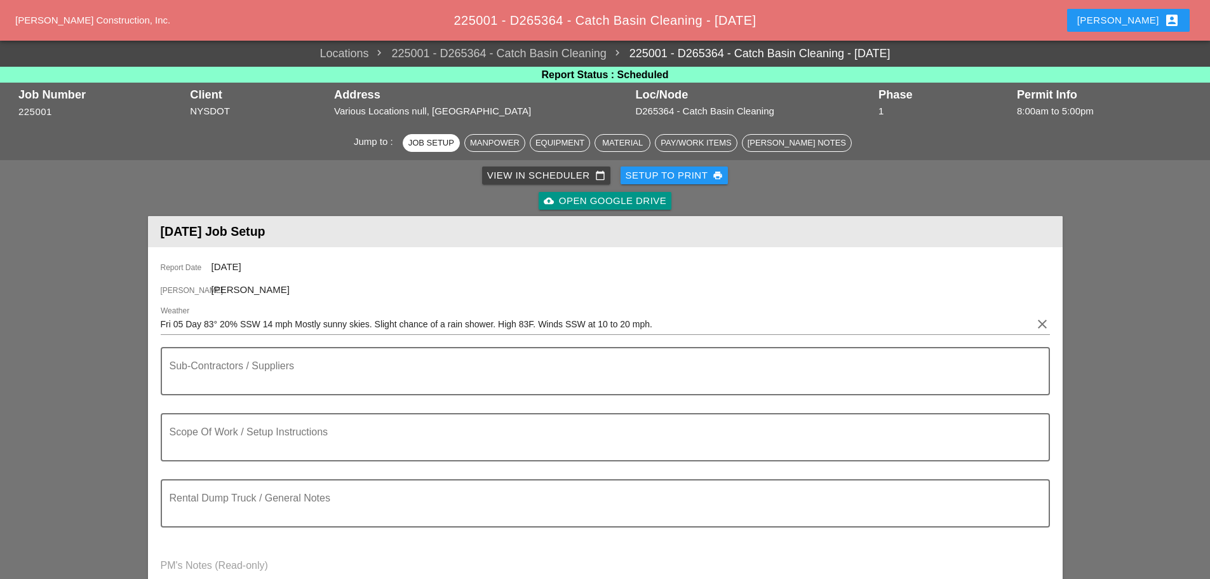
click at [194, 443] on textarea "Scope Of Work / Setup Instructions" at bounding box center [600, 444] width 861 height 30
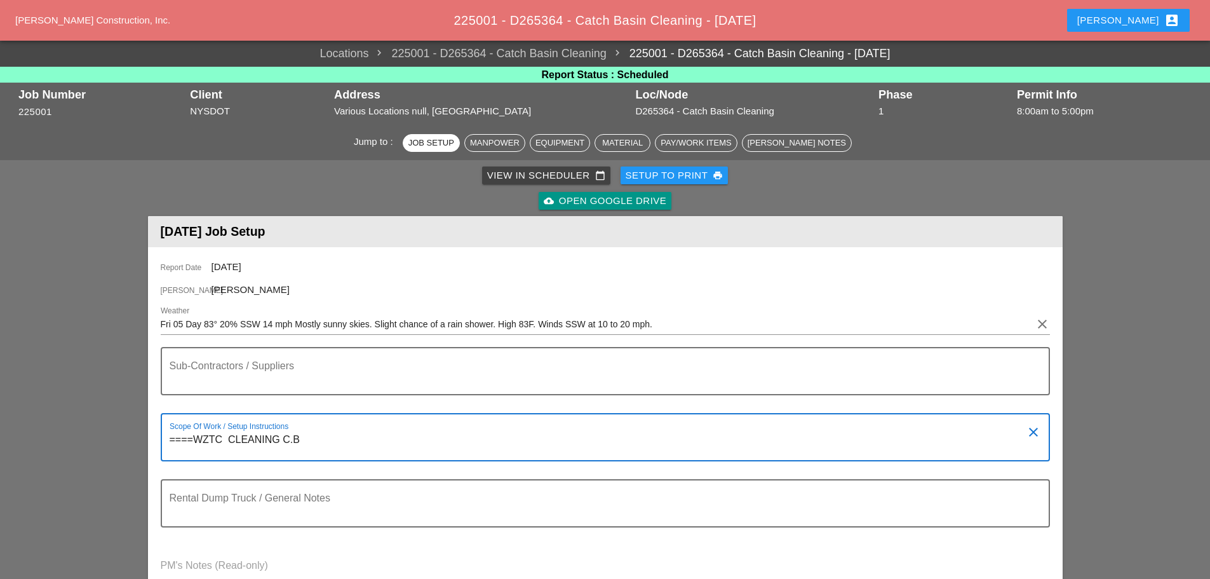
type textarea "====WZTC CLEANING C.B"
click at [651, 175] on div "Setup to Print print" at bounding box center [675, 175] width 98 height 15
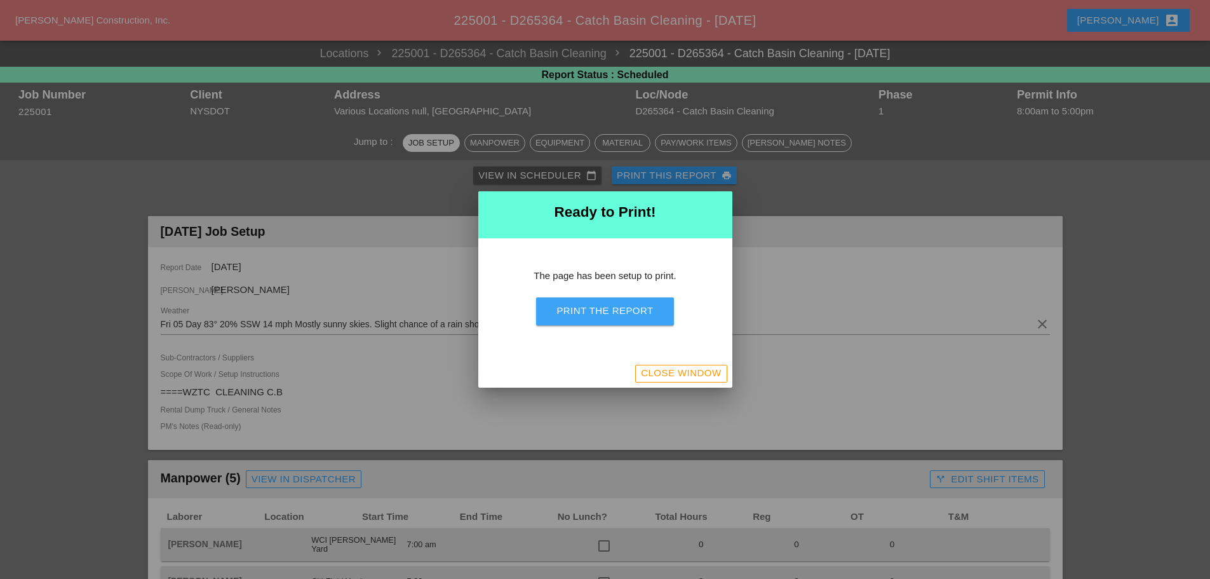
click at [613, 301] on button "Print the Report" at bounding box center [604, 311] width 137 height 28
click at [710, 368] on div "Close Window" at bounding box center [681, 373] width 80 height 15
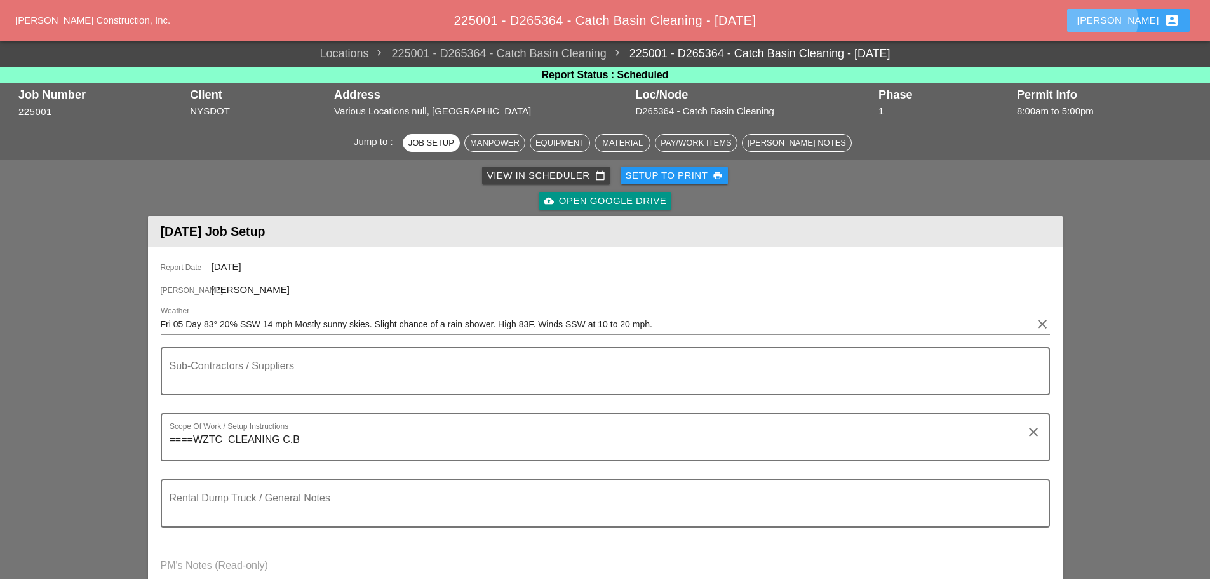
click at [1143, 19] on div "Enrico account_box" at bounding box center [1128, 20] width 102 height 15
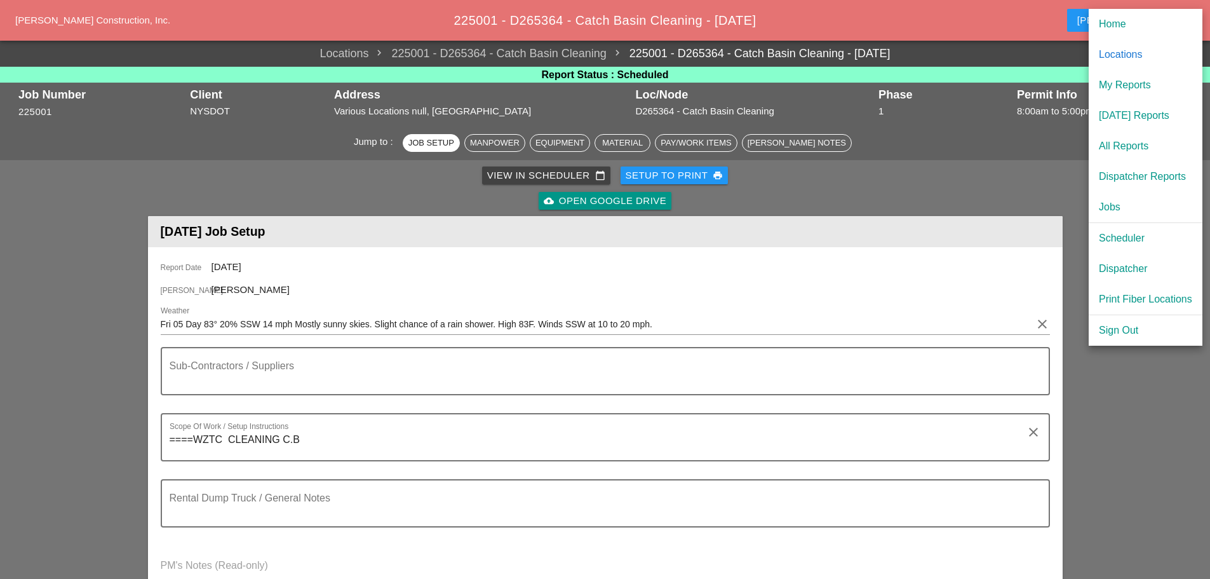
click at [1115, 271] on div "Dispatcher" at bounding box center [1145, 268] width 93 height 15
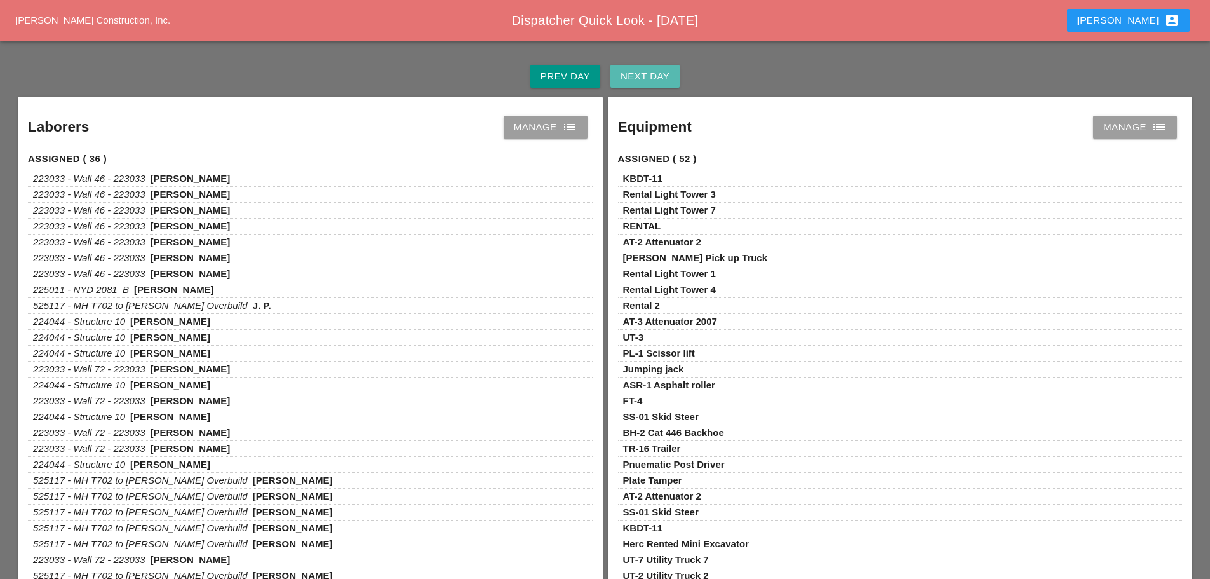
click at [659, 76] on div "Next Day" at bounding box center [645, 76] width 49 height 15
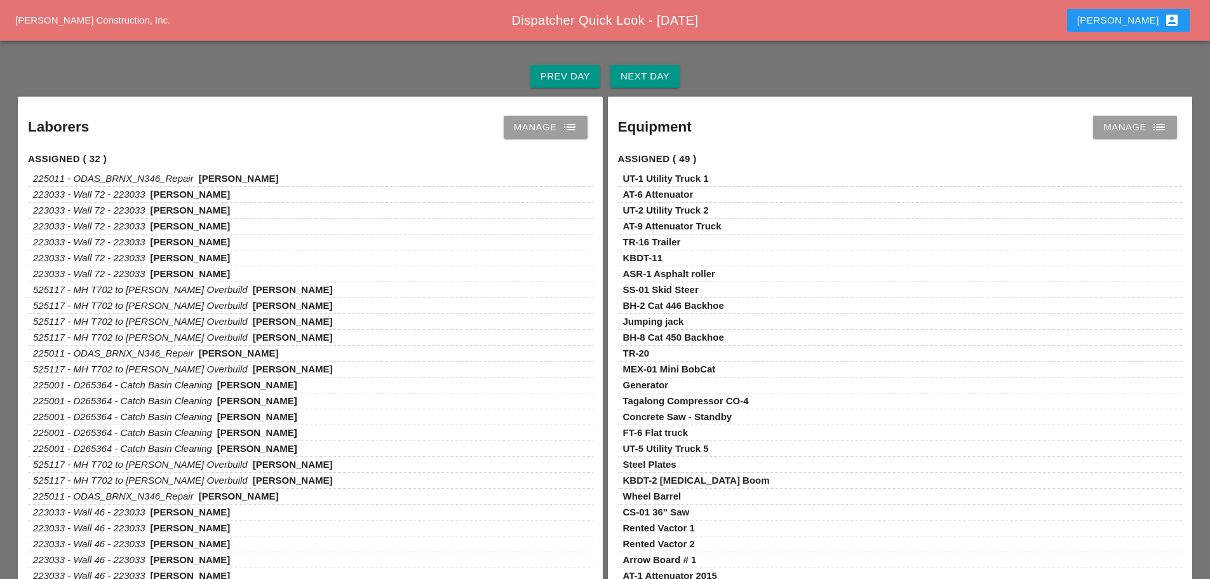
click at [563, 138] on div "Laborers Manage list" at bounding box center [310, 120] width 585 height 46
click at [574, 123] on icon "list" at bounding box center [569, 126] width 15 height 15
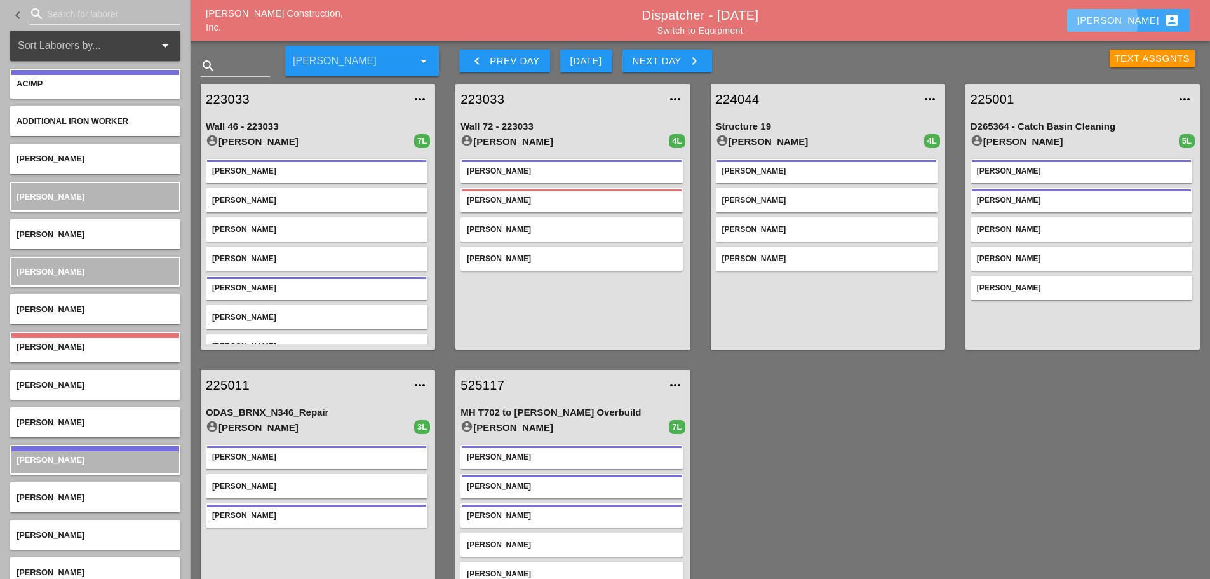
click at [1132, 23] on div "Enrico account_box" at bounding box center [1128, 20] width 102 height 15
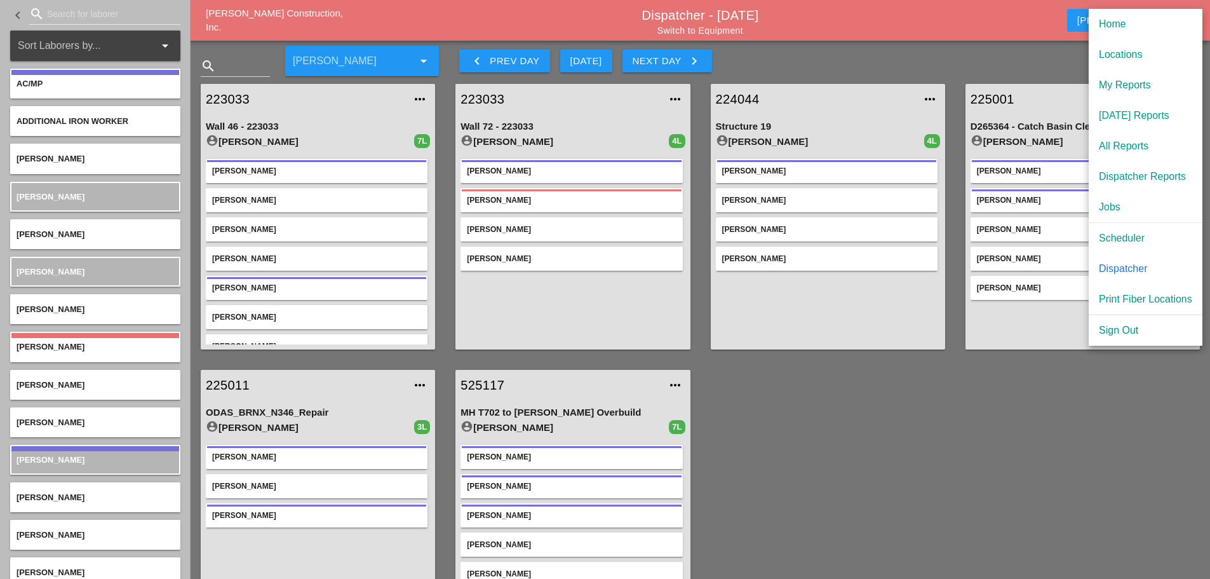
click at [1123, 236] on div "Scheduler" at bounding box center [1145, 238] width 93 height 15
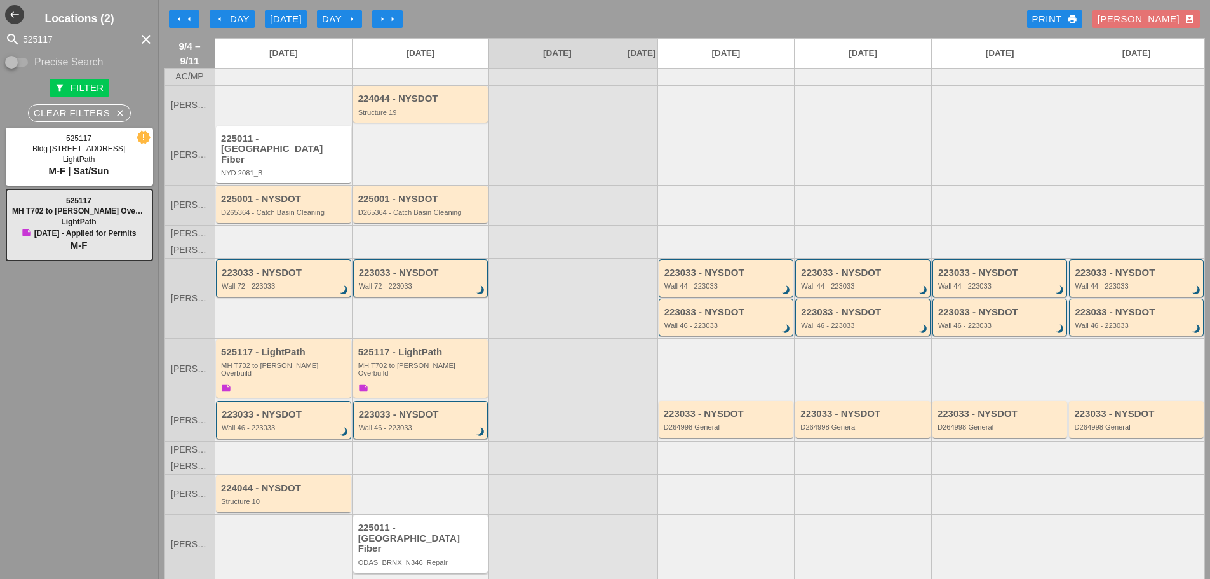
click at [414, 527] on div "225011 - Crown Castle Fiber ODAS_BRNX_N346_Repair" at bounding box center [420, 543] width 135 height 57
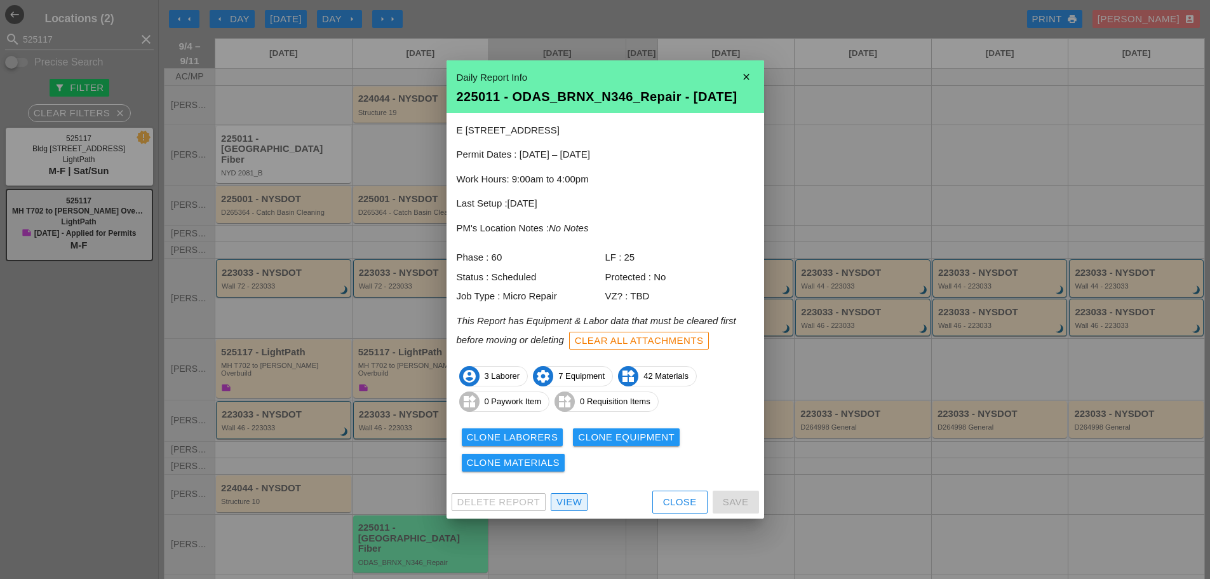
click at [571, 502] on div "View" at bounding box center [569, 502] width 25 height 15
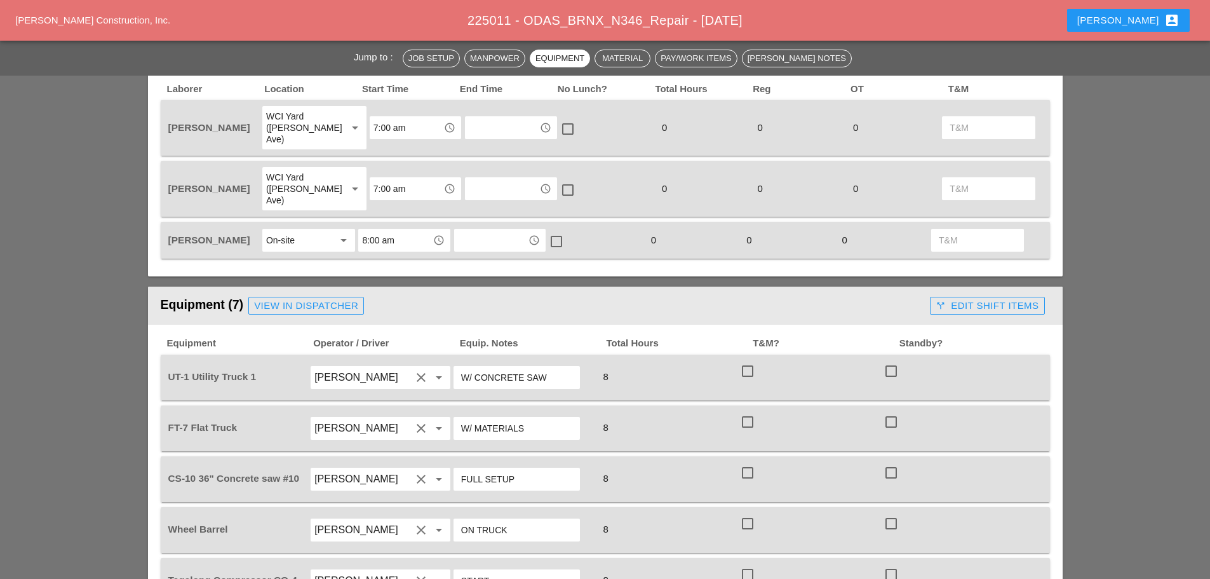
scroll to position [635, 0]
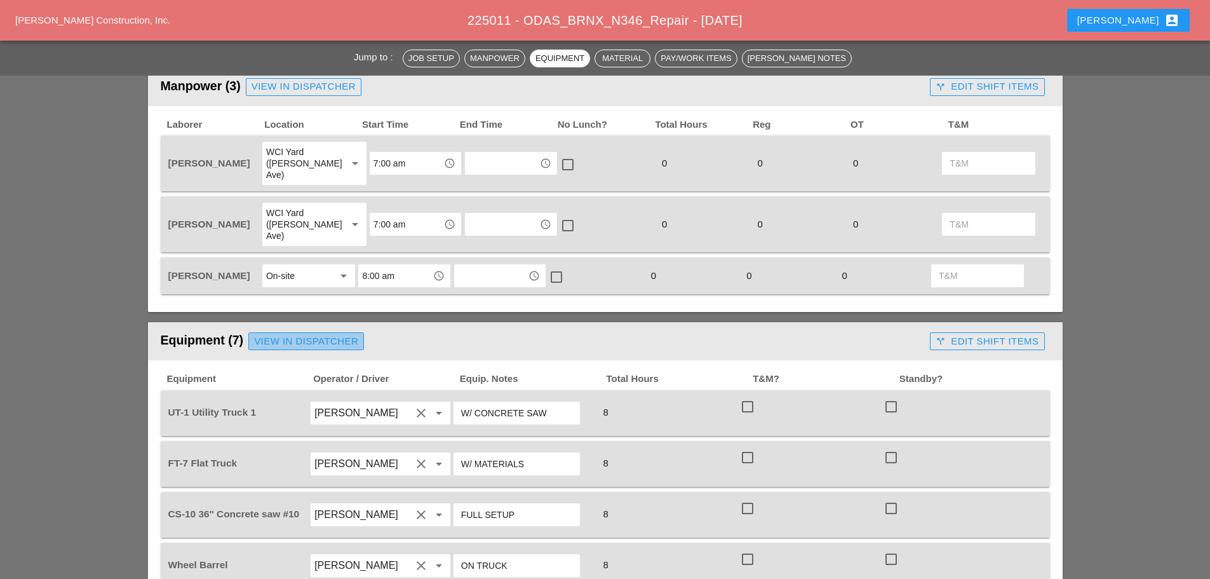
click at [354, 334] on div "View in Dispatcher" at bounding box center [306, 341] width 104 height 15
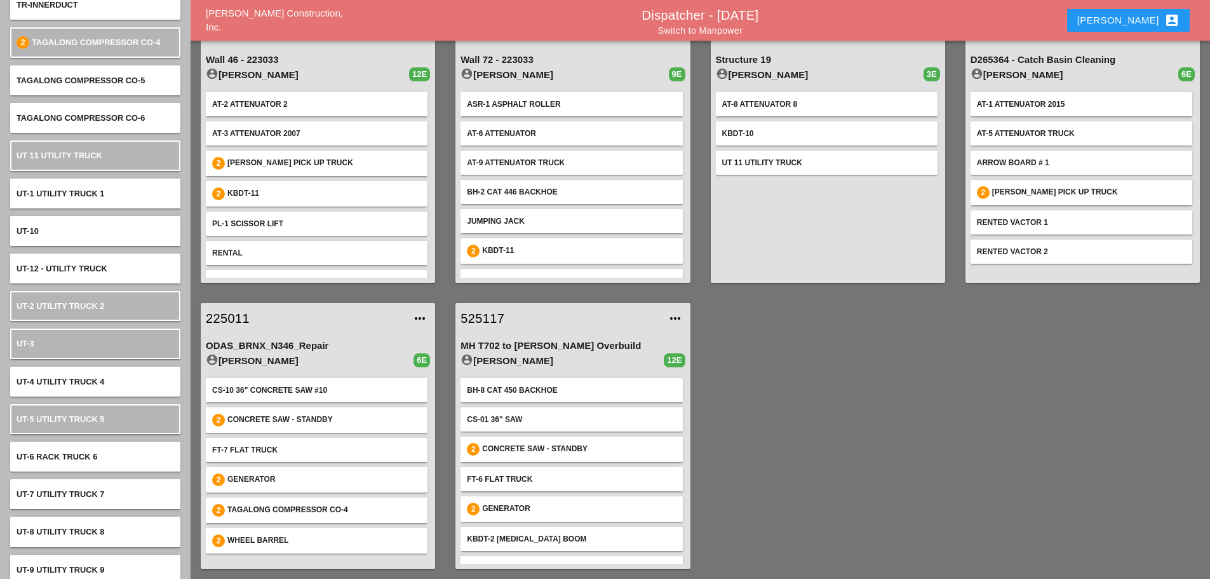
scroll to position [7052, 0]
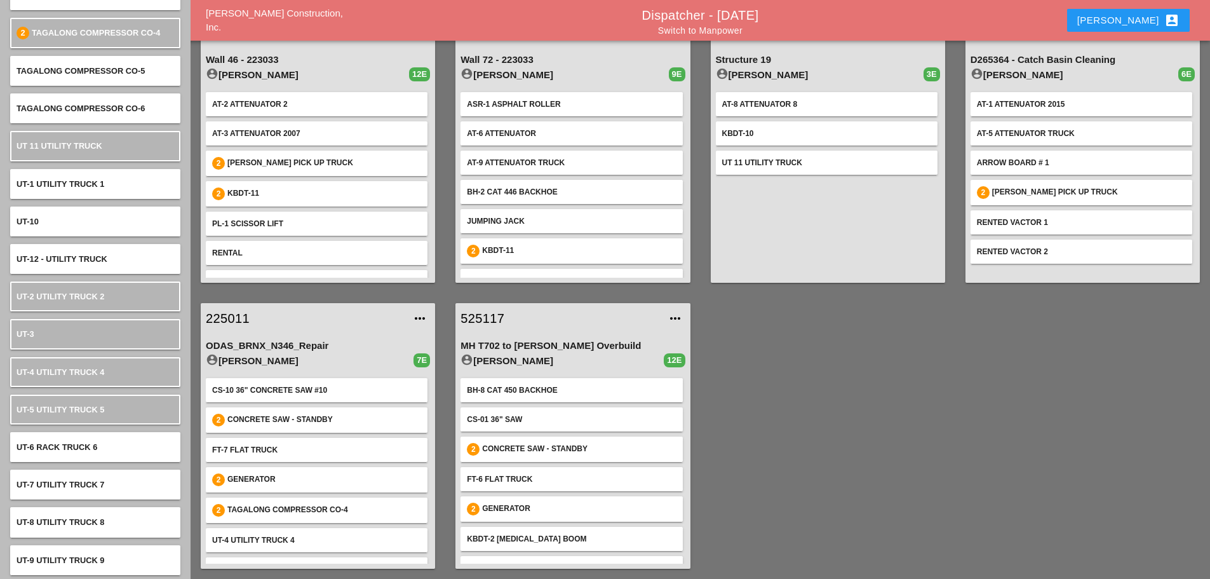
click at [221, 314] on link "225011" at bounding box center [305, 318] width 199 height 19
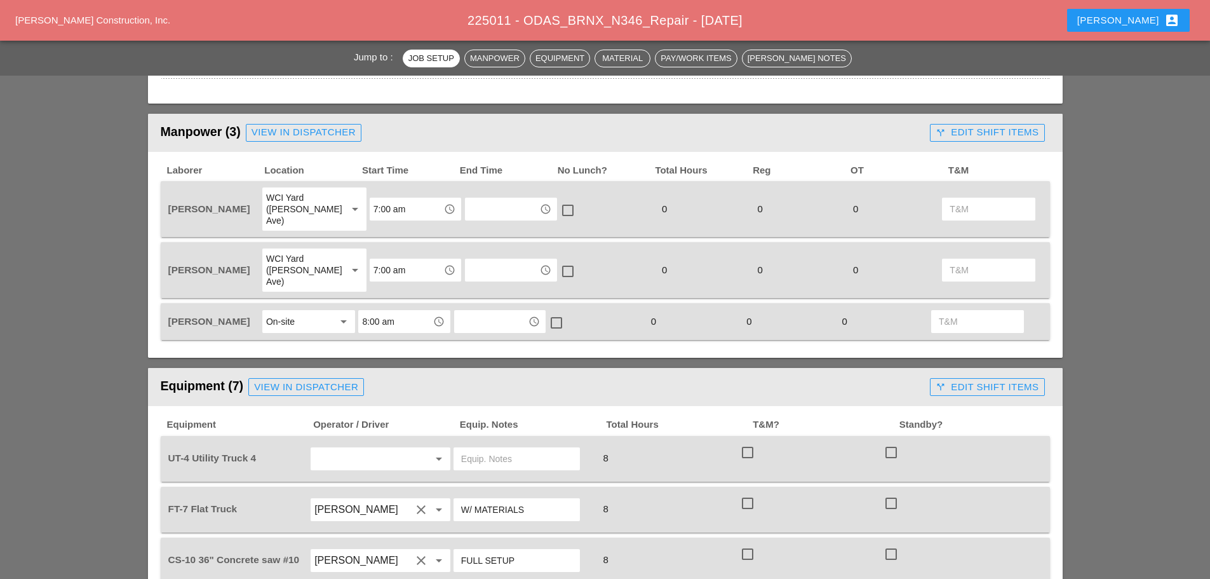
scroll to position [699, 0]
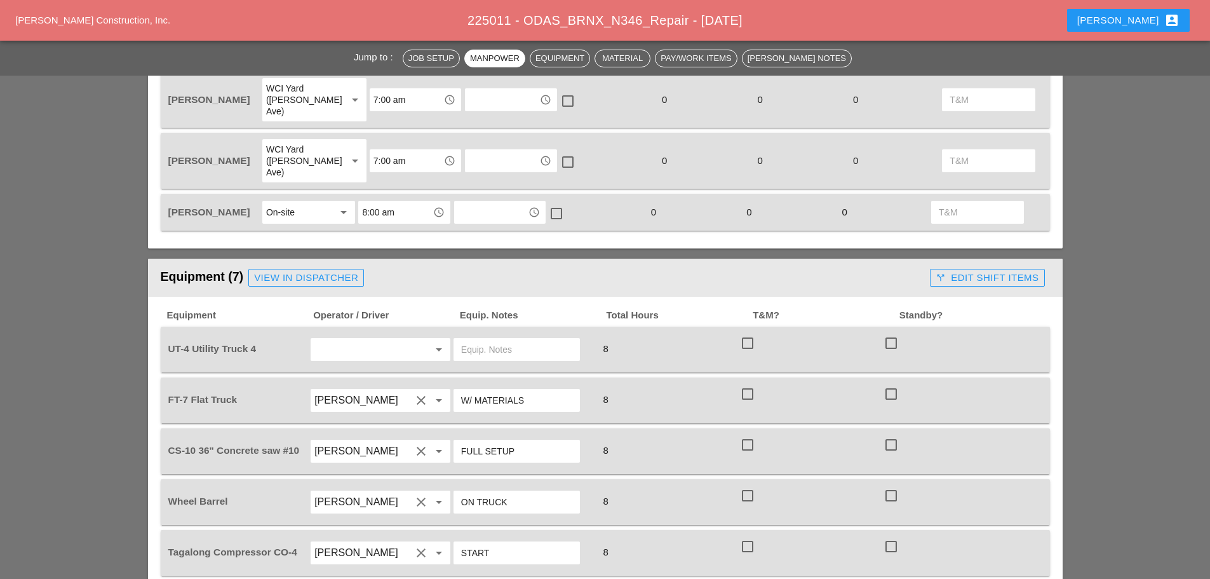
click at [354, 339] on input "text" at bounding box center [362, 349] width 97 height 20
click at [360, 351] on div "[PERSON_NAME]" at bounding box center [380, 353] width 119 height 15
type input "[PERSON_NAME]"
click at [471, 339] on input "text" at bounding box center [516, 349] width 111 height 20
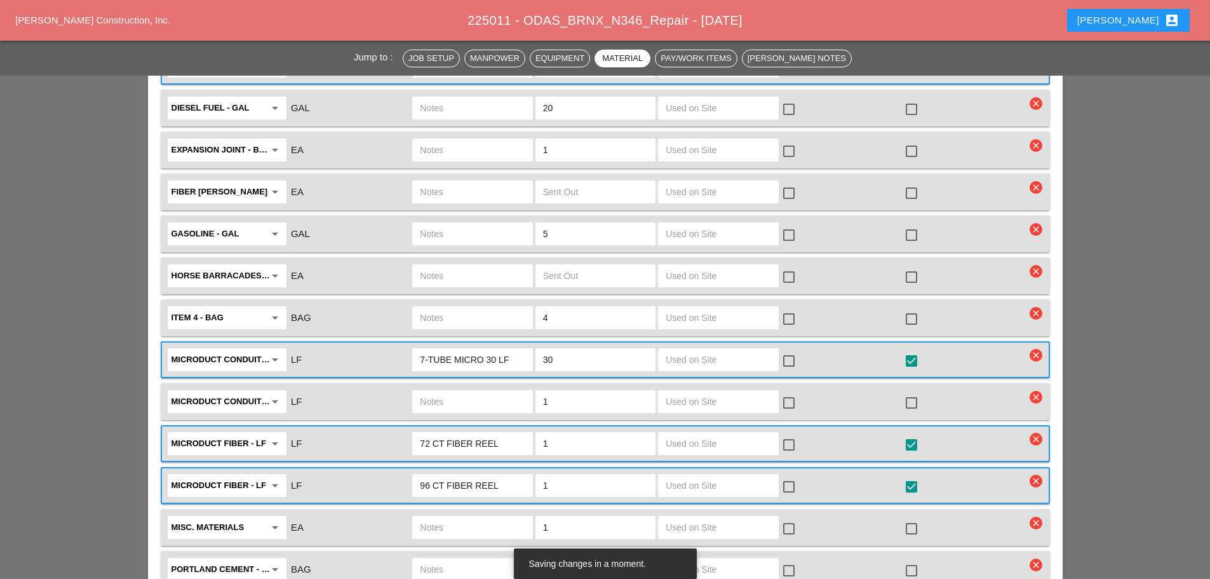
scroll to position [2096, 0]
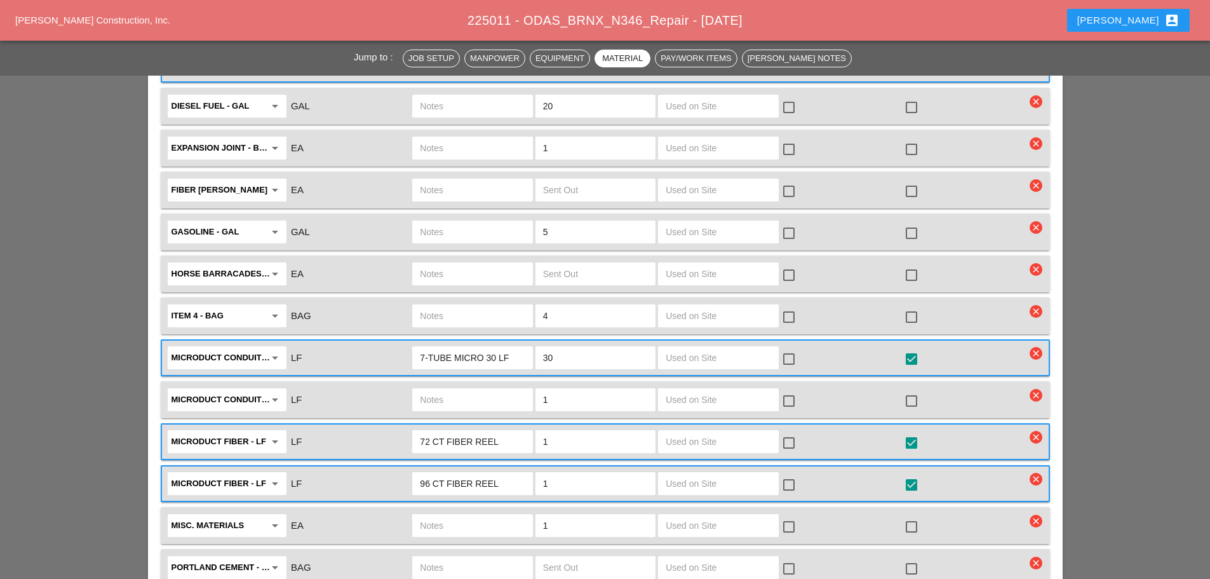
type input "W/ CONCRETE SAW"
click at [431, 473] on input "96 CT FIBER REEL" at bounding box center [472, 483] width 105 height 20
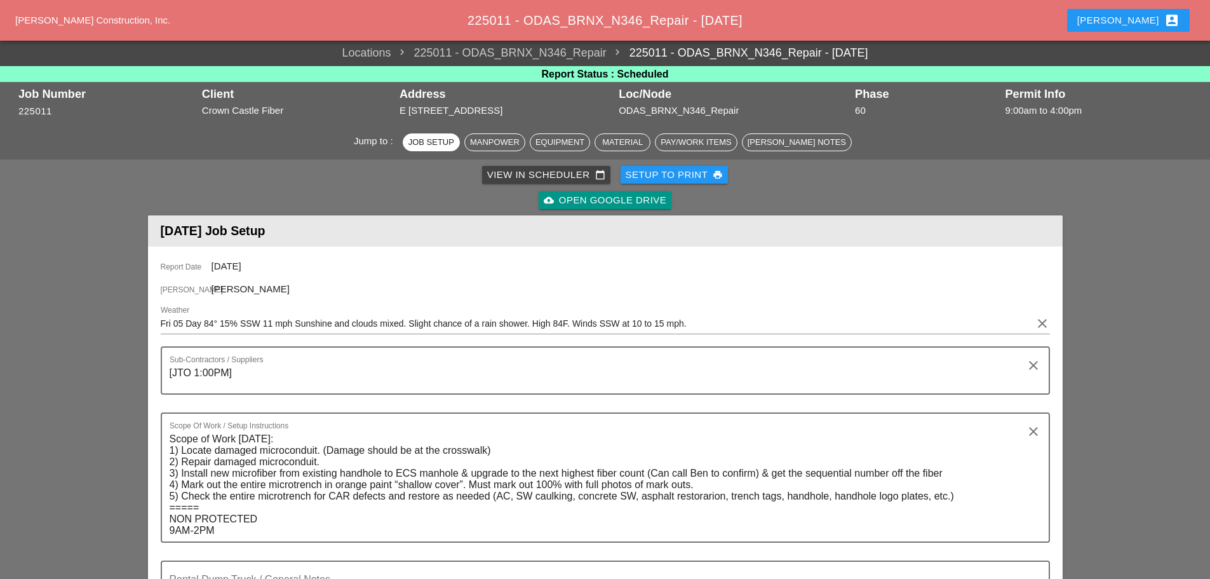
scroll to position [0, 0]
type input "96 THIN ONE CT FIBER REEL"
drag, startPoint x: 659, startPoint y: 179, endPoint x: 670, endPoint y: 174, distance: 12.3
click at [659, 179] on div "Setup to Print print" at bounding box center [675, 175] width 98 height 15
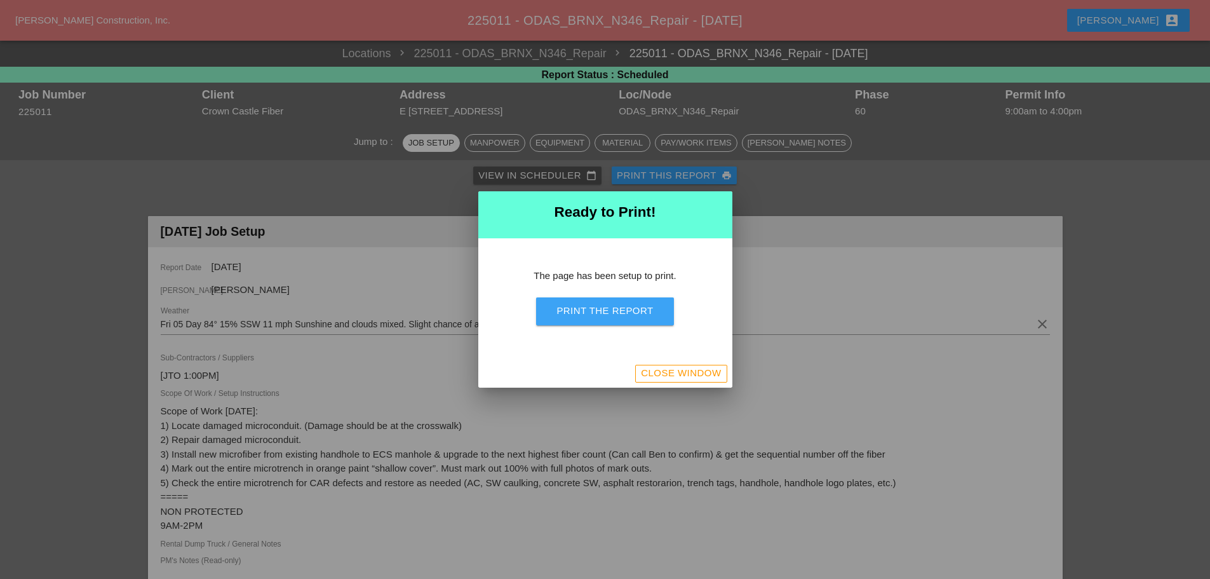
click at [664, 305] on button "Print the Report" at bounding box center [604, 311] width 137 height 28
click at [703, 374] on div "Close Window" at bounding box center [681, 373] width 80 height 15
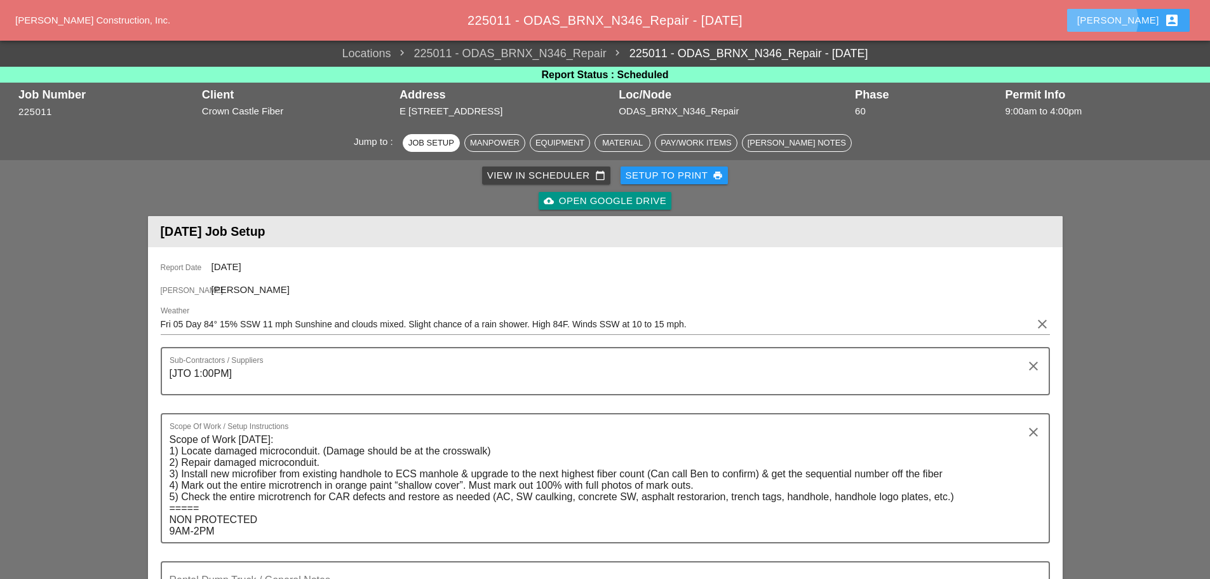
click at [1154, 22] on div "Enrico account_box" at bounding box center [1128, 20] width 102 height 15
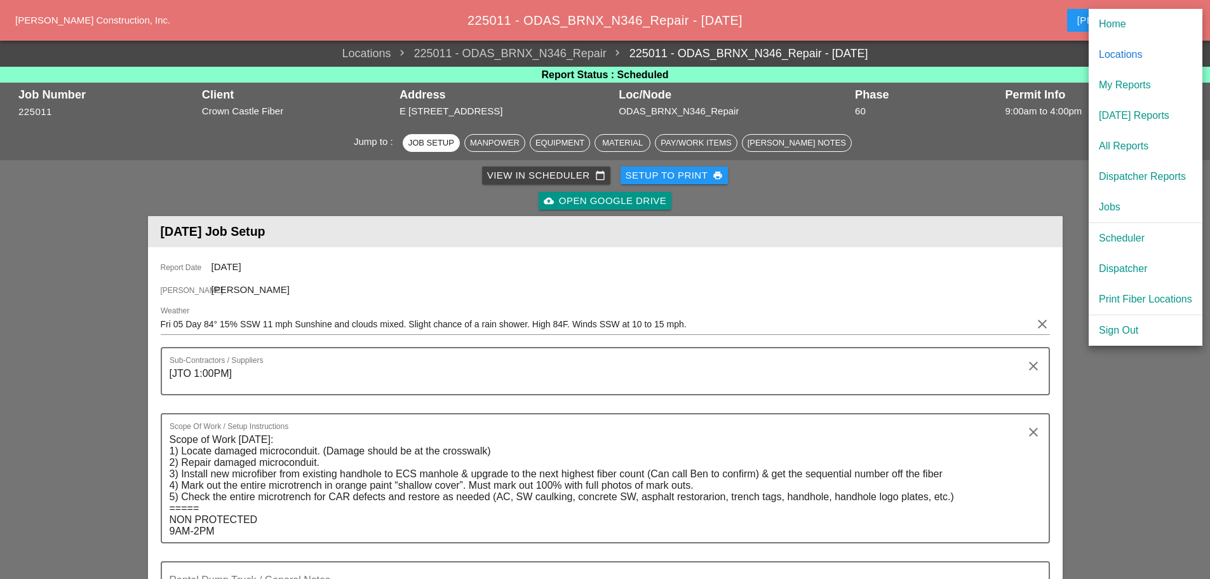
click at [1133, 233] on div "Scheduler" at bounding box center [1145, 238] width 93 height 15
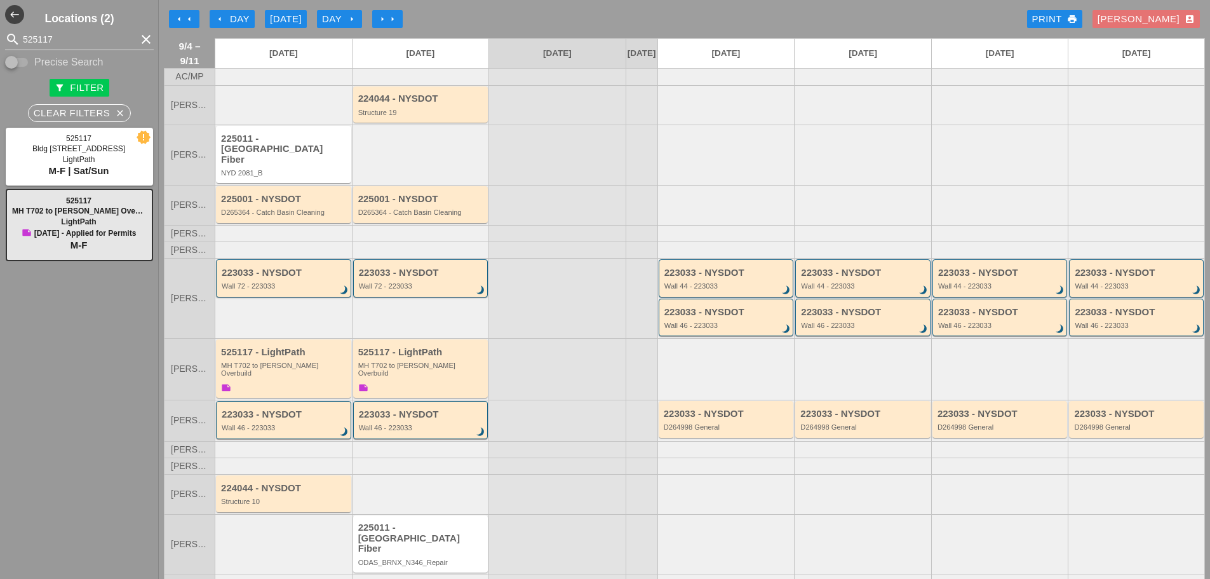
drag, startPoint x: 137, startPoint y: 40, endPoint x: 77, endPoint y: 38, distance: 59.7
click at [138, 40] on icon "clear" at bounding box center [145, 39] width 15 height 15
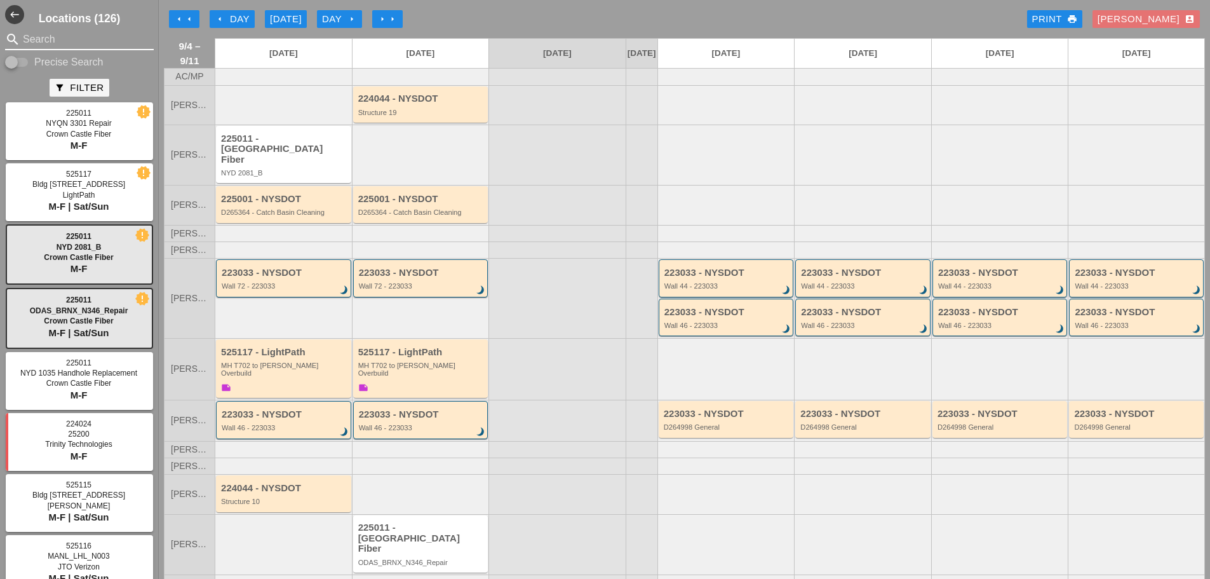
click at [77, 38] on input "Search" at bounding box center [79, 39] width 113 height 20
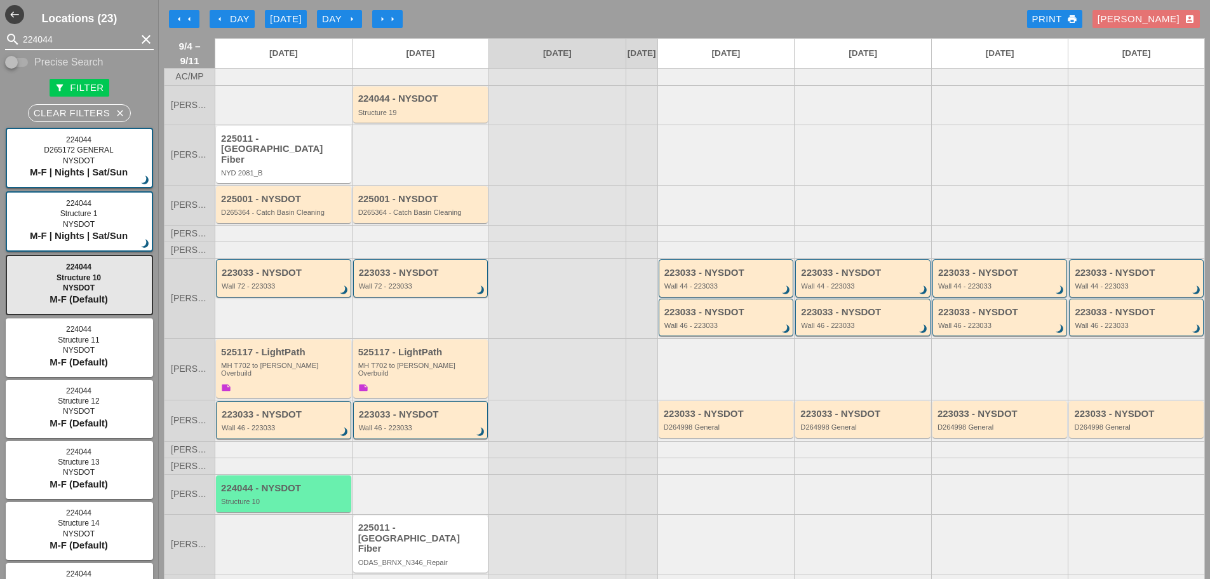
type input "224044"
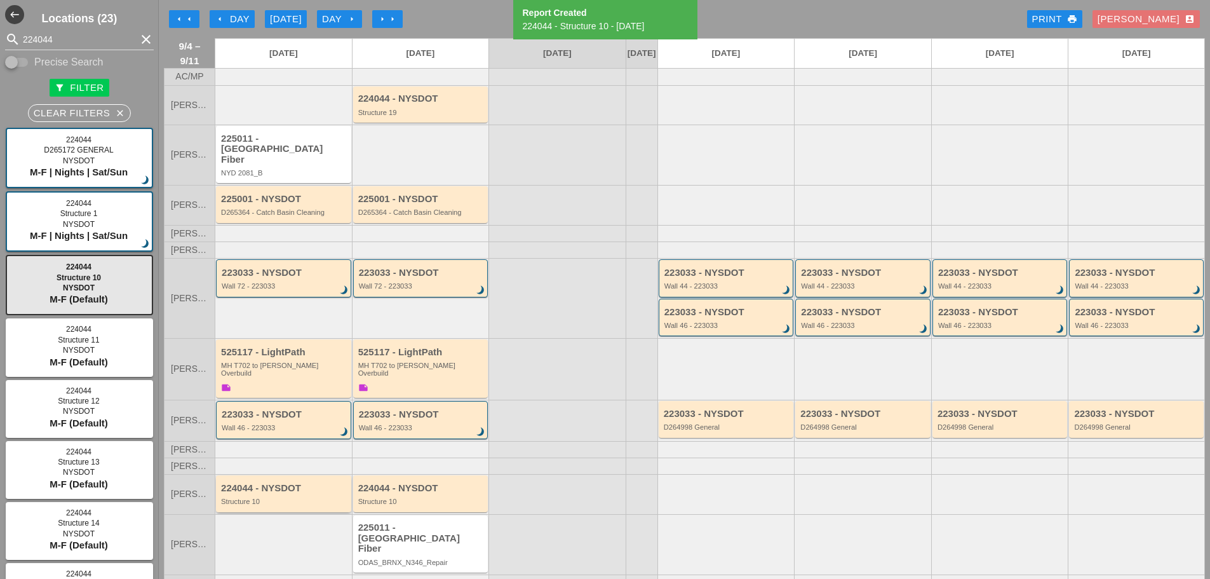
click at [307, 497] on div "Structure 10" at bounding box center [284, 501] width 127 height 8
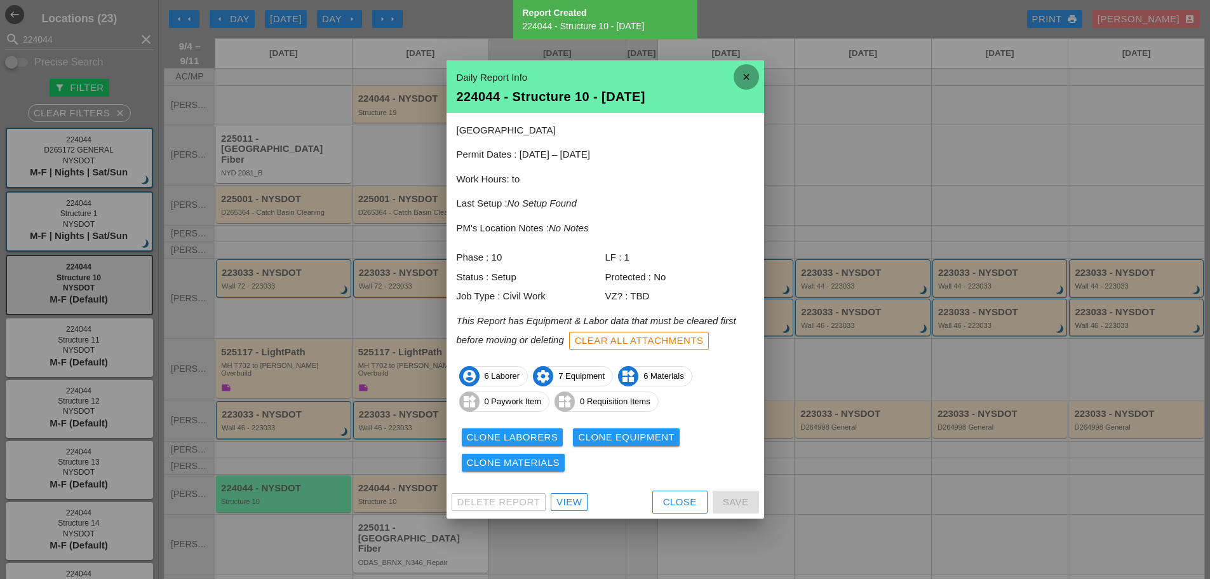
click at [743, 79] on icon "close" at bounding box center [746, 76] width 25 height 25
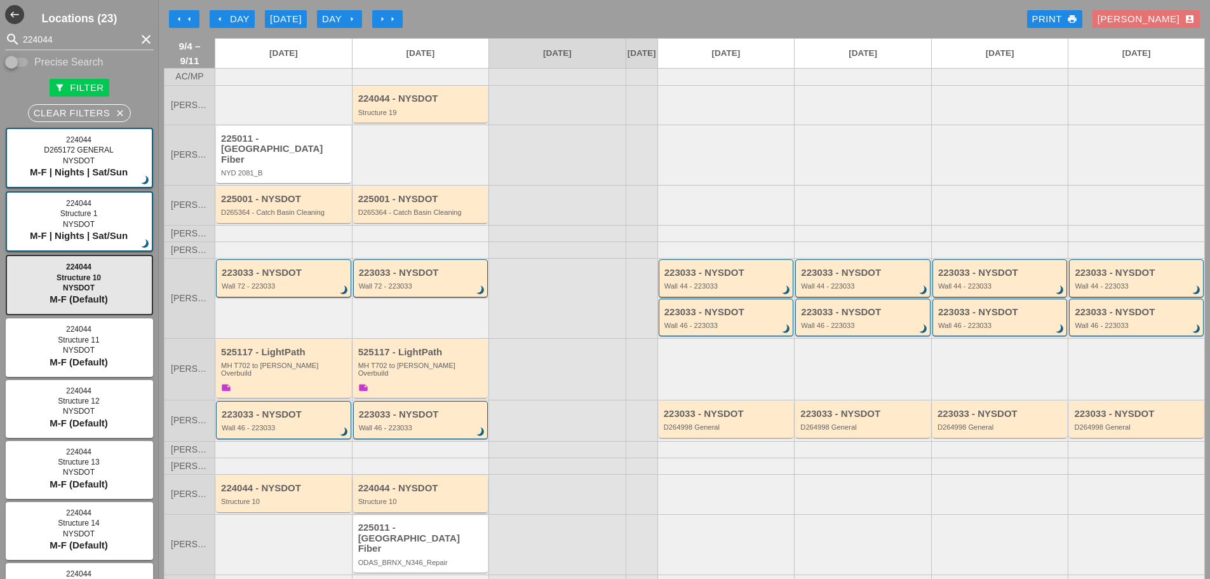
click at [443, 483] on div "224044 - NYSDOT" at bounding box center [421, 488] width 127 height 11
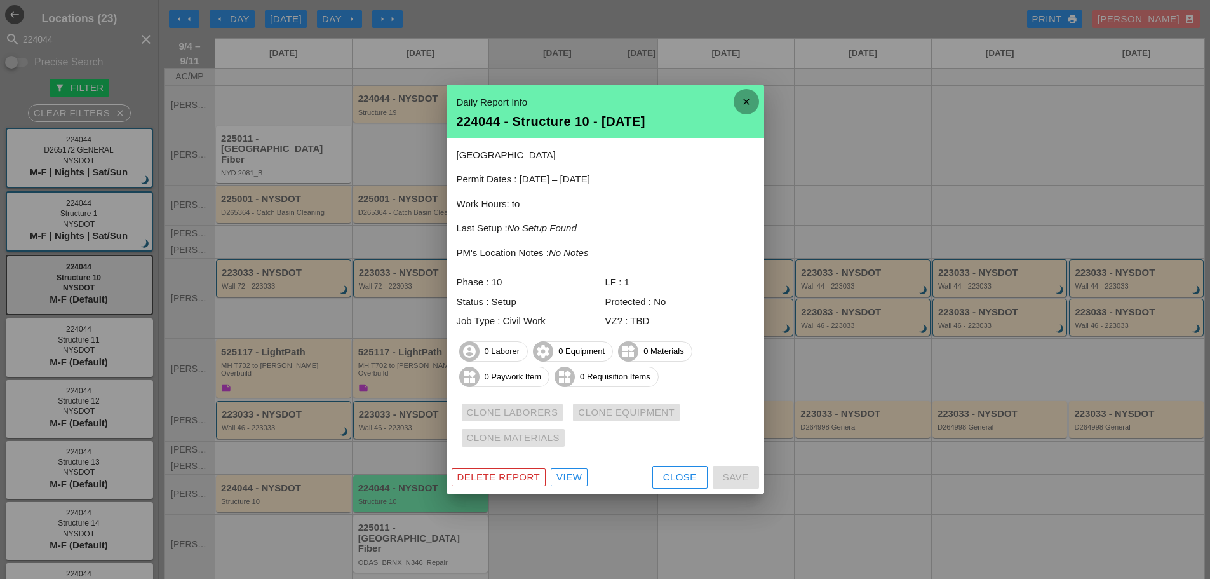
click at [750, 100] on icon "close" at bounding box center [746, 101] width 25 height 25
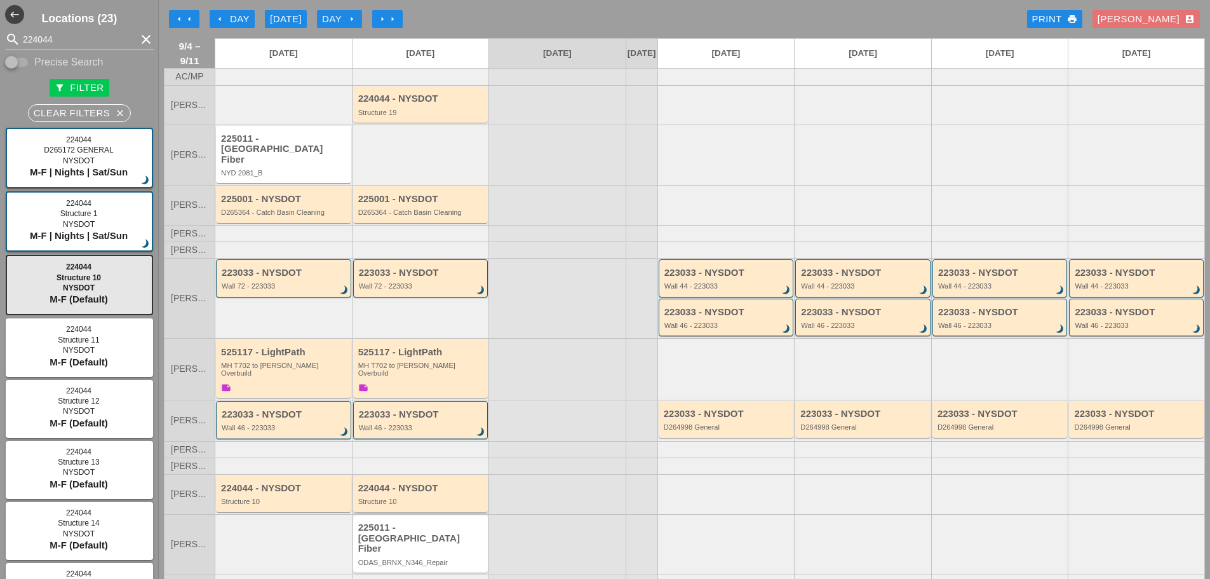
click at [456, 497] on div "Structure 10" at bounding box center [421, 501] width 127 height 8
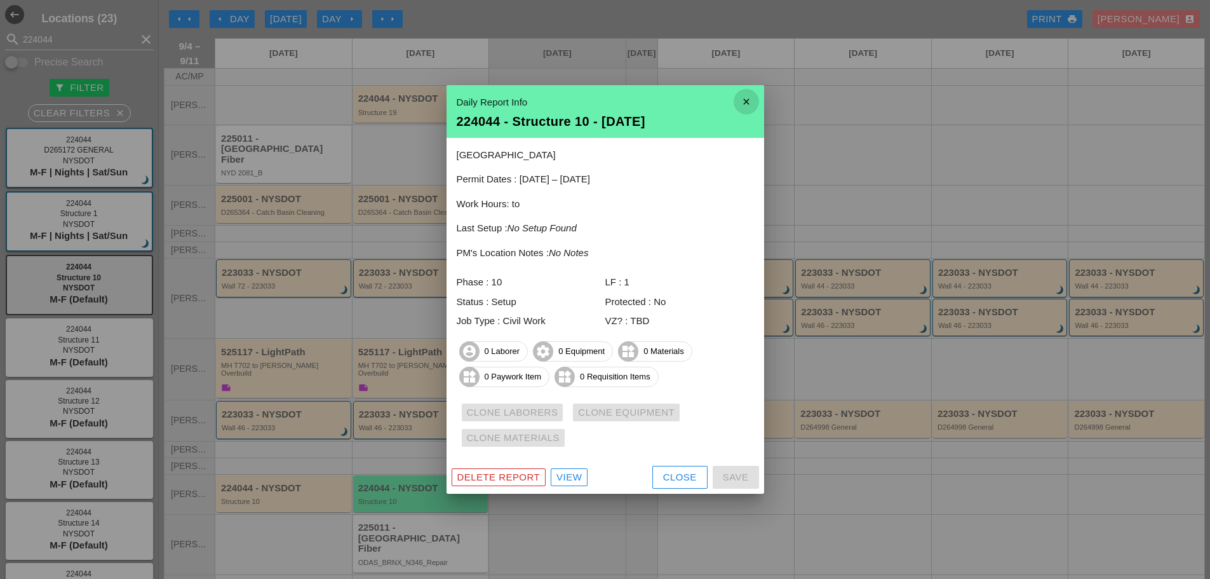
click at [759, 105] on icon "close" at bounding box center [746, 101] width 25 height 25
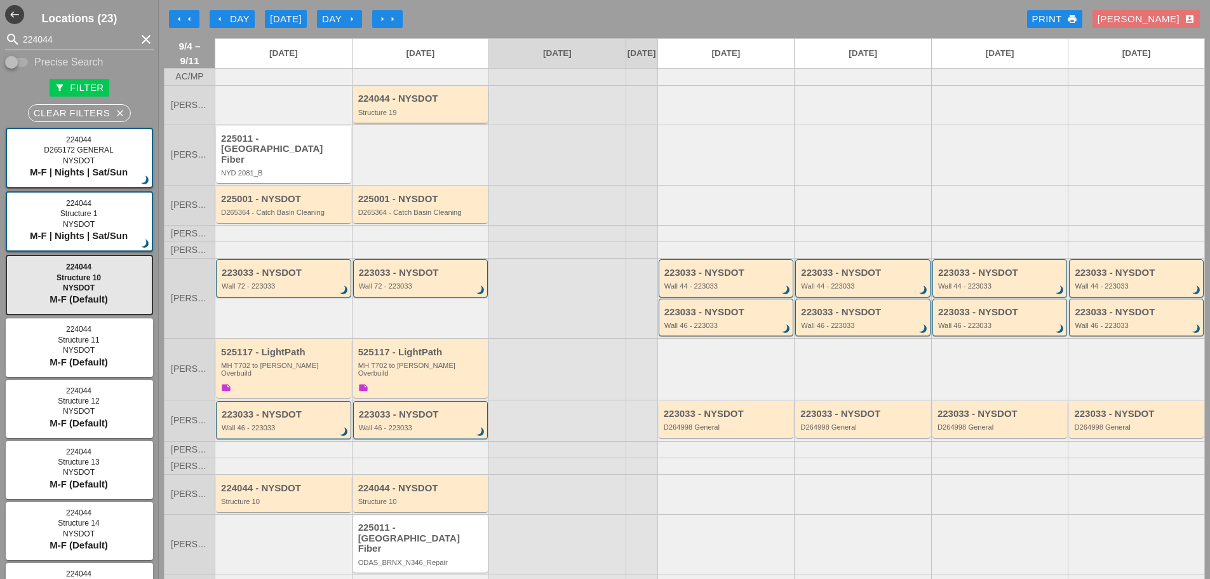
click at [414, 116] on div "Structure 19" at bounding box center [421, 113] width 127 height 8
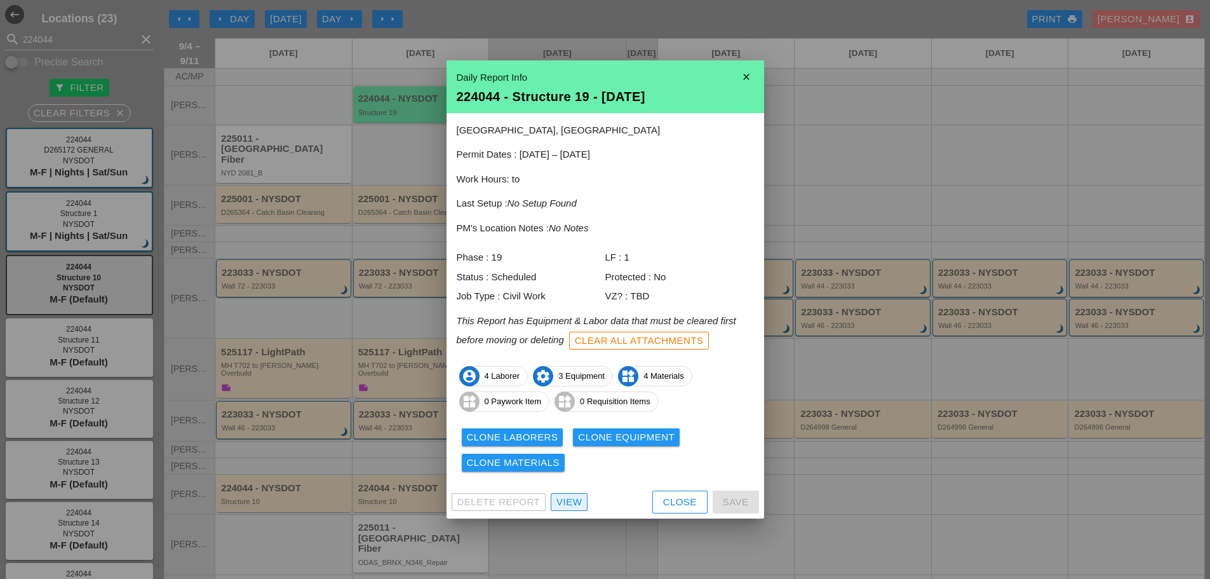
click at [565, 497] on div "View" at bounding box center [569, 502] width 25 height 15
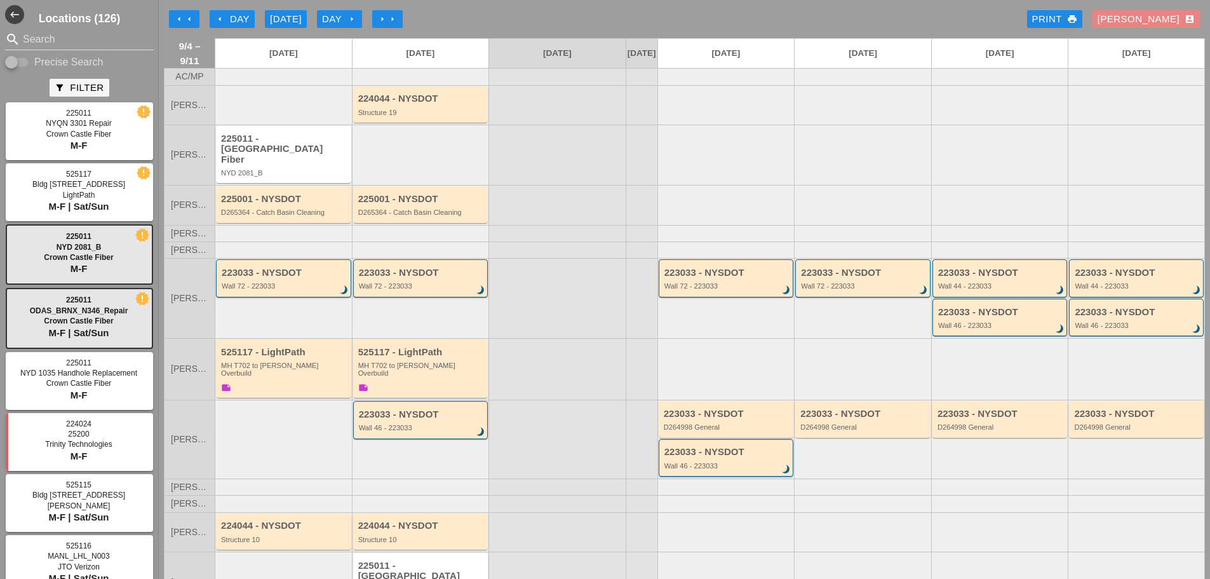
click at [1154, 22] on div "Enrico account_box" at bounding box center [1146, 19] width 97 height 15
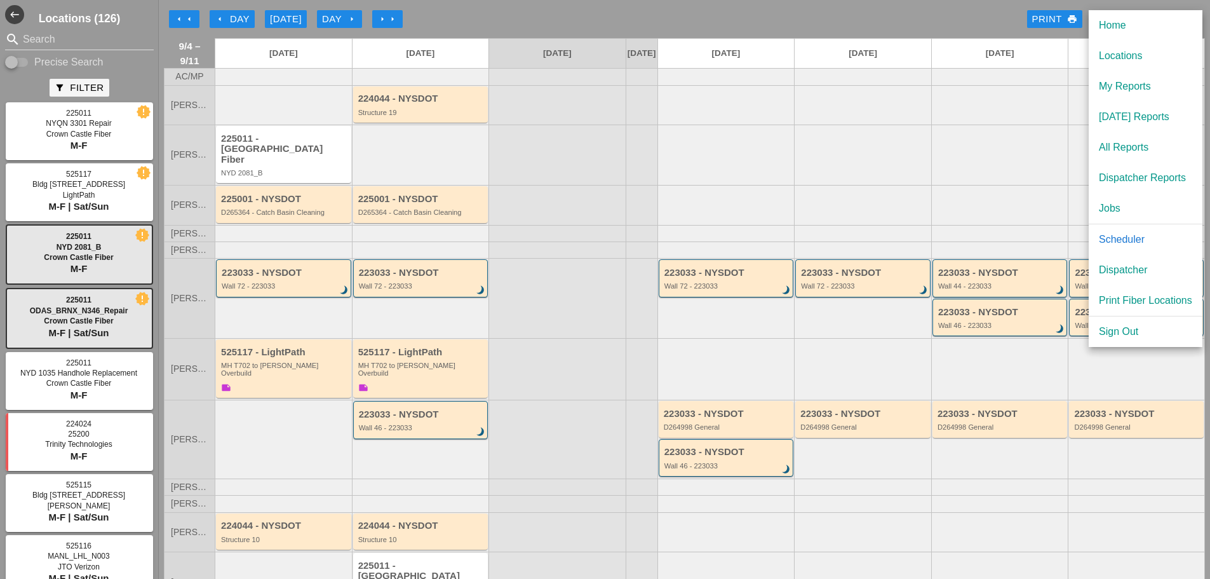
click at [1119, 270] on div "Dispatcher" at bounding box center [1145, 269] width 93 height 15
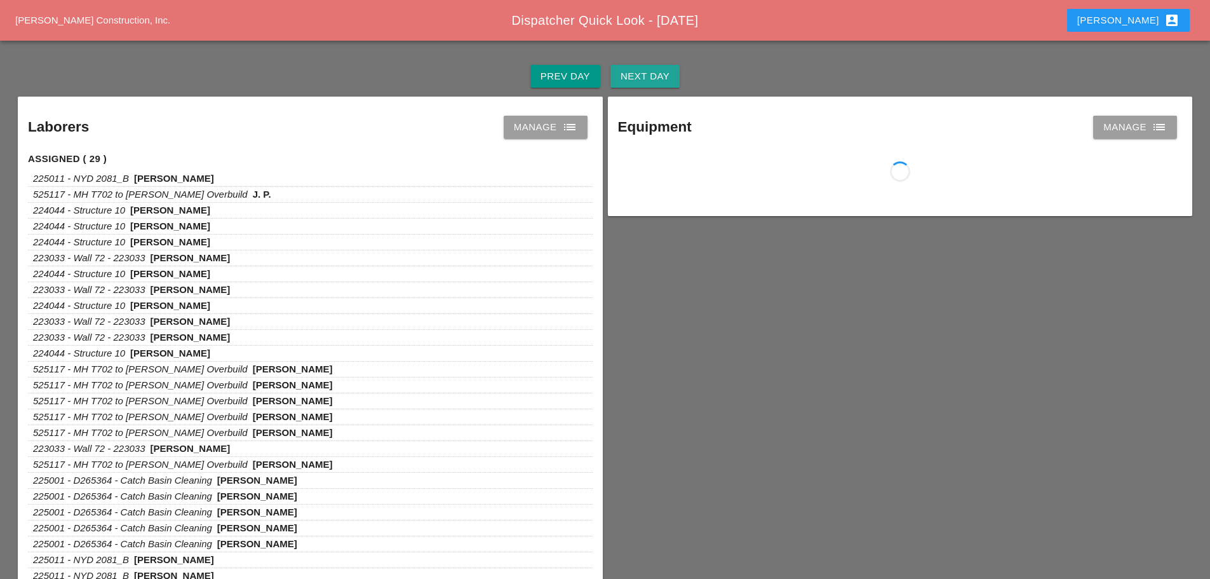
click at [646, 77] on div "Next Day" at bounding box center [645, 76] width 49 height 15
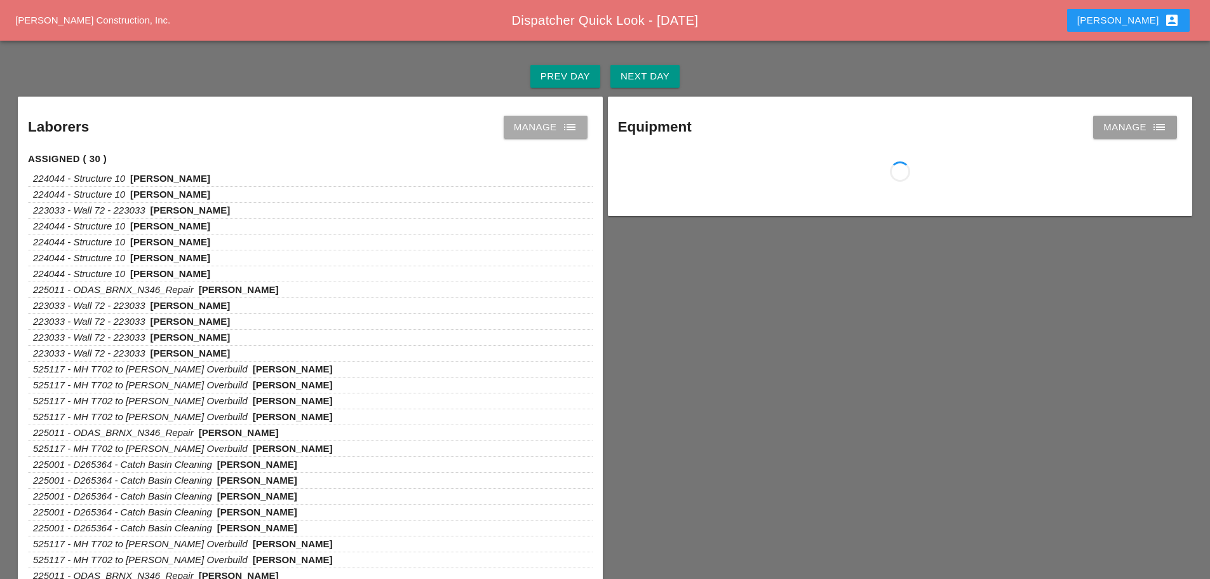
click at [555, 135] on link "Manage list" at bounding box center [546, 127] width 84 height 23
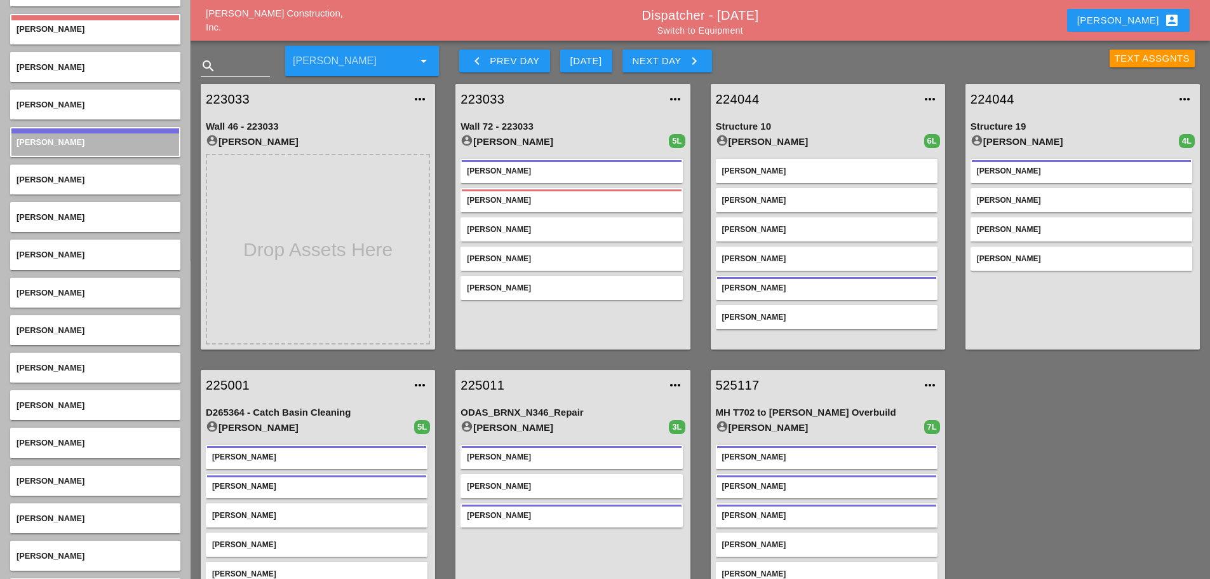
scroll to position [381, 0]
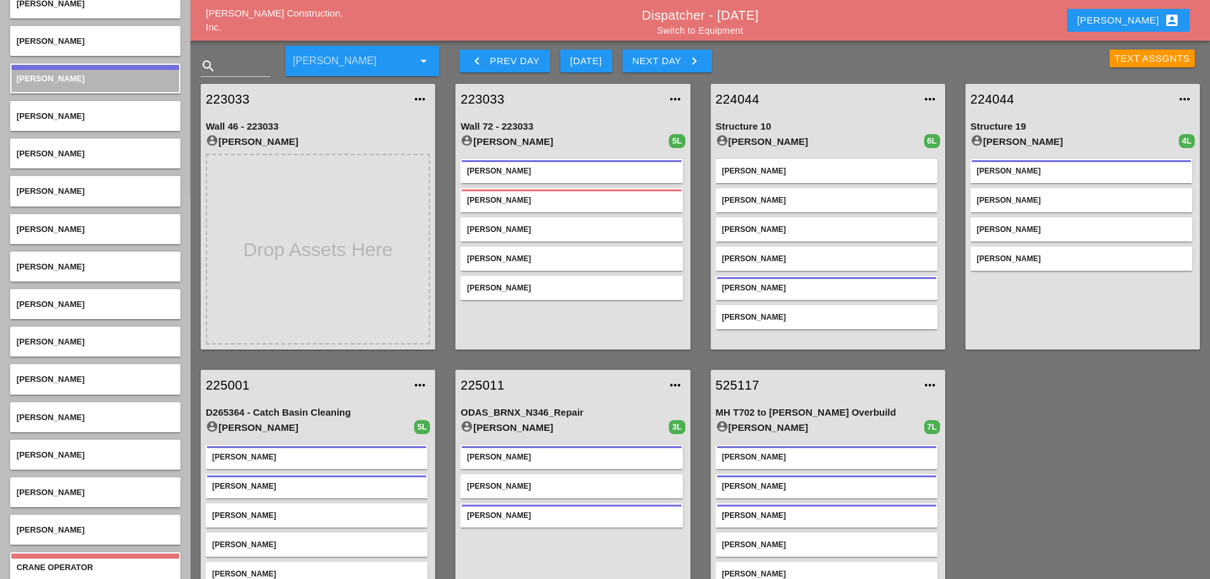
click at [691, 28] on link "Switch to Equipment" at bounding box center [701, 30] width 86 height 10
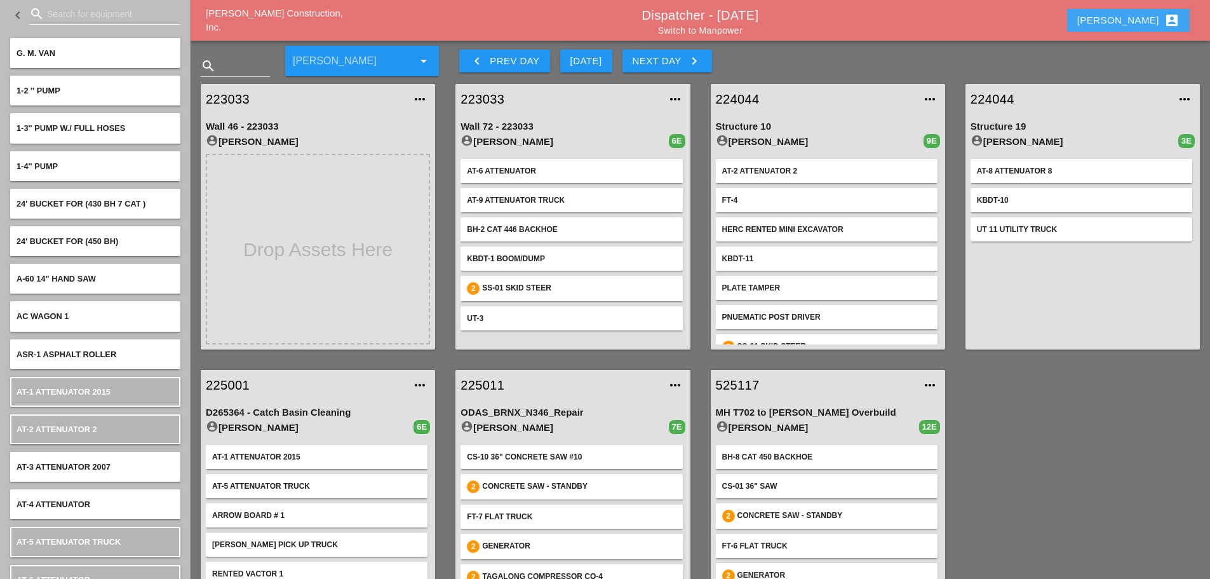
click at [1140, 17] on div "[PERSON_NAME] account_box" at bounding box center [1128, 20] width 102 height 15
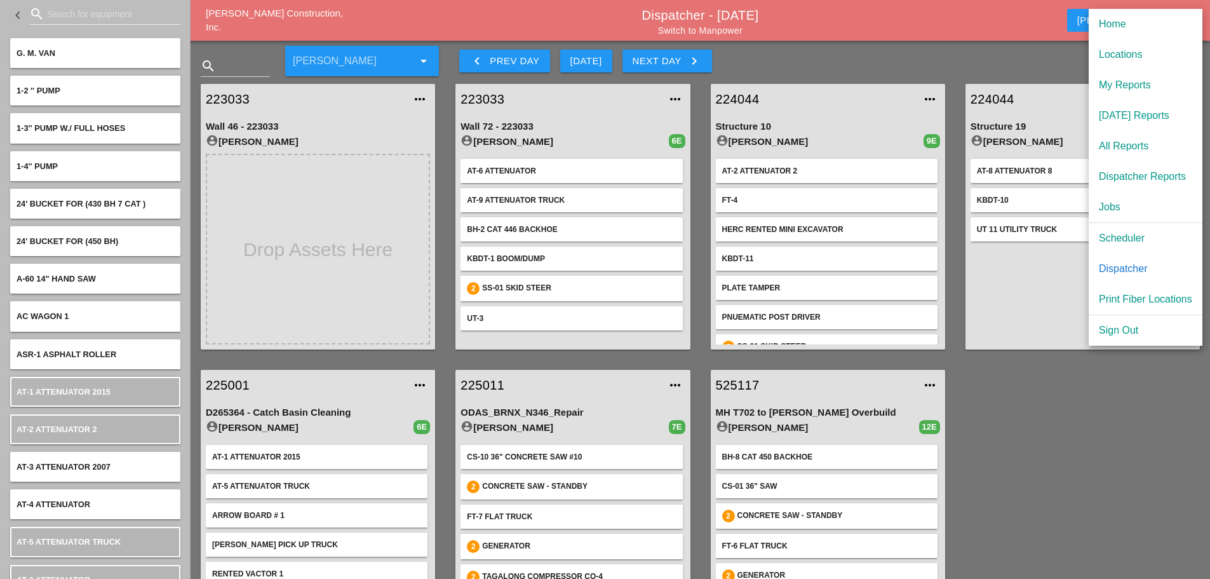
click at [1147, 108] on div "[DATE] Reports" at bounding box center [1145, 115] width 93 height 15
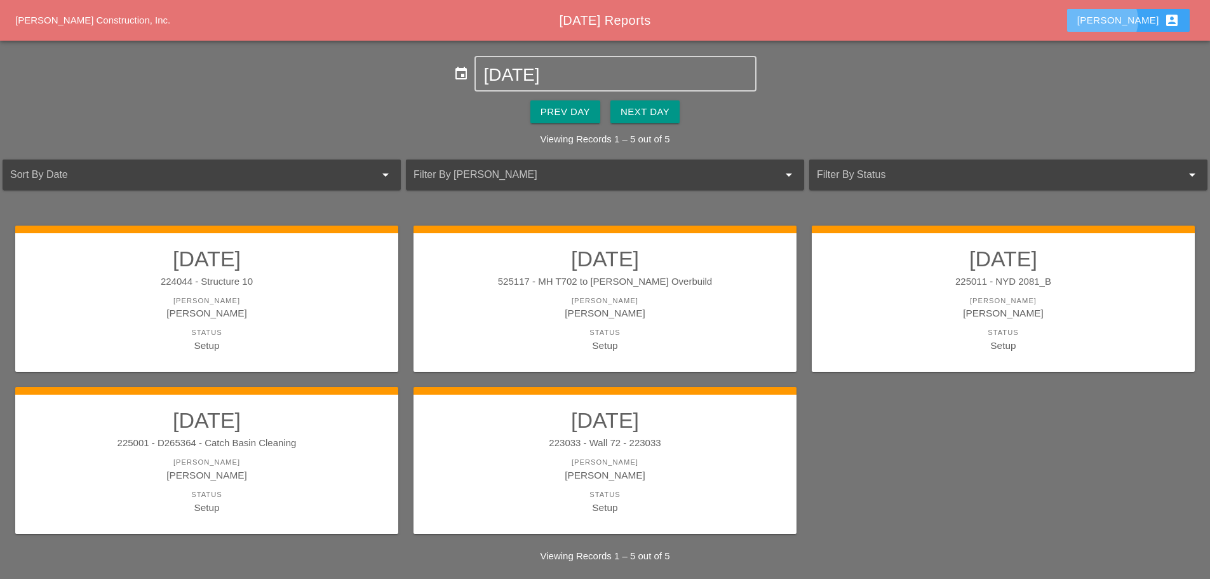
click at [1144, 12] on button "[PERSON_NAME] account_box" at bounding box center [1128, 20] width 123 height 23
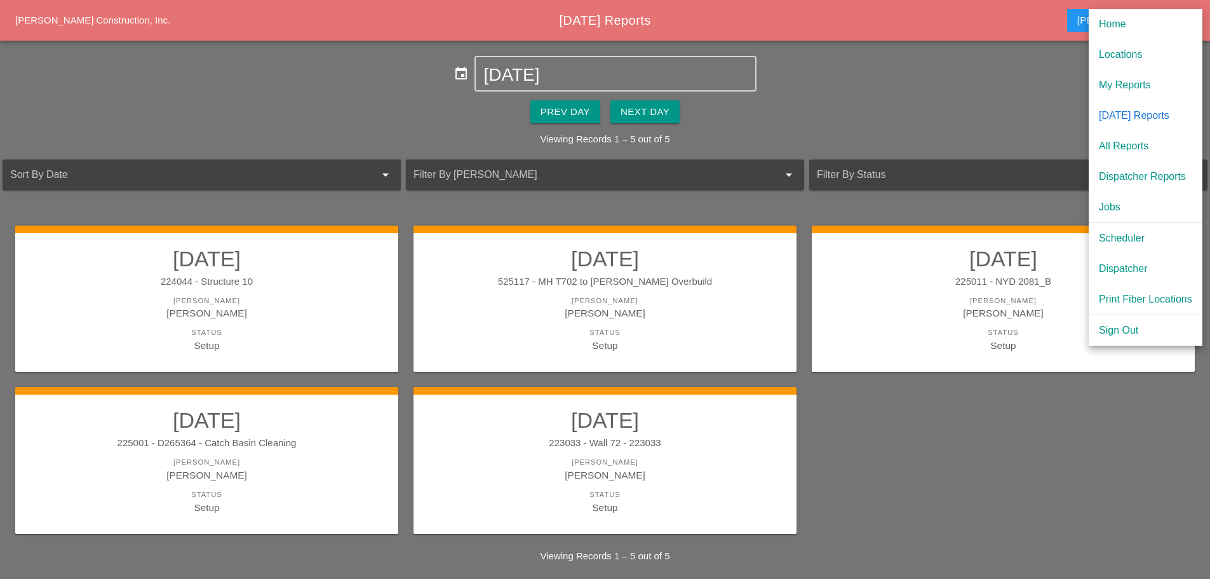
click at [1137, 271] on div "Dispatcher" at bounding box center [1145, 268] width 93 height 15
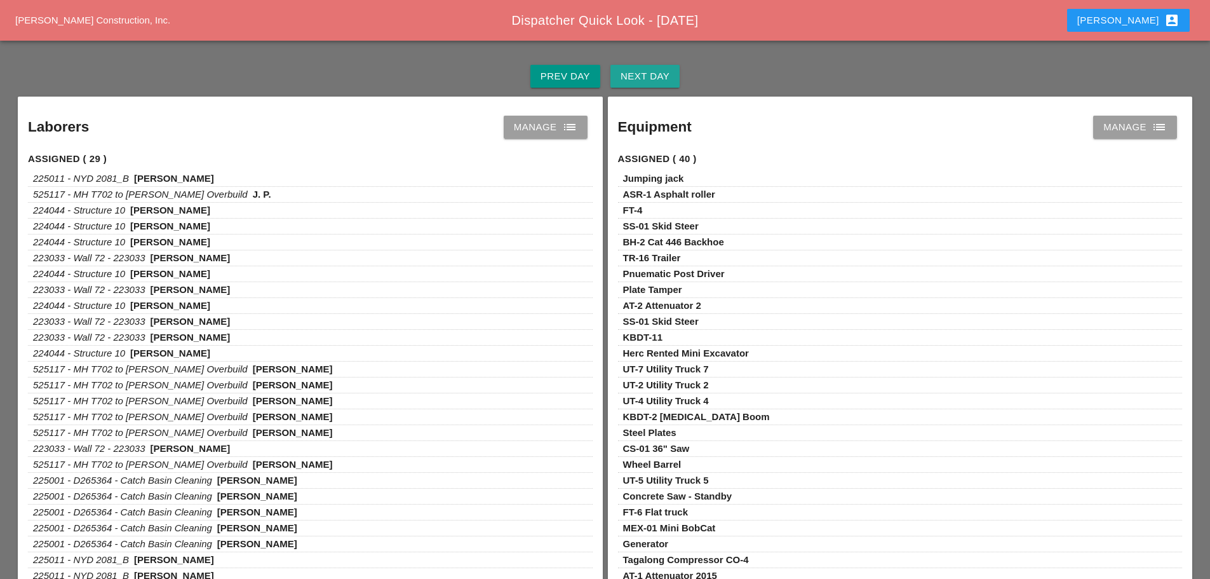
click at [660, 74] on div "Next Day" at bounding box center [645, 76] width 49 height 15
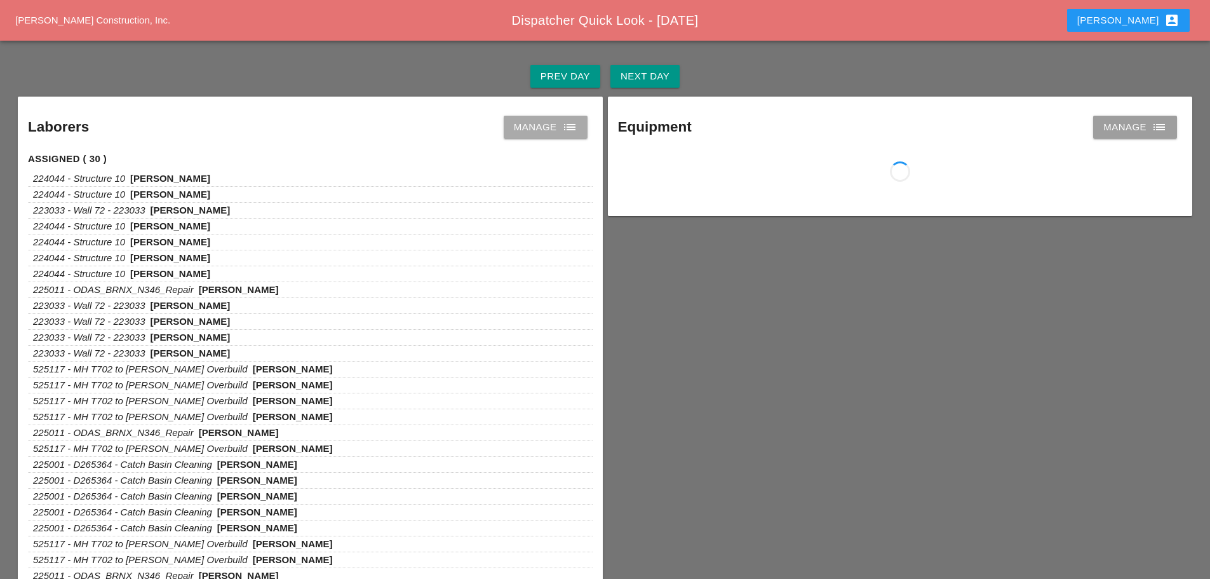
click at [544, 132] on div "Manage list" at bounding box center [546, 126] width 64 height 15
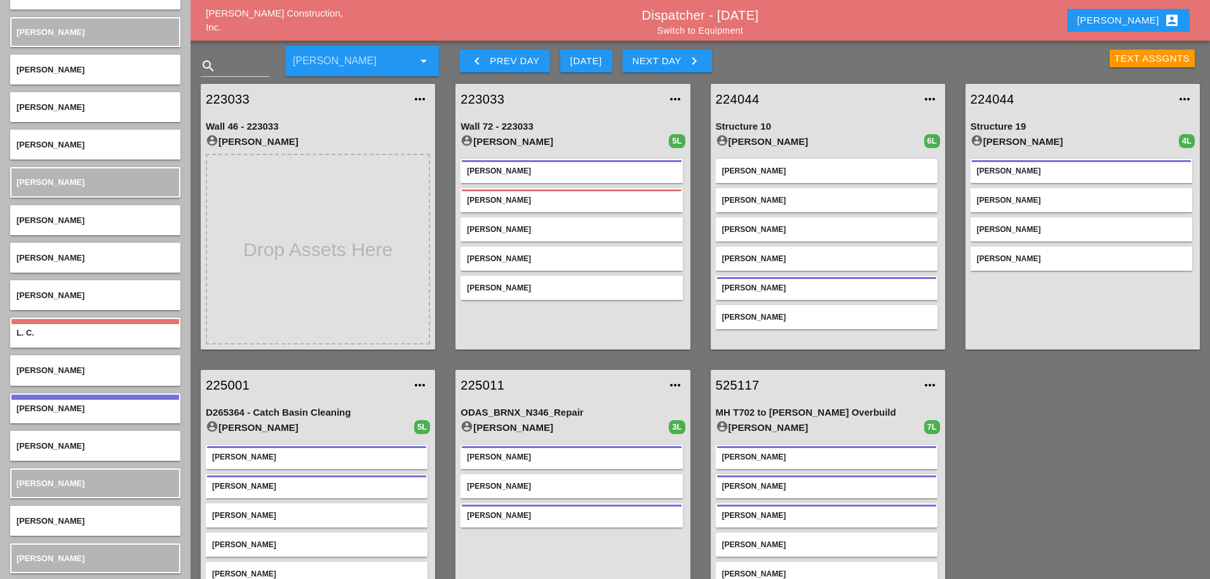
scroll to position [3049, 0]
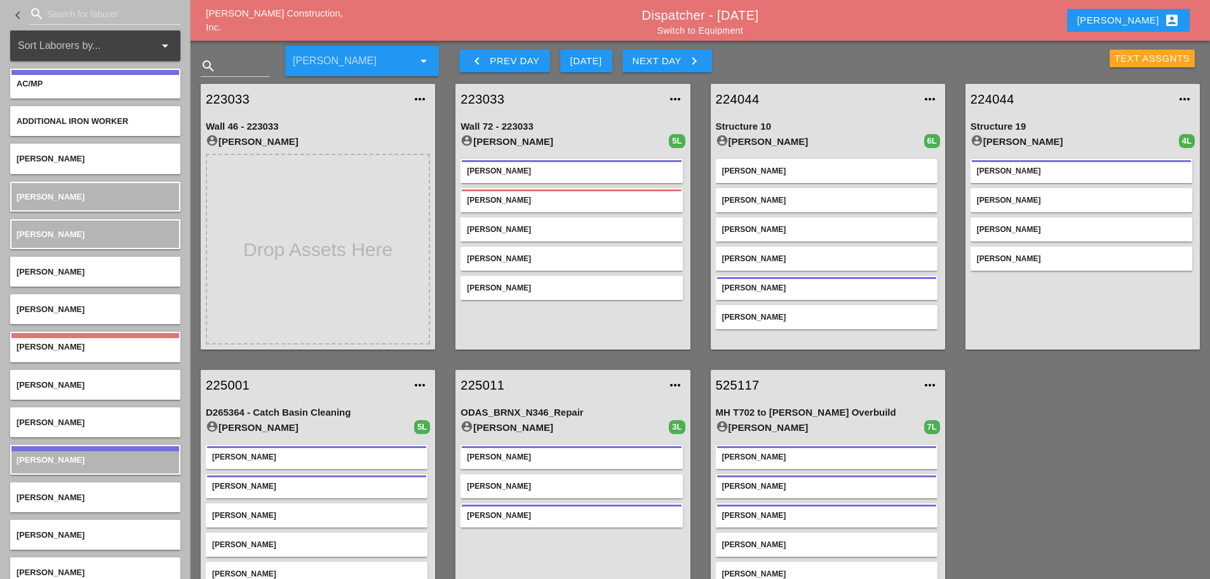
click at [1134, 64] on div "Text Assgnts" at bounding box center [1153, 58] width 76 height 15
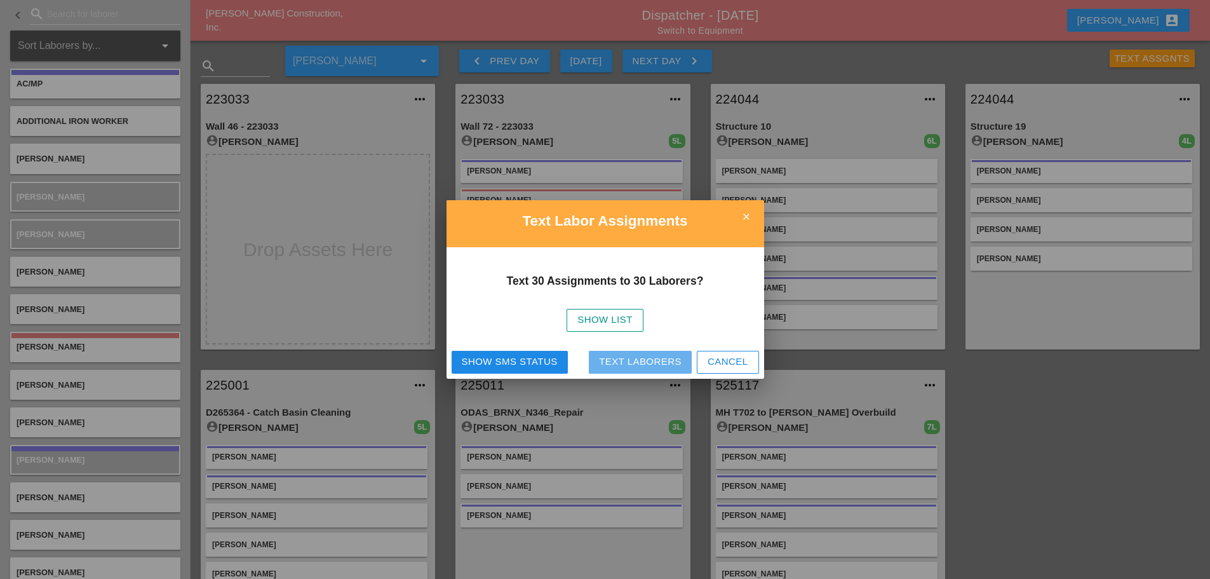
click at [644, 368] on div "Text Laborers" at bounding box center [640, 361] width 83 height 15
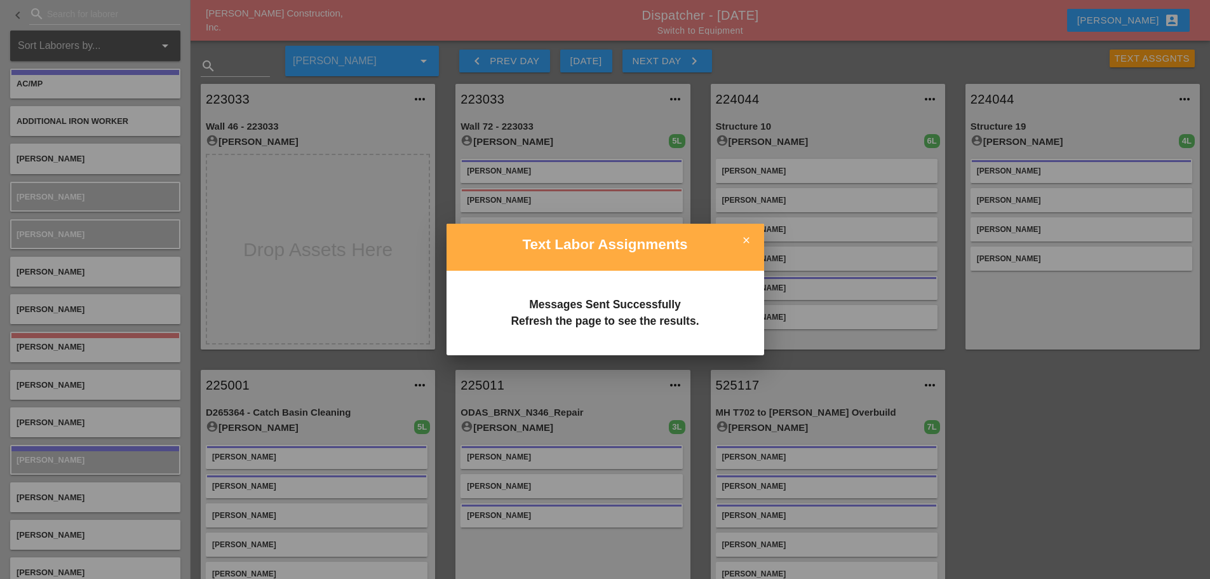
click at [734, 212] on div at bounding box center [605, 289] width 1210 height 579
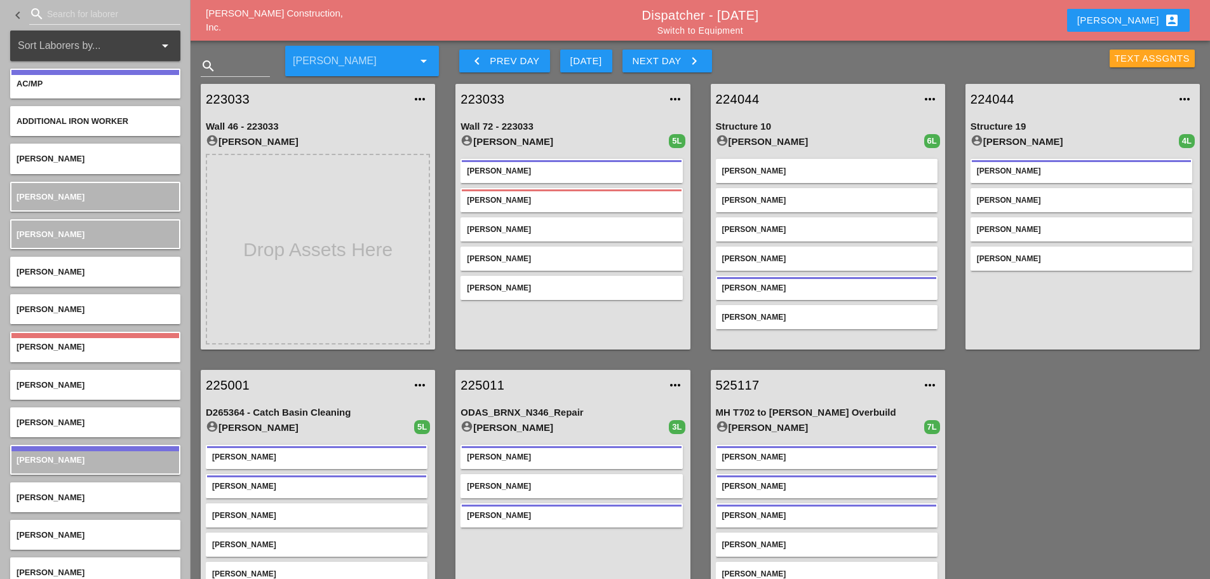
click at [1118, 61] on div "Text Assgnts" at bounding box center [1153, 58] width 76 height 15
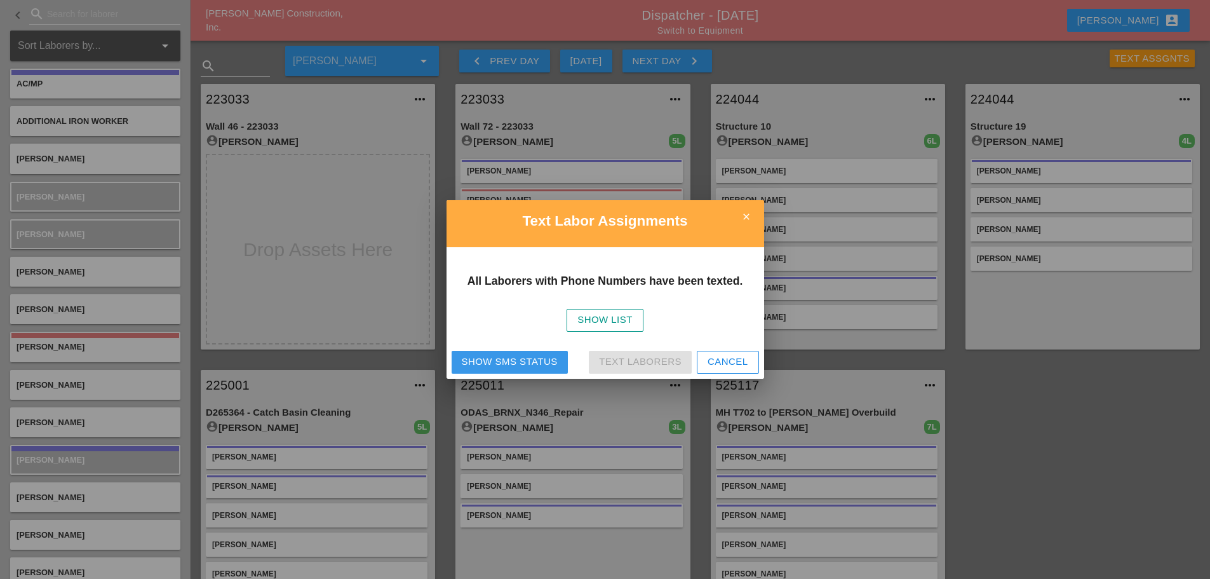
drag, startPoint x: 514, startPoint y: 360, endPoint x: 536, endPoint y: 347, distance: 25.4
click at [516, 360] on div "Show SMS Status" at bounding box center [510, 361] width 96 height 15
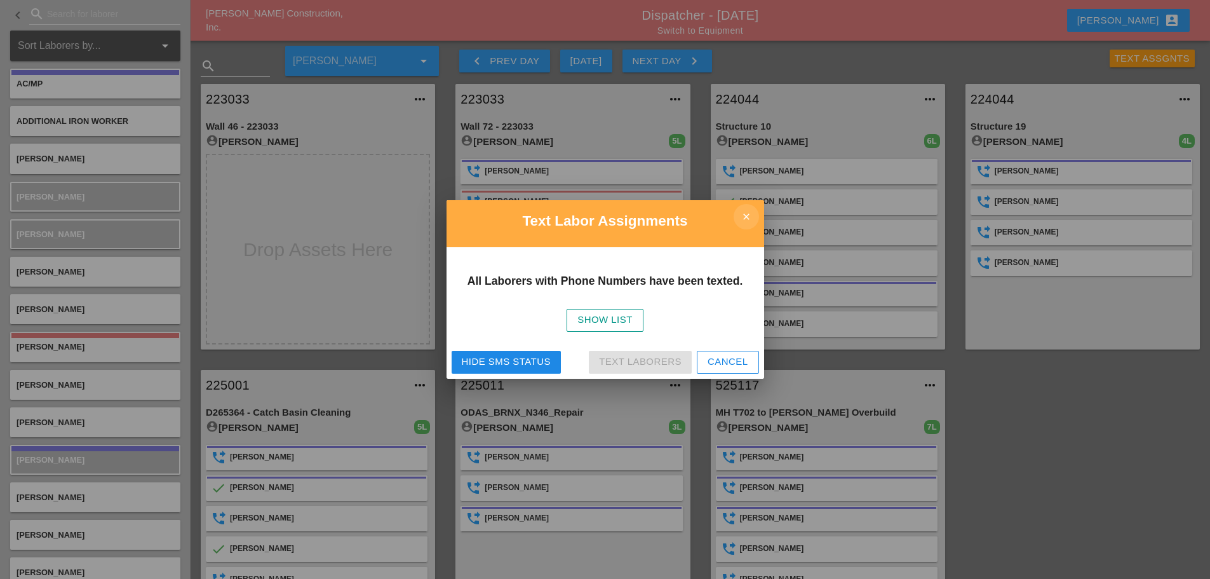
click at [752, 221] on icon "close" at bounding box center [746, 216] width 25 height 25
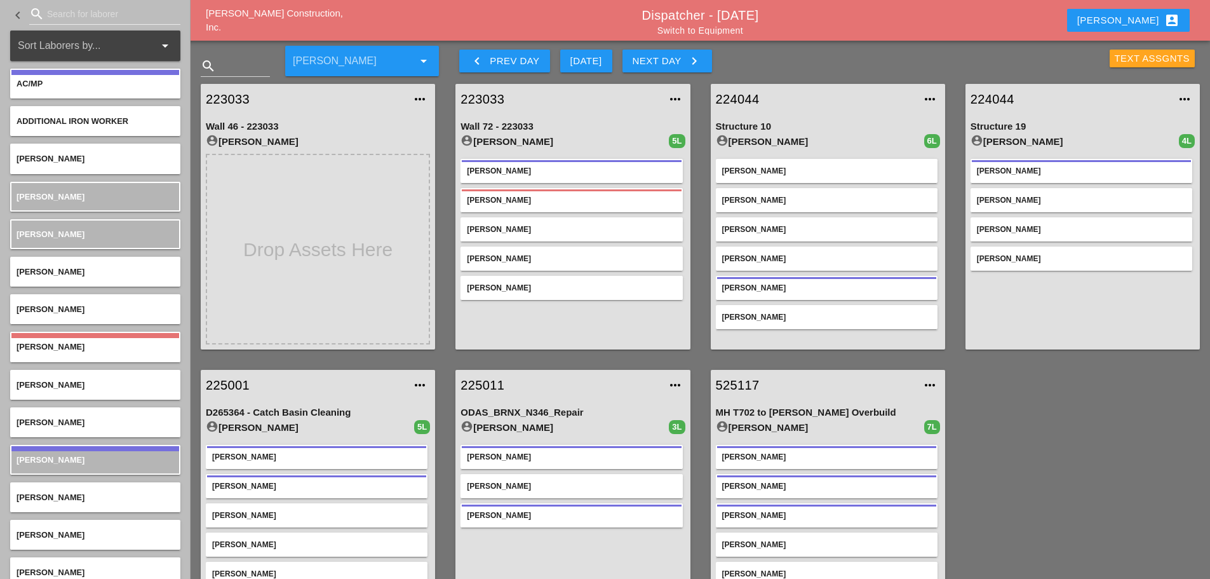
click at [1145, 59] on div "Text Assgnts" at bounding box center [1153, 58] width 76 height 15
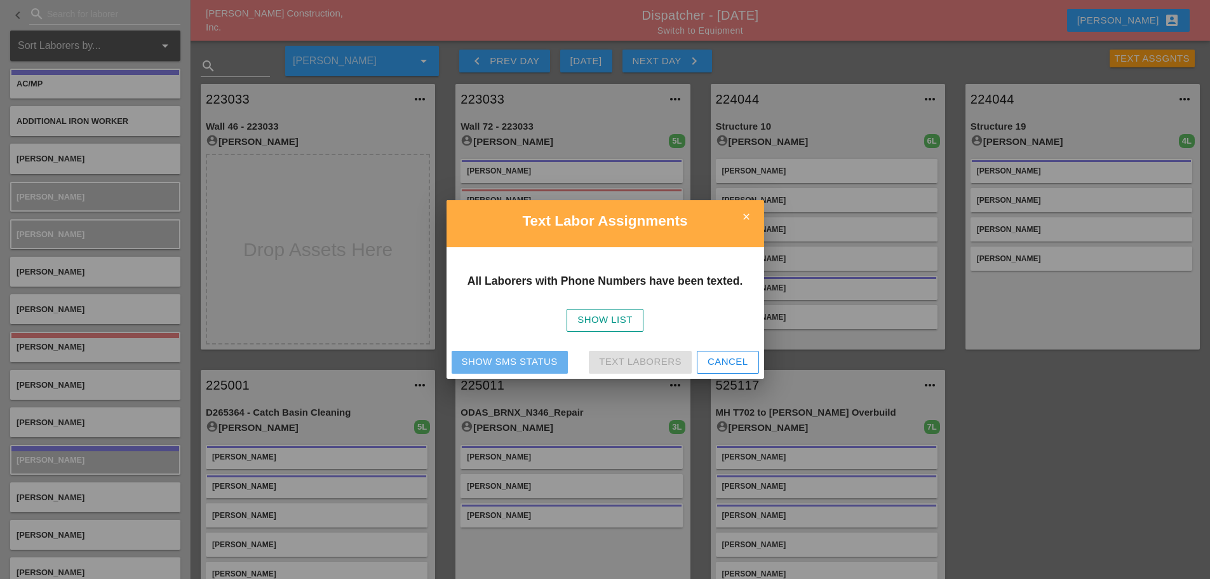
click at [516, 356] on div "Show SMS Status" at bounding box center [510, 361] width 96 height 15
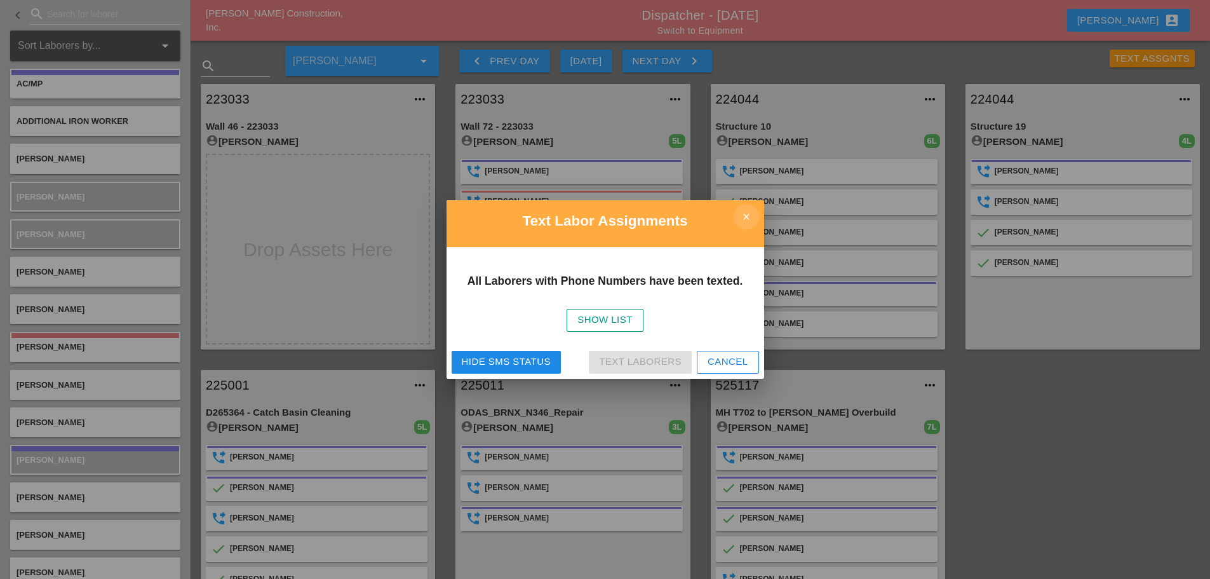
click at [746, 220] on icon "close" at bounding box center [746, 216] width 25 height 25
